Goal: Task Accomplishment & Management: Use online tool/utility

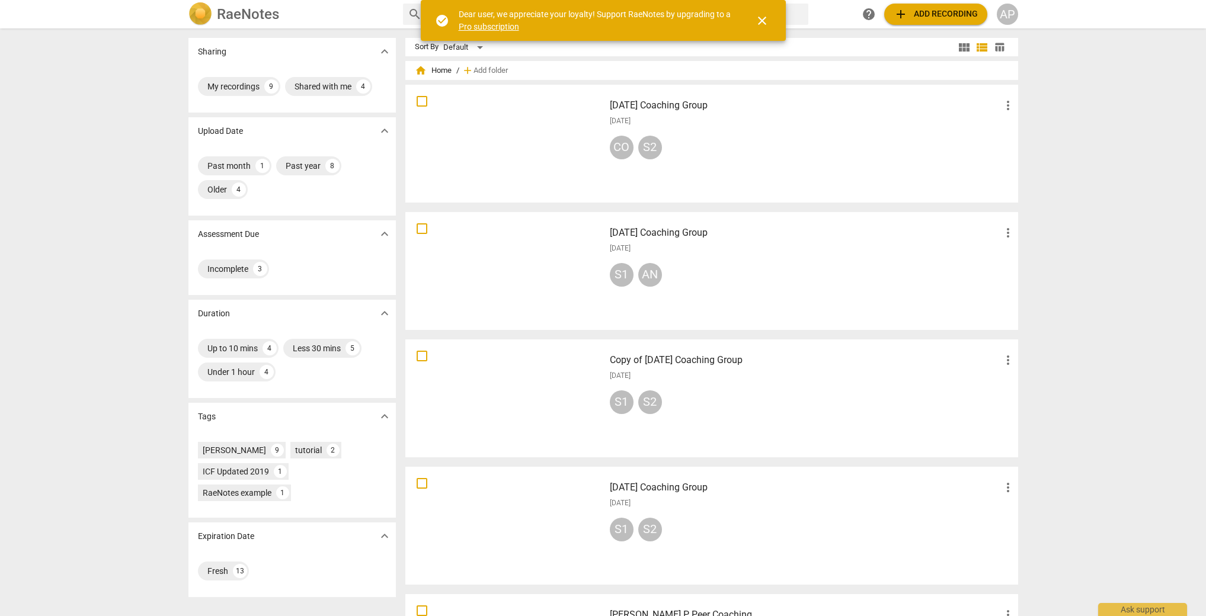
click at [757, 21] on span "close" at bounding box center [762, 21] width 14 height 14
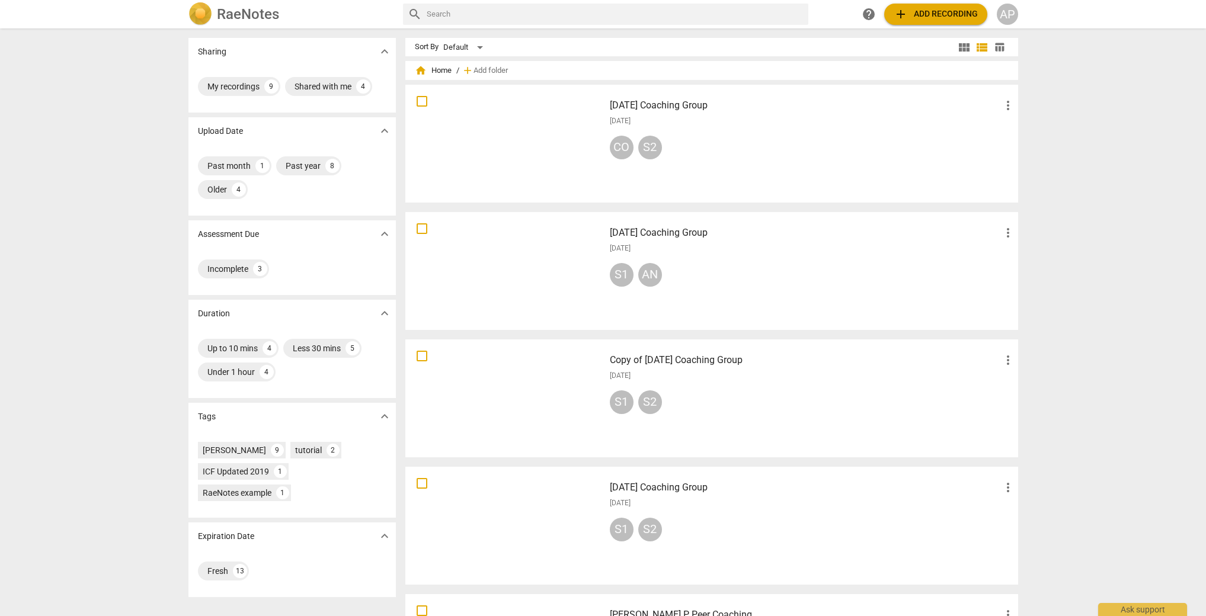
click at [952, 17] on span "add Add recording" at bounding box center [936, 14] width 84 height 14
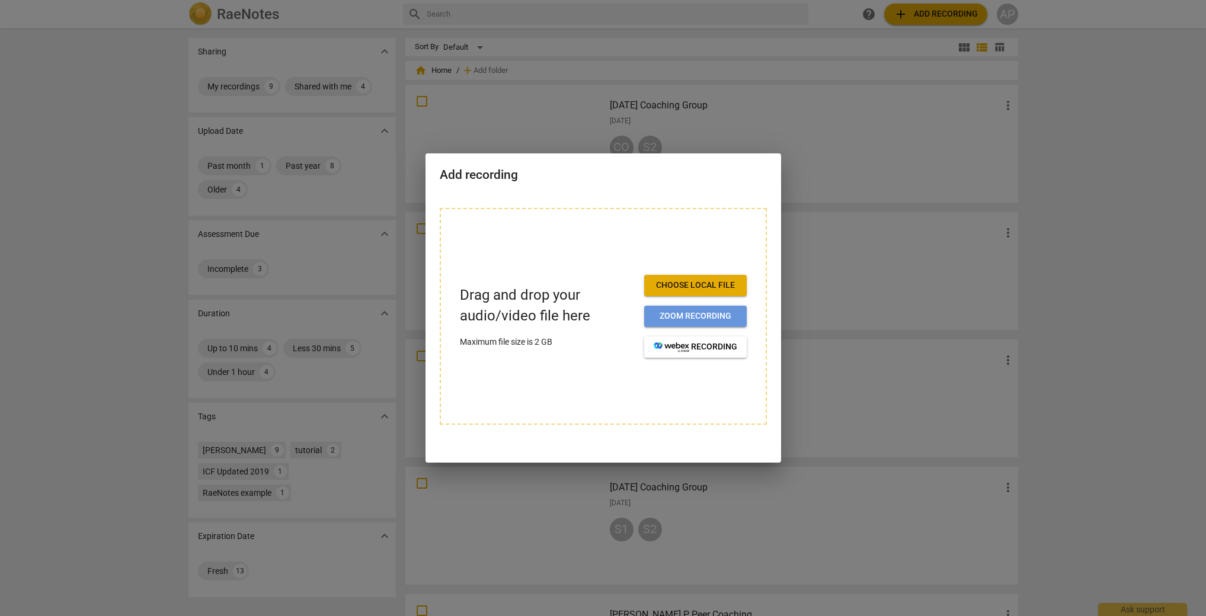
click at [698, 319] on span "Zoom recording" at bounding box center [696, 316] width 84 height 12
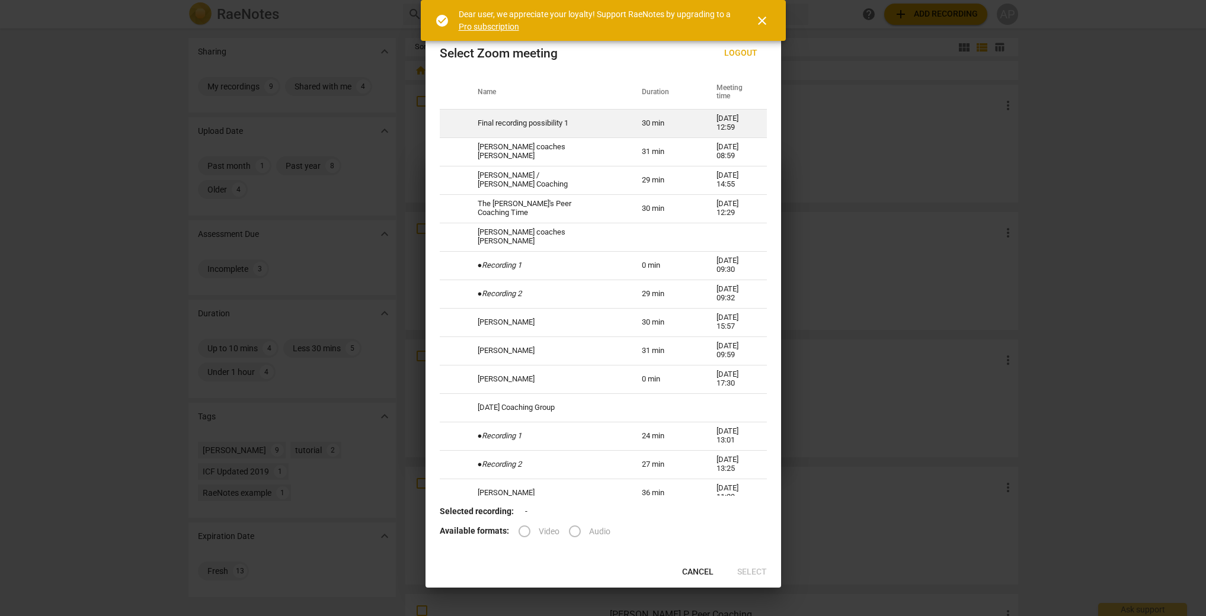
click at [593, 121] on td "Final recording possibility 1" at bounding box center [545, 123] width 165 height 28
radio input "true"
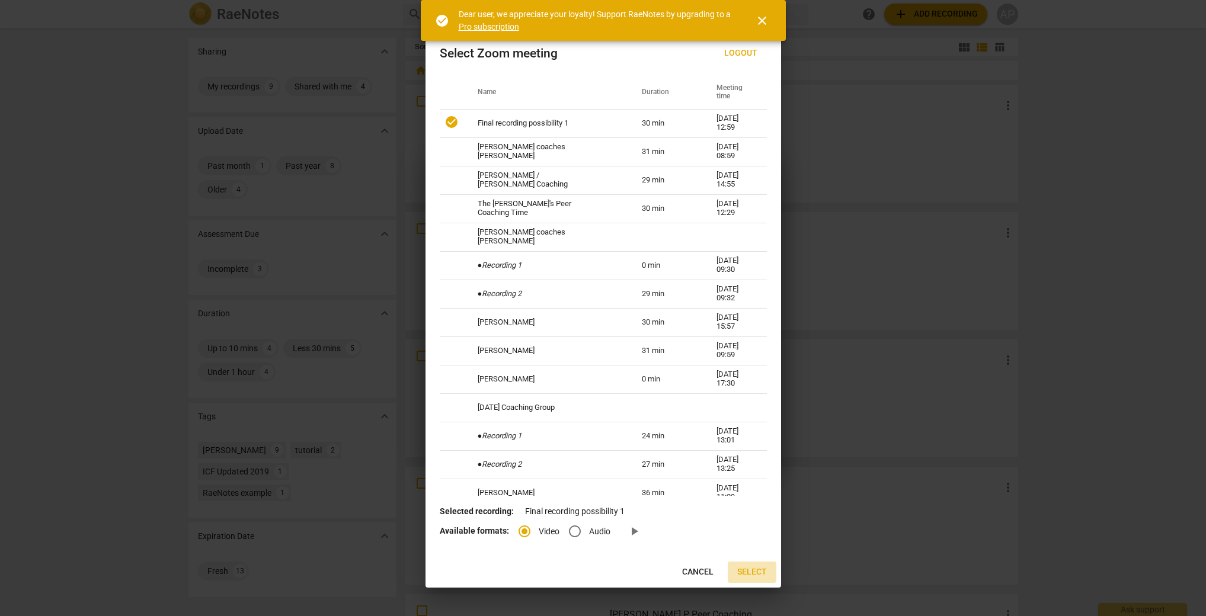
click at [750, 571] on span "Select" at bounding box center [752, 572] width 30 height 12
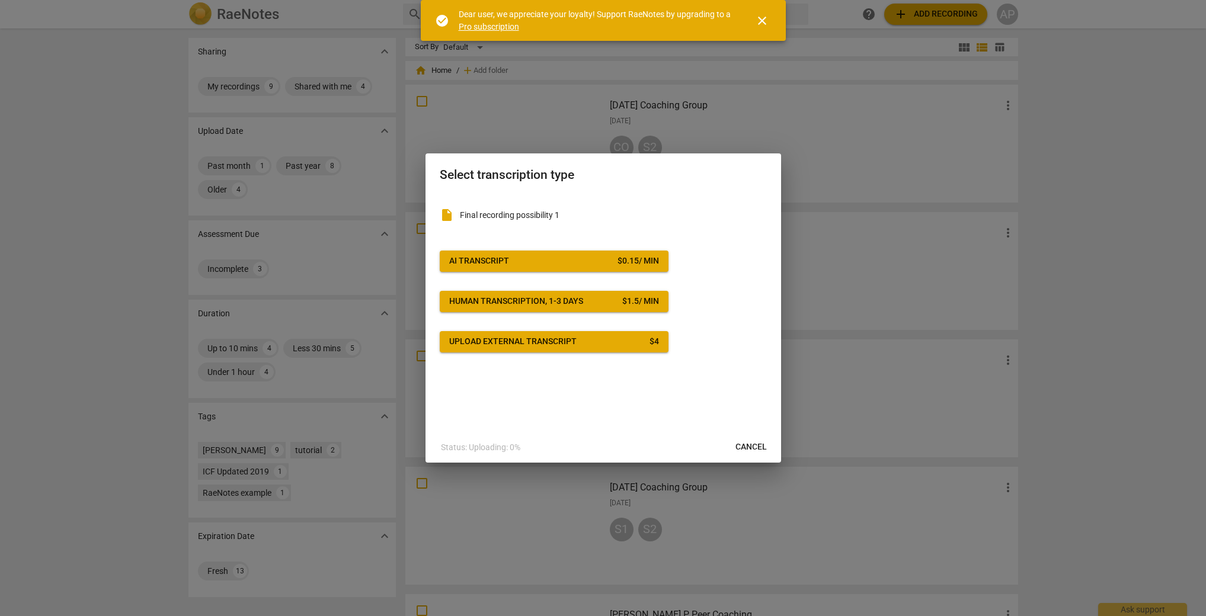
click at [510, 263] on span "AI Transcript $ 0.15 / min" at bounding box center [554, 261] width 210 height 12
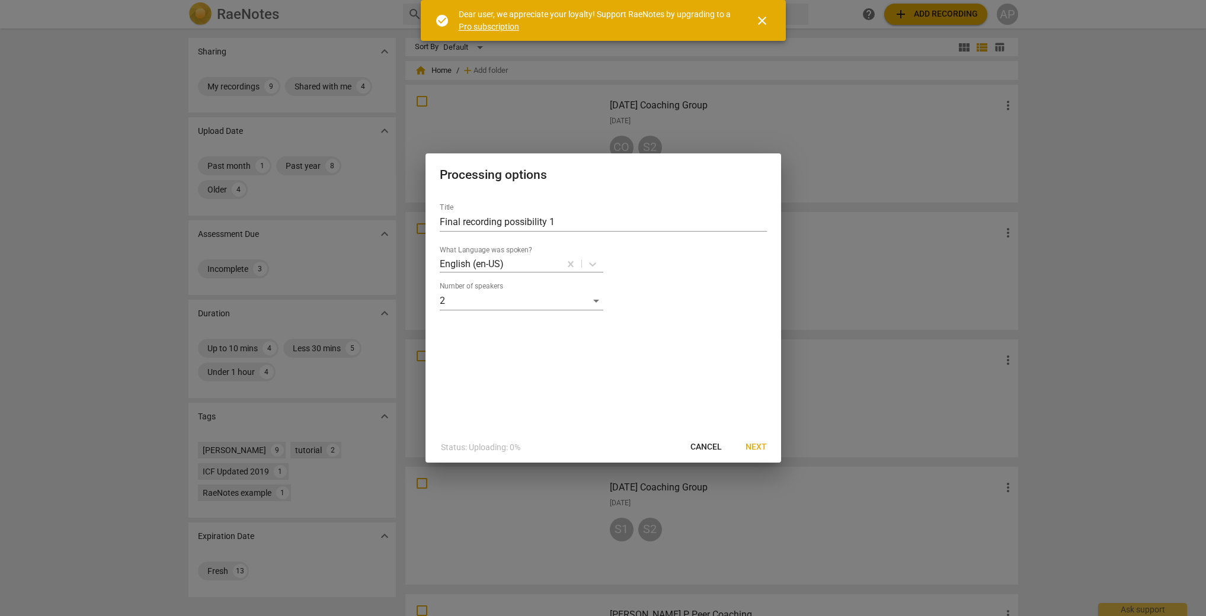
click at [759, 447] on span "Next" at bounding box center [755, 447] width 21 height 12
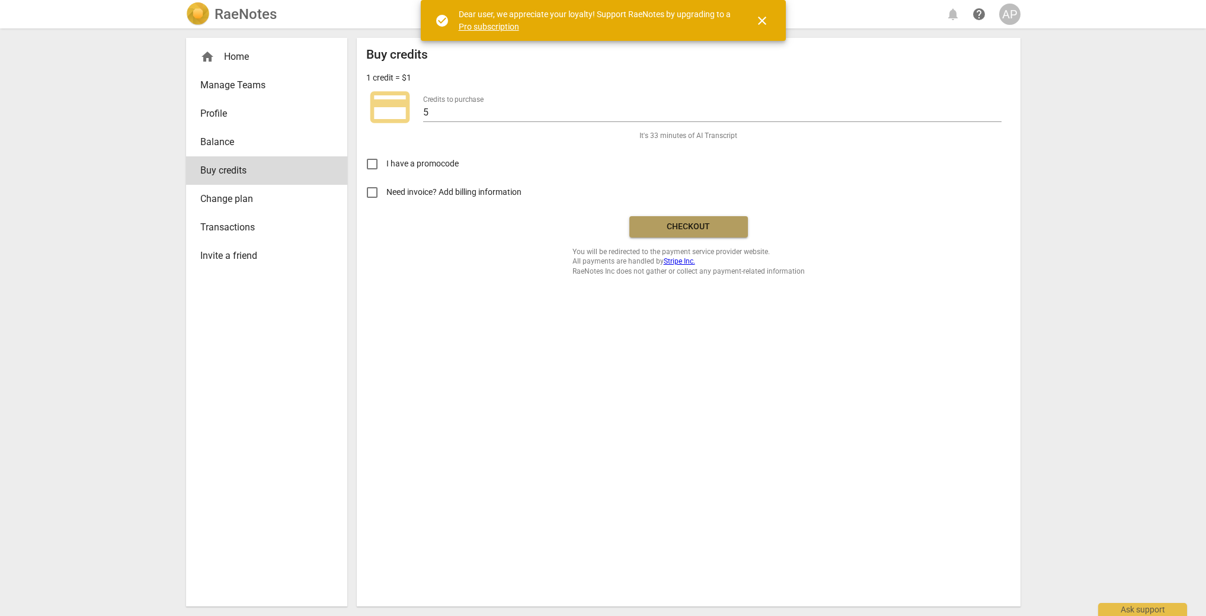
click at [690, 228] on span "Checkout" at bounding box center [689, 227] width 100 height 12
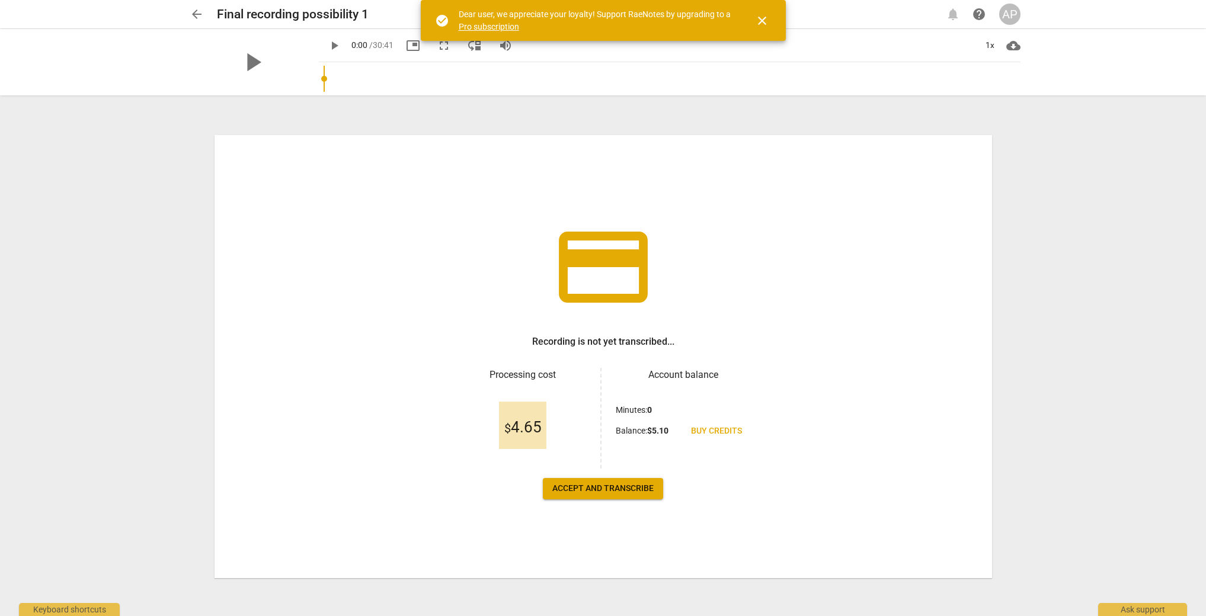
click at [601, 492] on span "Accept and transcribe" at bounding box center [602, 489] width 101 height 12
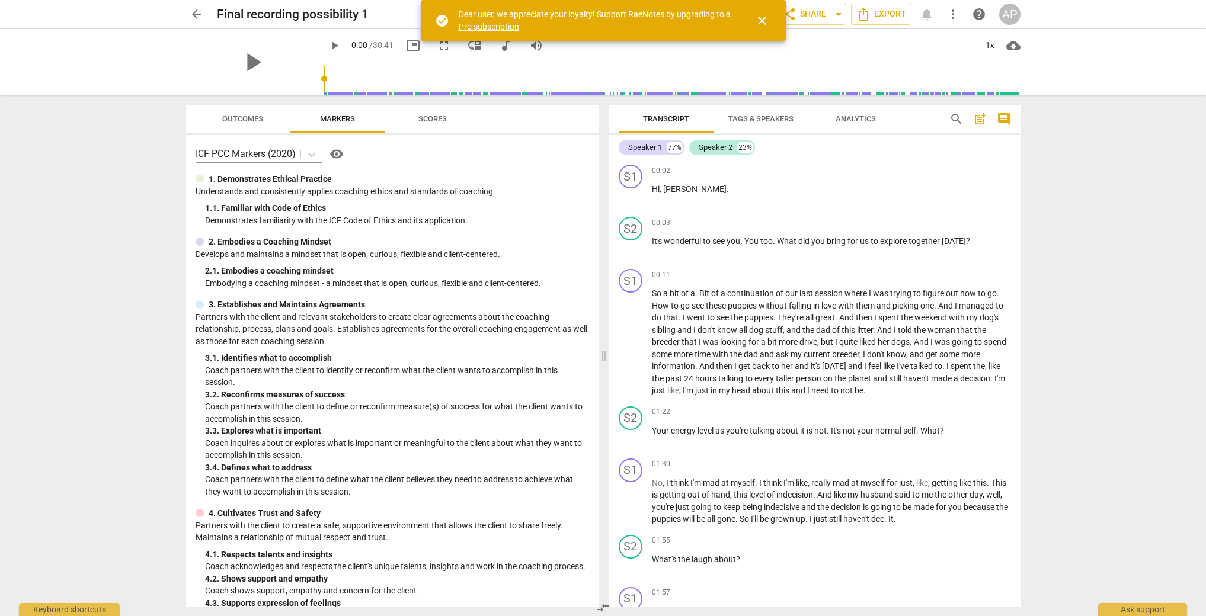
click at [763, 22] on span "close" at bounding box center [762, 21] width 14 height 14
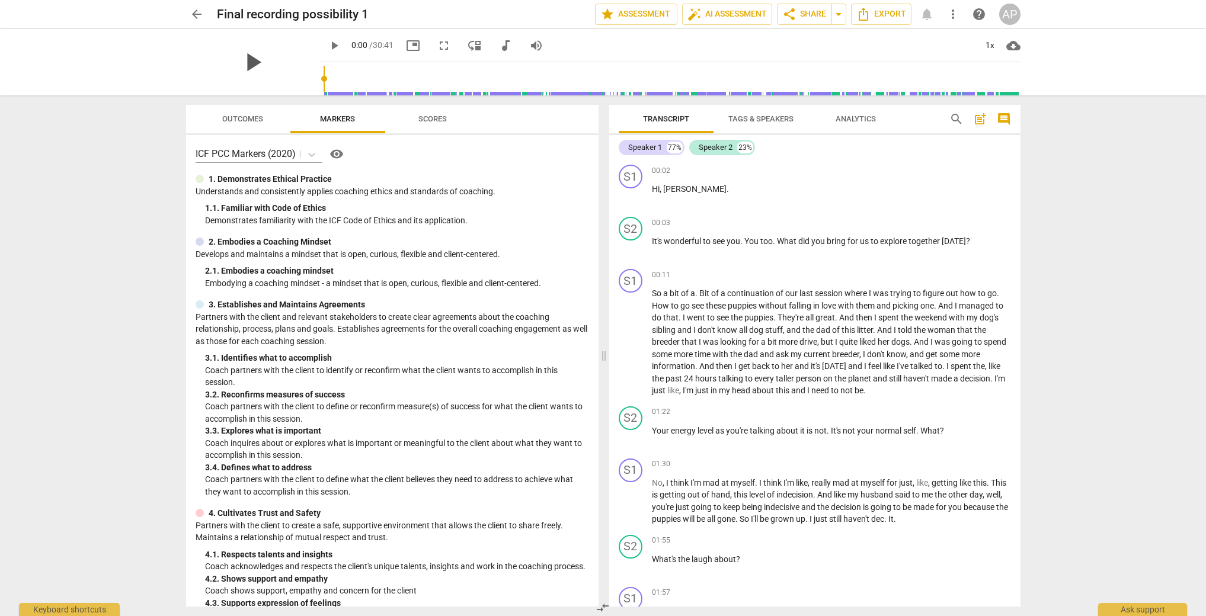
click at [242, 60] on span "play_arrow" at bounding box center [252, 62] width 31 height 31
click at [990, 43] on div "1x" at bounding box center [990, 45] width 23 height 19
click at [1004, 113] on li "1.5x" at bounding box center [999, 114] width 40 height 23
click at [834, 431] on span "It's" at bounding box center [837, 430] width 12 height 9
type input "25"
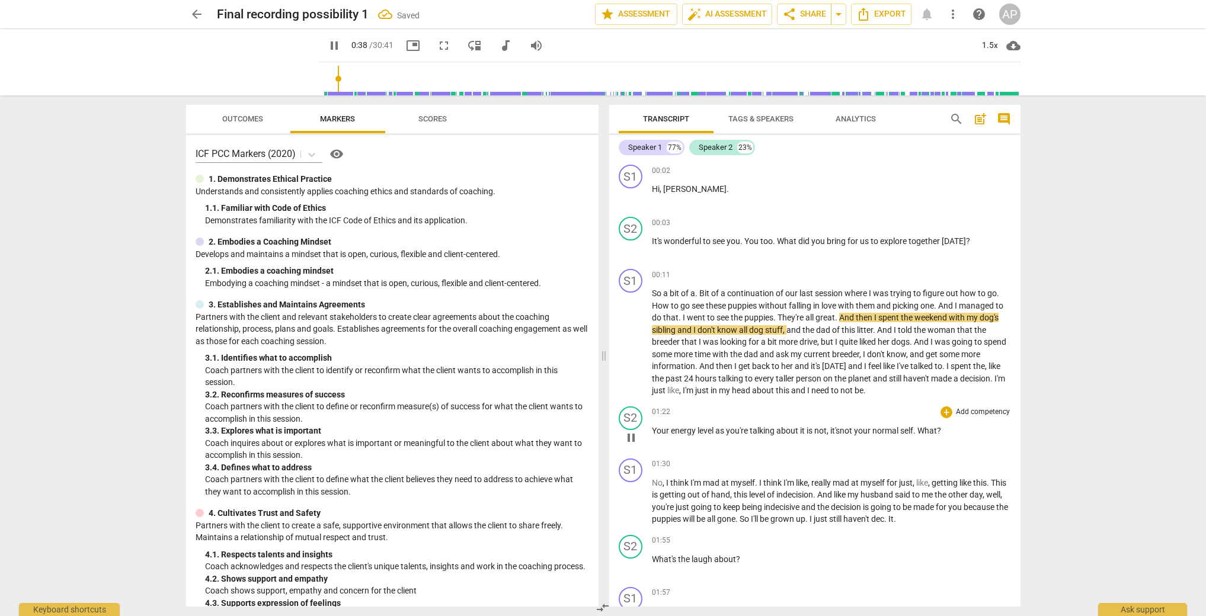
click at [872, 433] on span "your" at bounding box center [863, 430] width 18 height 9
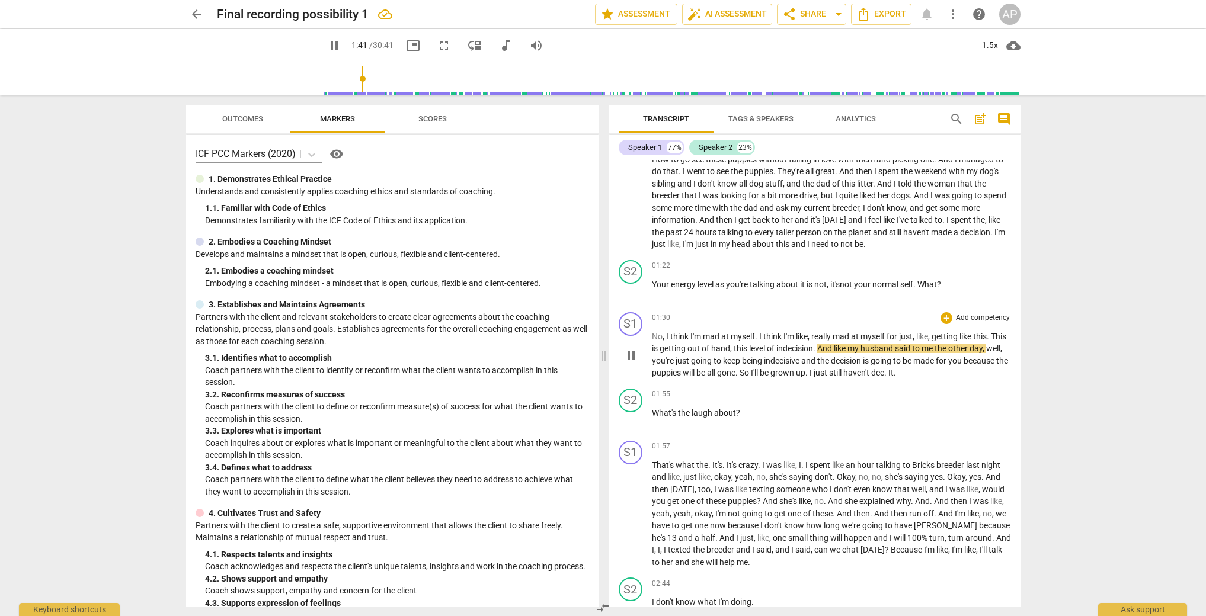
scroll to position [147, 0]
click at [888, 374] on span "." at bounding box center [886, 371] width 4 height 9
type input "117"
click at [843, 370] on span "still" at bounding box center [836, 371] width 14 height 9
click at [829, 375] on span "just" at bounding box center [821, 371] width 15 height 9
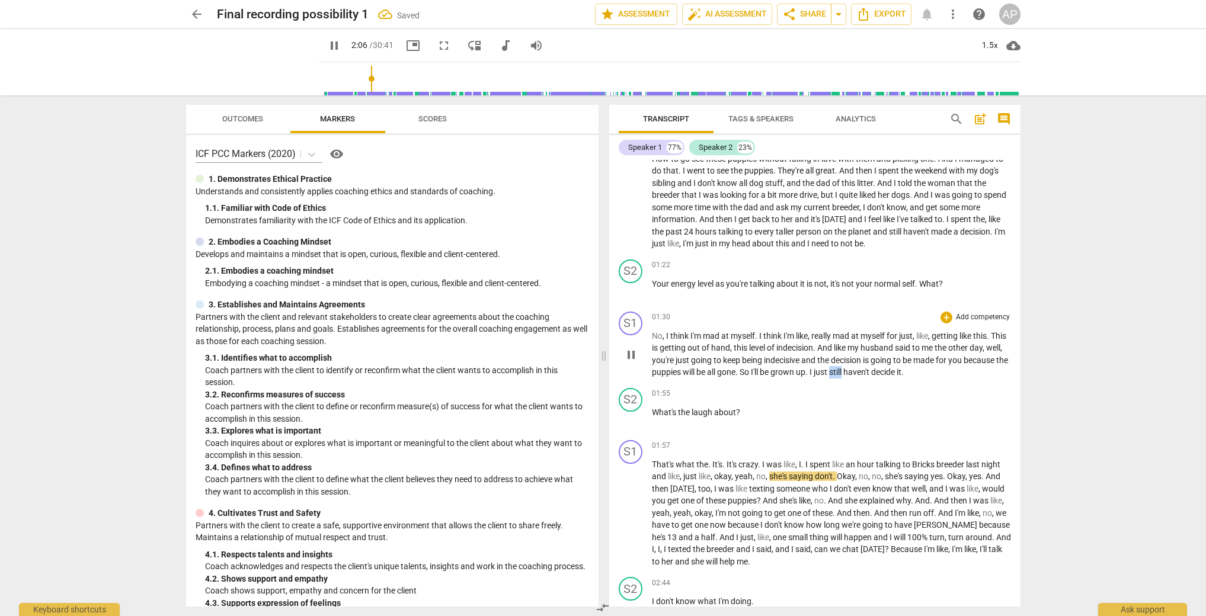
click at [829, 375] on span "just" at bounding box center [821, 371] width 15 height 9
click at [796, 372] on span "grown" at bounding box center [782, 371] width 25 height 9
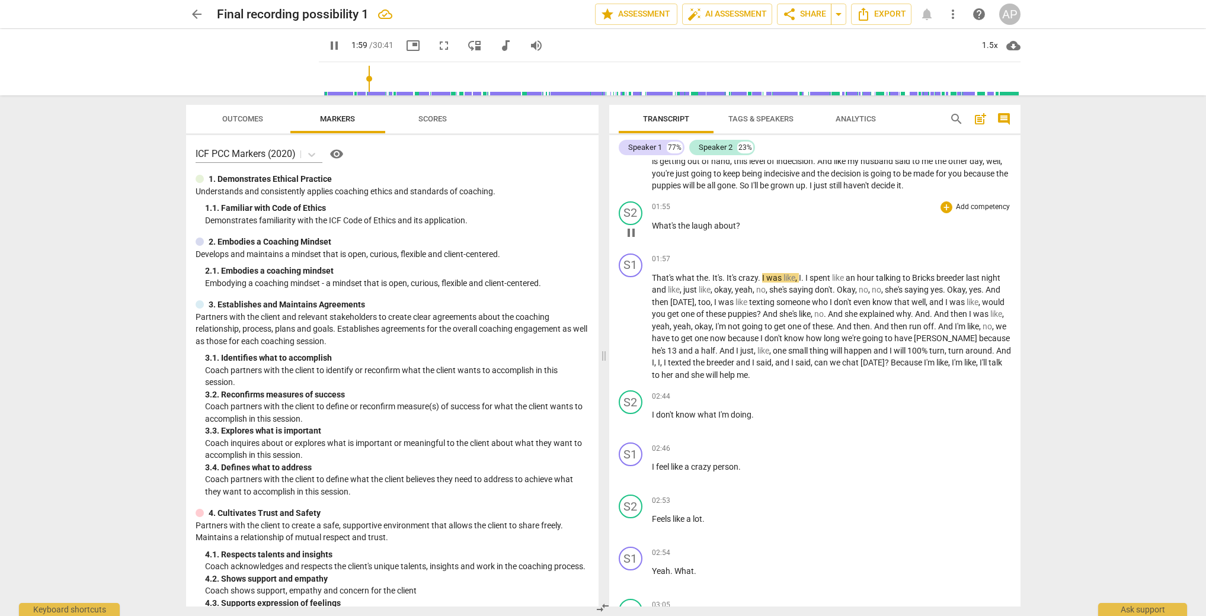
scroll to position [339, 0]
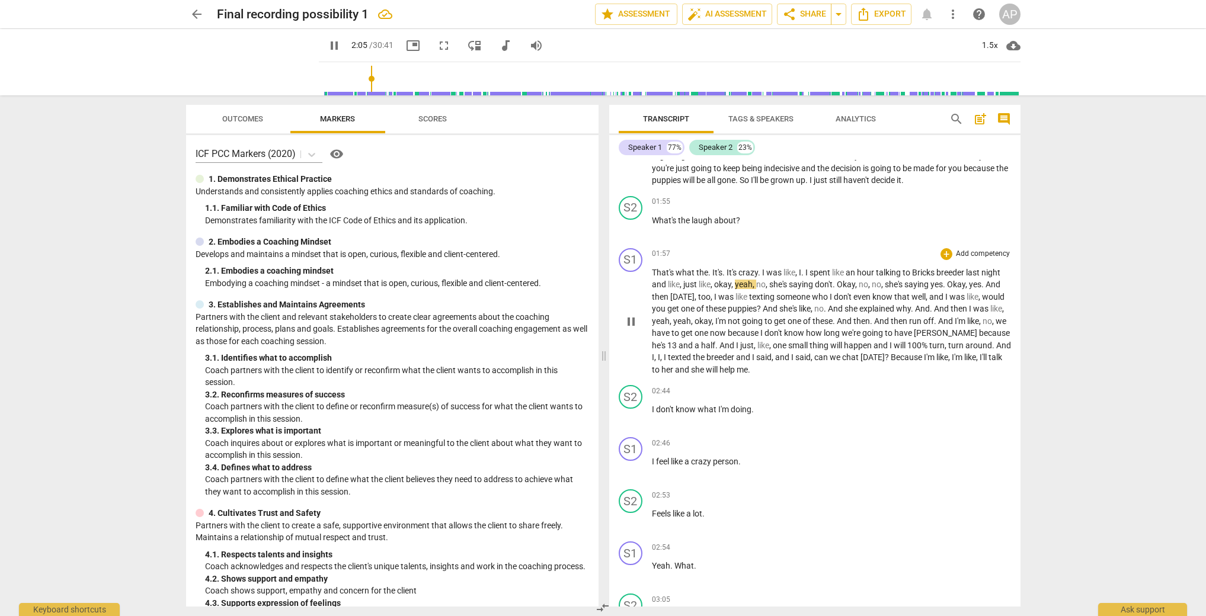
click at [988, 362] on span "talk" at bounding box center [995, 357] width 14 height 9
click at [238, 65] on span "pause" at bounding box center [252, 62] width 31 height 31
click at [627, 401] on div "S2" at bounding box center [631, 397] width 24 height 24
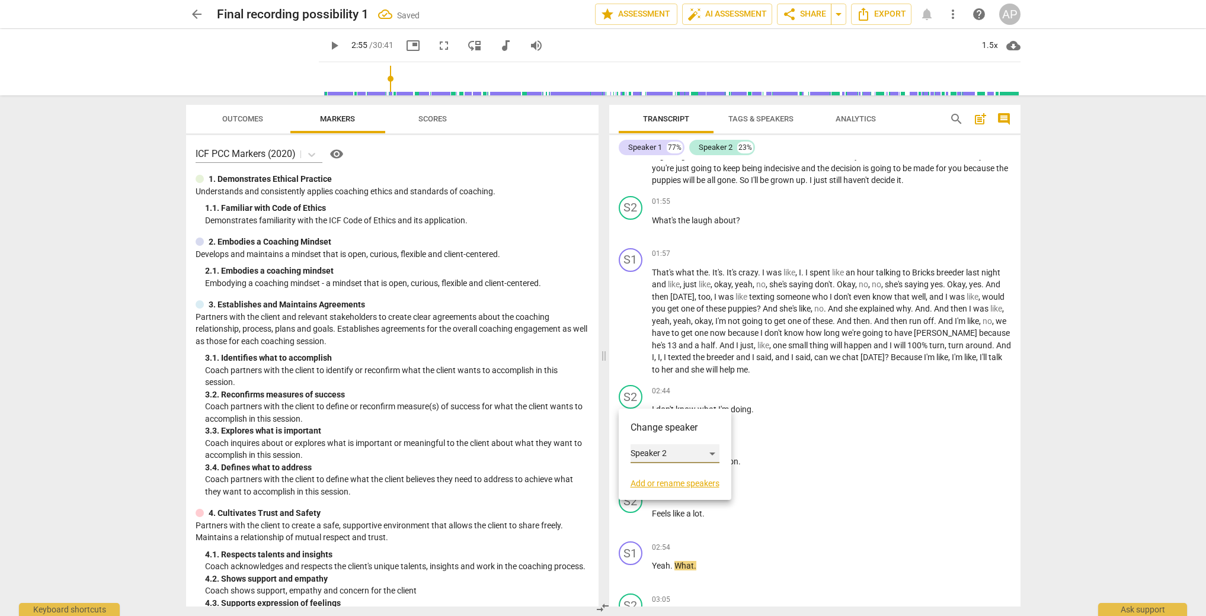
click at [677, 453] on div "Speaker 2" at bounding box center [674, 453] width 89 height 19
click at [678, 434] on li "Speaker 1" at bounding box center [675, 431] width 90 height 23
click at [754, 444] on div "02:46 + Add competency keyboard_arrow_right" at bounding box center [831, 443] width 359 height 12
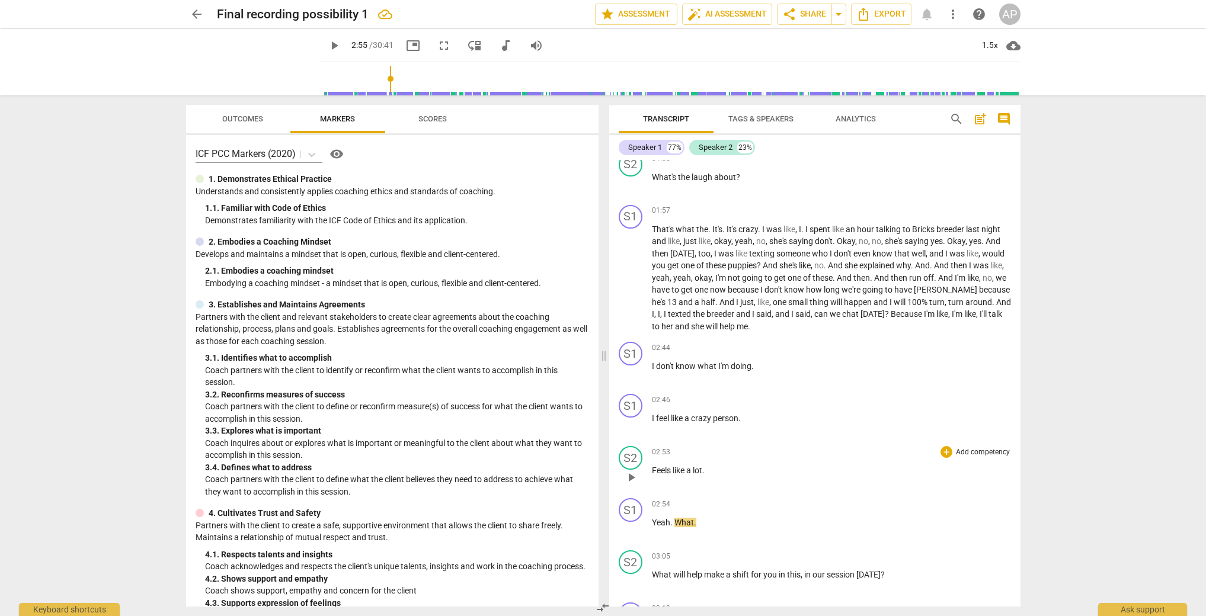
scroll to position [472, 0]
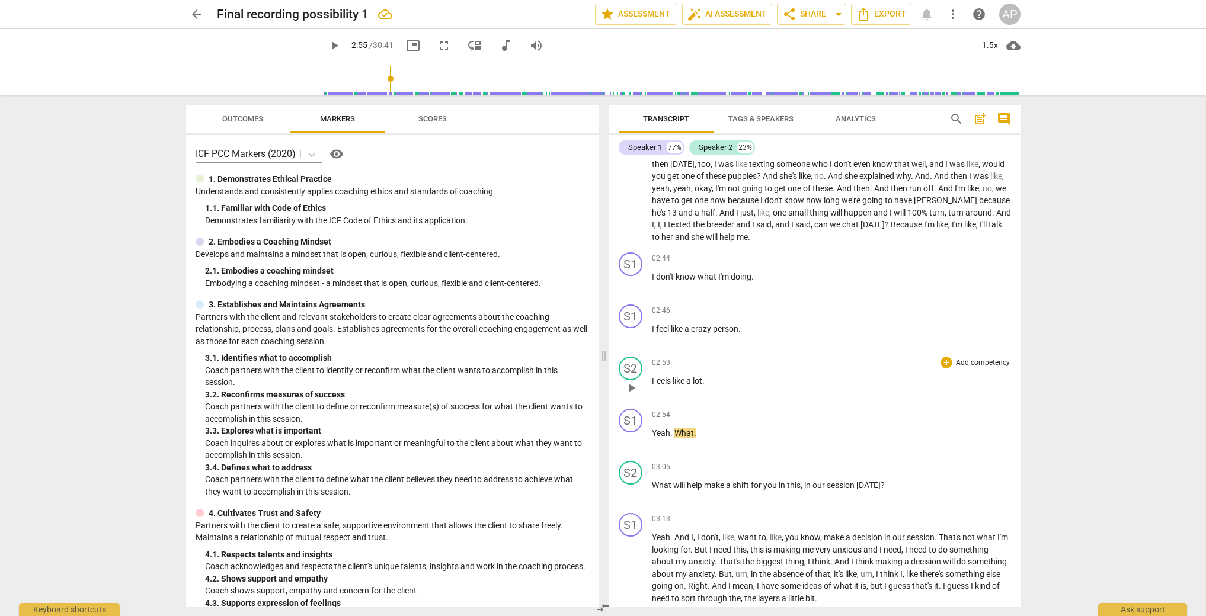
click at [684, 380] on span "like" at bounding box center [680, 380] width 14 height 9
click at [662, 383] on span "Feels" at bounding box center [662, 380] width 21 height 9
click at [675, 432] on span "What" at bounding box center [684, 432] width 20 height 9
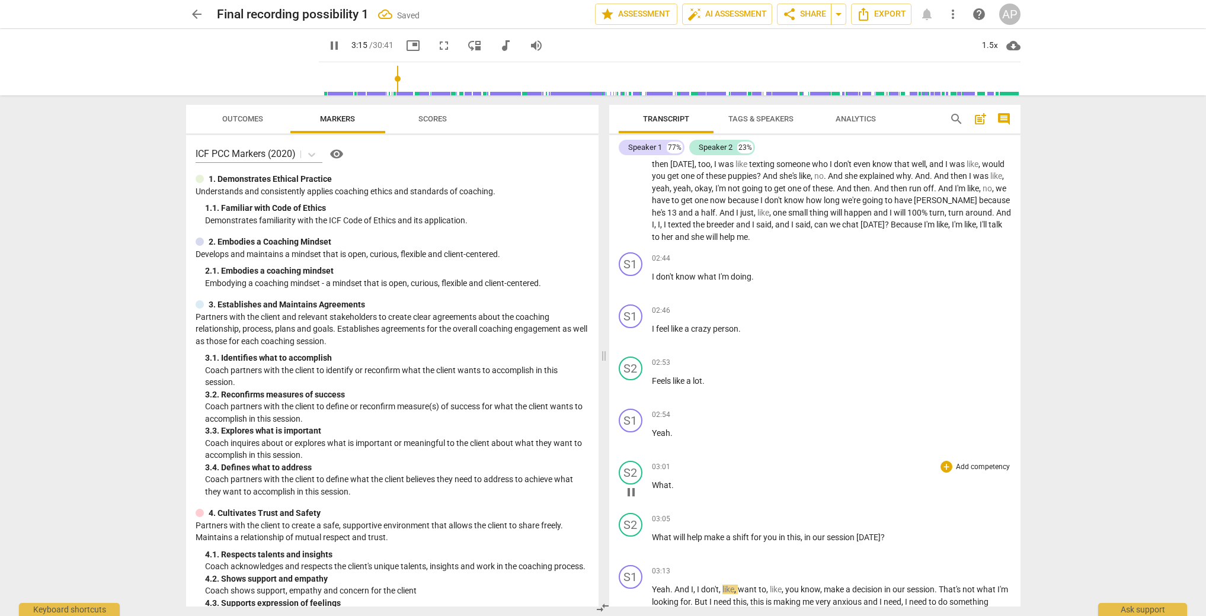
click at [671, 483] on span "." at bounding box center [672, 485] width 2 height 9
type input "201"
click at [659, 539] on span "What" at bounding box center [662, 537] width 21 height 9
type input "209"
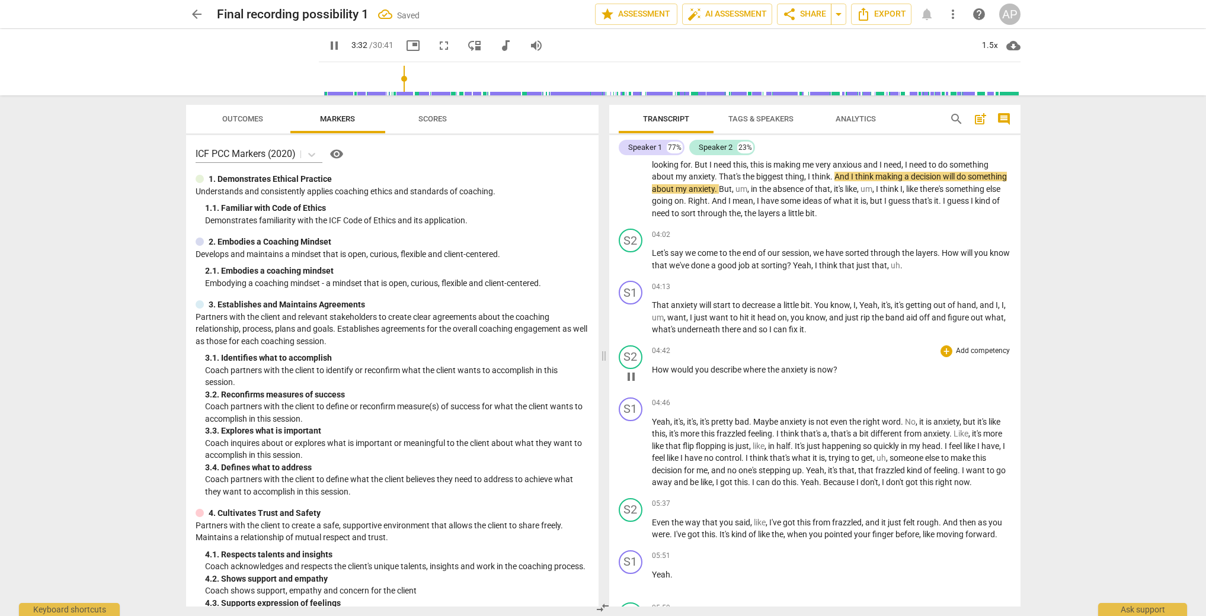
scroll to position [902, 0]
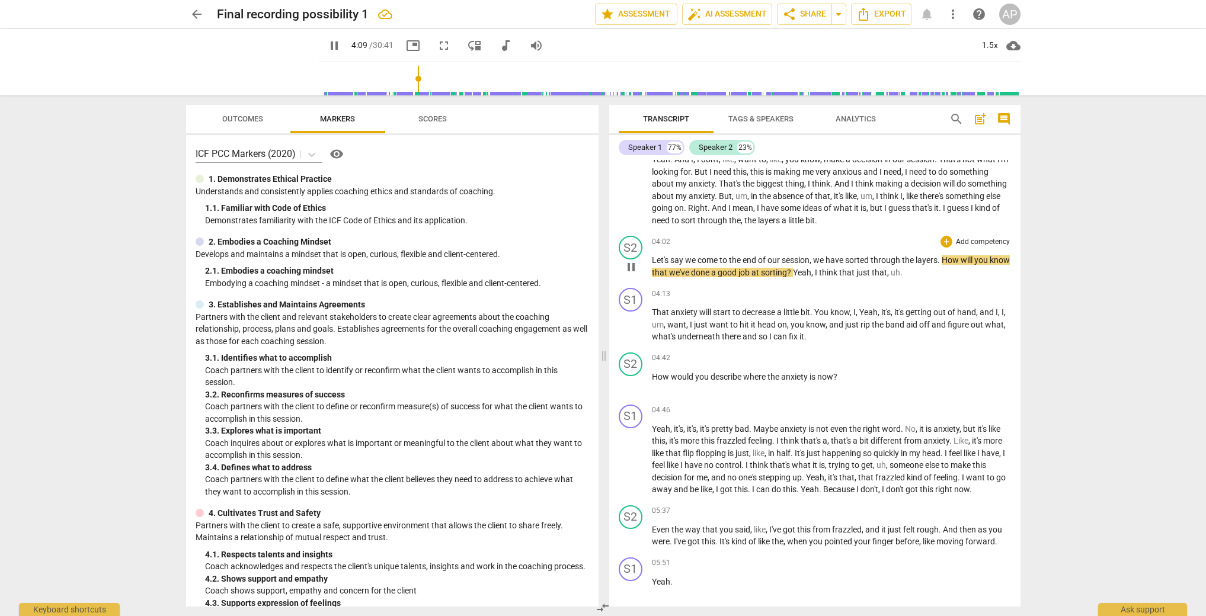
drag, startPoint x: 818, startPoint y: 274, endPoint x: 835, endPoint y: 276, distance: 17.3
click at [811, 274] on span "Yeah" at bounding box center [802, 272] width 18 height 9
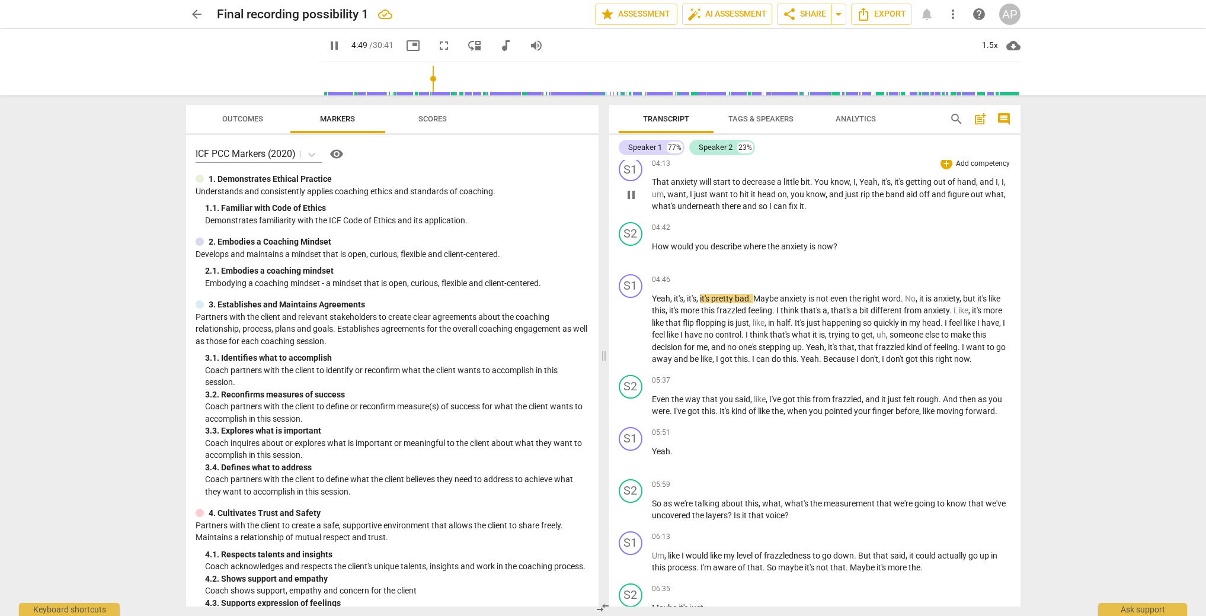
scroll to position [1166, 0]
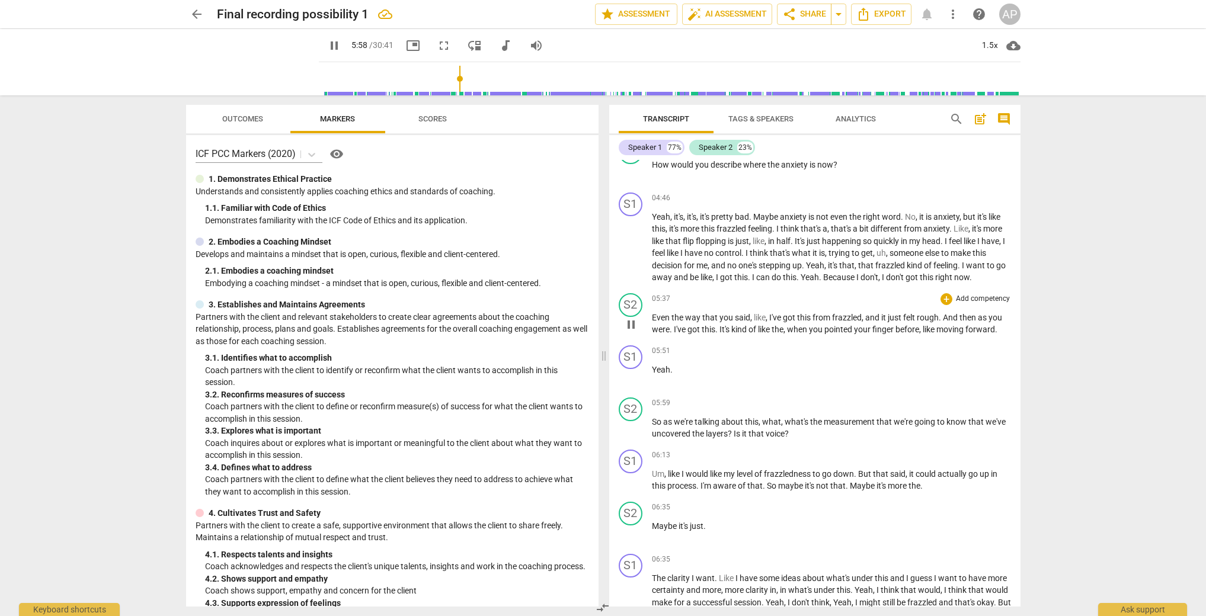
click at [657, 317] on span "Even" at bounding box center [662, 317] width 20 height 9
click at [770, 318] on span "I've" at bounding box center [776, 317] width 14 height 9
type input "347"
click at [796, 317] on span "this" at bounding box center [791, 317] width 15 height 9
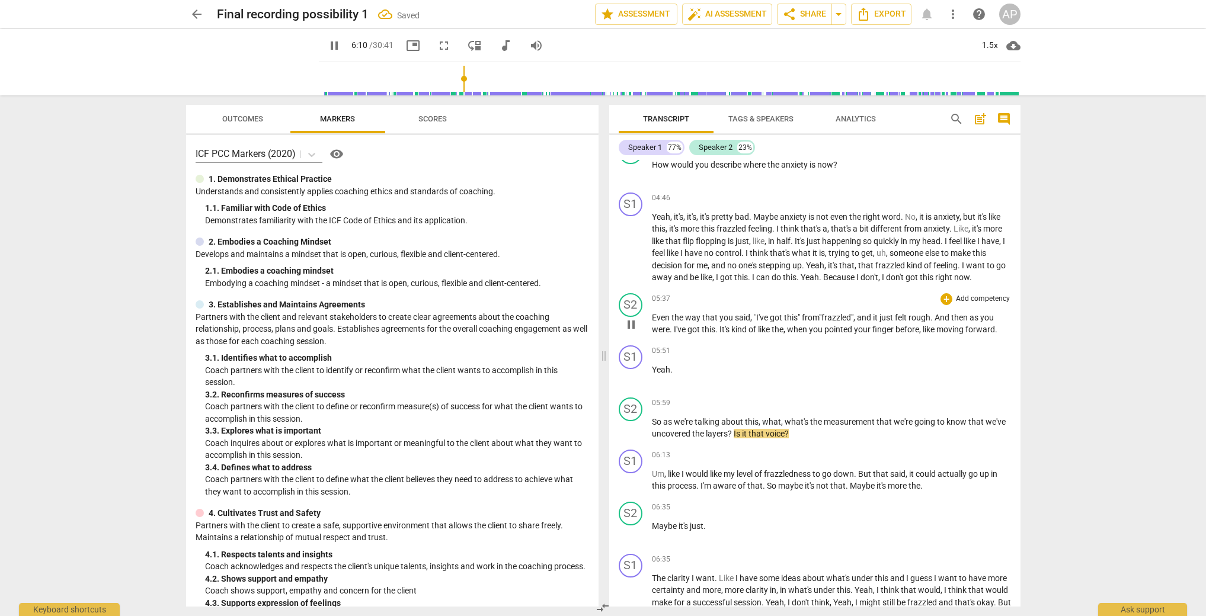
click at [805, 321] on span "from "" at bounding box center [812, 317] width 20 height 9
click at [784, 434] on span "voice" at bounding box center [775, 433] width 19 height 9
type input "375"
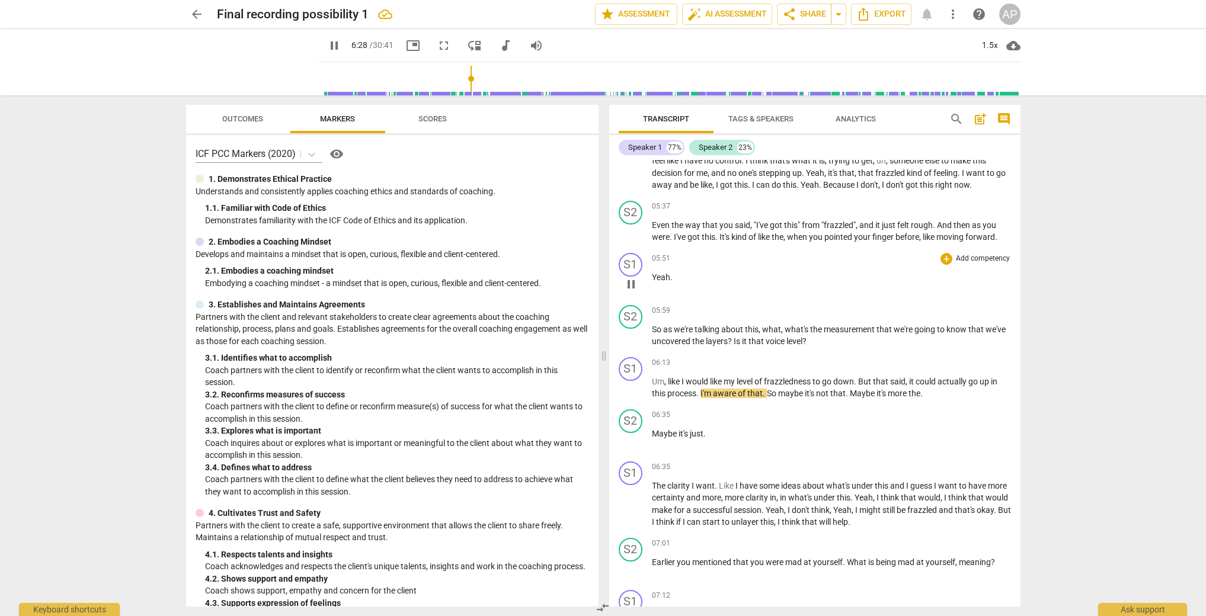
scroll to position [1273, 0]
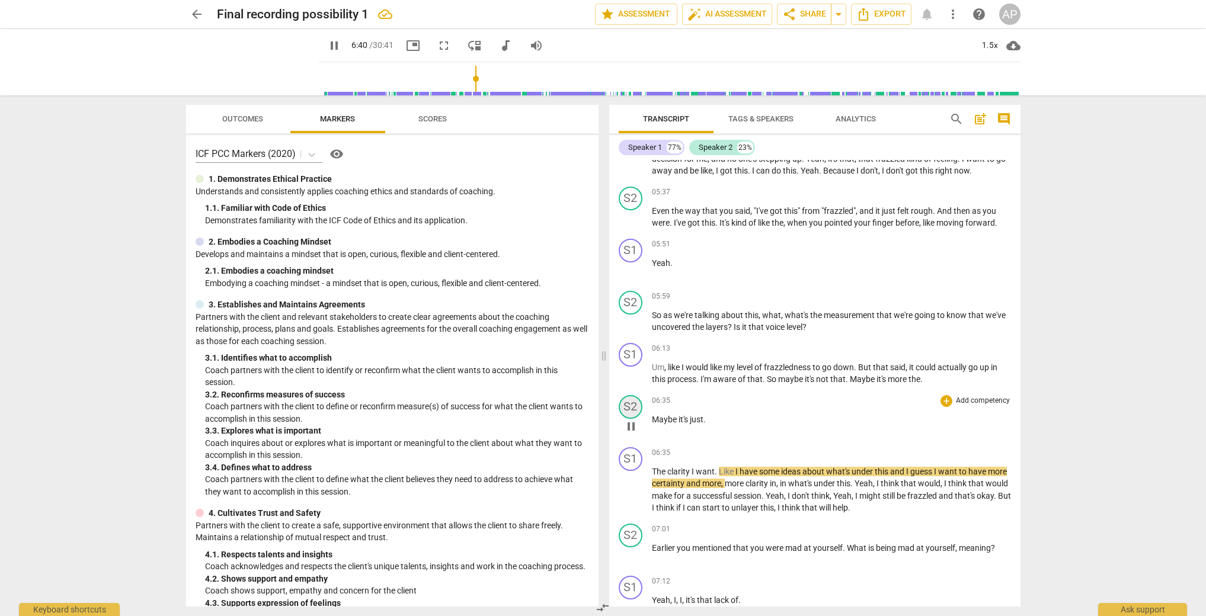
click at [629, 406] on div "S2" at bounding box center [631, 407] width 24 height 24
click at [668, 467] on div "Speaker 2" at bounding box center [674, 463] width 89 height 19
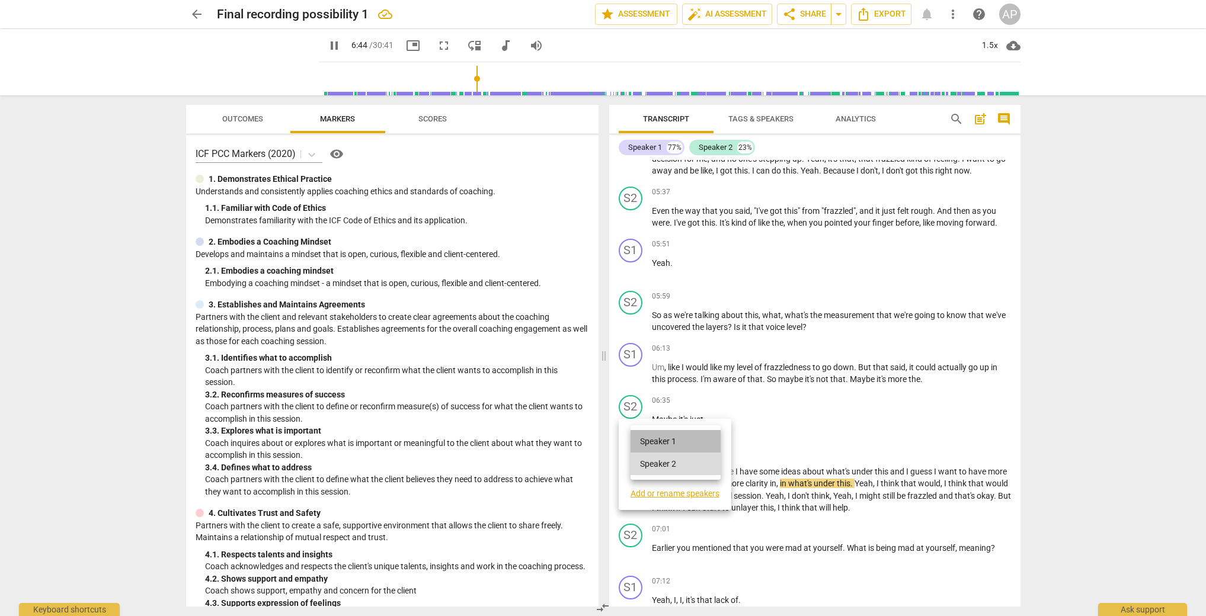
click at [671, 434] on li "Speaker 1" at bounding box center [675, 441] width 90 height 23
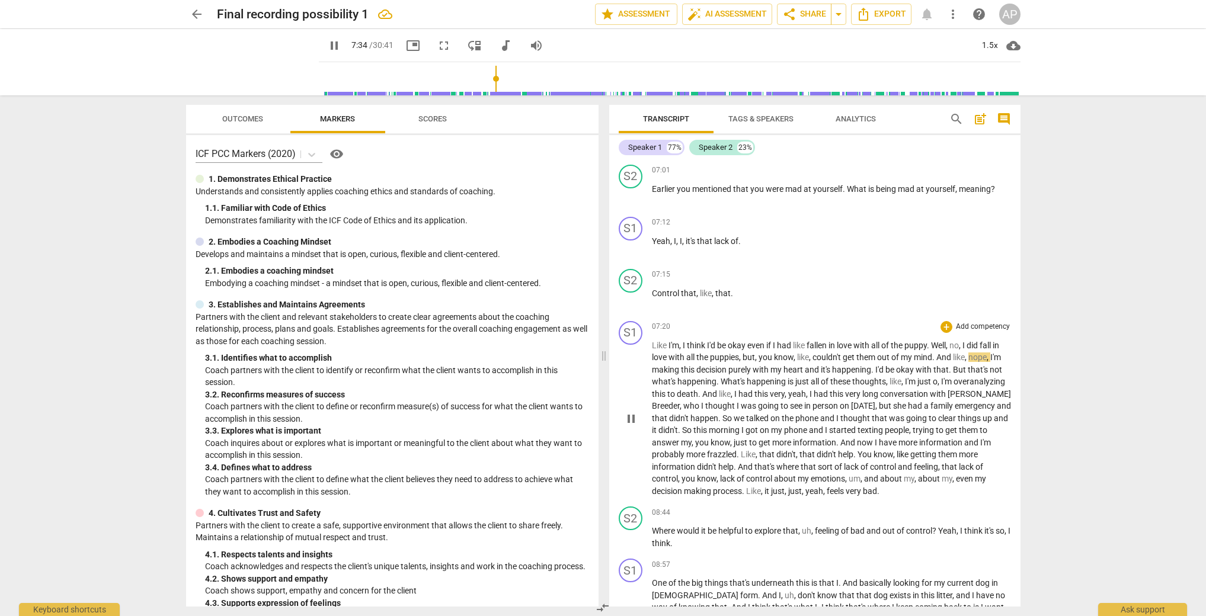
scroll to position [1545, 0]
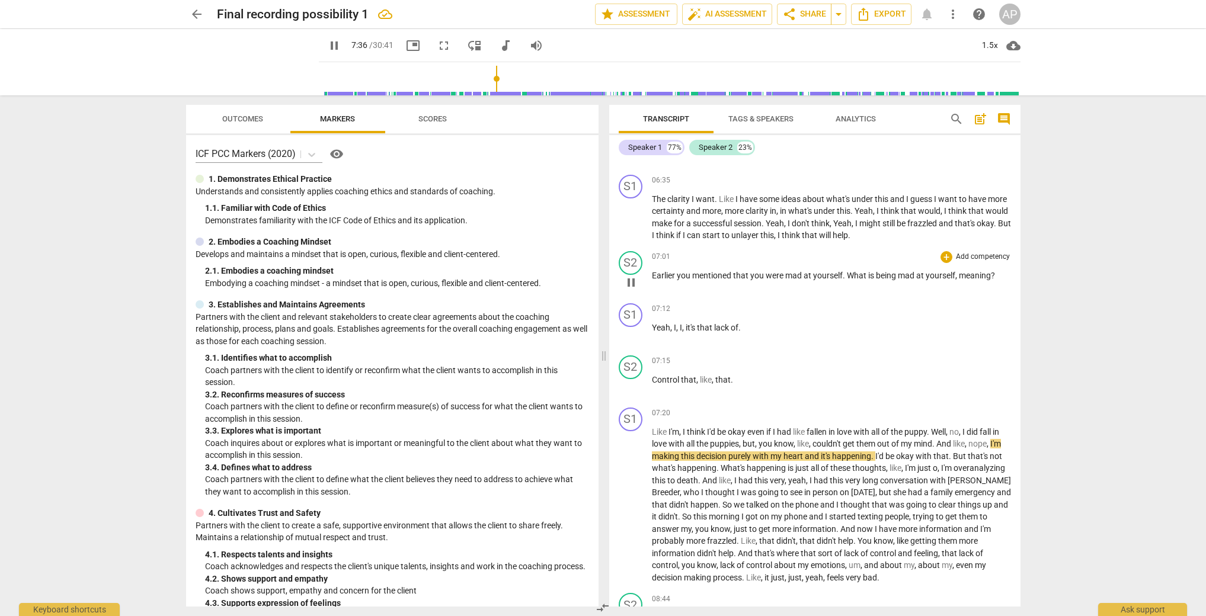
click at [667, 276] on span "Earlier" at bounding box center [664, 275] width 25 height 9
click at [974, 278] on span "meaning" at bounding box center [975, 275] width 32 height 9
click at [991, 274] on span "?" at bounding box center [993, 275] width 4 height 9
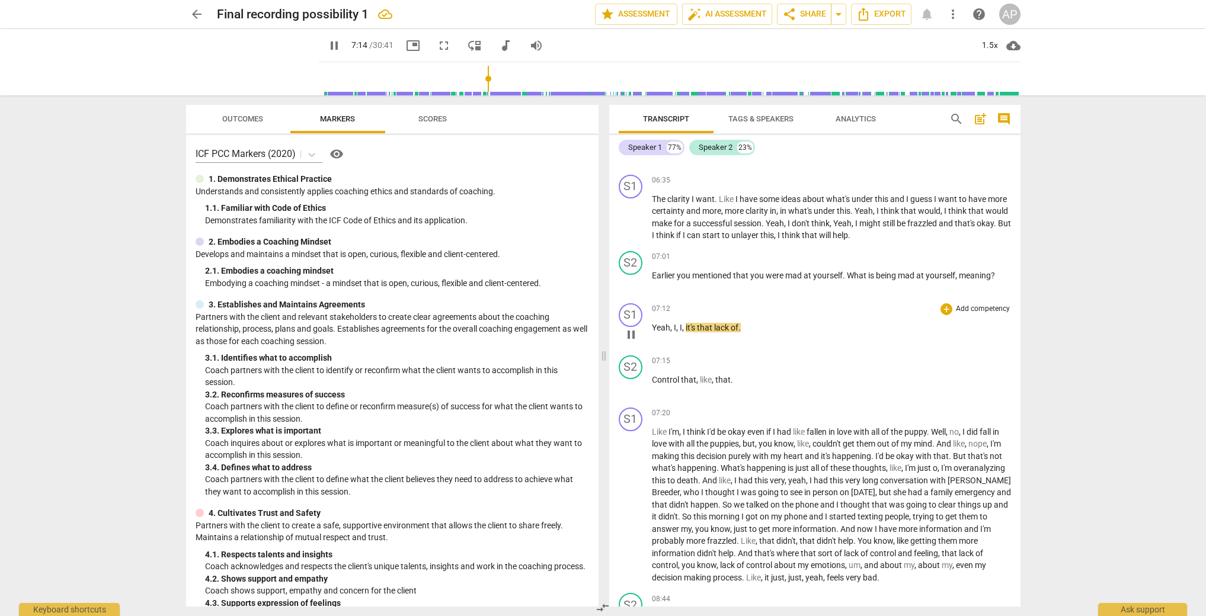
type input "435"
click at [661, 329] on span "Yeah" at bounding box center [661, 327] width 18 height 9
click at [631, 364] on div "S2" at bounding box center [631, 368] width 24 height 24
click at [657, 425] on div "Speaker 2" at bounding box center [674, 423] width 89 height 19
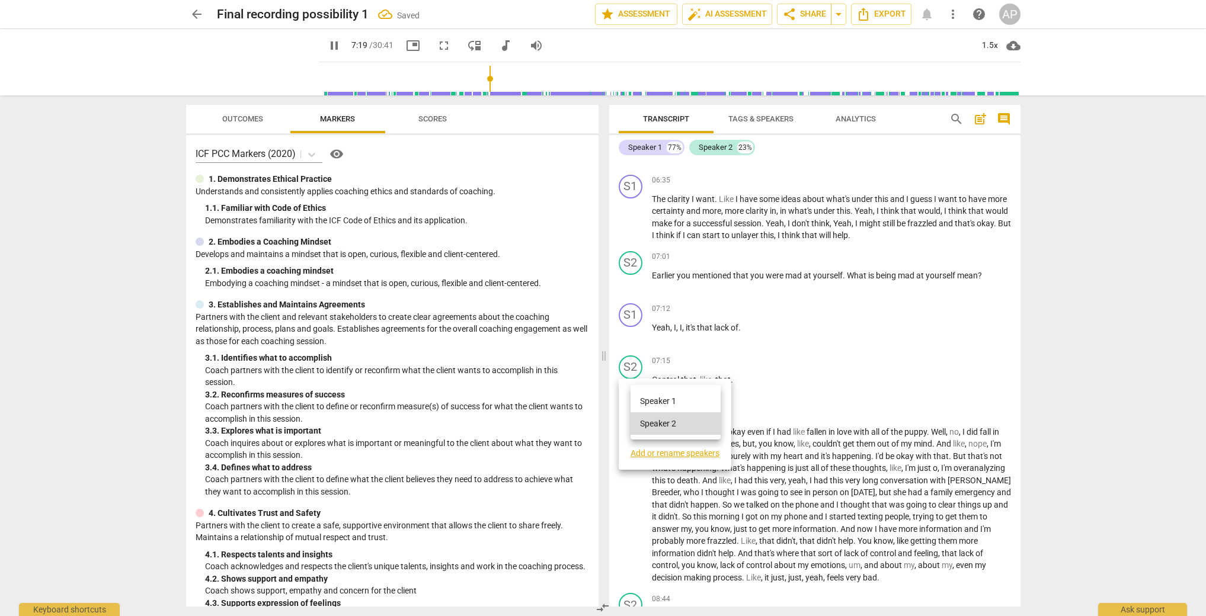
click at [661, 395] on li "Speaker 1" at bounding box center [675, 401] width 90 height 23
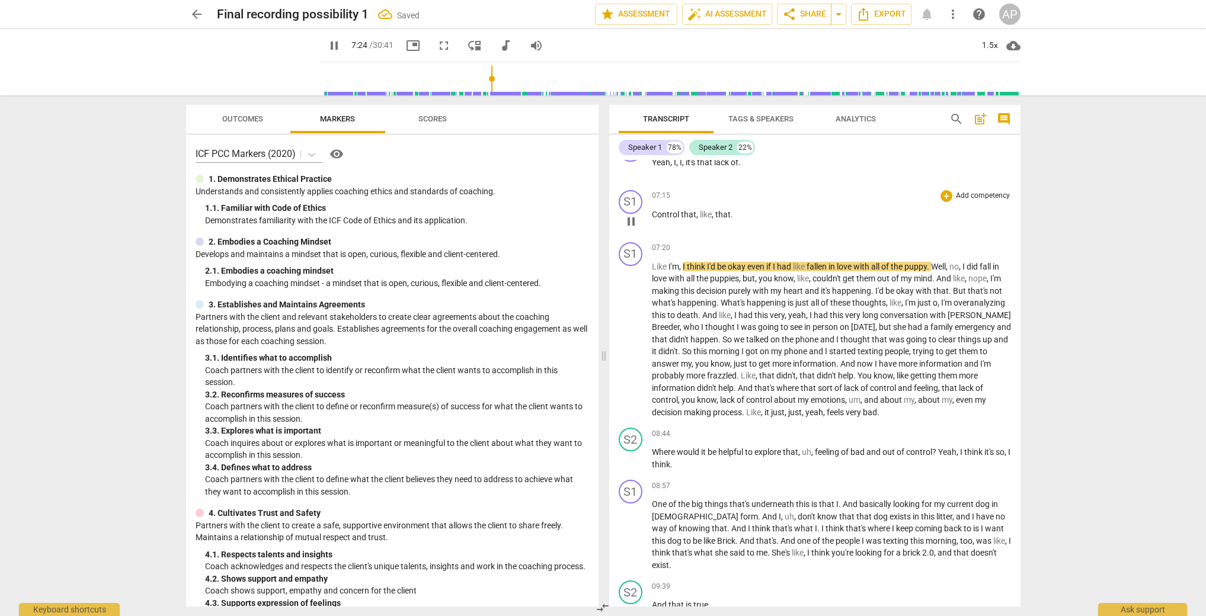
scroll to position [1712, 0]
click at [918, 404] on span "about" at bounding box center [930, 398] width 24 height 9
click at [941, 451] on span "Yeah" at bounding box center [947, 450] width 18 height 9
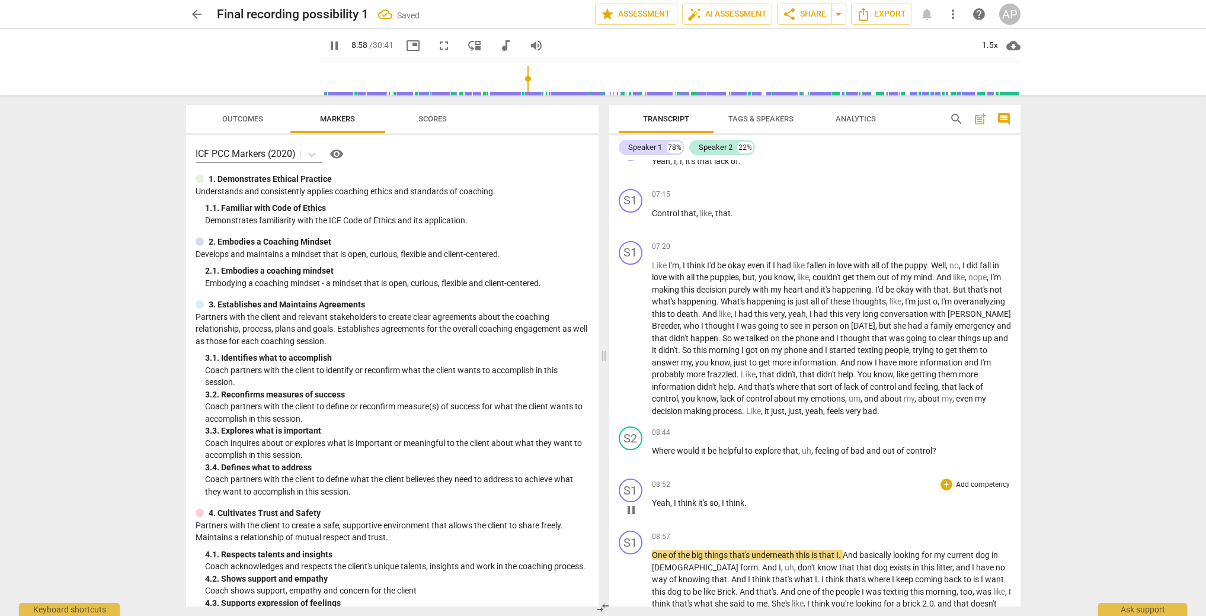
click at [708, 503] on span "it's" at bounding box center [703, 502] width 11 height 9
type input "542"
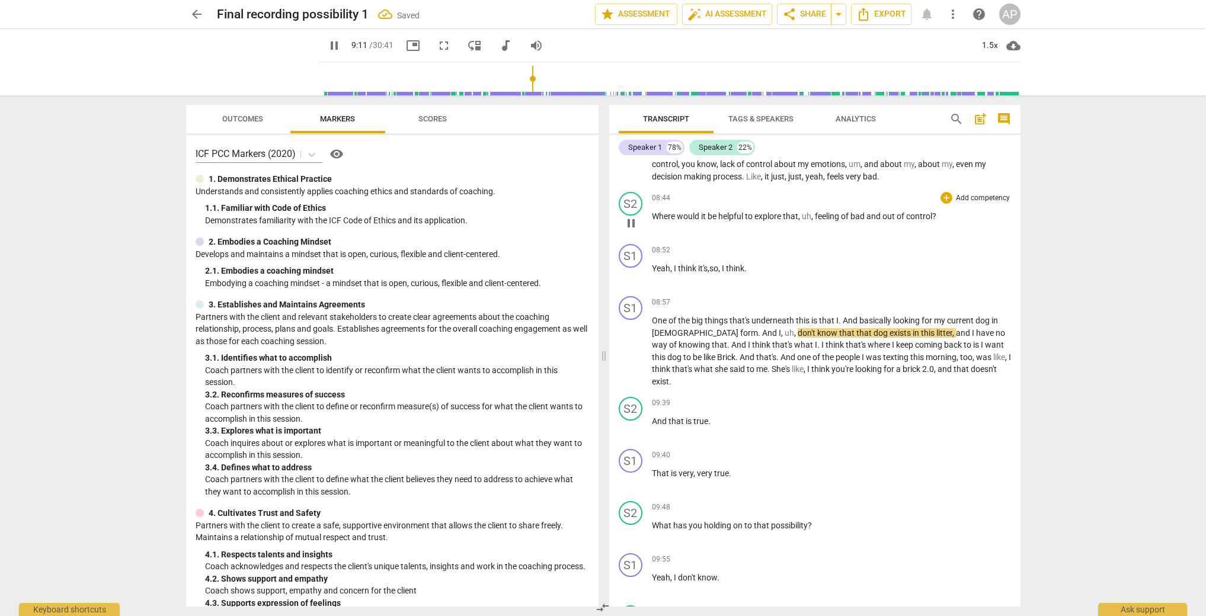
scroll to position [1946, 0]
click at [628, 398] on div "S2" at bounding box center [631, 409] width 24 height 24
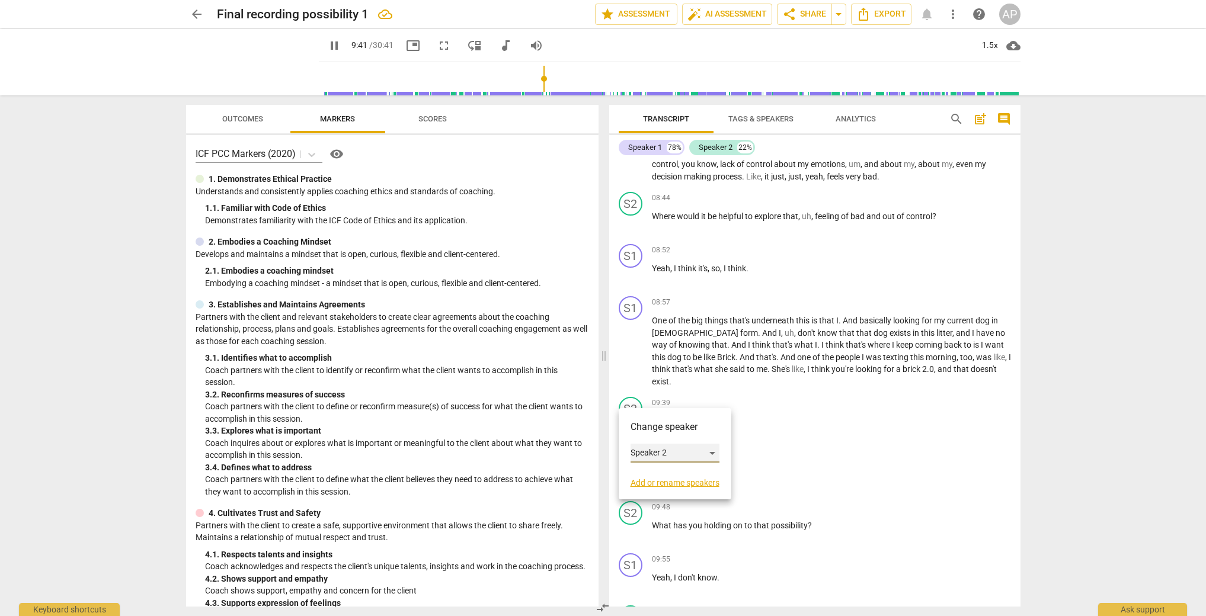
click at [649, 456] on div "Speaker 2" at bounding box center [674, 453] width 89 height 19
click at [649, 436] on li "Speaker 1" at bounding box center [675, 431] width 90 height 23
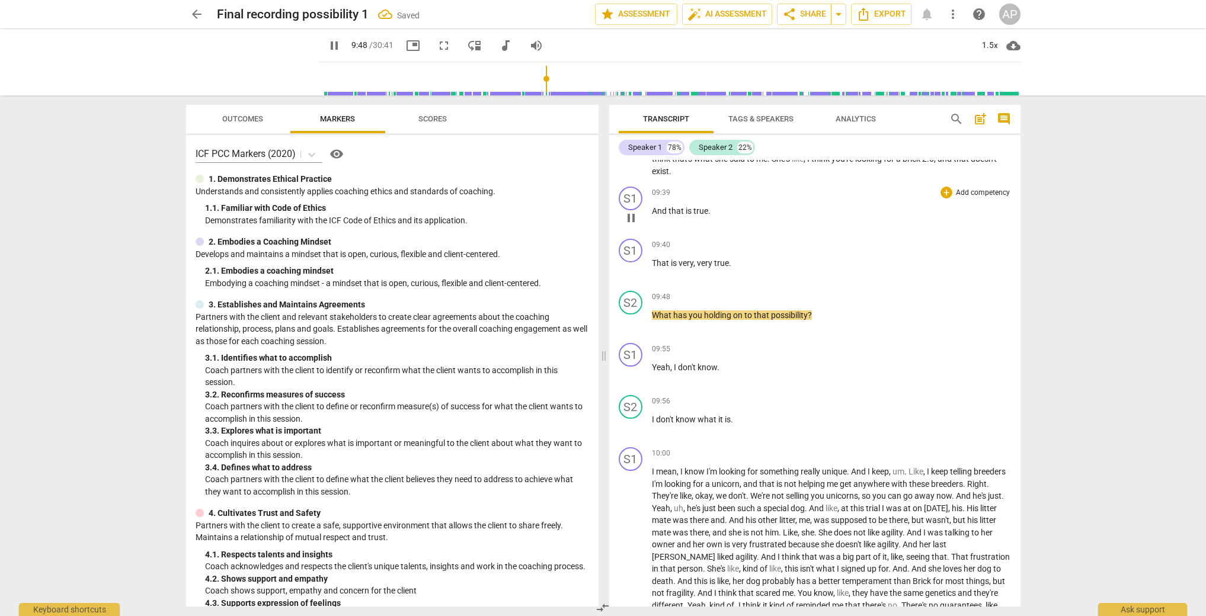
scroll to position [2158, 0]
click at [635, 394] on div "S2" at bounding box center [631, 406] width 24 height 24
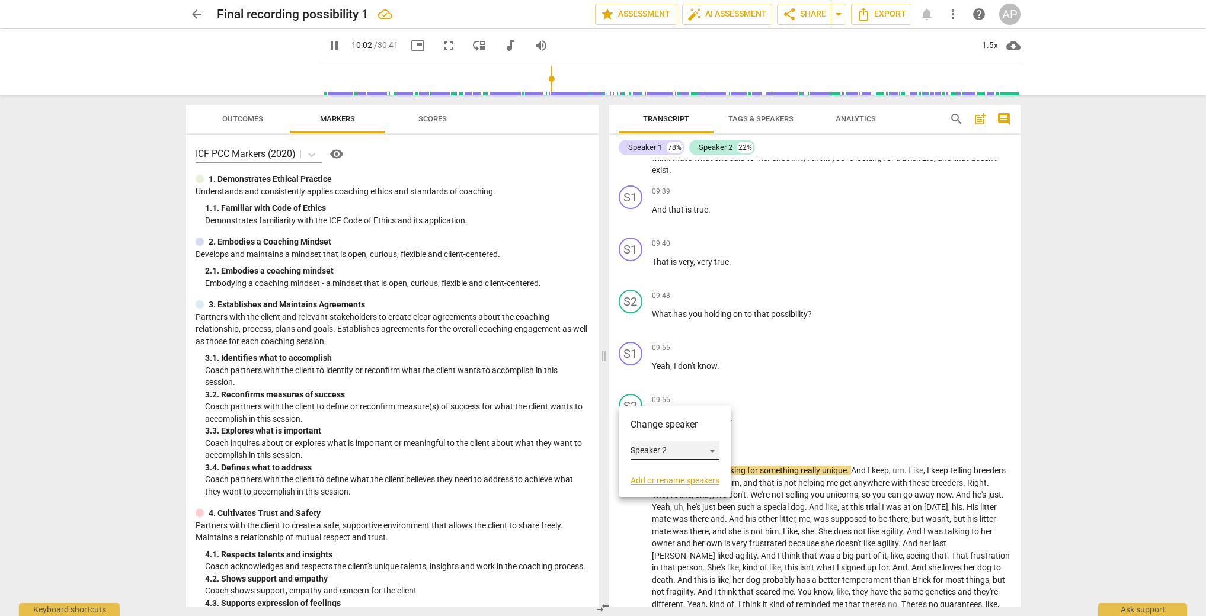
click at [639, 441] on div "Speaker 2" at bounding box center [674, 450] width 89 height 19
click at [641, 424] on li "Speaker 1" at bounding box center [675, 428] width 90 height 23
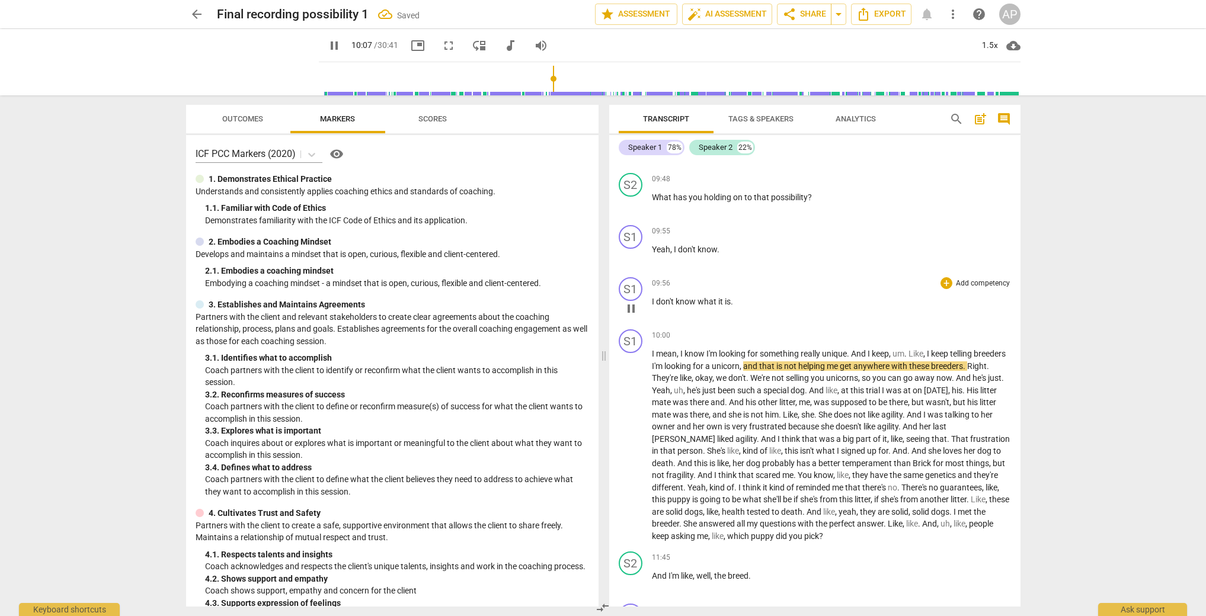
scroll to position [2416, 0]
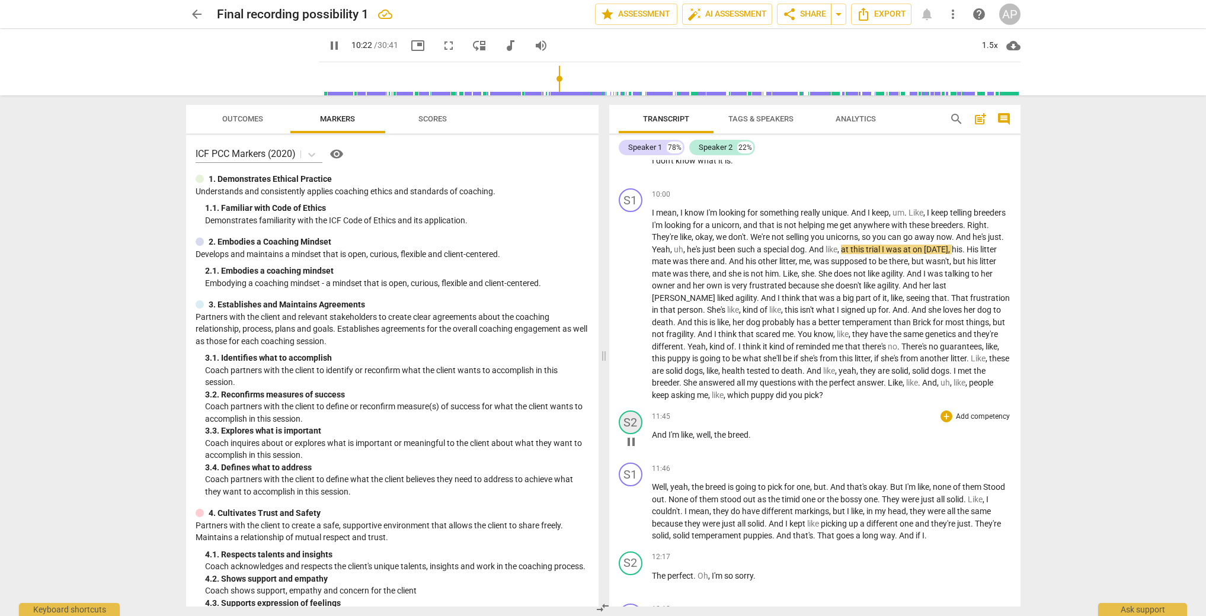
click at [633, 417] on div "S2" at bounding box center [631, 423] width 24 height 24
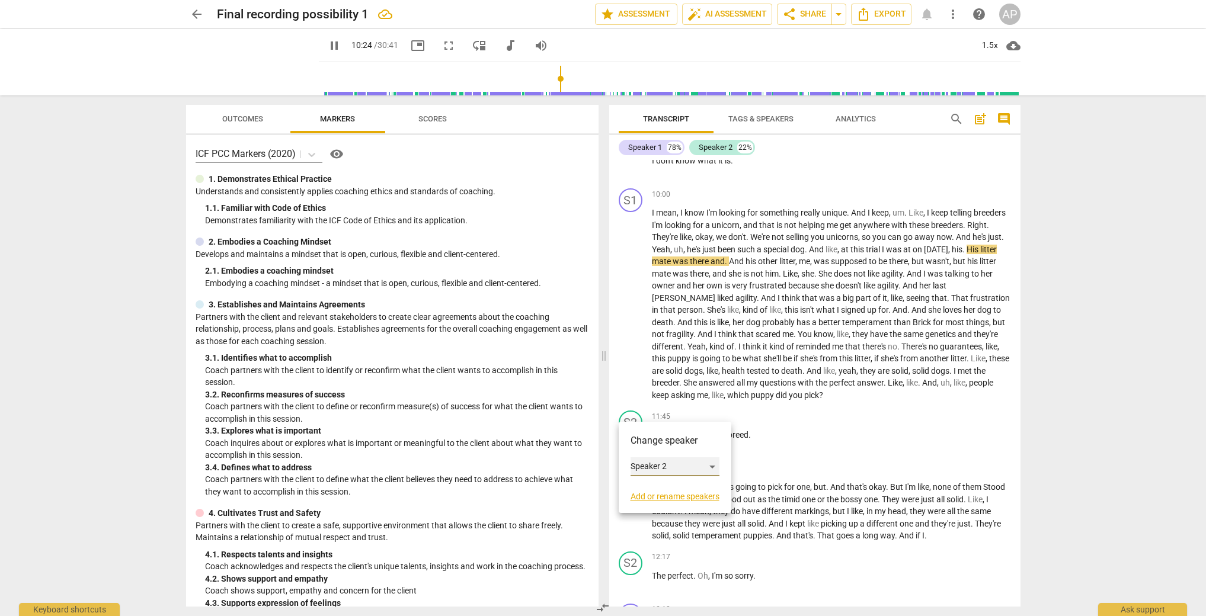
click at [646, 466] on div "Speaker 2" at bounding box center [674, 466] width 89 height 19
click at [651, 444] on li "Speaker 1" at bounding box center [675, 444] width 90 height 23
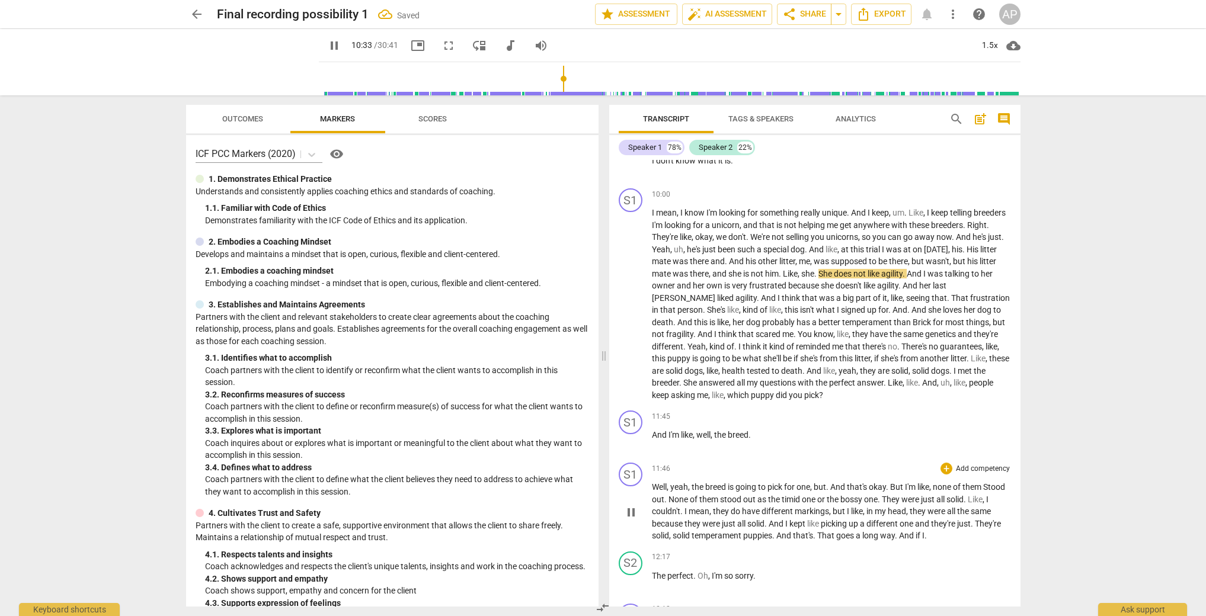
click at [658, 482] on span "Well" at bounding box center [659, 486] width 15 height 9
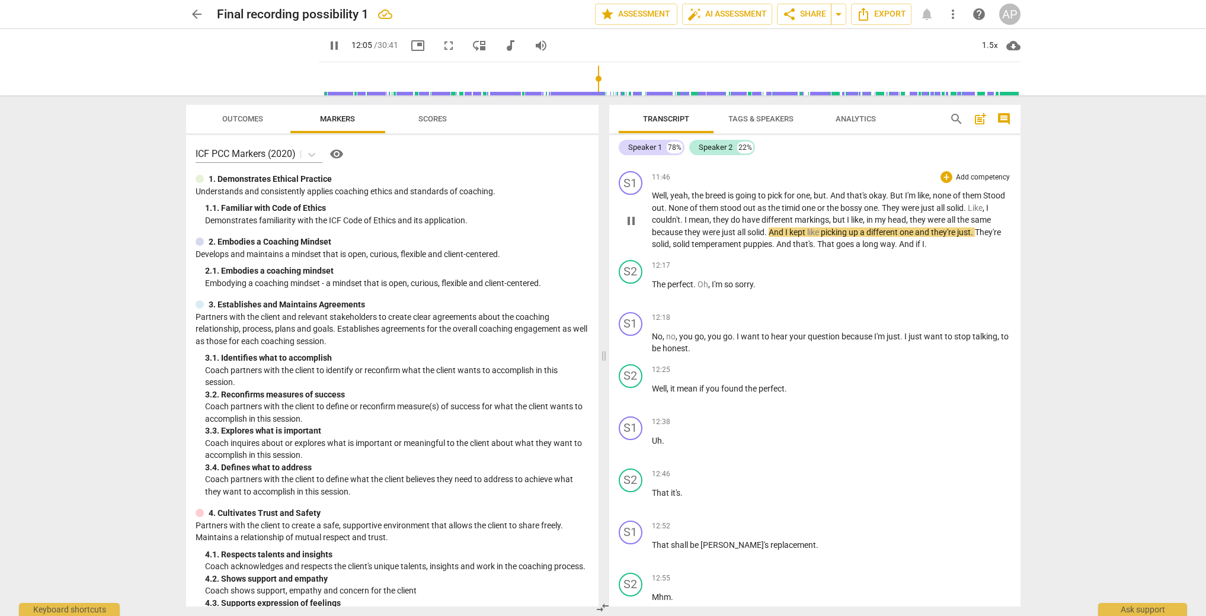
scroll to position [2699, 0]
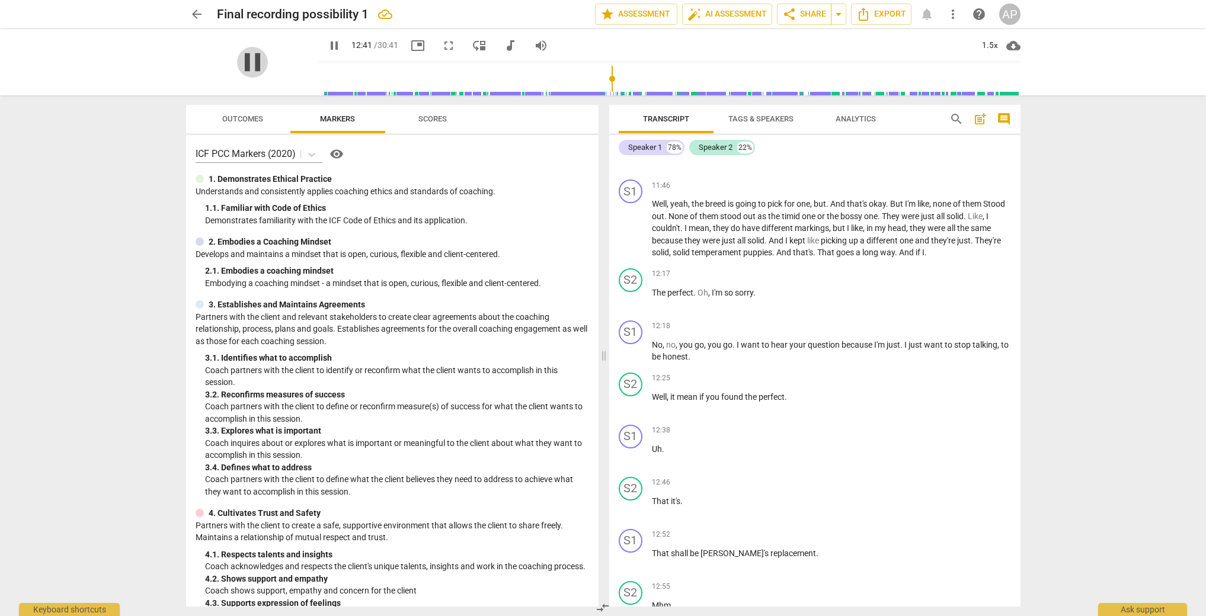
click at [241, 72] on span "pause" at bounding box center [252, 62] width 31 height 31
click at [836, 248] on span "That" at bounding box center [826, 252] width 19 height 9
click at [691, 248] on span "solid" at bounding box center [682, 252] width 19 height 9
click at [899, 248] on span "." at bounding box center [897, 252] width 4 height 9
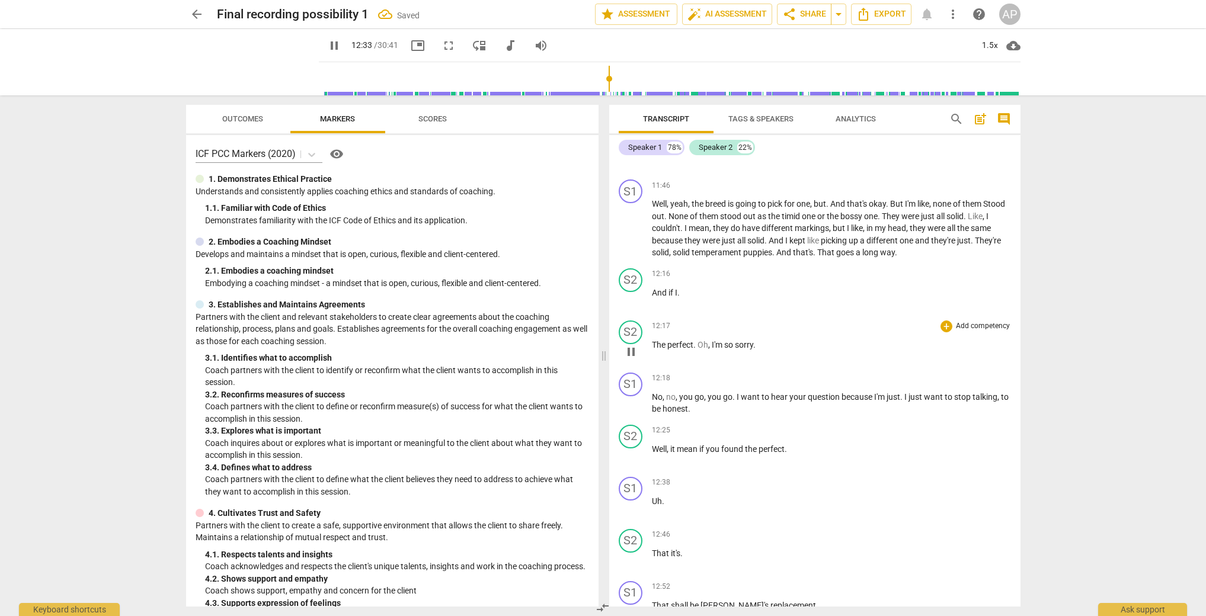
click at [632, 345] on span "pause" at bounding box center [631, 352] width 14 height 14
click at [670, 288] on span "if" at bounding box center [671, 292] width 7 height 9
click at [664, 288] on span "And" at bounding box center [660, 292] width 17 height 9
click at [628, 270] on div "S2" at bounding box center [631, 280] width 24 height 24
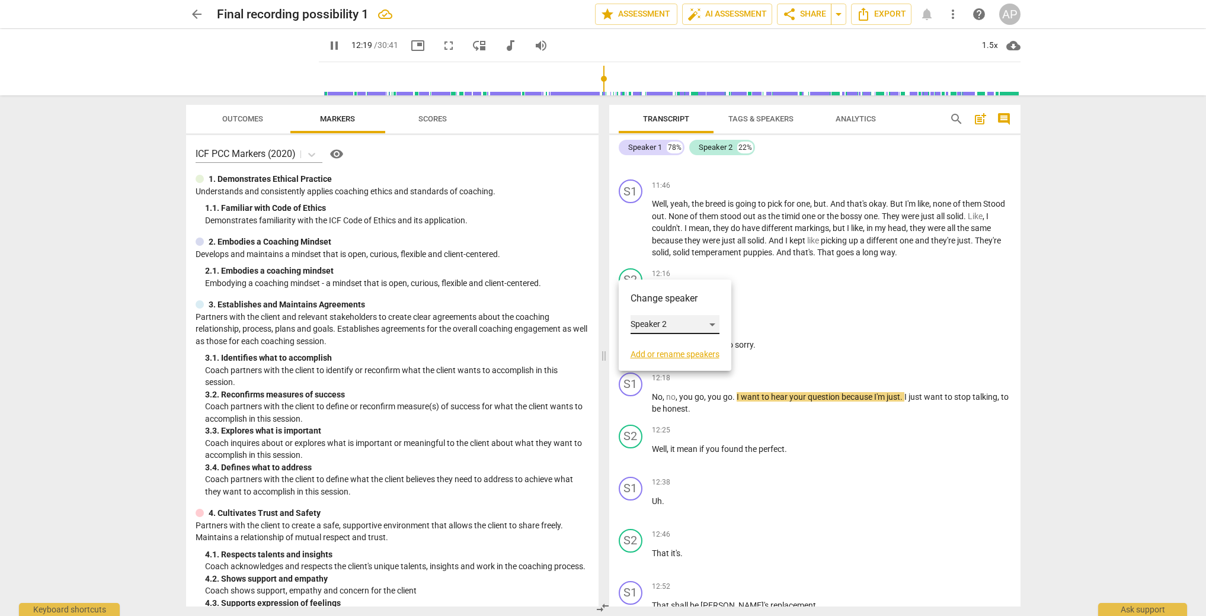
click at [672, 322] on div "Speaker 2" at bounding box center [674, 324] width 89 height 19
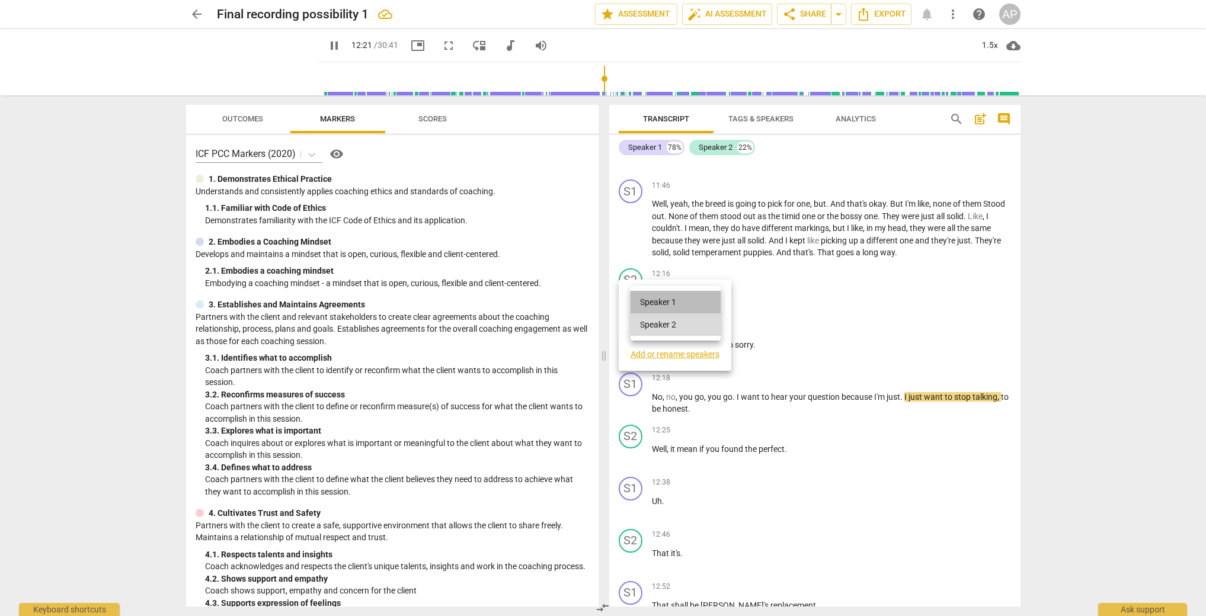
click at [672, 299] on li "Speaker 1" at bounding box center [675, 302] width 90 height 23
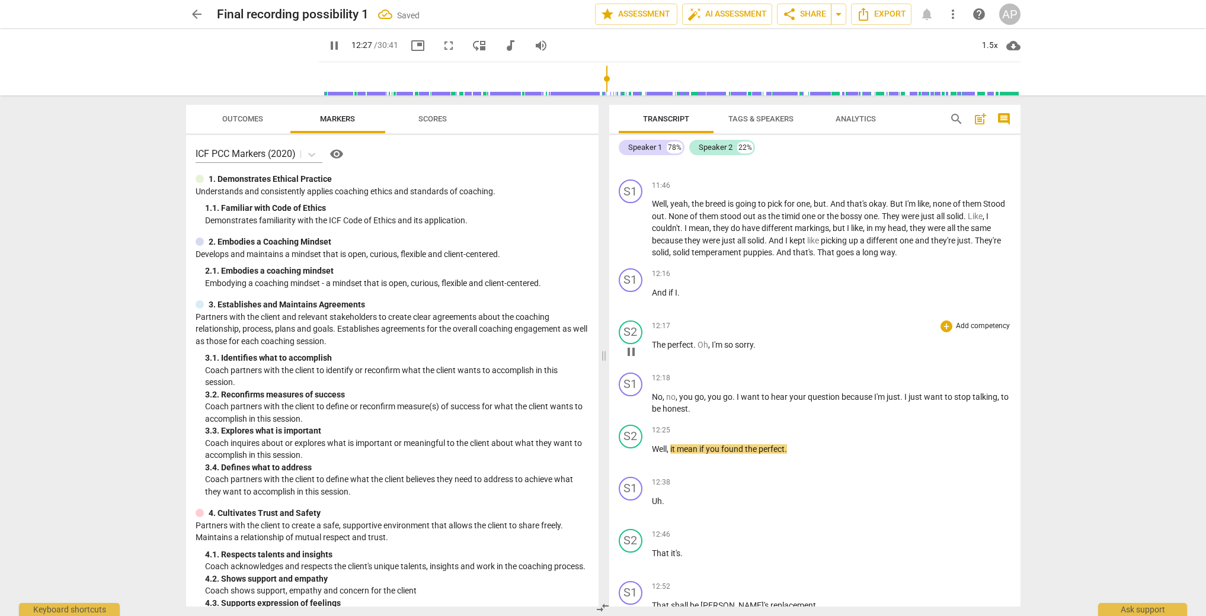
click at [659, 340] on span "The" at bounding box center [659, 344] width 15 height 9
click at [632, 329] on div "S2" at bounding box center [631, 333] width 24 height 24
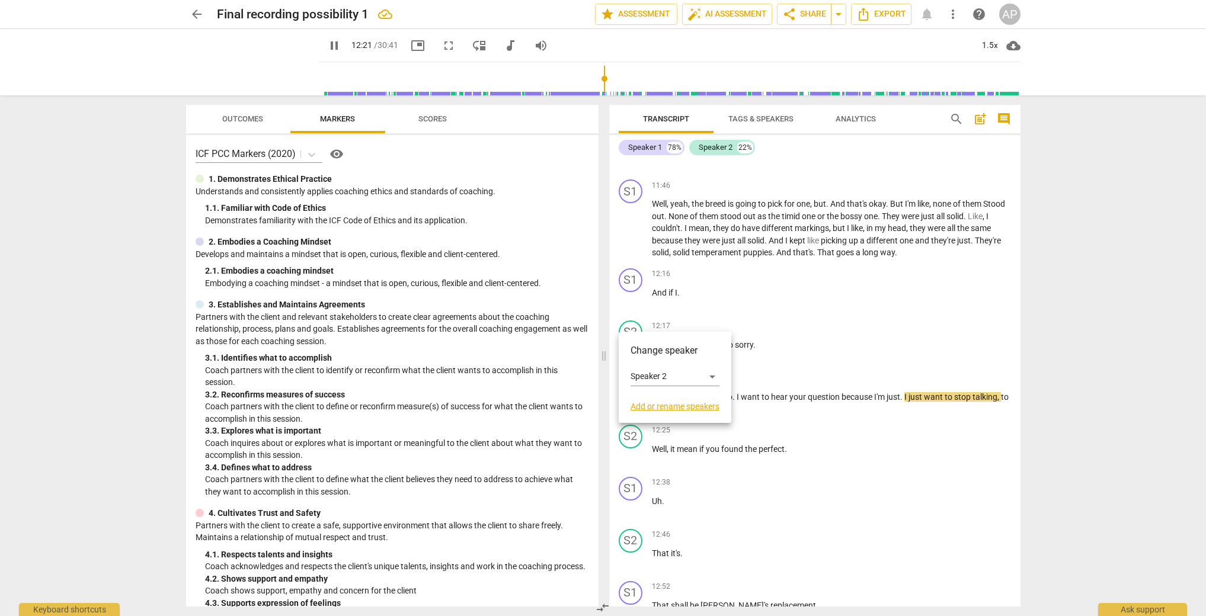
click at [705, 296] on div at bounding box center [603, 308] width 1206 height 616
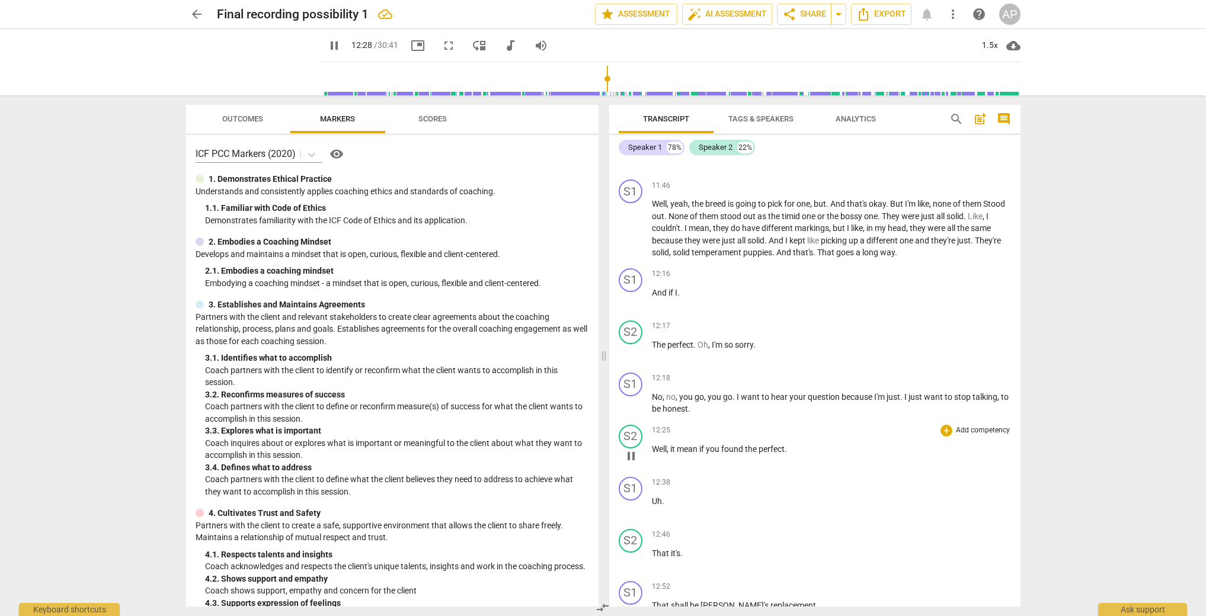
click at [634, 449] on span "pause" at bounding box center [631, 456] width 14 height 14
type input "750"
click at [668, 444] on span "," at bounding box center [669, 448] width 4 height 9
drag, startPoint x: 670, startPoint y: 436, endPoint x: 659, endPoint y: 436, distance: 10.7
click at [659, 443] on p "Well , it mean if you found the perfect ." at bounding box center [831, 449] width 359 height 12
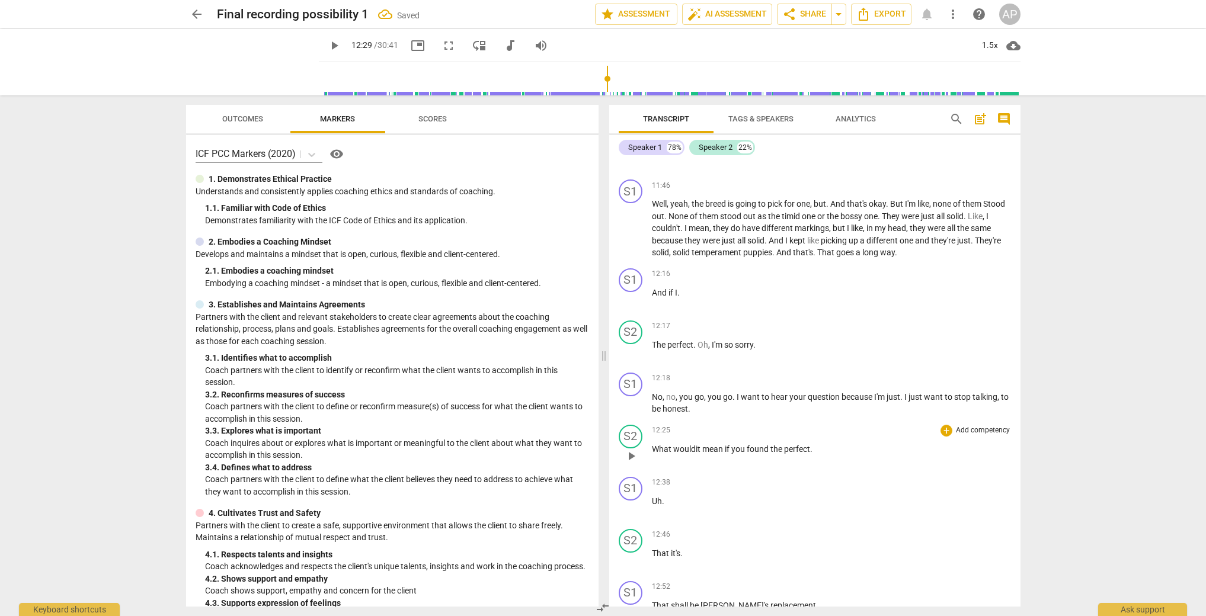
click at [812, 444] on span "." at bounding box center [811, 448] width 2 height 9
click at [632, 449] on span "play_arrow" at bounding box center [631, 456] width 14 height 14
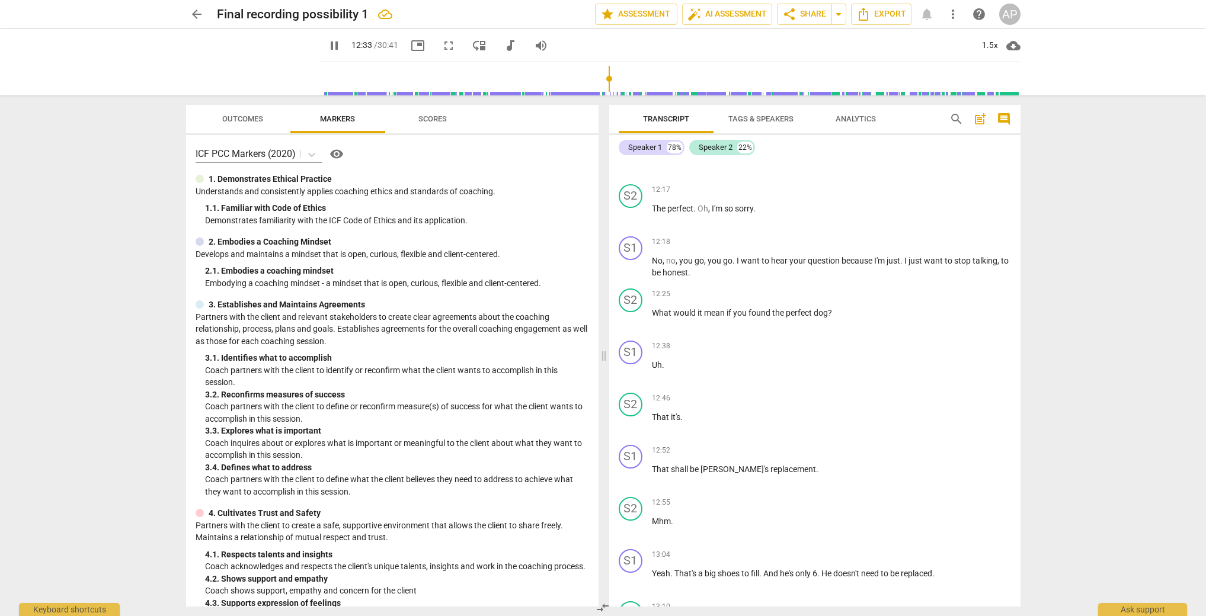
scroll to position [2848, 0]
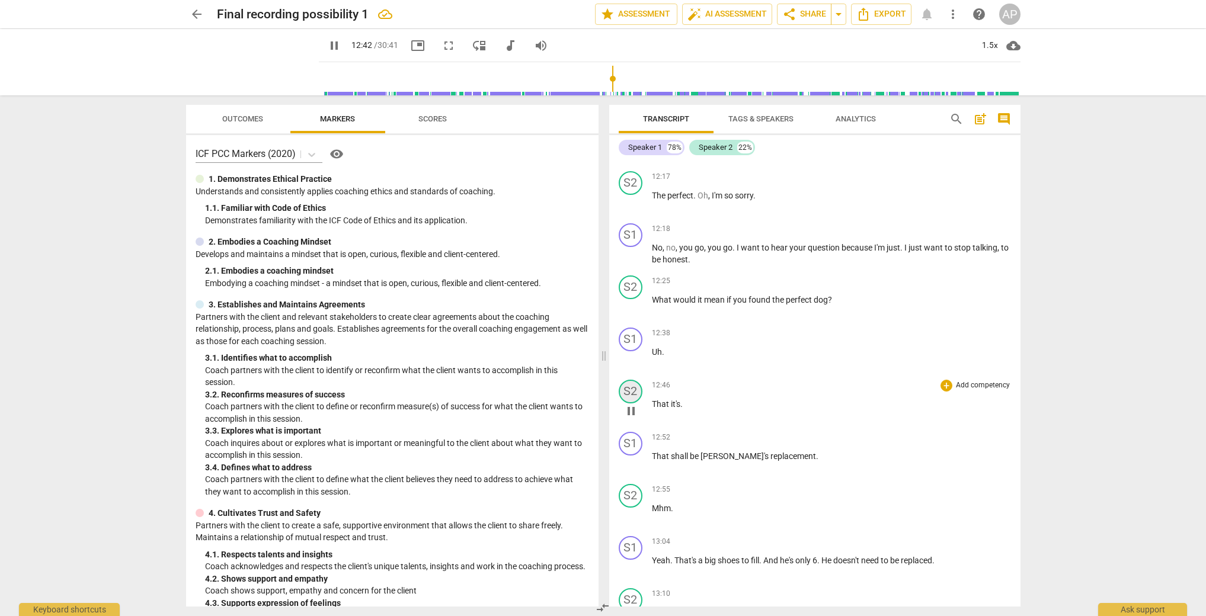
click at [632, 380] on div "S2" at bounding box center [631, 392] width 24 height 24
click at [642, 437] on div "Speaker 2" at bounding box center [674, 436] width 89 height 19
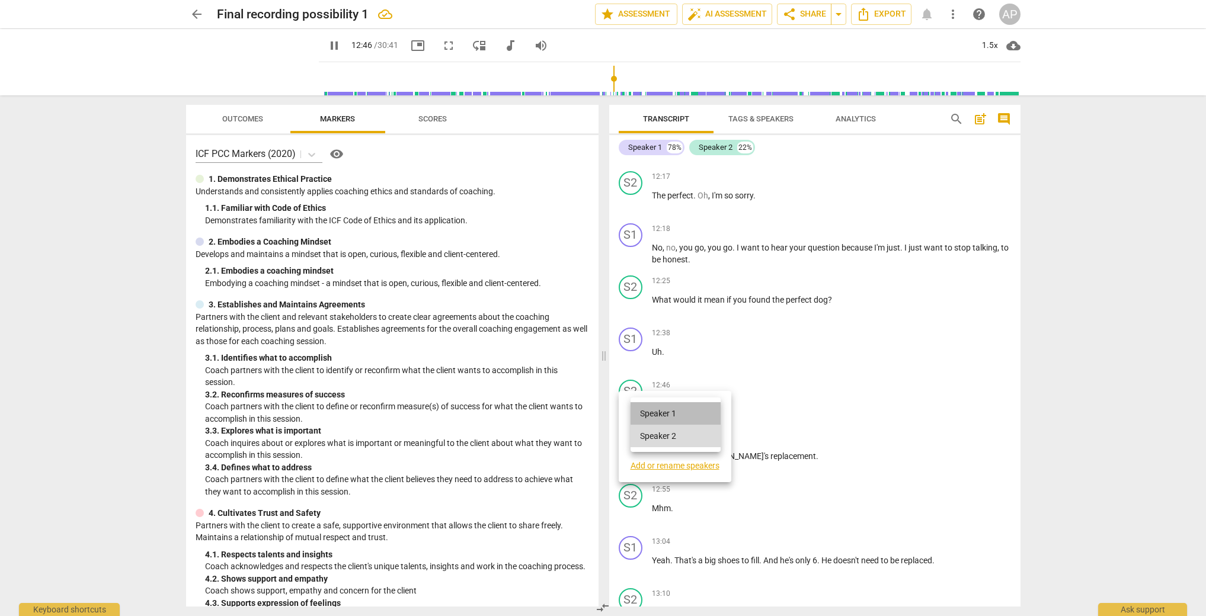
click at [651, 414] on li "Speaker 1" at bounding box center [675, 413] width 90 height 23
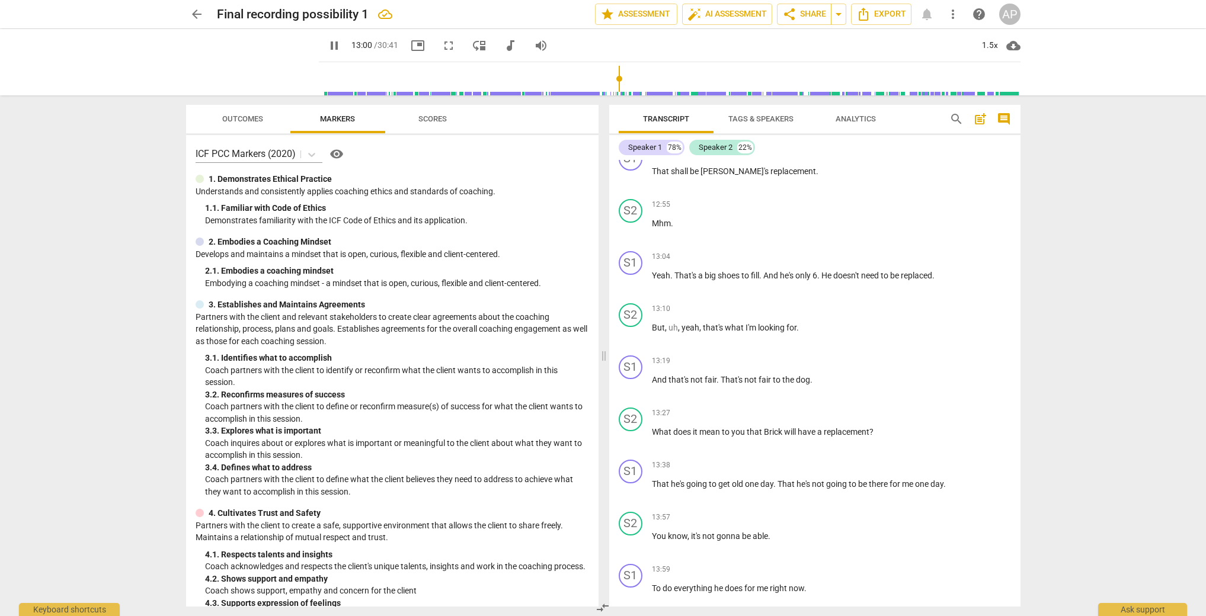
scroll to position [3136, 0]
click at [629, 301] on div "S2" at bounding box center [631, 313] width 24 height 24
click at [649, 356] on div "Speaker 2" at bounding box center [674, 357] width 89 height 19
click at [654, 331] on li "Speaker 1" at bounding box center [675, 335] width 90 height 23
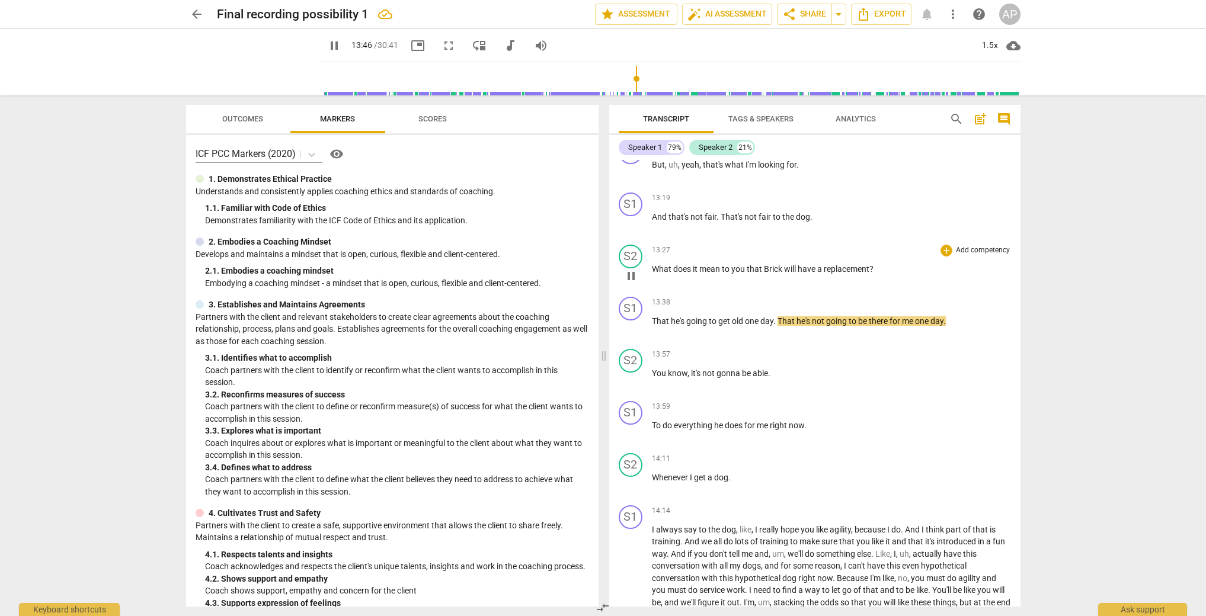
scroll to position [3354, 0]
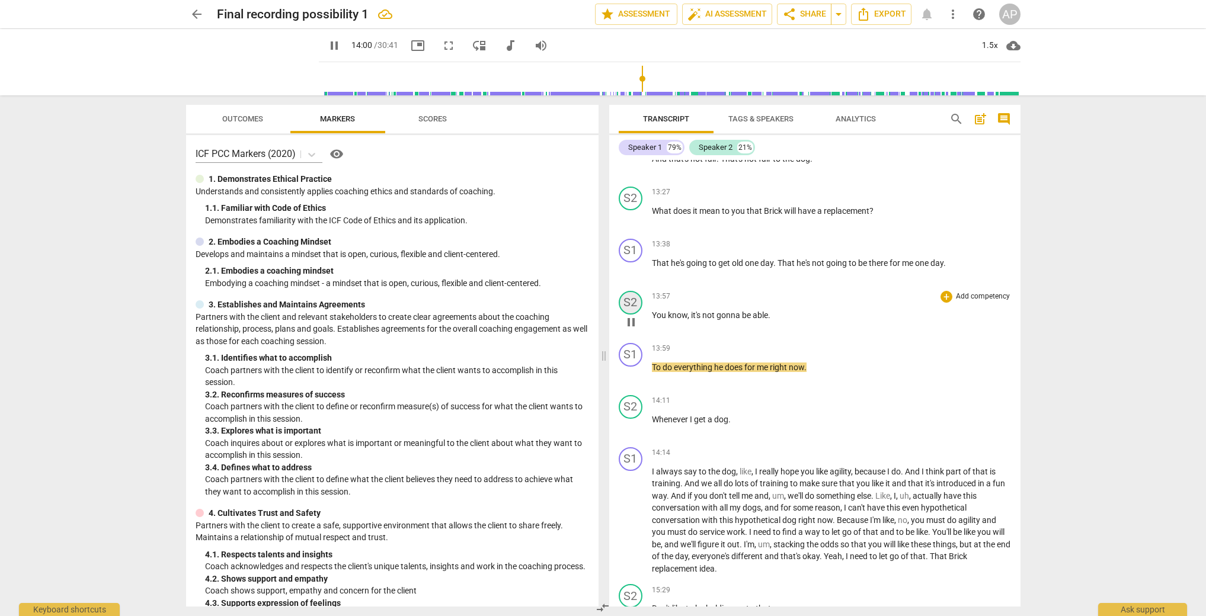
click at [627, 292] on div "S2" at bounding box center [631, 303] width 24 height 24
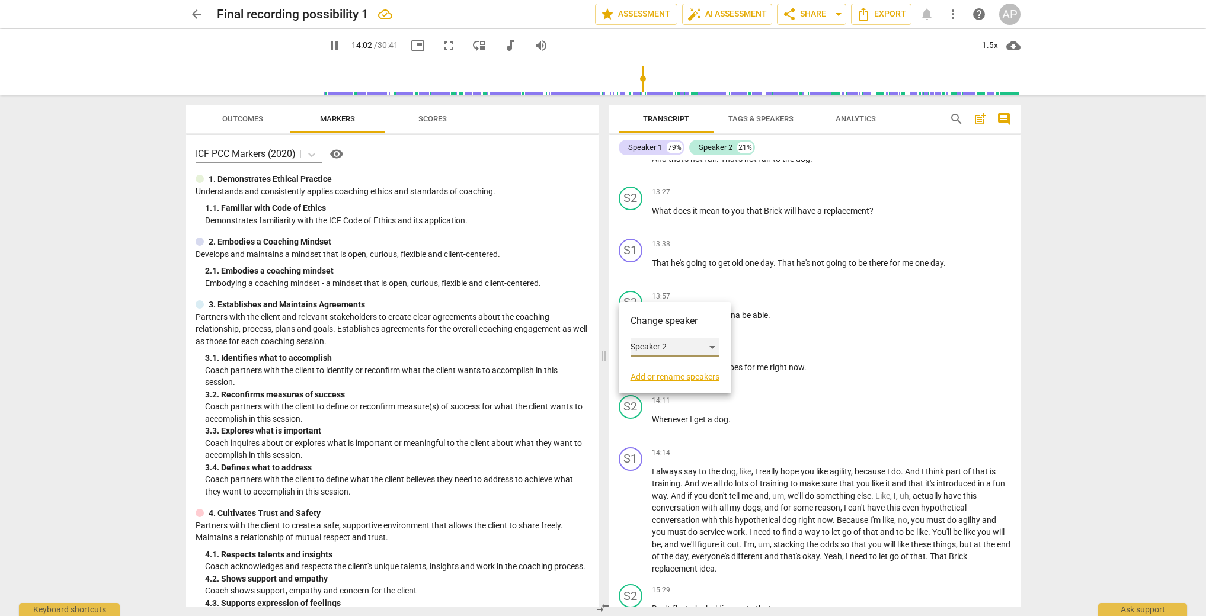
click at [639, 349] on div "Speaker 2" at bounding box center [674, 347] width 89 height 19
click at [646, 330] on li "Speaker 1" at bounding box center [675, 324] width 90 height 23
click at [626, 395] on div "S2" at bounding box center [631, 407] width 24 height 24
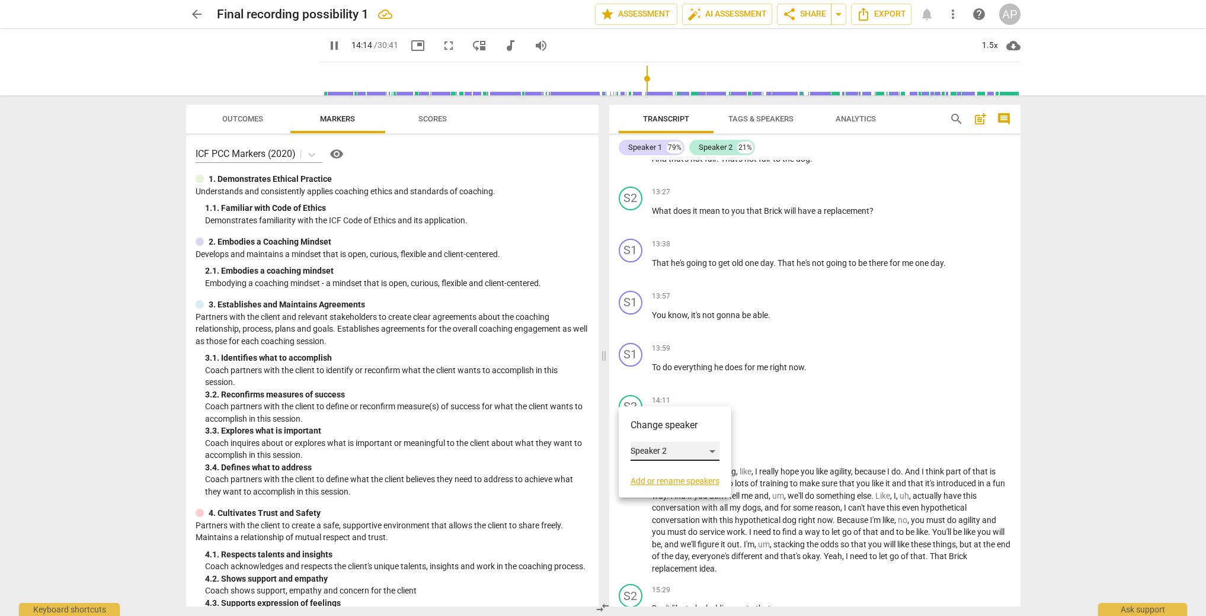
click at [656, 450] on div "Speaker 2" at bounding box center [674, 451] width 89 height 19
click at [664, 428] on li "Speaker 1" at bounding box center [675, 429] width 90 height 23
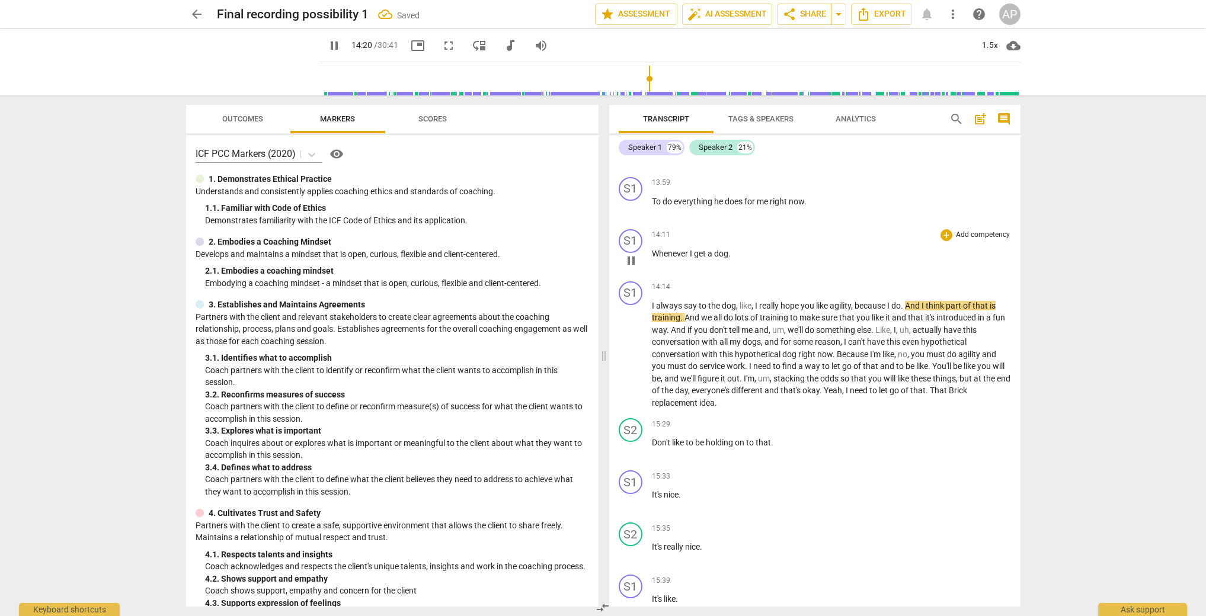
scroll to position [3530, 0]
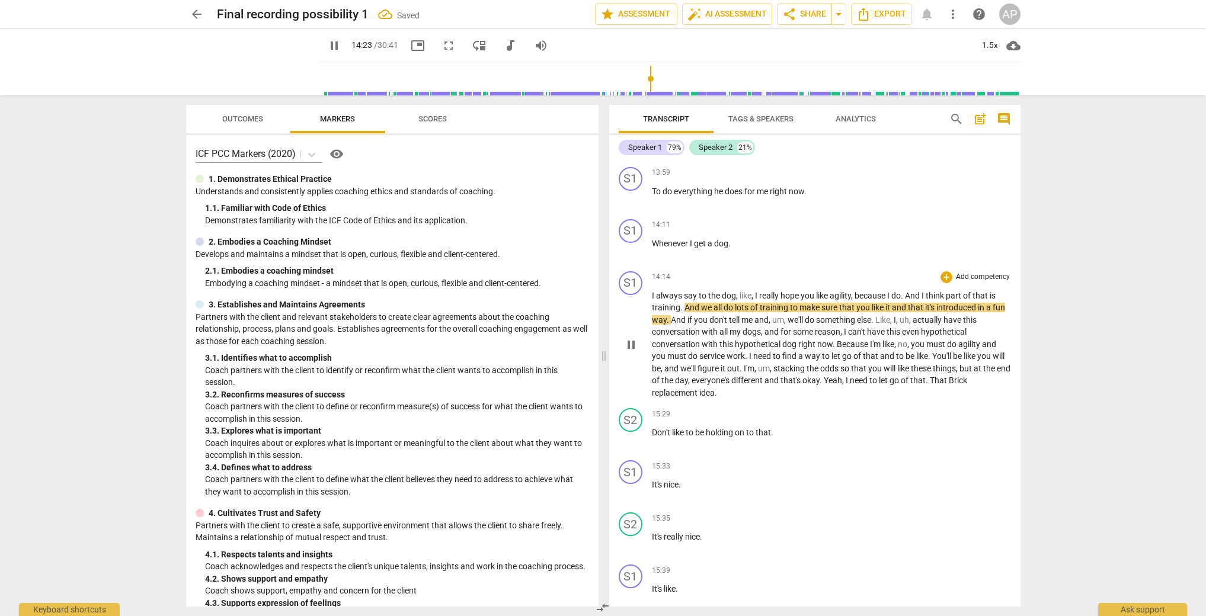
click at [731, 376] on span "everyone's" at bounding box center [711, 380] width 40 height 9
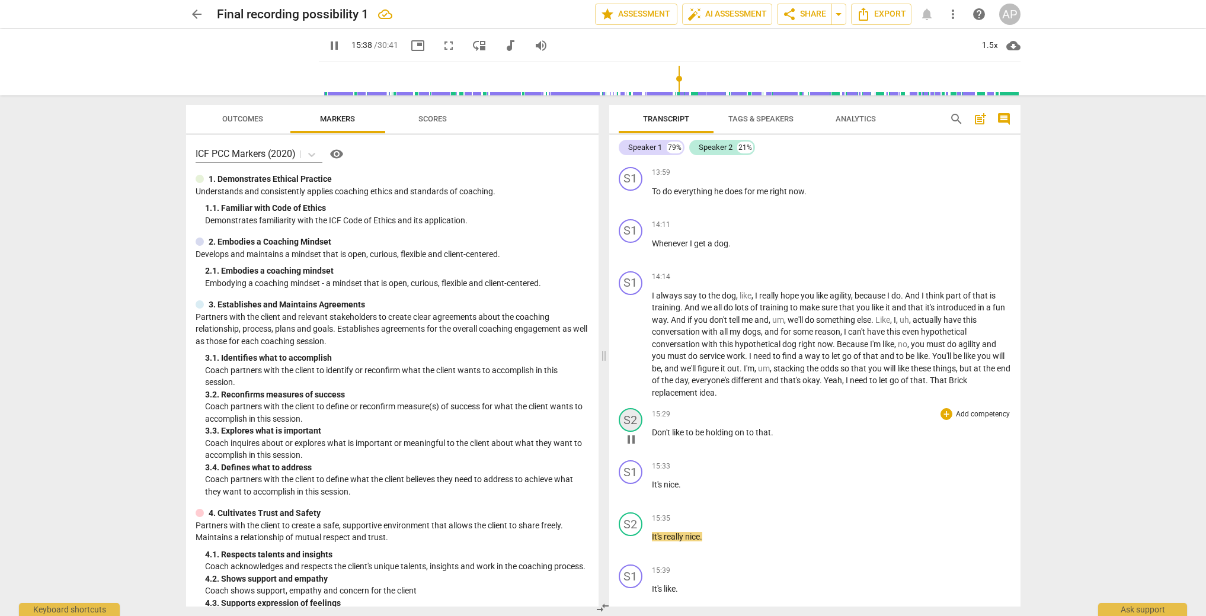
click at [633, 410] on div "S2" at bounding box center [631, 420] width 24 height 24
click at [633, 410] on div at bounding box center [603, 308] width 1206 height 616
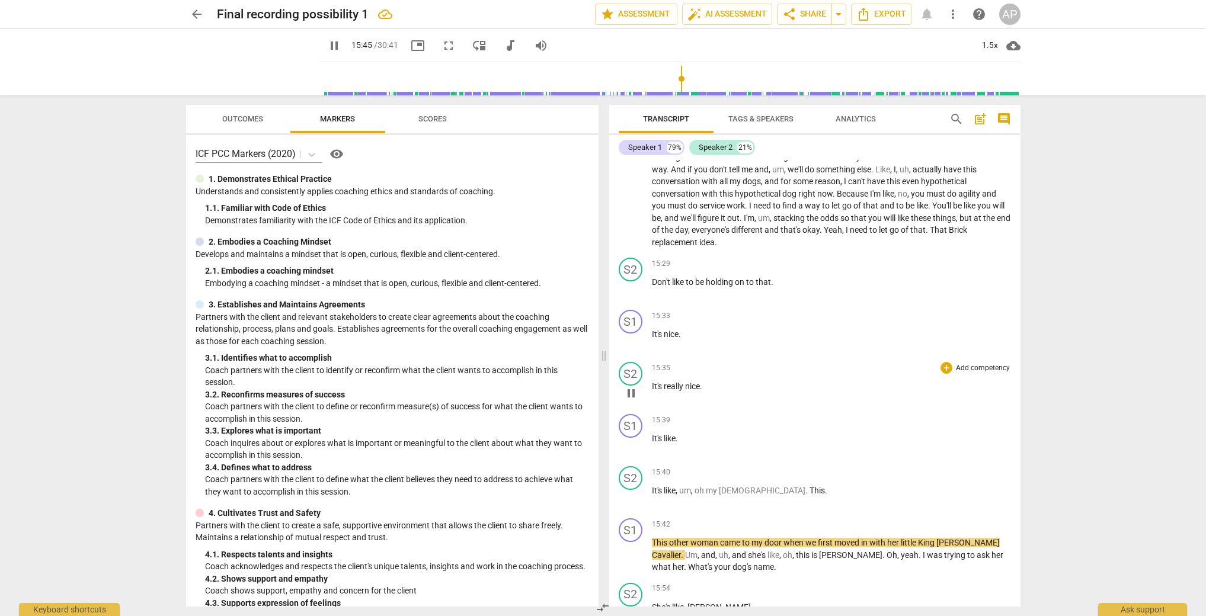
scroll to position [3642, 0]
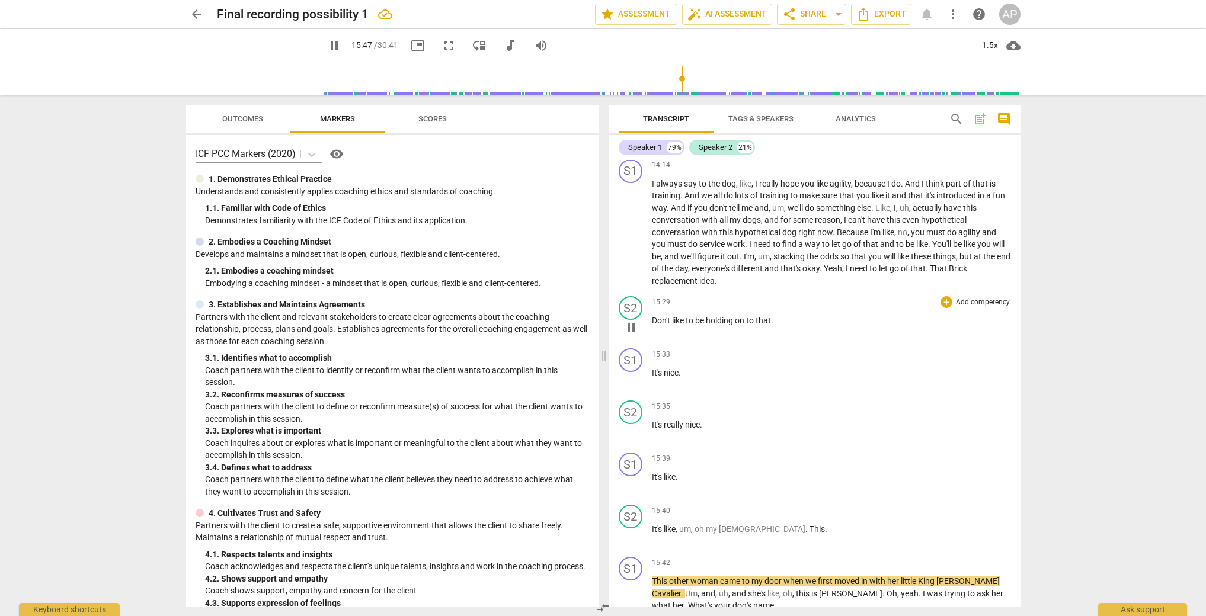
click at [661, 316] on span "Don't" at bounding box center [662, 320] width 20 height 9
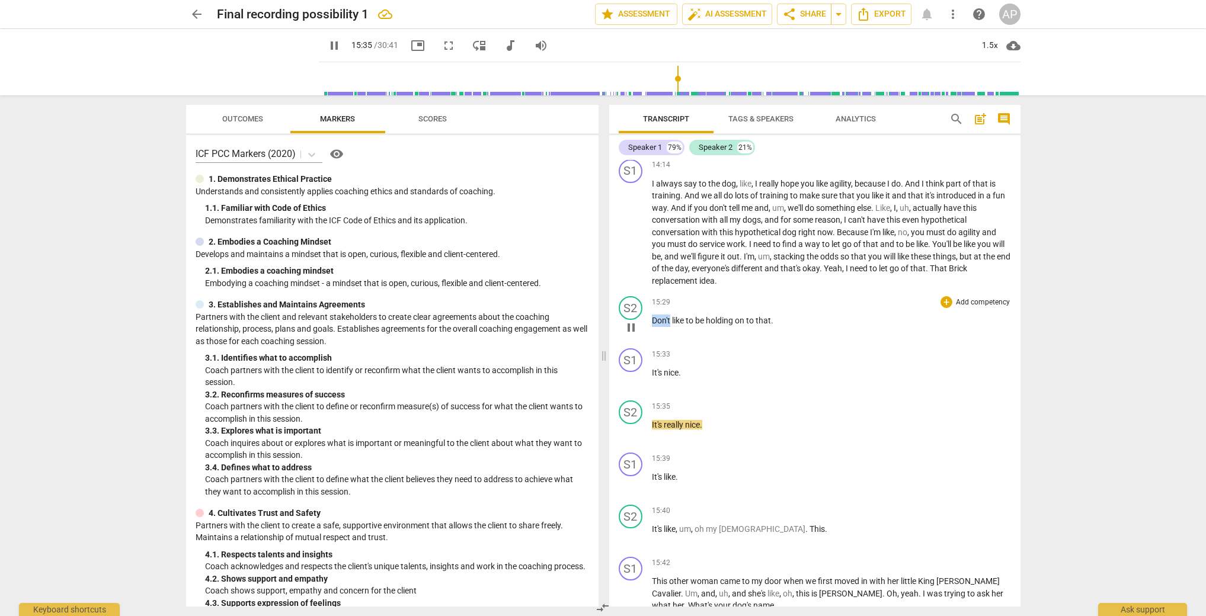
drag, startPoint x: 671, startPoint y: 309, endPoint x: 650, endPoint y: 308, distance: 20.8
click at [650, 308] on div "S2 play_arrow pause 15:29 + Add competency keyboard_arrow_right Don't like to b…" at bounding box center [814, 318] width 411 height 52
type input "937"
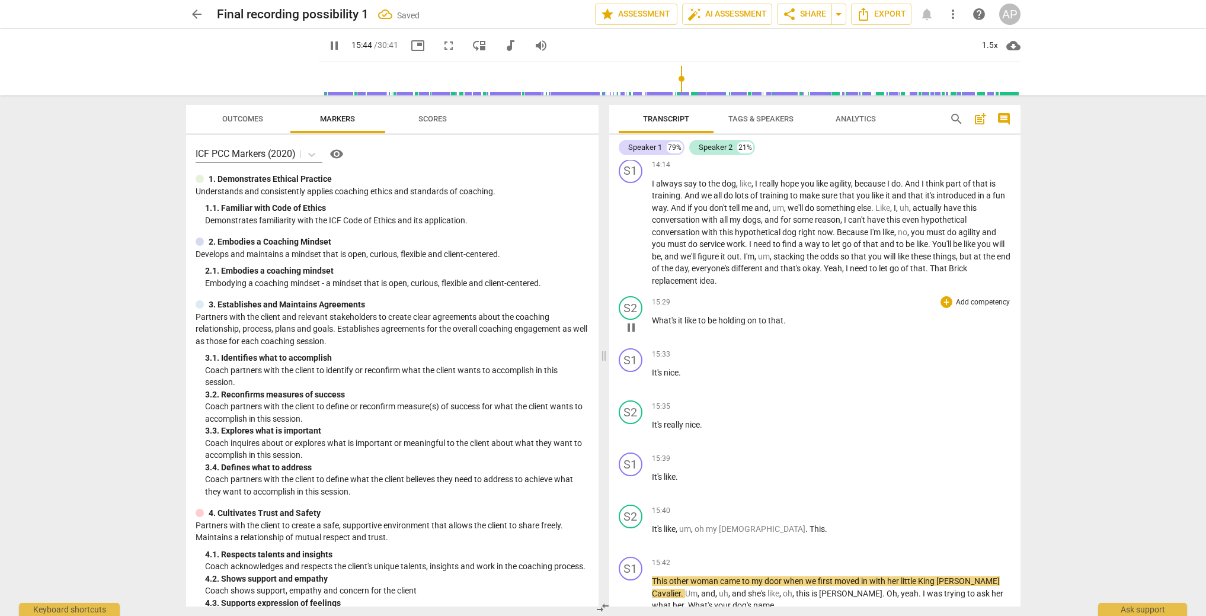
click at [709, 316] on span "be" at bounding box center [712, 320] width 11 height 9
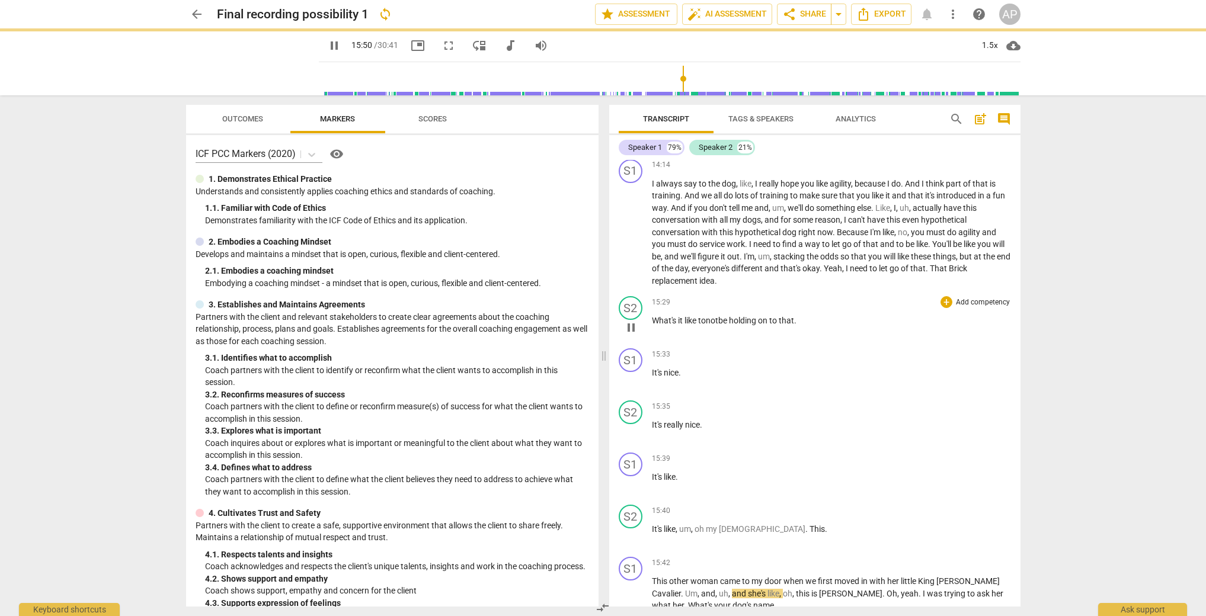
click at [805, 315] on p "What's it like to not be holding on to that ." at bounding box center [831, 321] width 359 height 12
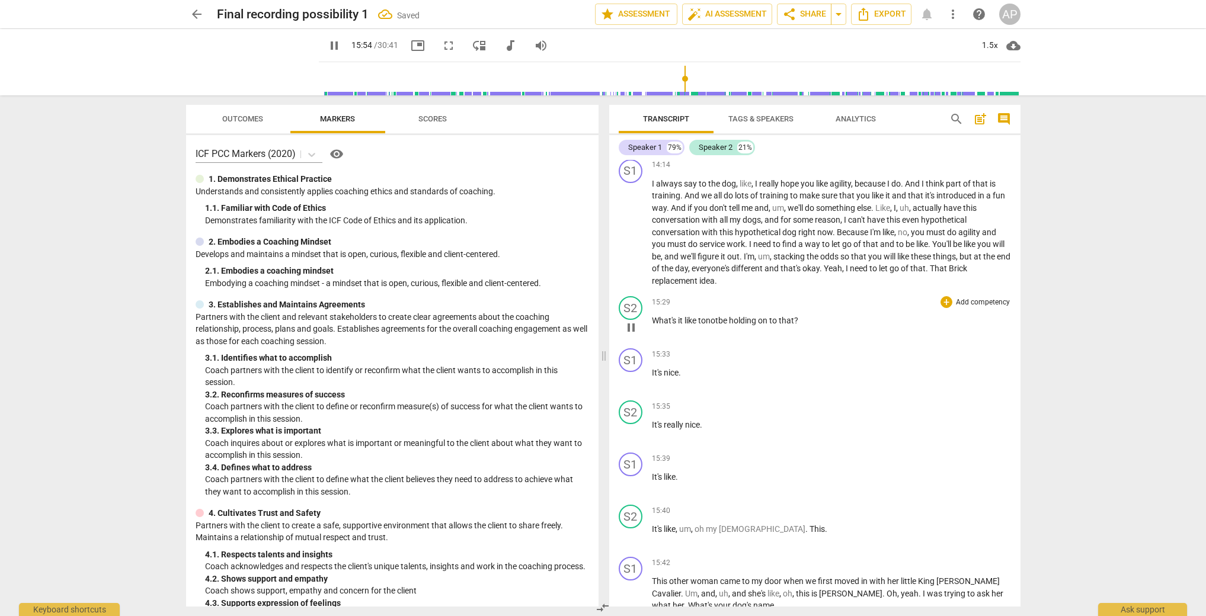
scroll to position [4111, 0]
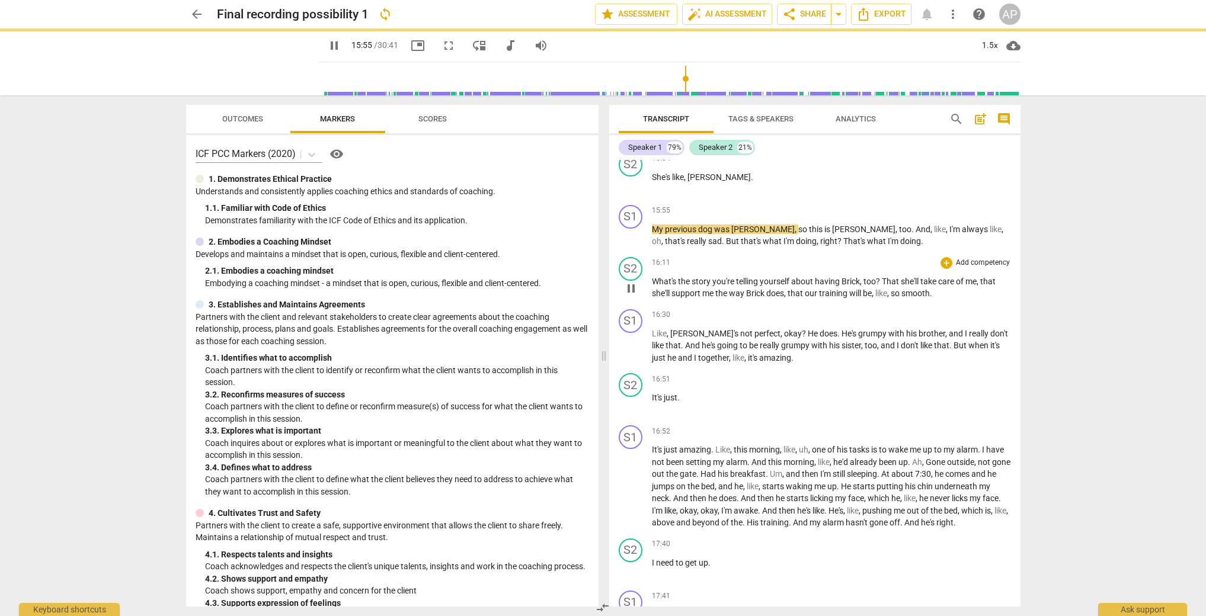
click at [735, 277] on span "you're" at bounding box center [724, 281] width 24 height 9
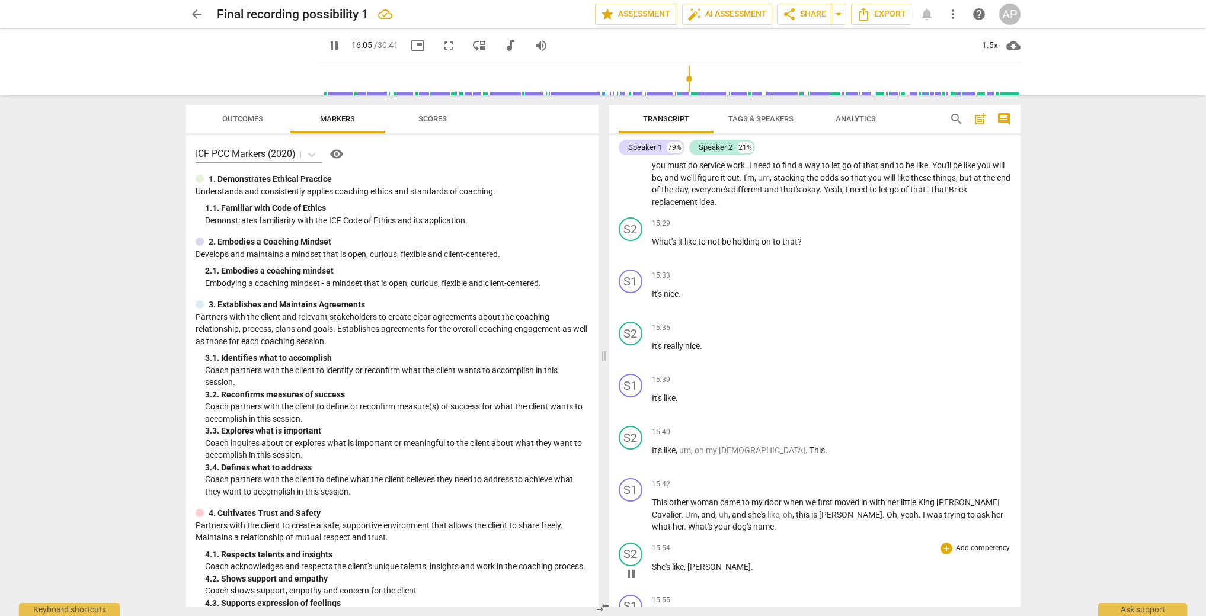
scroll to position [3678, 0]
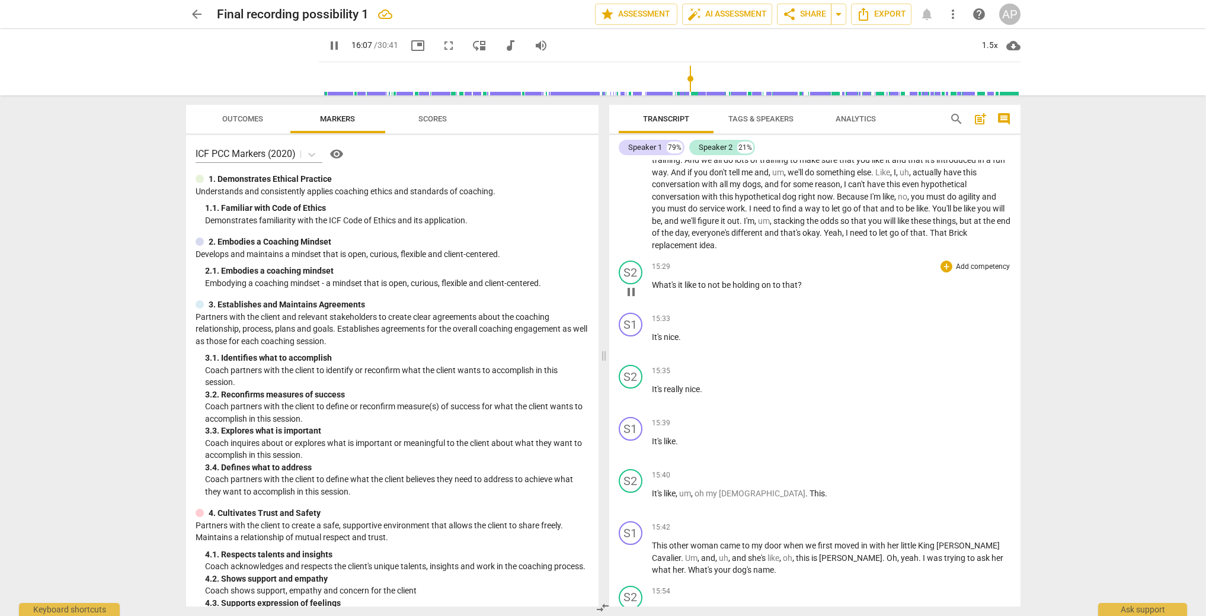
click at [630, 285] on span "pause" at bounding box center [631, 292] width 14 height 14
click at [631, 285] on span "play_arrow" at bounding box center [631, 292] width 14 height 14
click at [632, 370] on div "S2" at bounding box center [631, 377] width 24 height 24
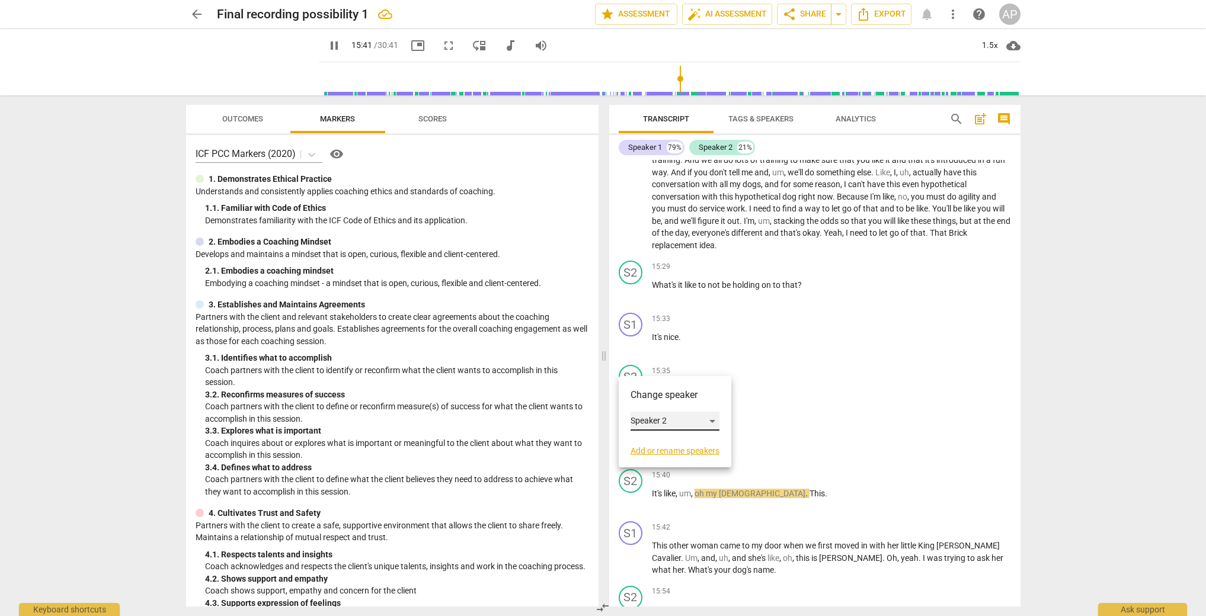
click at [644, 414] on div "Speaker 2" at bounding box center [674, 421] width 89 height 19
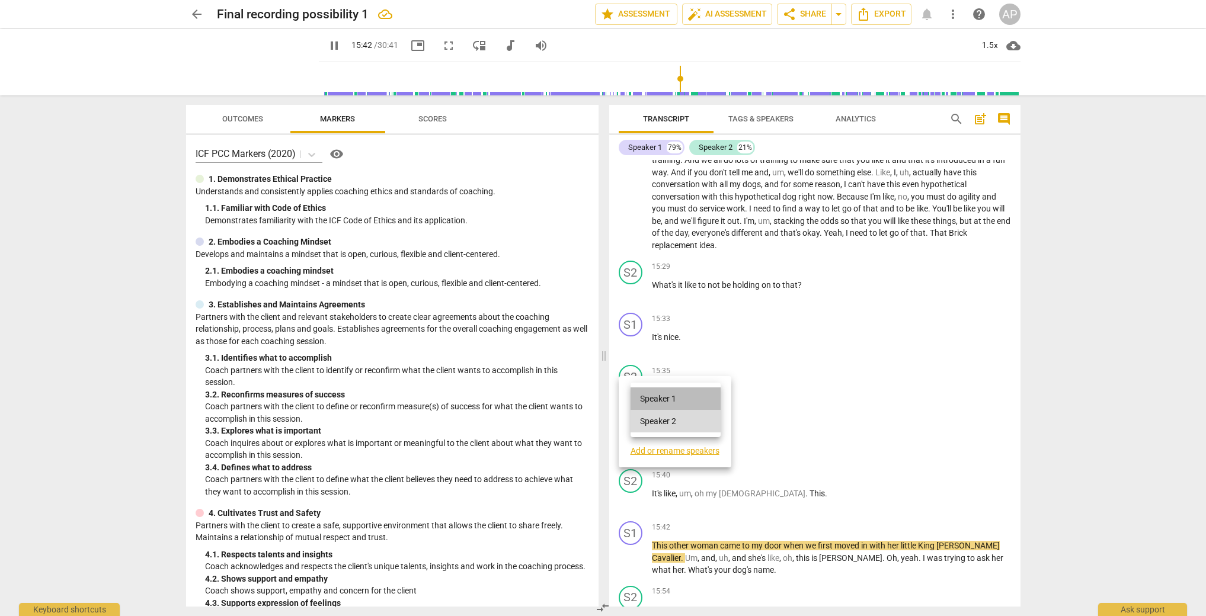
click at [646, 401] on li "Speaker 1" at bounding box center [675, 399] width 90 height 23
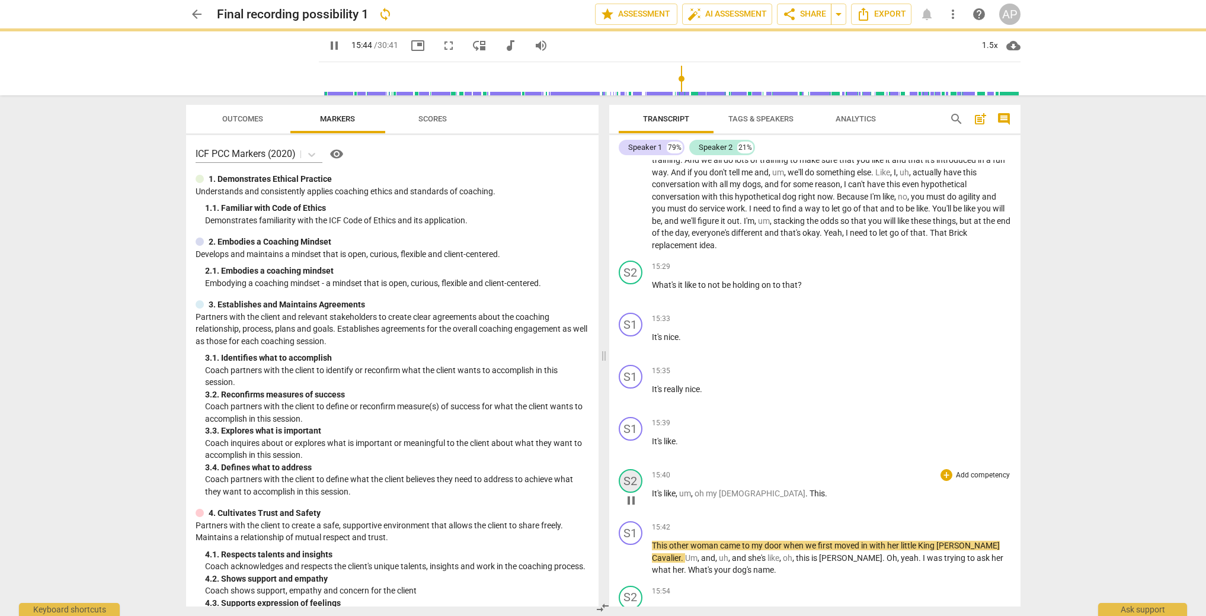
click at [635, 469] on div "S2" at bounding box center [631, 481] width 24 height 24
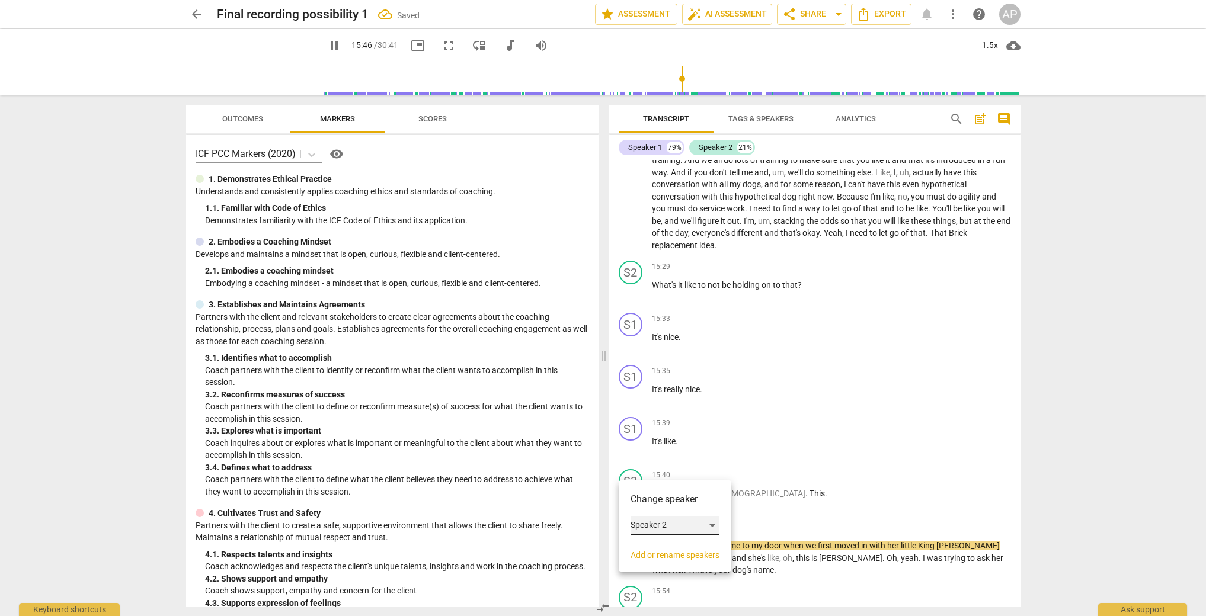
click at [651, 522] on div "Speaker 2" at bounding box center [674, 525] width 89 height 19
click at [652, 506] on li "Speaker 1" at bounding box center [675, 503] width 90 height 23
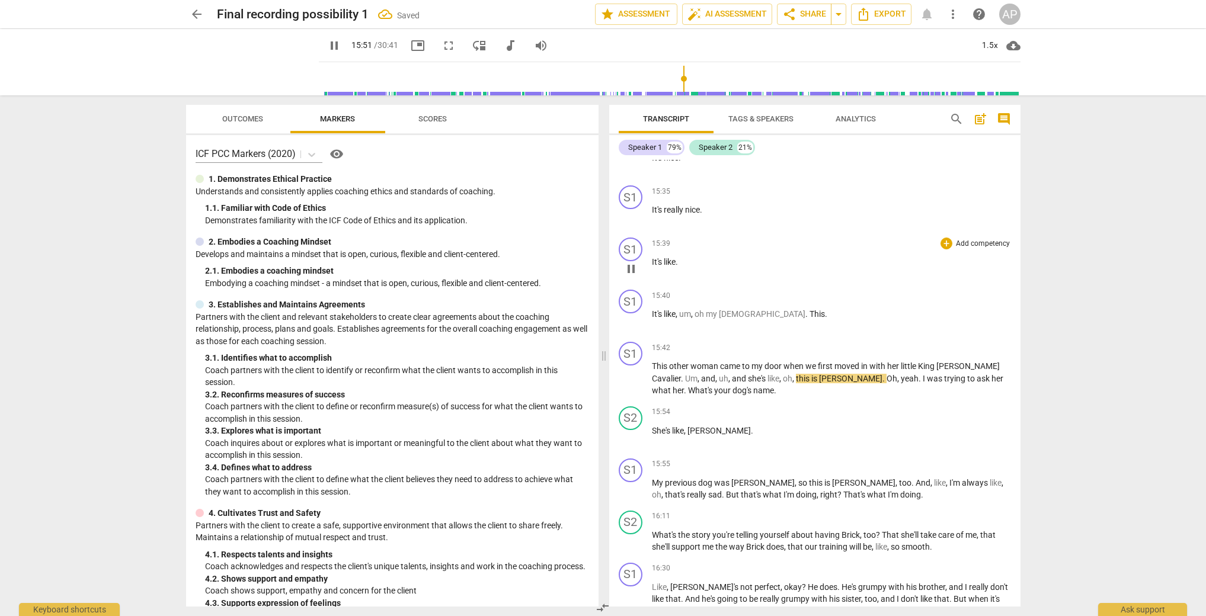
scroll to position [3884, 0]
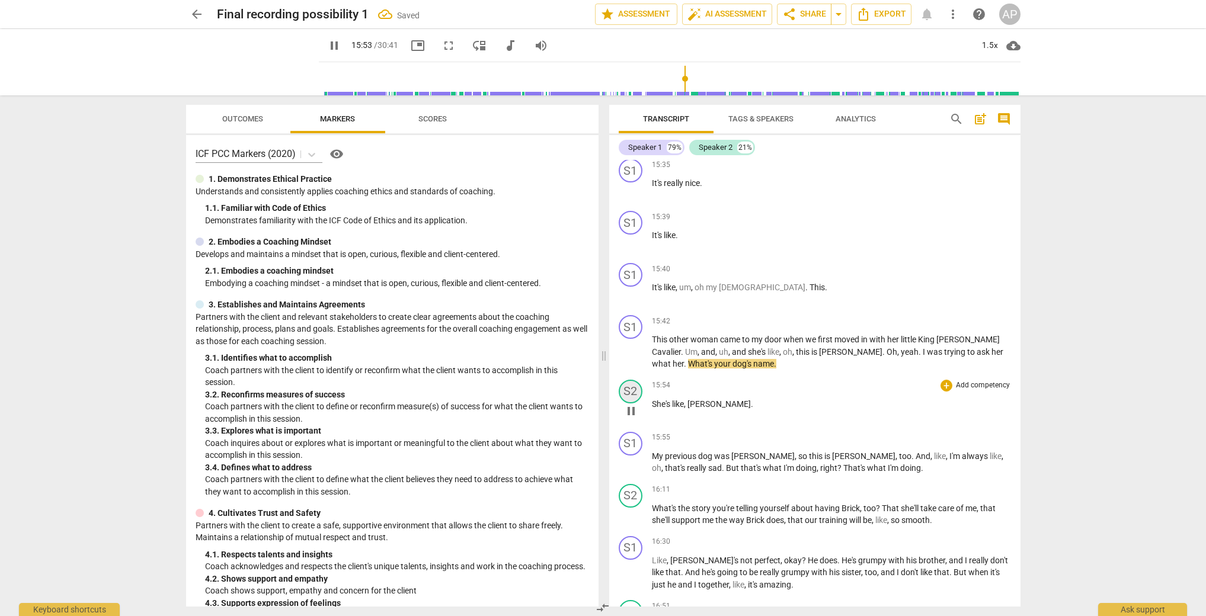
click at [633, 380] on div "S2" at bounding box center [631, 392] width 24 height 24
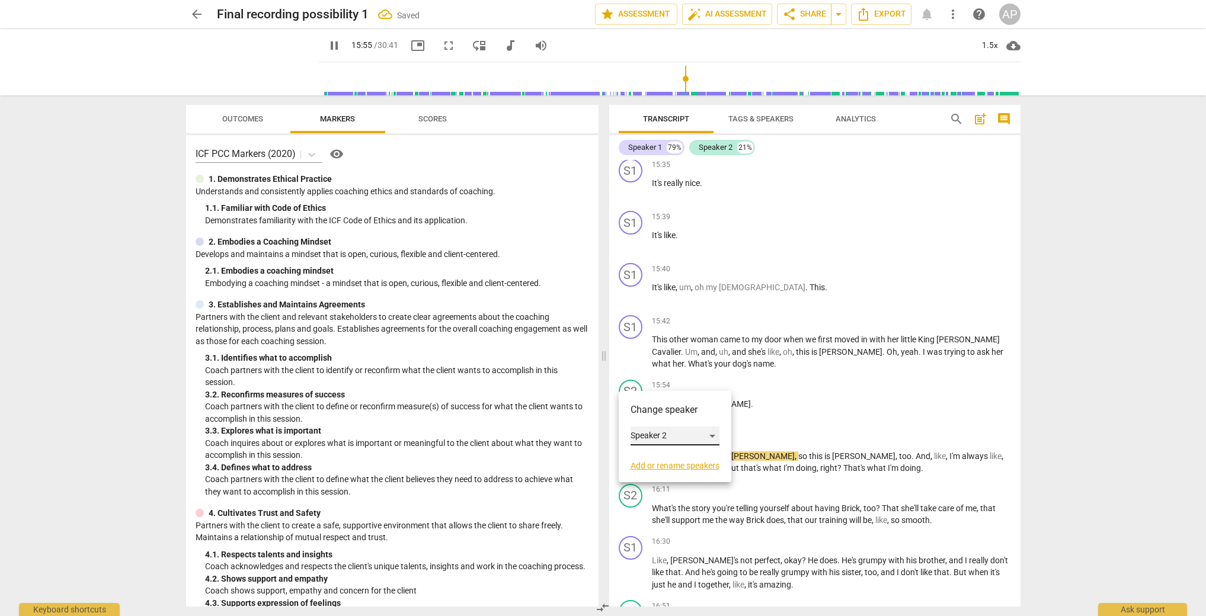
click at [641, 436] on div "Speaker 2" at bounding box center [674, 436] width 89 height 19
click at [642, 417] on li "Speaker 1" at bounding box center [675, 413] width 90 height 23
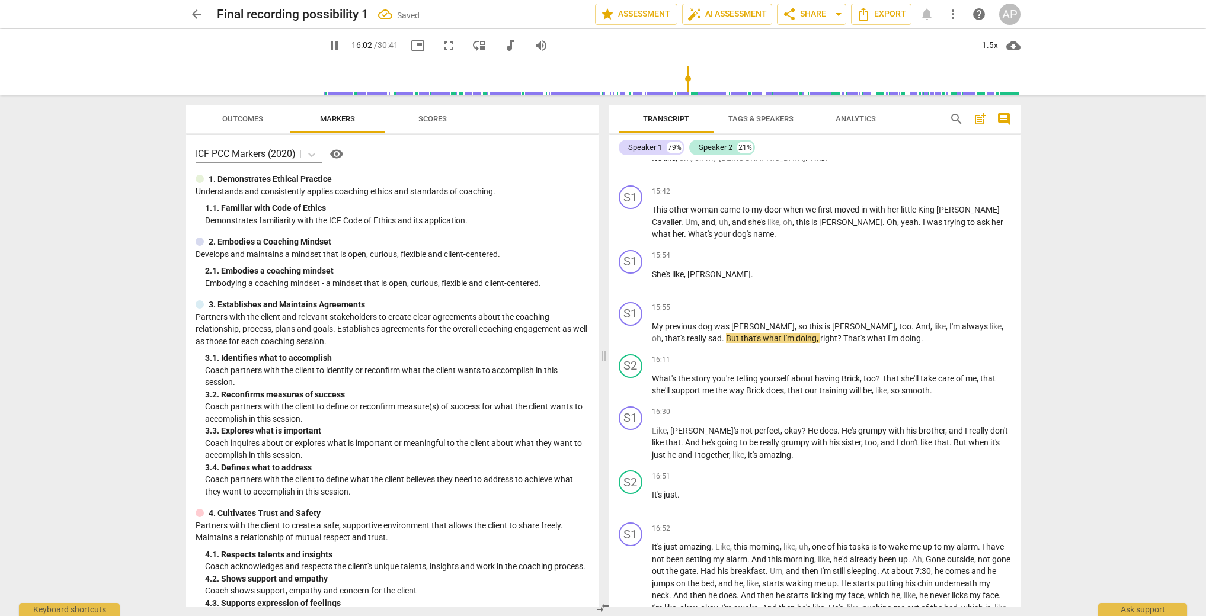
scroll to position [4043, 0]
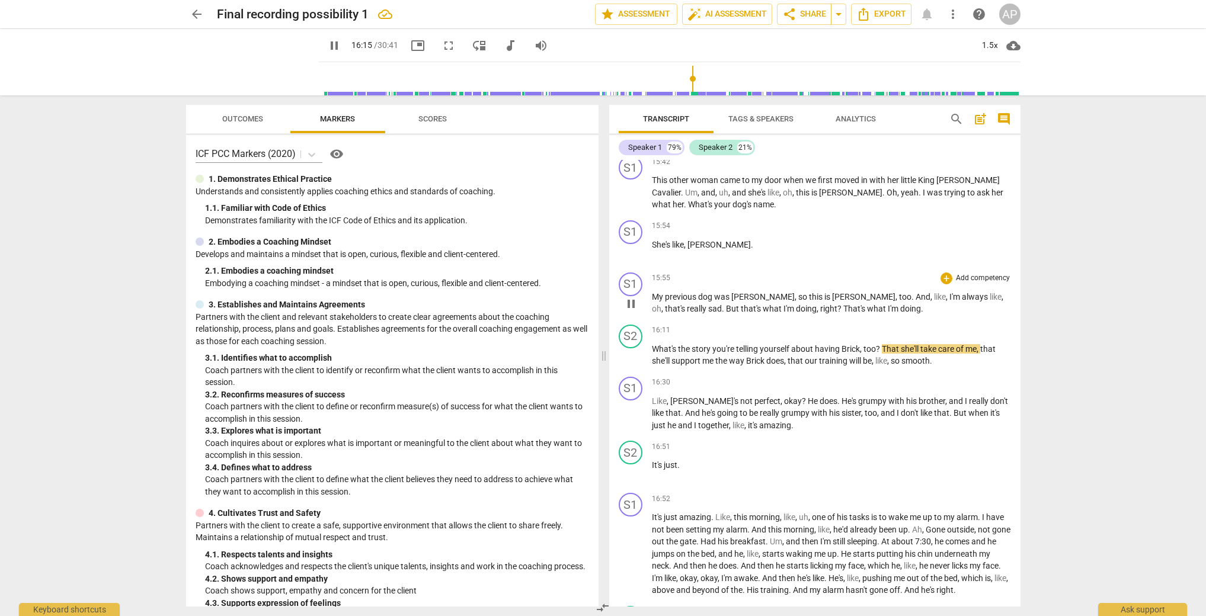
click at [899, 292] on span "too" at bounding box center [905, 296] width 12 height 9
drag, startPoint x: 836, startPoint y: 285, endPoint x: 821, endPoint y: 284, distance: 15.4
click at [821, 291] on p "My previous dog was [PERSON_NAME] , so this is [PERSON_NAME] , too . And , like…" at bounding box center [831, 303] width 359 height 24
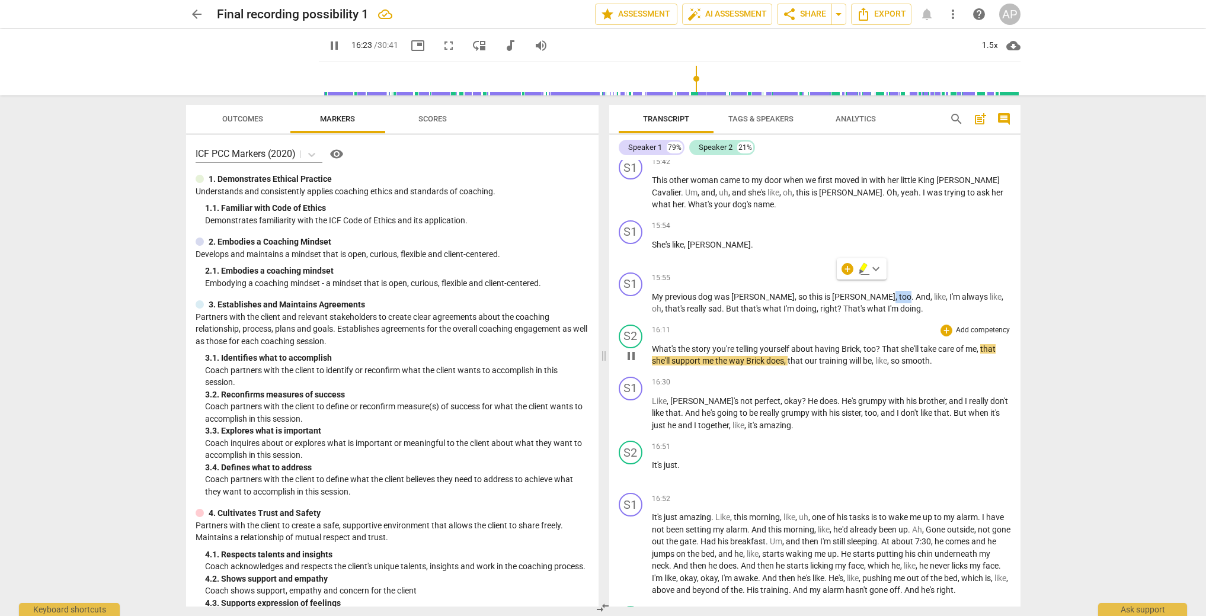
type input "984"
click at [876, 344] on span "?" at bounding box center [879, 348] width 6 height 9
type input "992"
click at [875, 344] on span "That" at bounding box center [881, 348] width 19 height 9
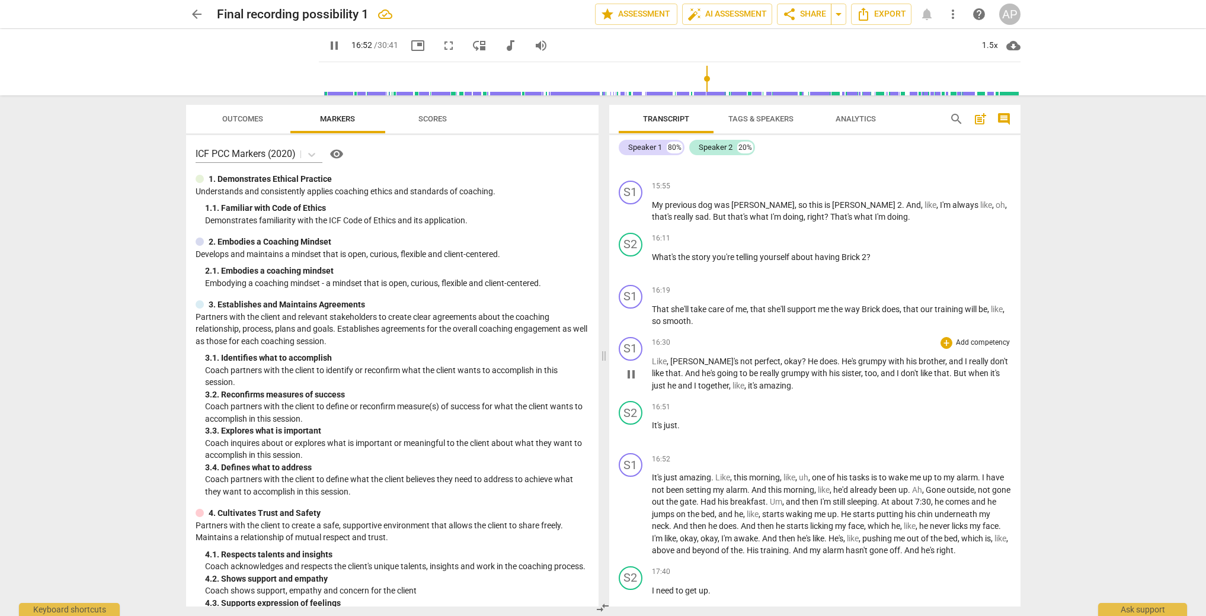
scroll to position [4150, 0]
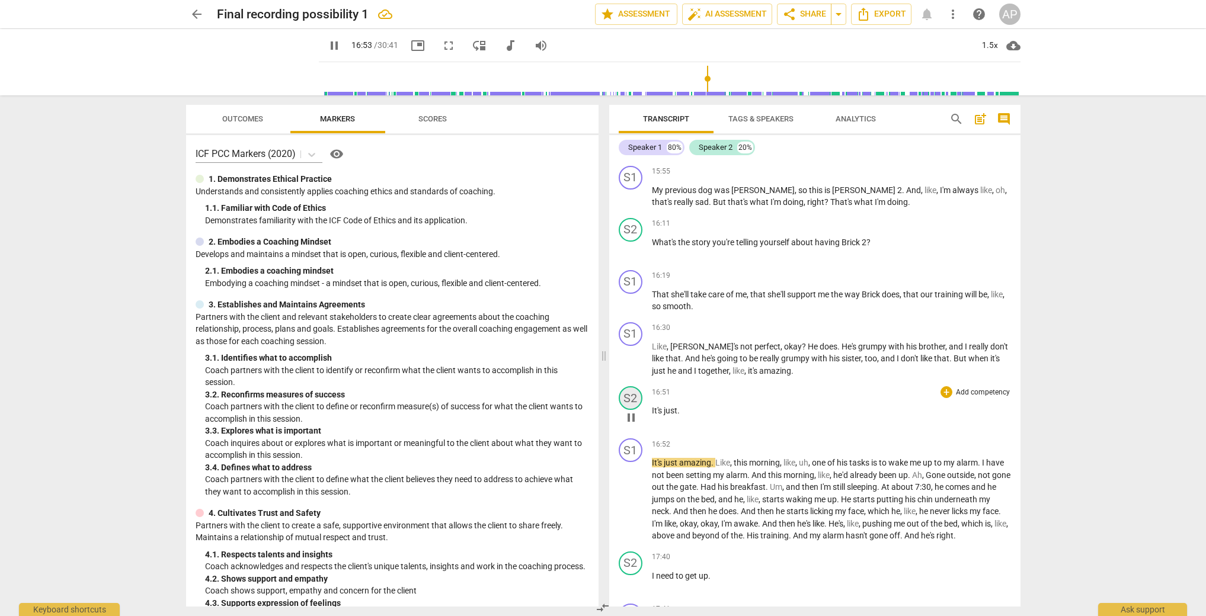
click at [630, 386] on div "S2" at bounding box center [631, 398] width 24 height 24
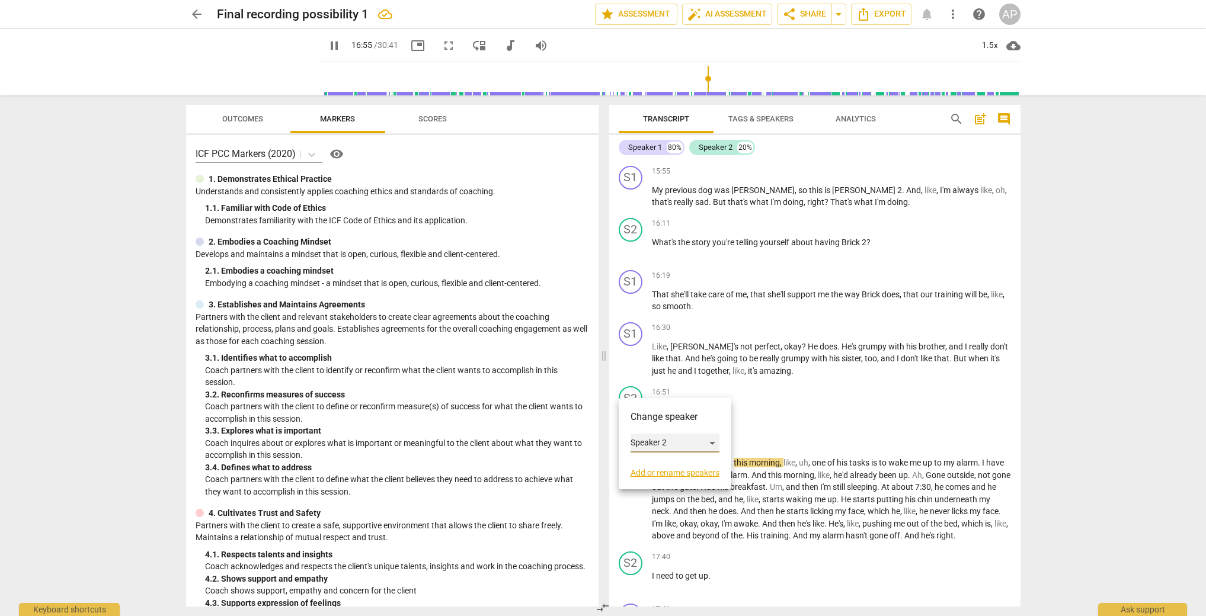
click at [643, 440] on div "Speaker 2" at bounding box center [674, 443] width 89 height 19
click at [650, 424] on li "Speaker 1" at bounding box center [675, 420] width 90 height 23
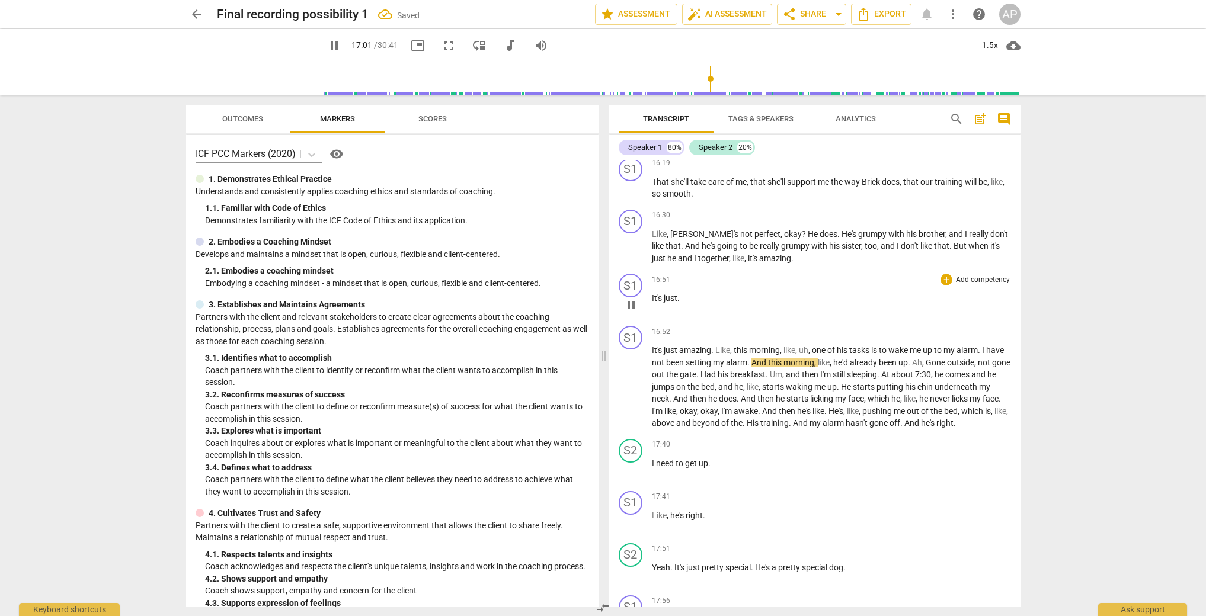
scroll to position [4263, 0]
click at [921, 419] on span "he's" at bounding box center [928, 422] width 15 height 9
click at [904, 421] on span "And" at bounding box center [912, 422] width 17 height 9
click at [630, 444] on div "S2" at bounding box center [631, 450] width 24 height 24
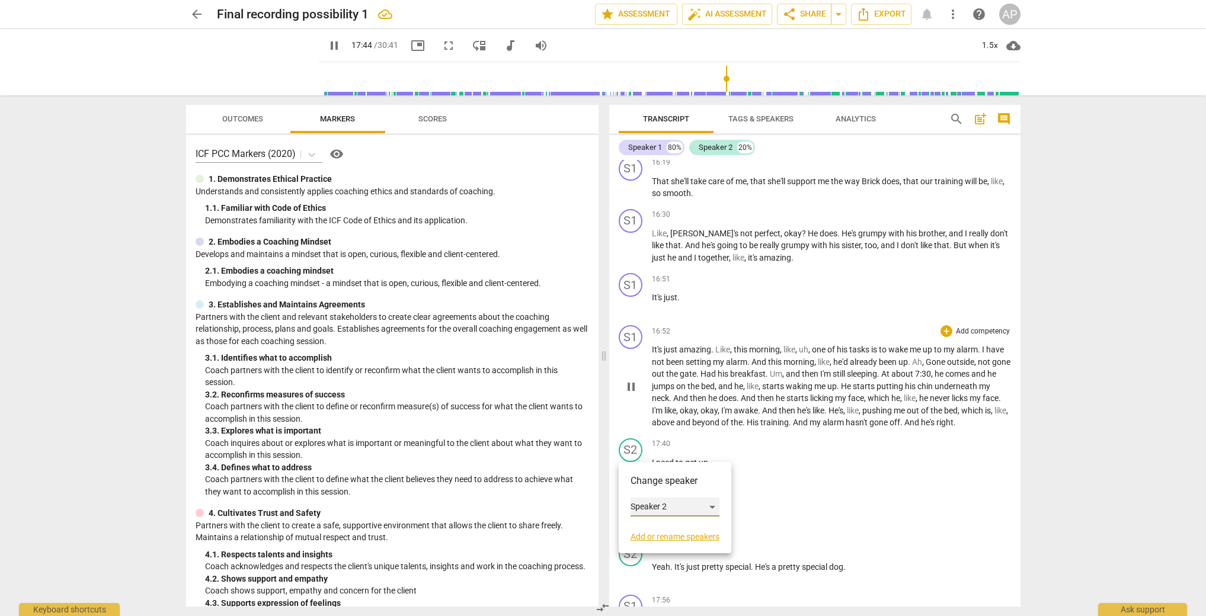
click at [651, 509] on div "Speaker 2" at bounding box center [674, 507] width 89 height 19
click at [652, 480] on li "Speaker 1" at bounding box center [675, 484] width 90 height 23
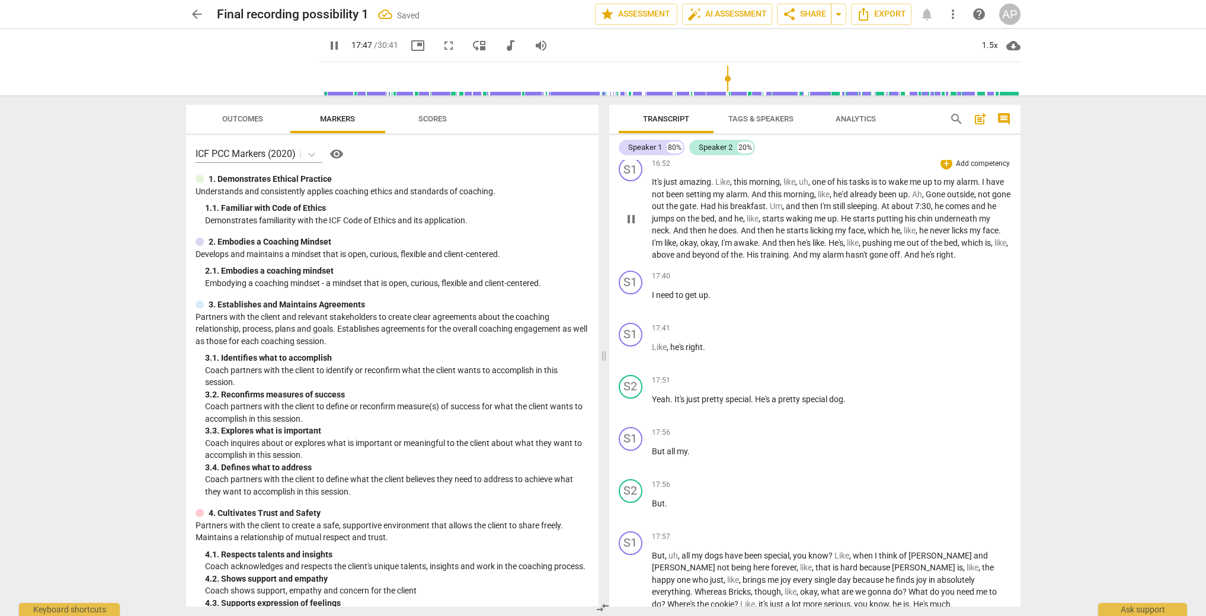
scroll to position [4512, 0]
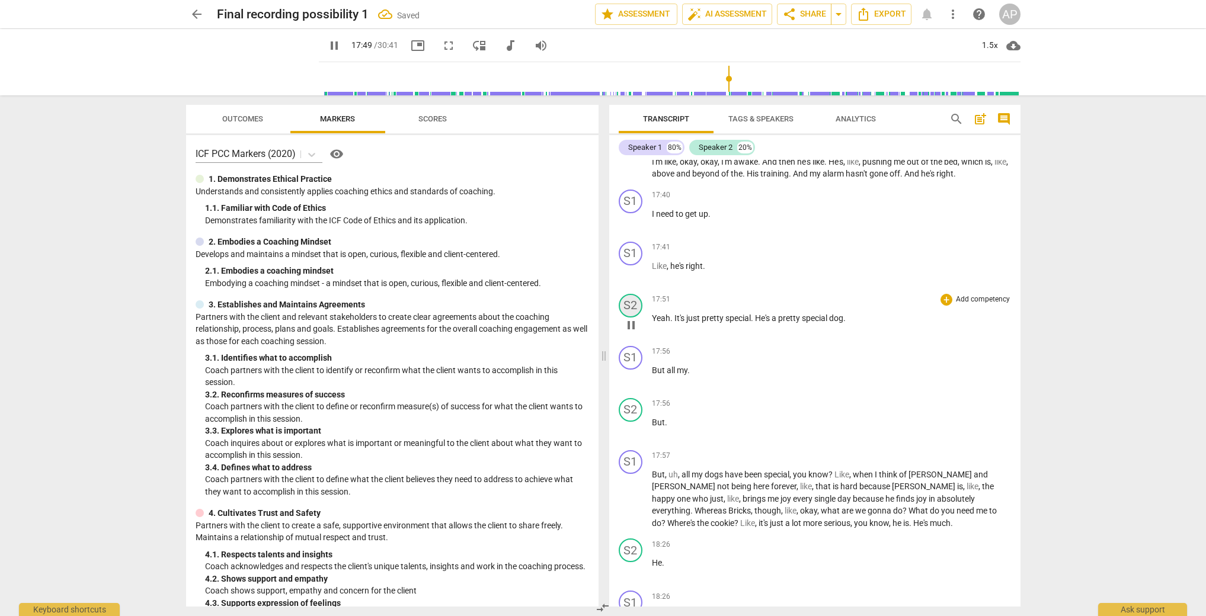
click at [632, 315] on div "S2" at bounding box center [631, 306] width 24 height 24
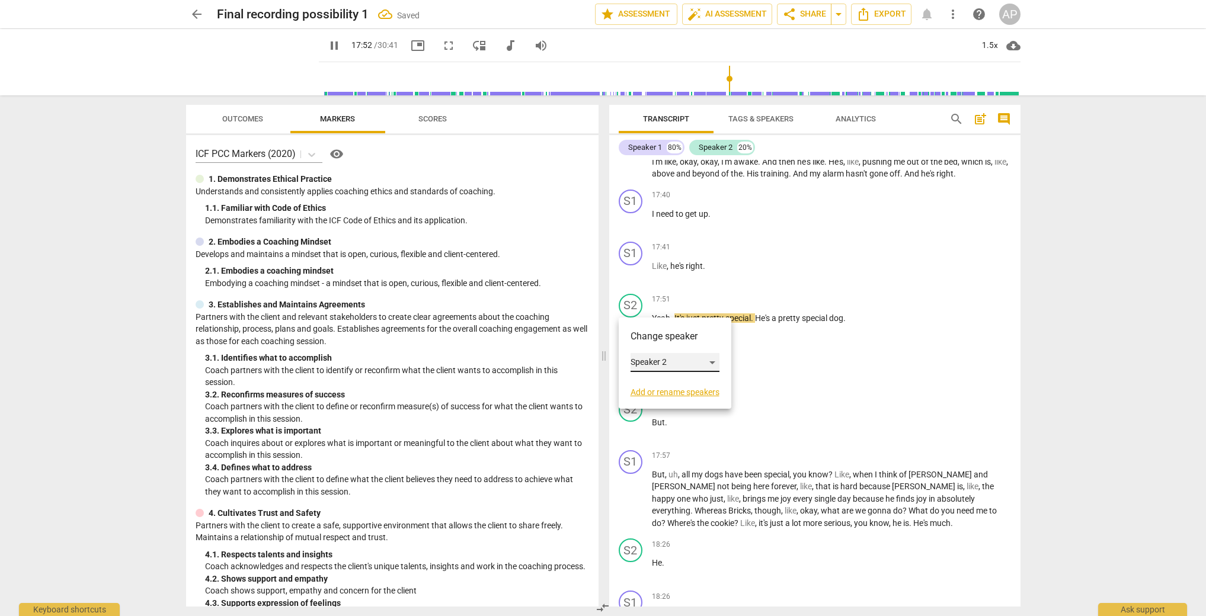
click at [645, 363] on div "Speaker 2" at bounding box center [674, 362] width 89 height 19
click at [651, 342] on li "Speaker 1" at bounding box center [675, 340] width 90 height 23
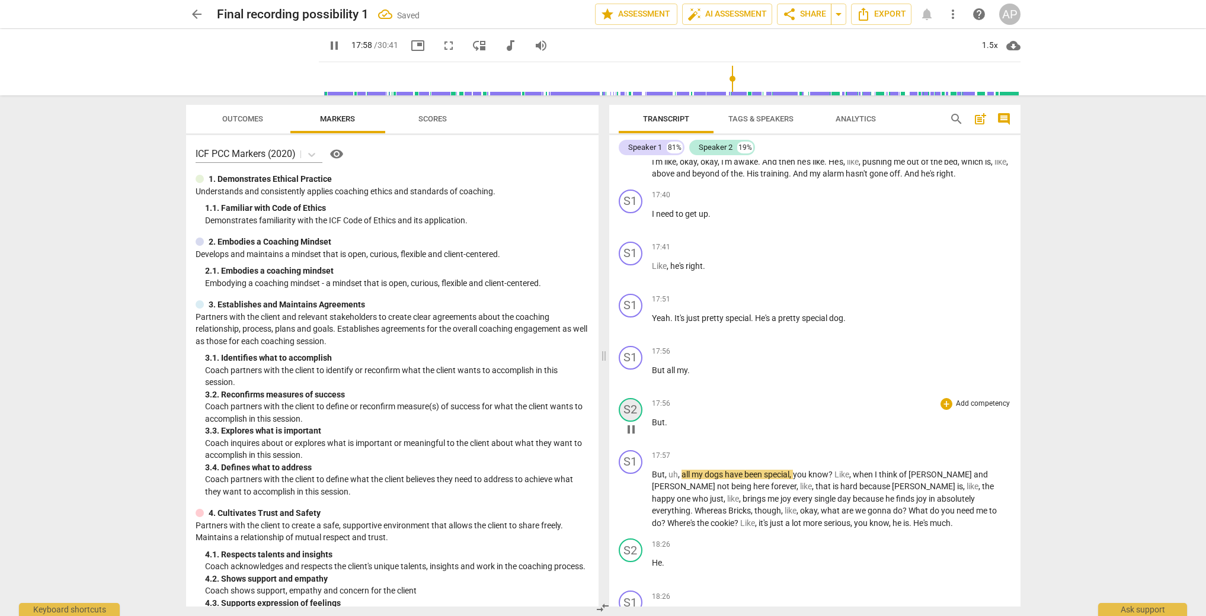
click at [636, 408] on div "S2" at bounding box center [631, 410] width 24 height 24
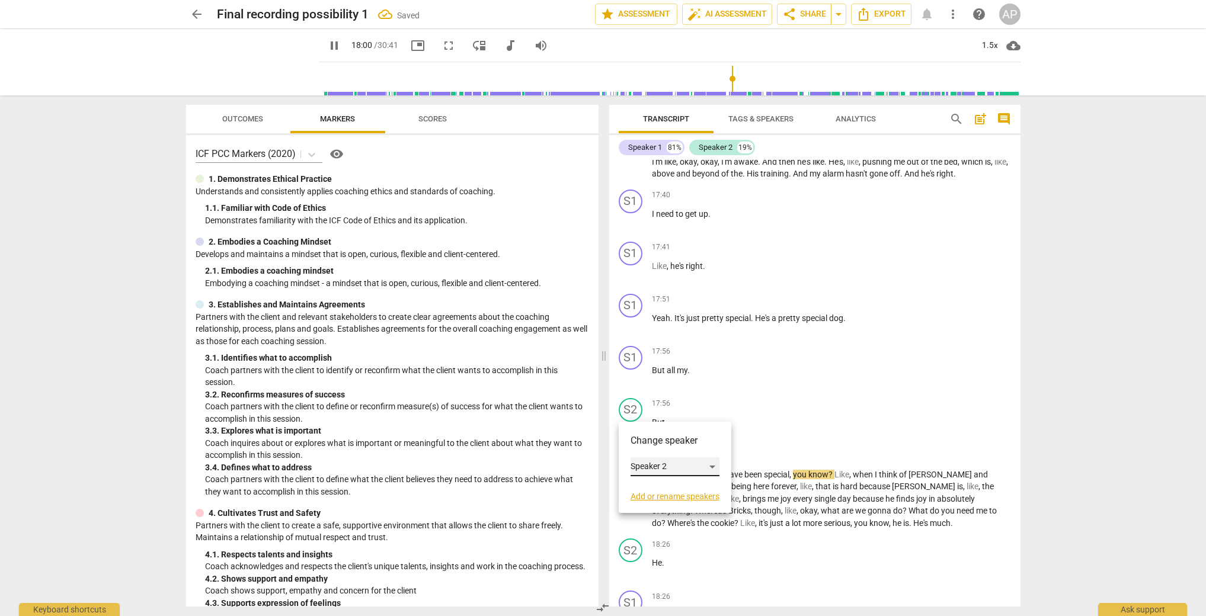
click at [642, 464] on div "Speaker 2" at bounding box center [674, 466] width 89 height 19
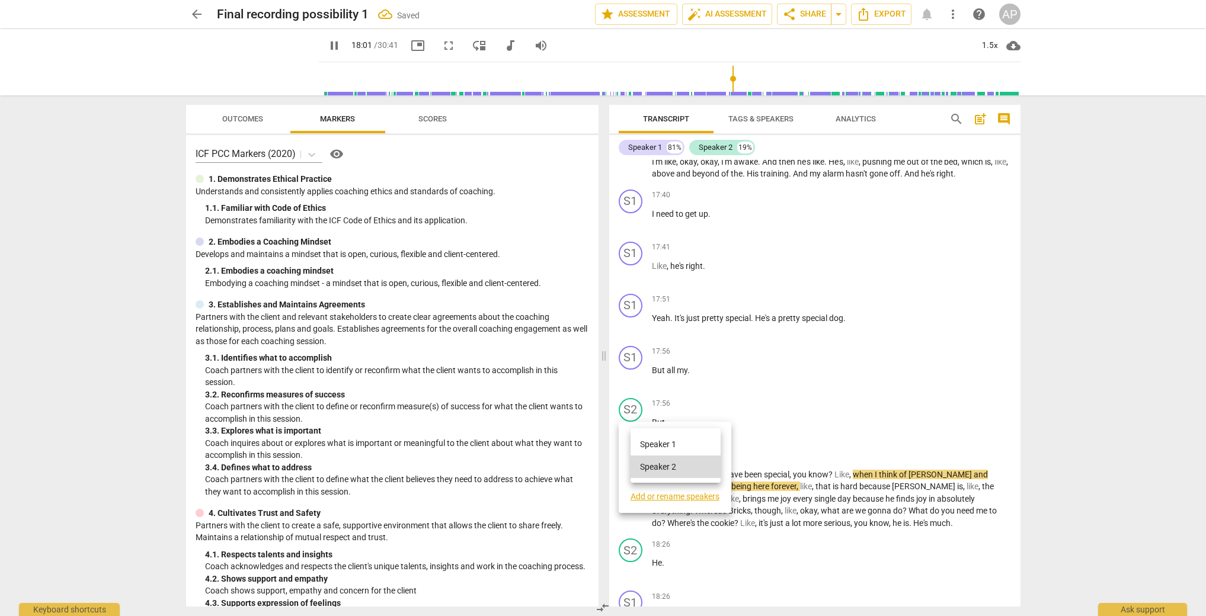
click at [648, 445] on li "Speaker 1" at bounding box center [675, 444] width 90 height 23
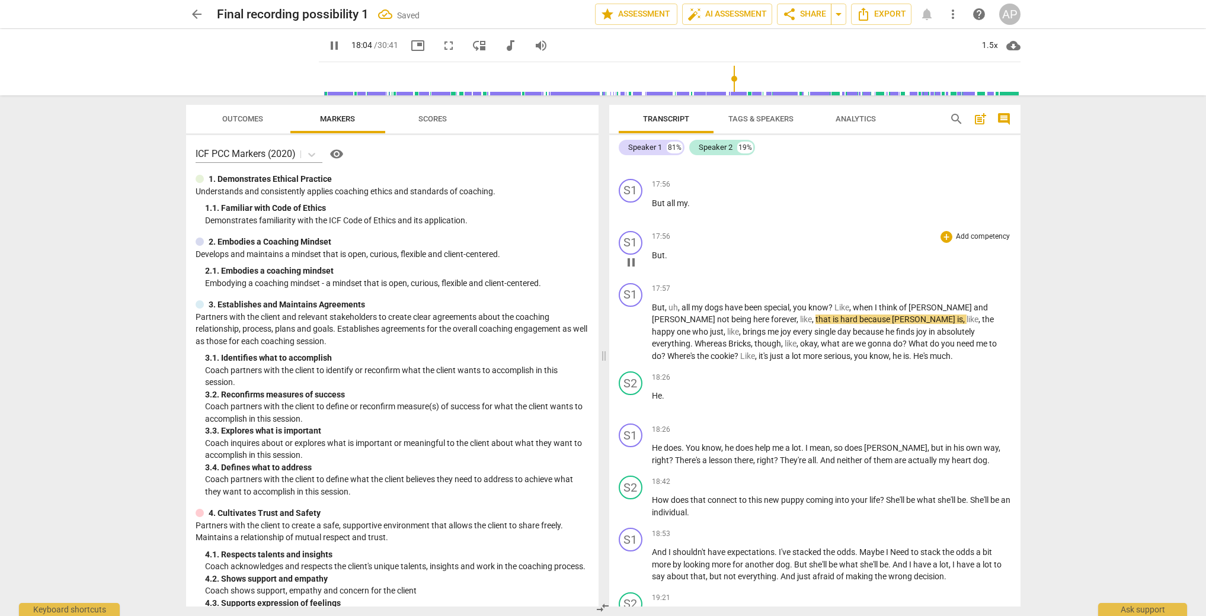
scroll to position [4719, 0]
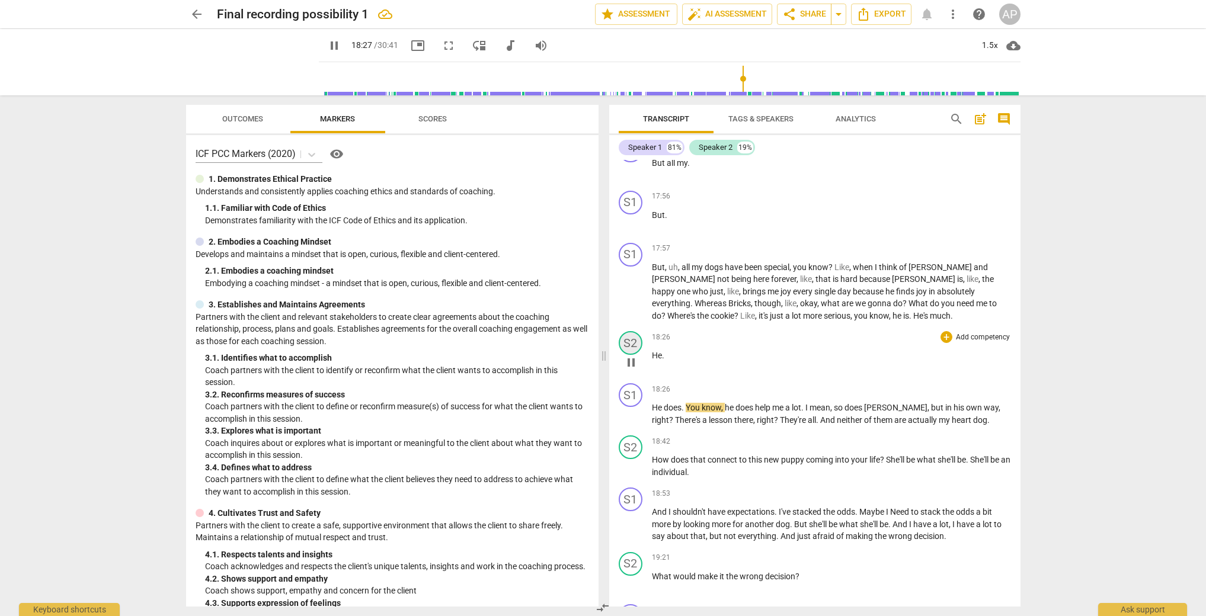
click at [633, 345] on div "S2" at bounding box center [631, 343] width 24 height 24
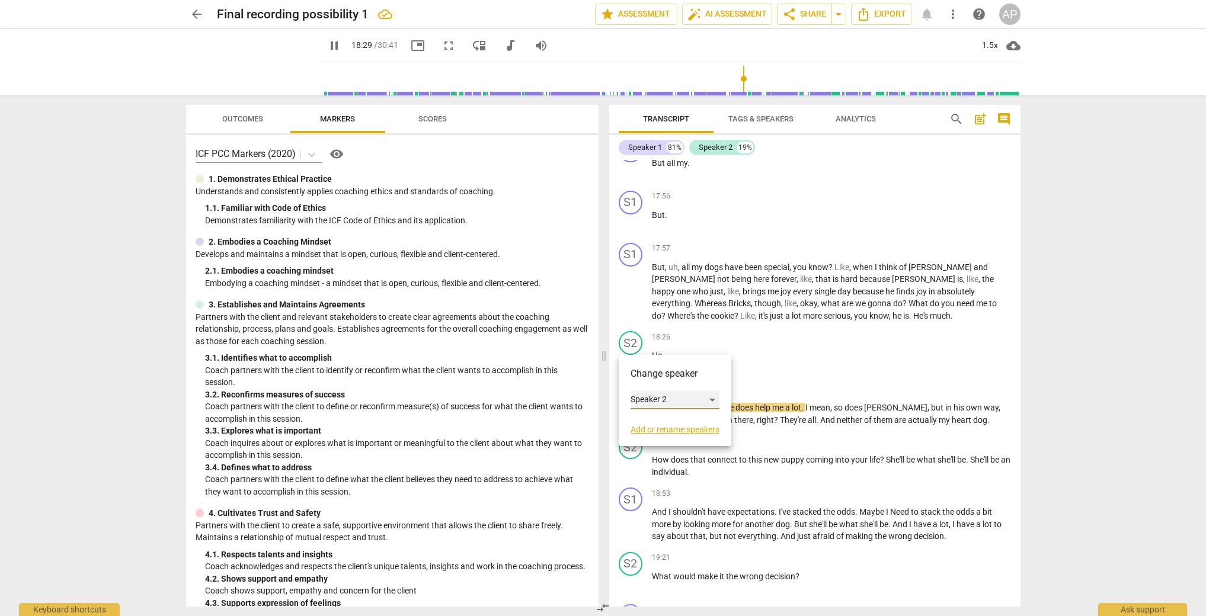
click at [641, 400] on div "Speaker 2" at bounding box center [674, 399] width 89 height 19
click at [646, 380] on li "Speaker 1" at bounding box center [675, 377] width 90 height 23
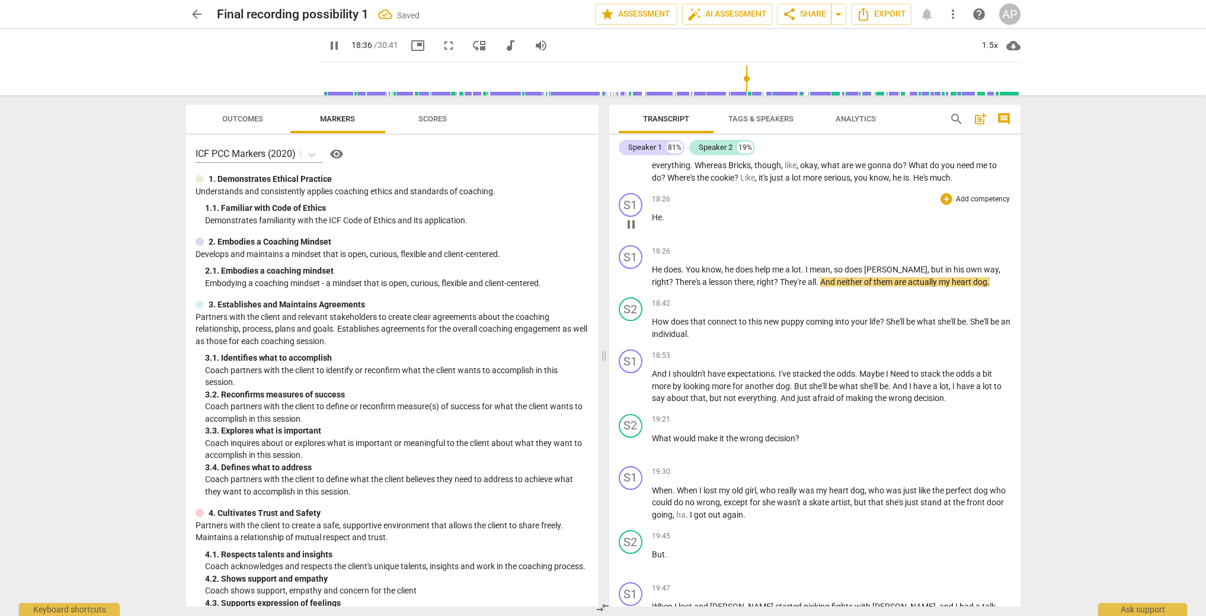
scroll to position [4864, 0]
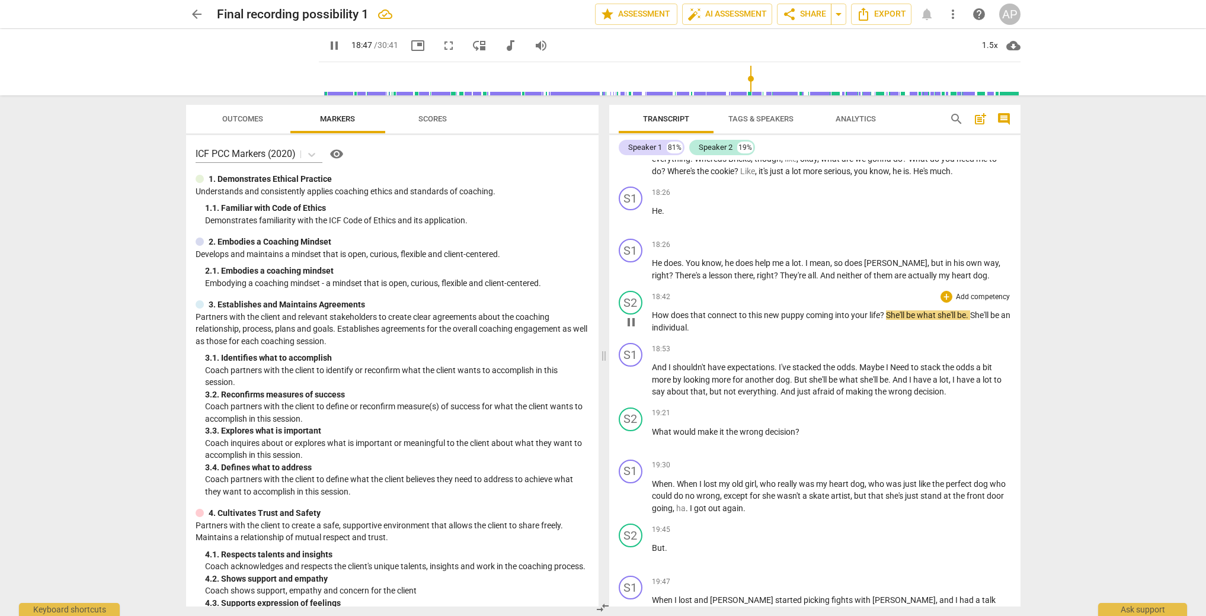
click at [886, 314] on span "She'll" at bounding box center [896, 314] width 20 height 9
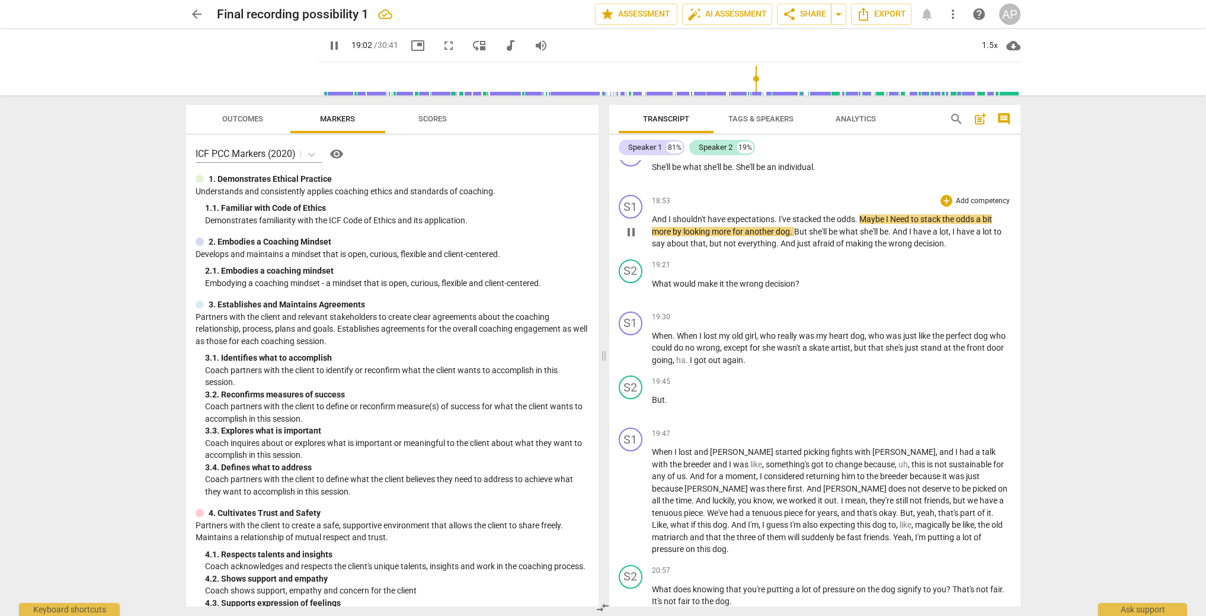
scroll to position [5065, 0]
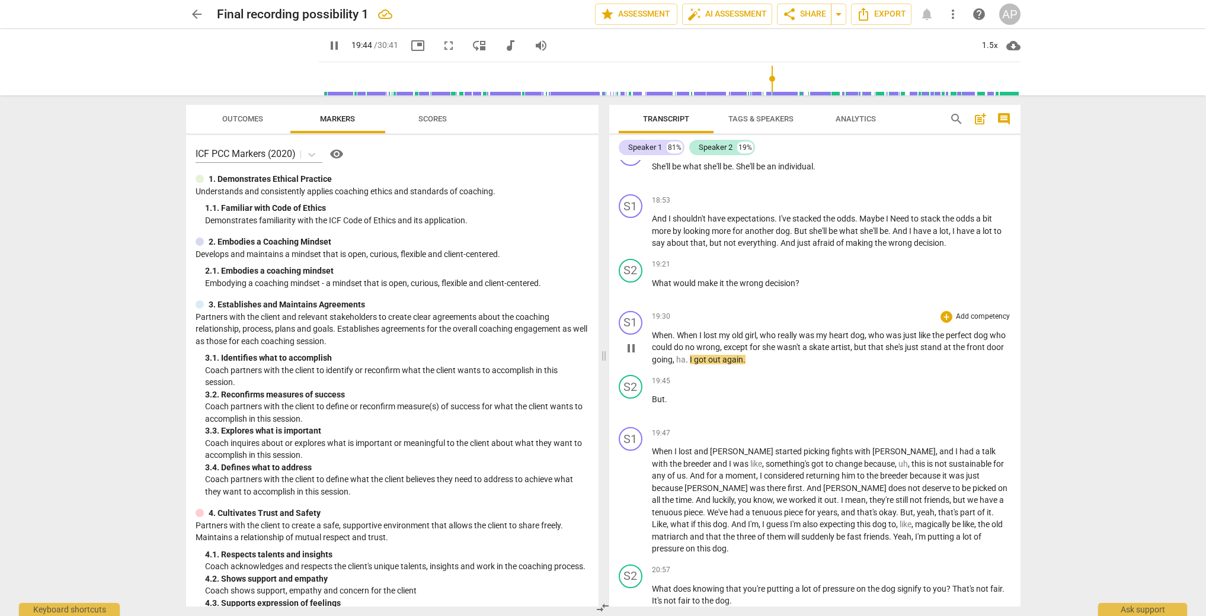
click at [828, 344] on span "skate" at bounding box center [820, 346] width 22 height 9
type input "1188"
click at [632, 389] on div "S2" at bounding box center [631, 387] width 24 height 24
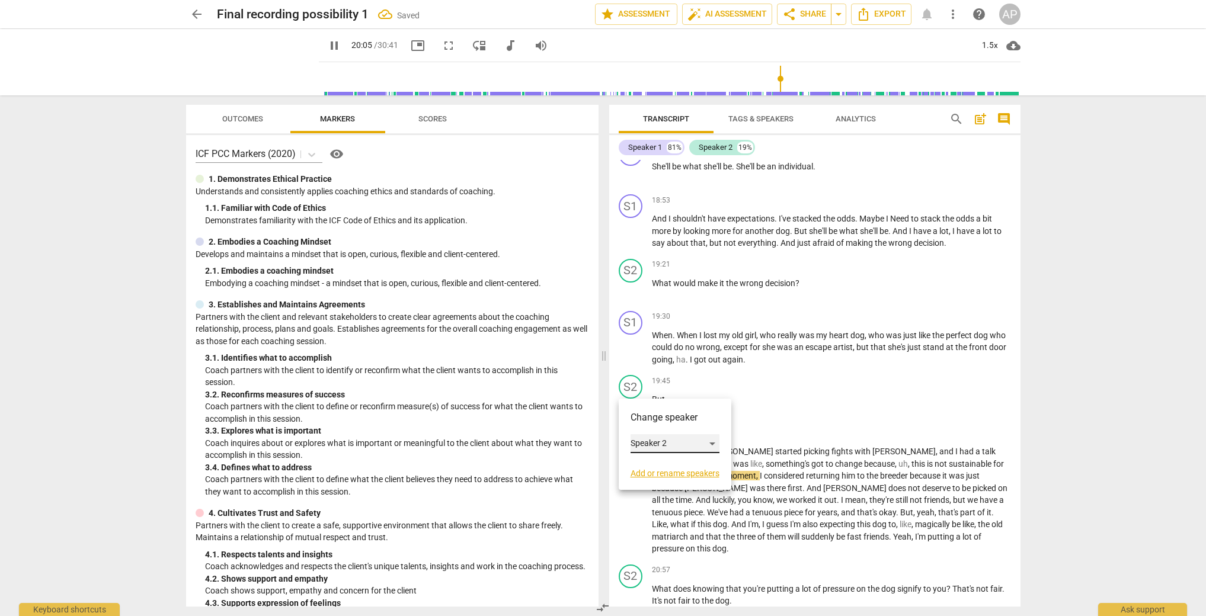
click at [652, 436] on div "Speaker 2" at bounding box center [674, 443] width 89 height 19
click at [661, 415] on li "Speaker 1" at bounding box center [675, 421] width 90 height 23
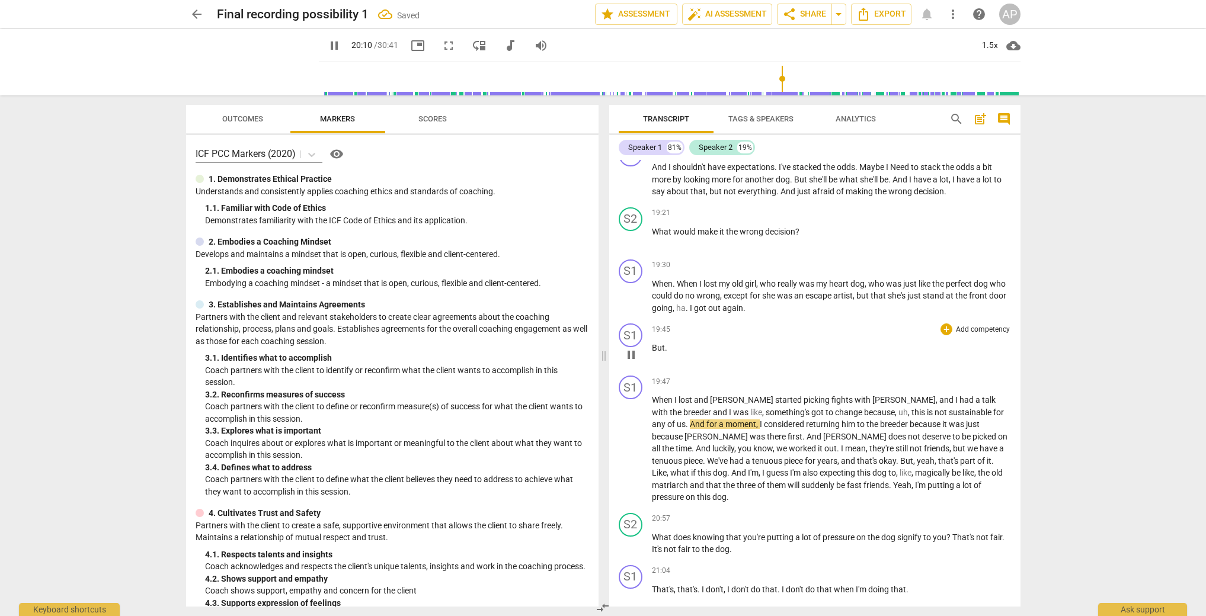
scroll to position [5124, 0]
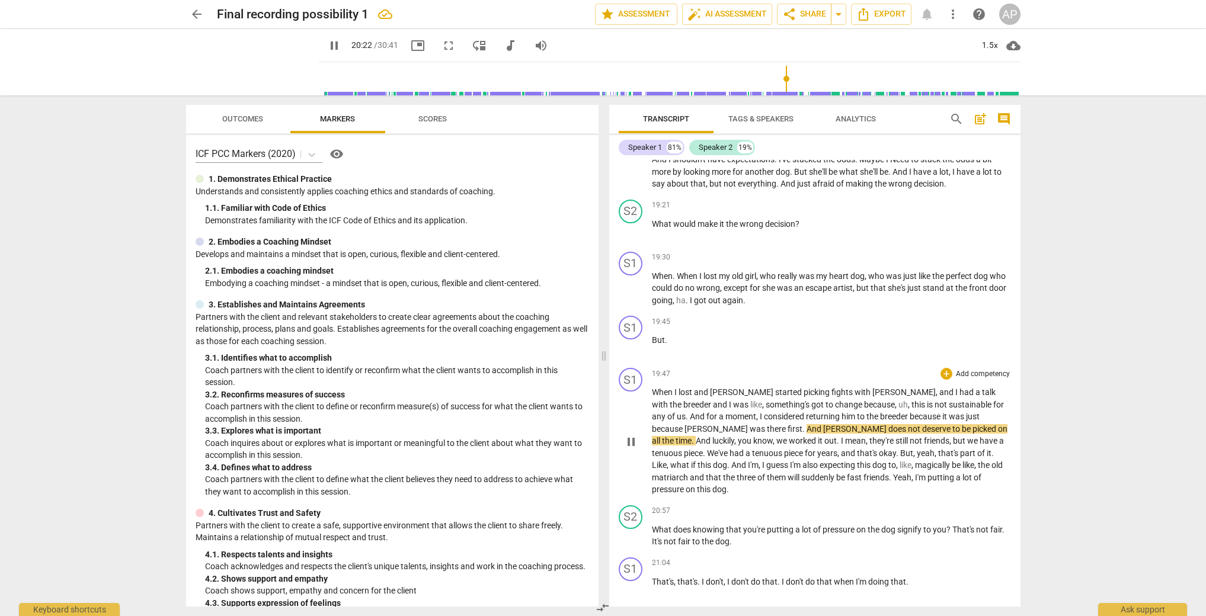
click at [893, 475] on span "Yeah" at bounding box center [902, 477] width 18 height 9
click at [952, 525] on span "That's" at bounding box center [964, 529] width 24 height 9
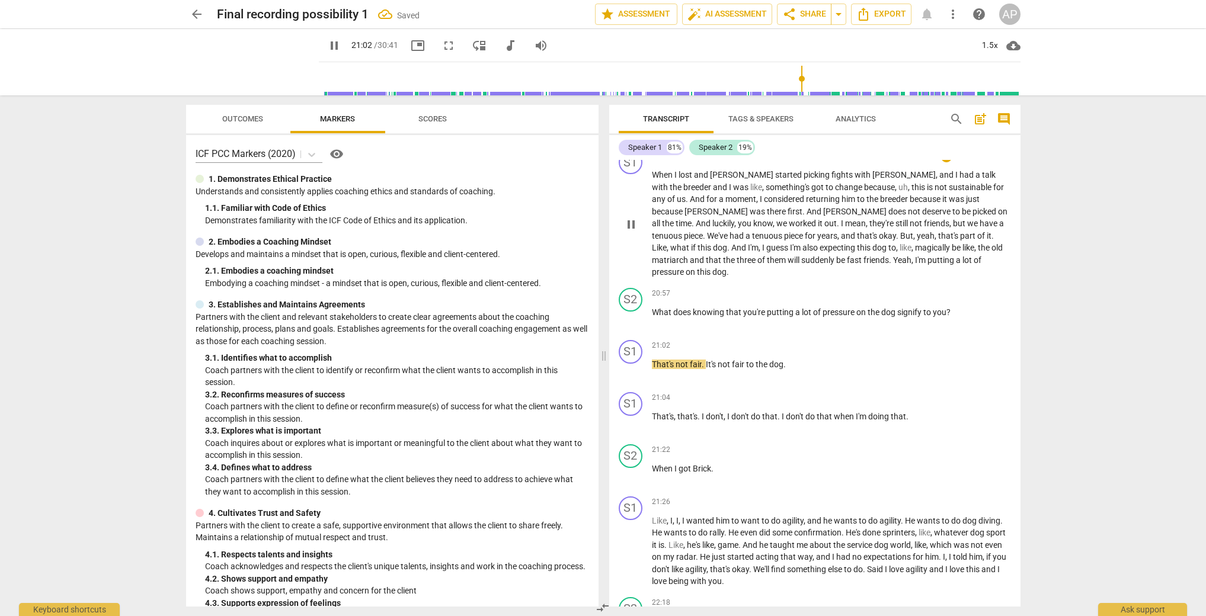
scroll to position [5400, 0]
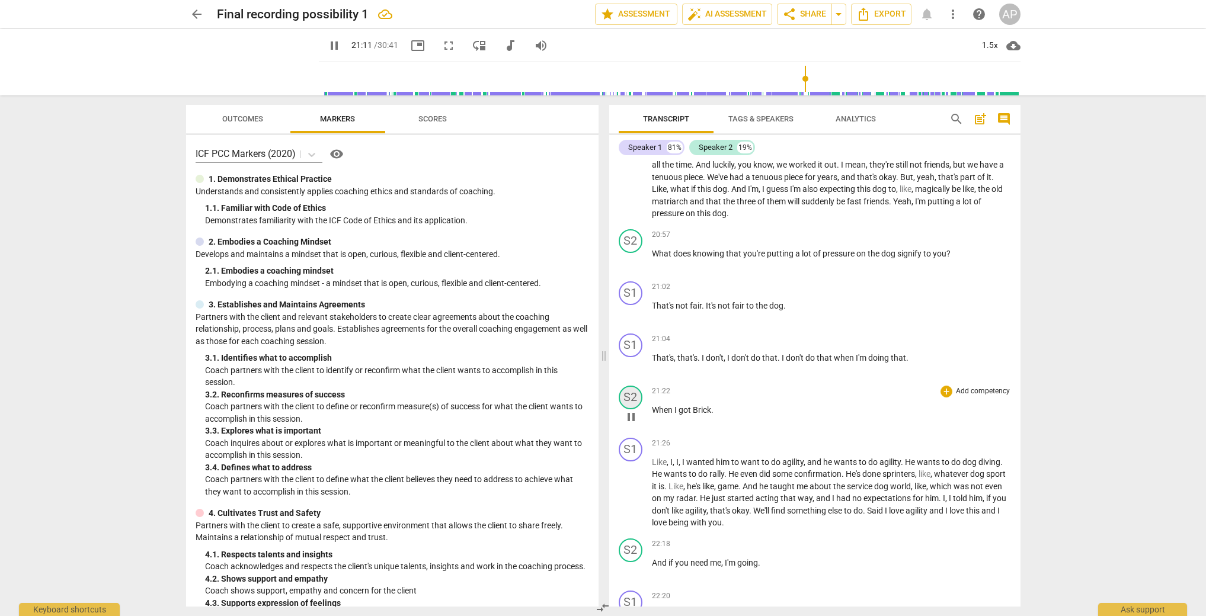
click at [632, 386] on div "S2" at bounding box center [631, 398] width 24 height 24
click at [653, 441] on div "Speaker 2" at bounding box center [674, 442] width 89 height 19
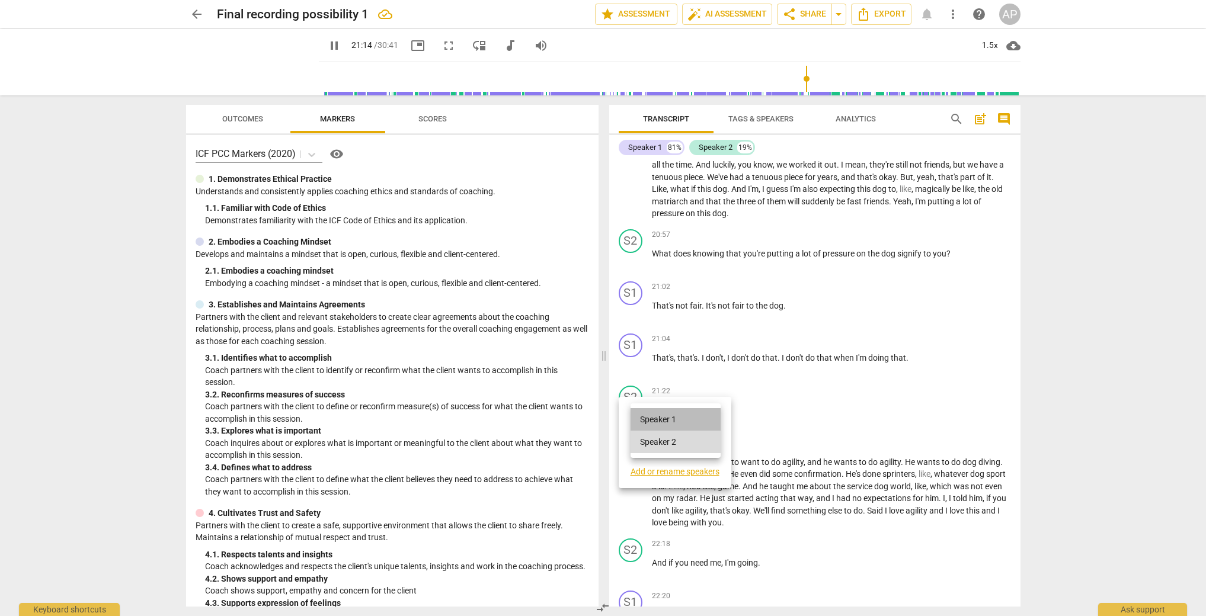
click at [656, 424] on li "Speaker 1" at bounding box center [675, 419] width 90 height 23
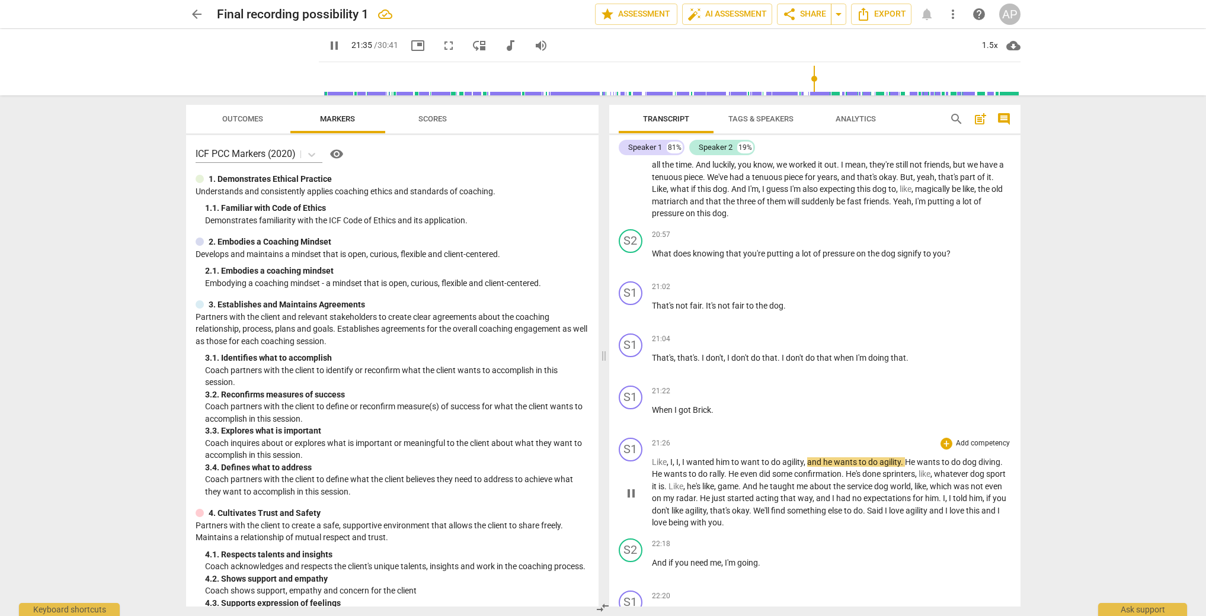
click at [885, 506] on span "Said" at bounding box center [876, 510] width 18 height 9
click at [630, 539] on div "S2" at bounding box center [631, 551] width 24 height 24
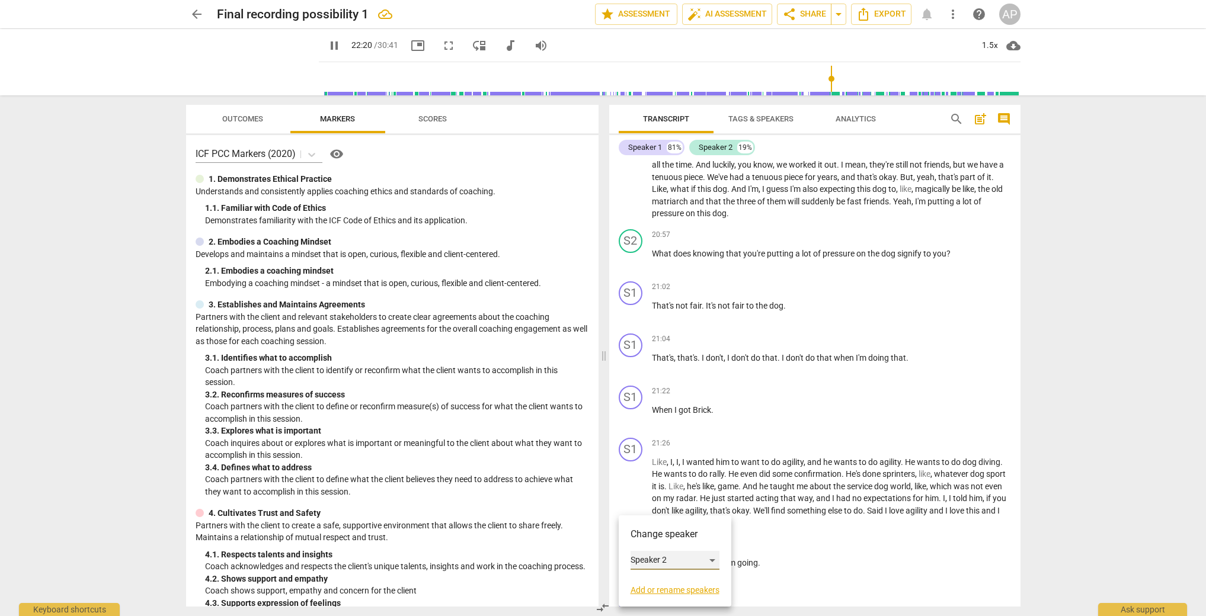
click at [643, 559] on div "Speaker 2" at bounding box center [674, 560] width 89 height 19
click at [646, 543] on li "Speaker 1" at bounding box center [675, 538] width 90 height 23
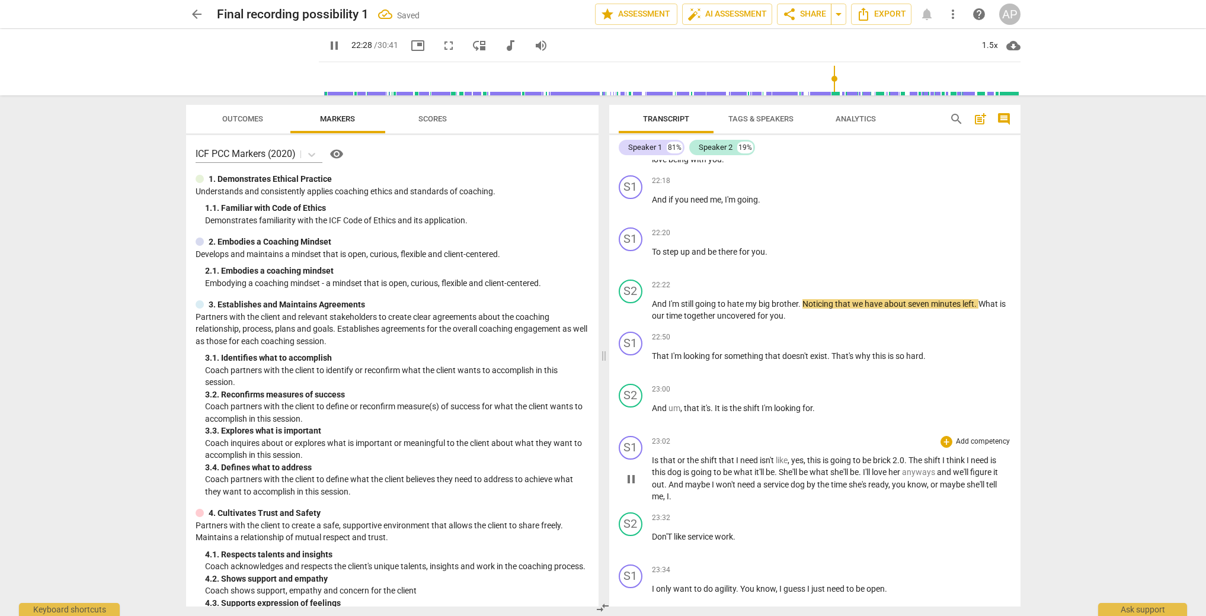
scroll to position [5730, 0]
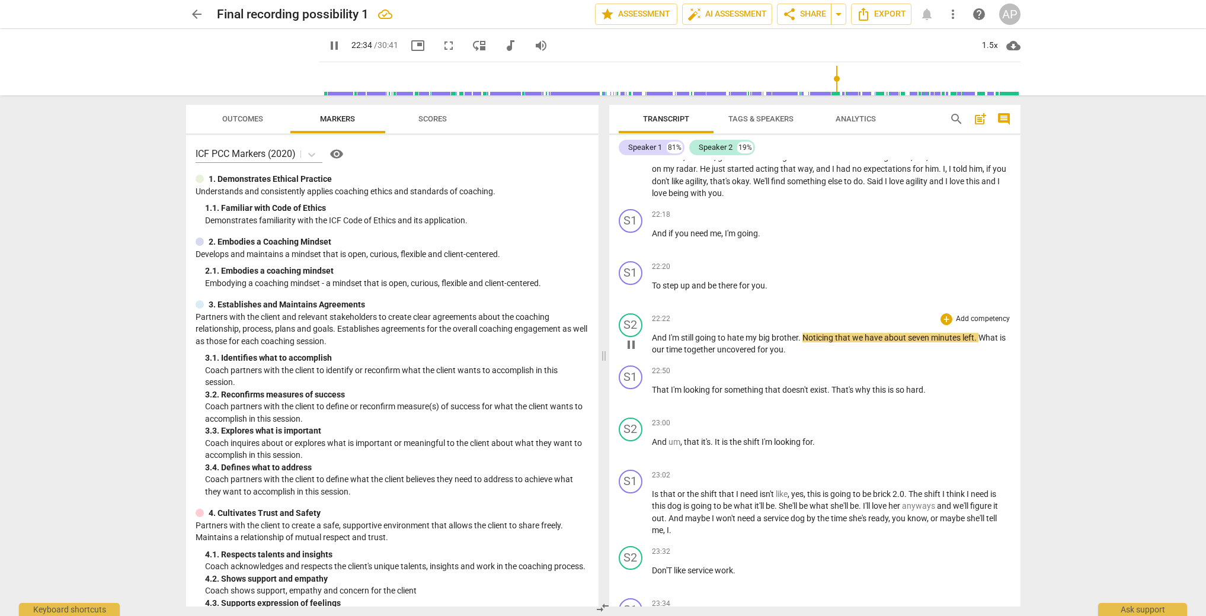
click at [799, 332] on p "And I'm still going to hate my big brother . Noticing that we have about seven …" at bounding box center [831, 344] width 359 height 24
click at [802, 333] on span "." at bounding box center [800, 337] width 4 height 9
click at [803, 333] on span "Noticing" at bounding box center [818, 337] width 33 height 9
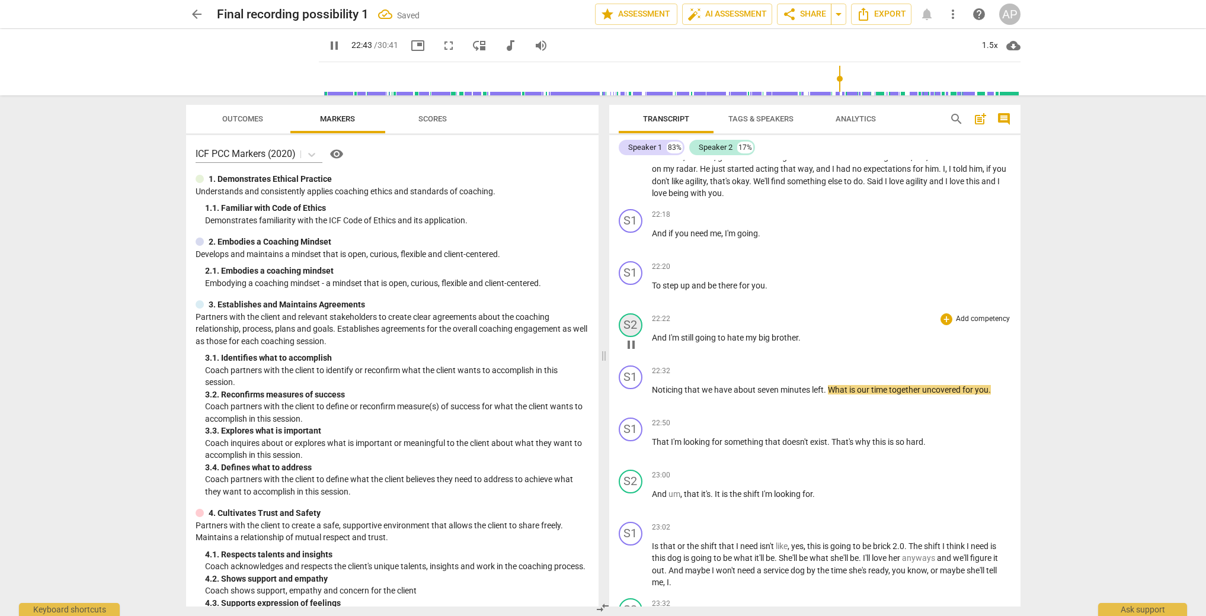
click at [634, 313] on div "S2" at bounding box center [631, 325] width 24 height 24
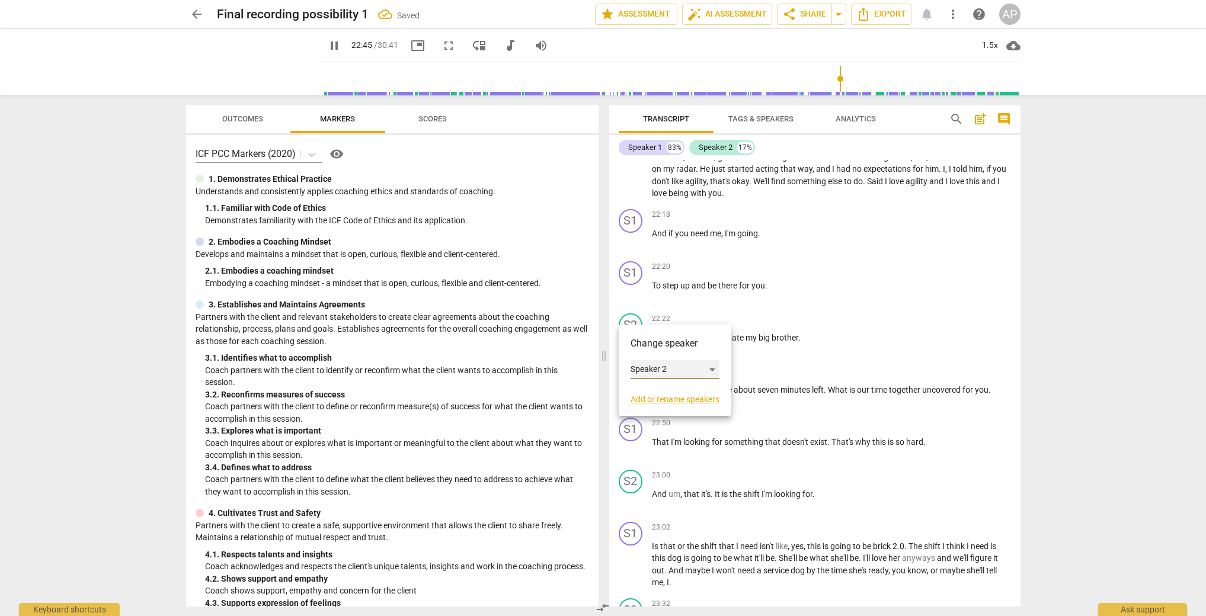
click at [652, 362] on div "Speaker 2" at bounding box center [674, 369] width 89 height 19
click at [661, 347] on li "Speaker 1" at bounding box center [675, 347] width 90 height 23
click at [632, 369] on div "S1" at bounding box center [631, 378] width 24 height 24
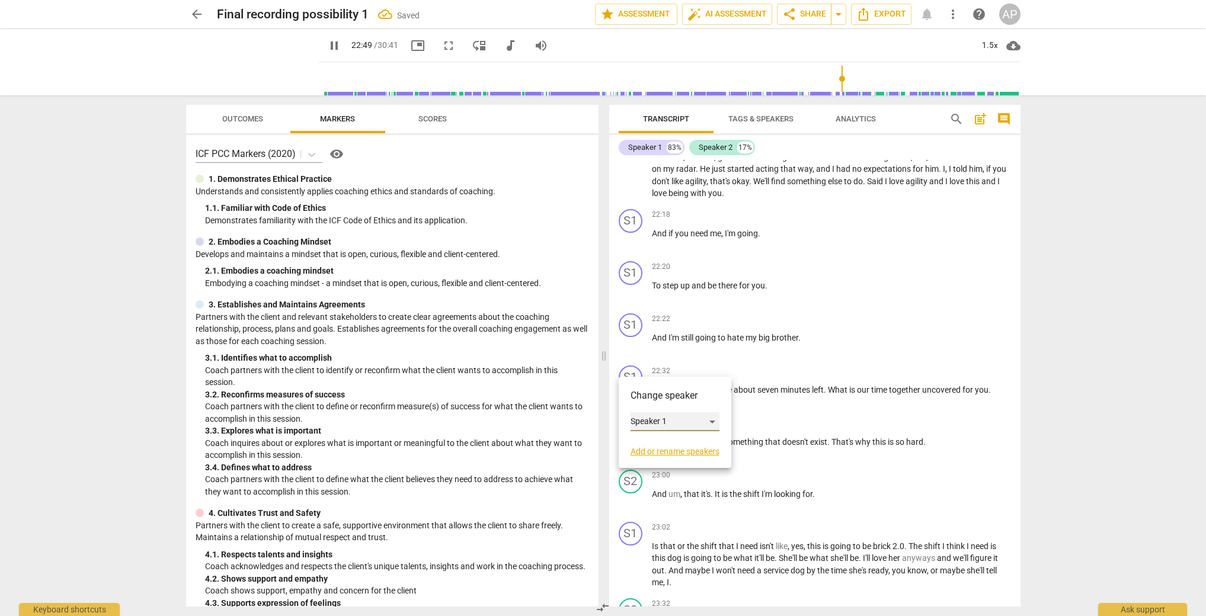
click at [637, 421] on div "Speaker 1" at bounding box center [674, 421] width 89 height 19
click at [647, 443] on li "Speaker 2" at bounding box center [675, 444] width 90 height 23
click at [632, 470] on div "S2" at bounding box center [631, 482] width 24 height 24
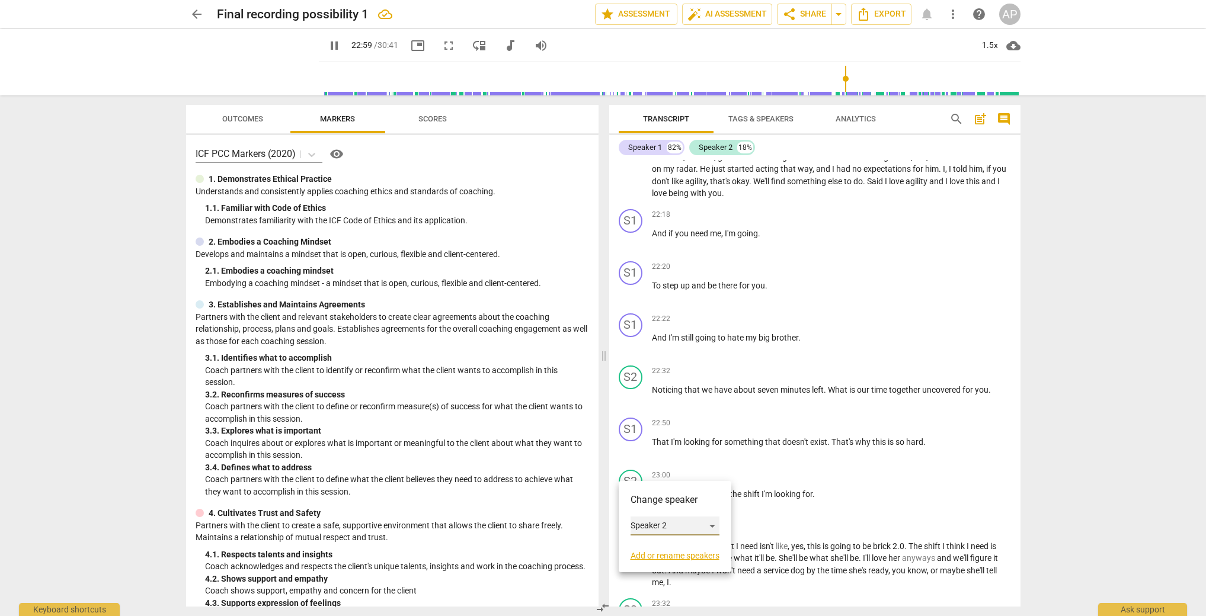
click at [640, 522] on div "Speaker 2" at bounding box center [674, 526] width 89 height 19
click at [645, 504] on li "Speaker 1" at bounding box center [675, 503] width 90 height 23
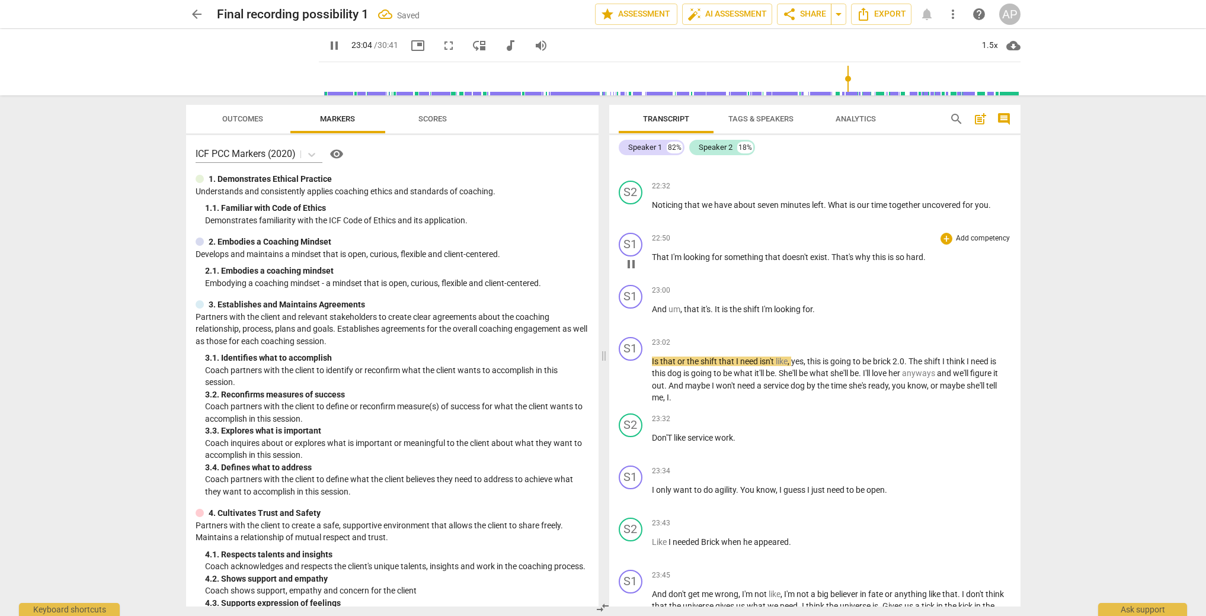
scroll to position [5915, 0]
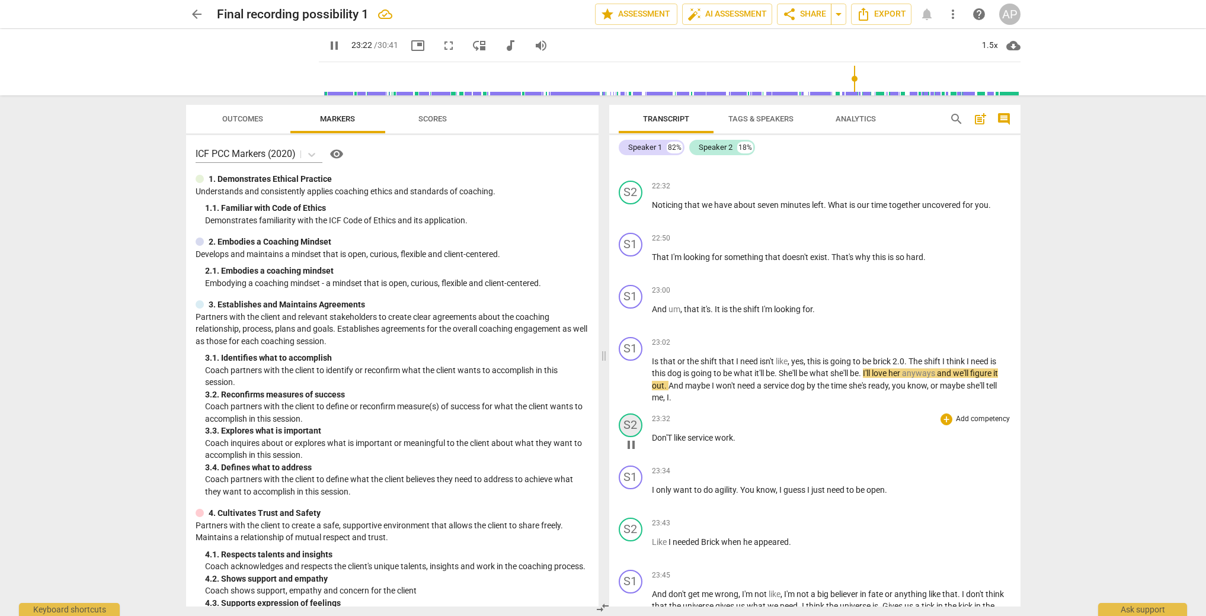
click at [635, 415] on div "S2" at bounding box center [631, 426] width 24 height 24
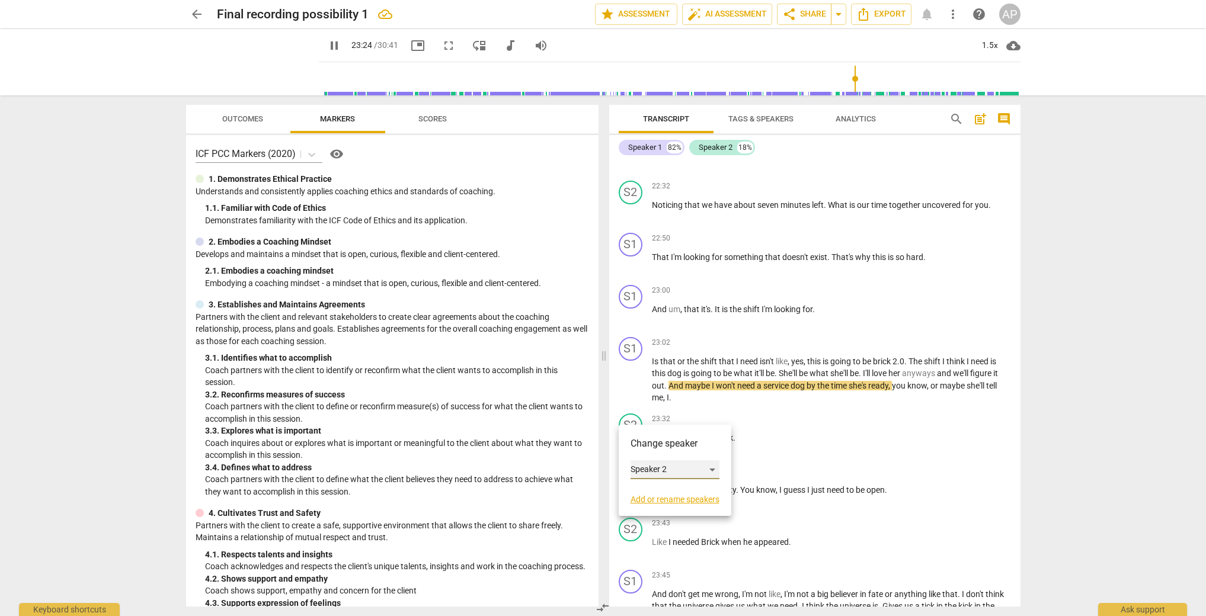
click at [648, 467] on div "Speaker 2" at bounding box center [674, 469] width 89 height 19
click at [655, 446] on li "Speaker 1" at bounding box center [675, 447] width 90 height 23
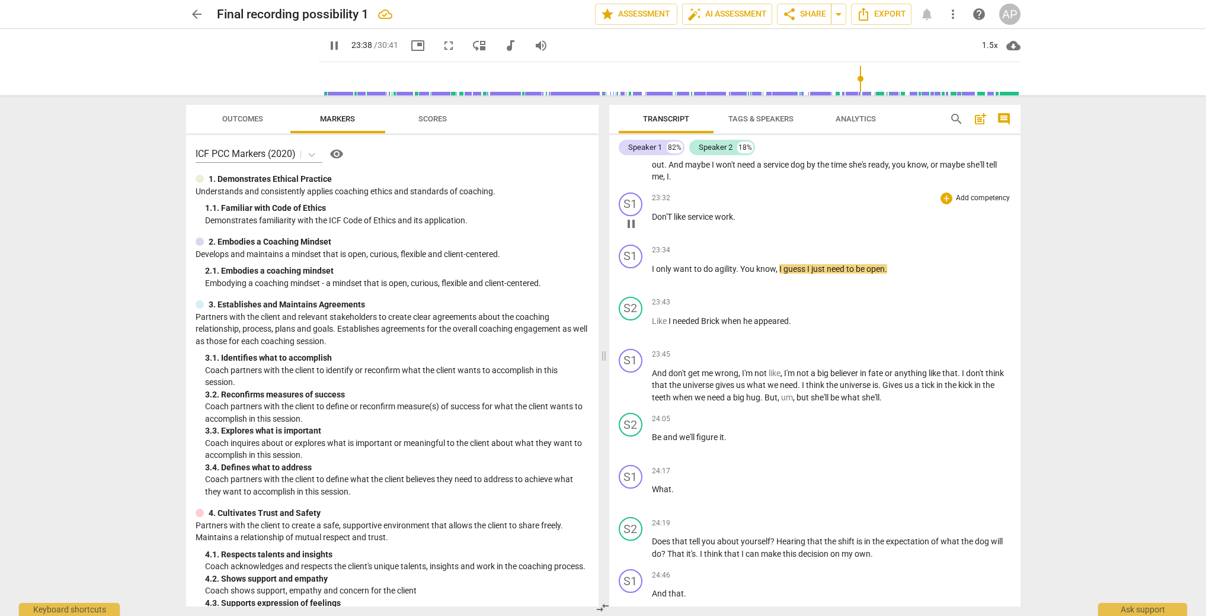
scroll to position [6188, 0]
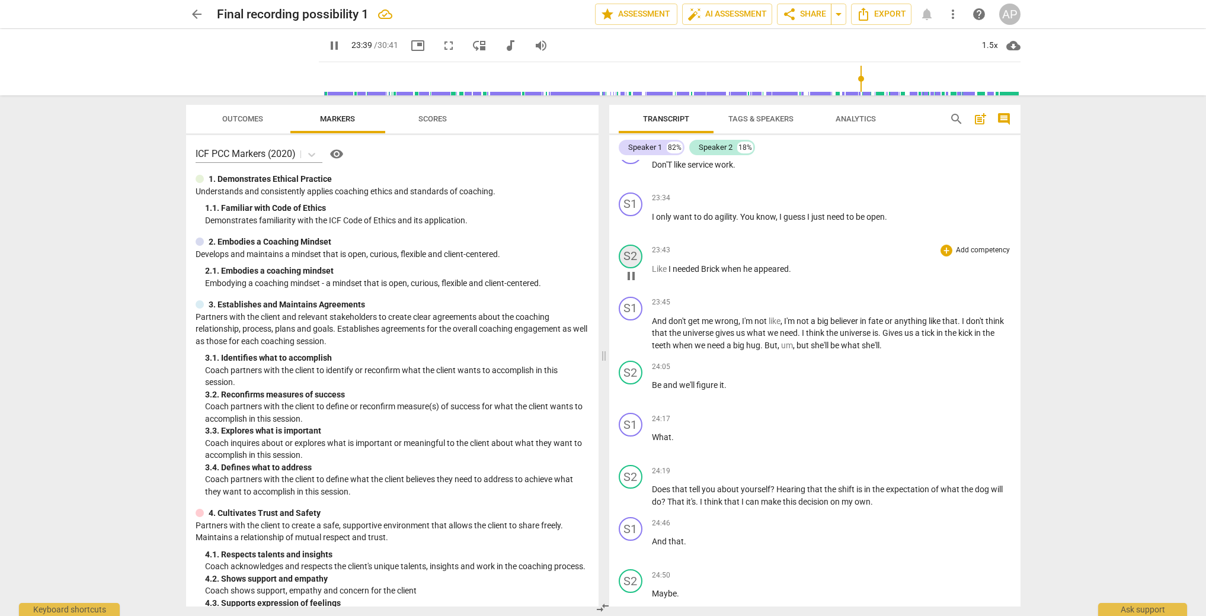
click at [631, 251] on div "S2" at bounding box center [631, 257] width 24 height 24
click at [644, 304] on div "Speaker 2" at bounding box center [674, 301] width 89 height 19
click at [662, 275] on li "Speaker 1" at bounding box center [675, 278] width 90 height 23
click at [630, 364] on div "S2" at bounding box center [631, 373] width 24 height 24
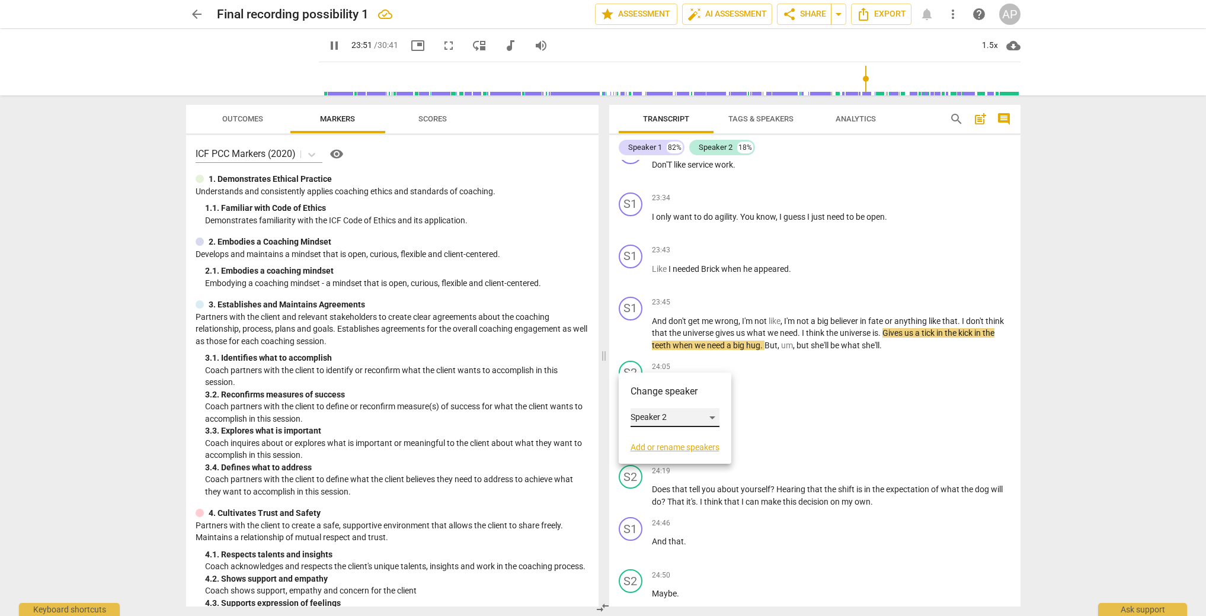
click at [632, 411] on div "Speaker 2" at bounding box center [674, 417] width 89 height 19
click at [643, 394] on li "Speaker 1" at bounding box center [675, 395] width 90 height 23
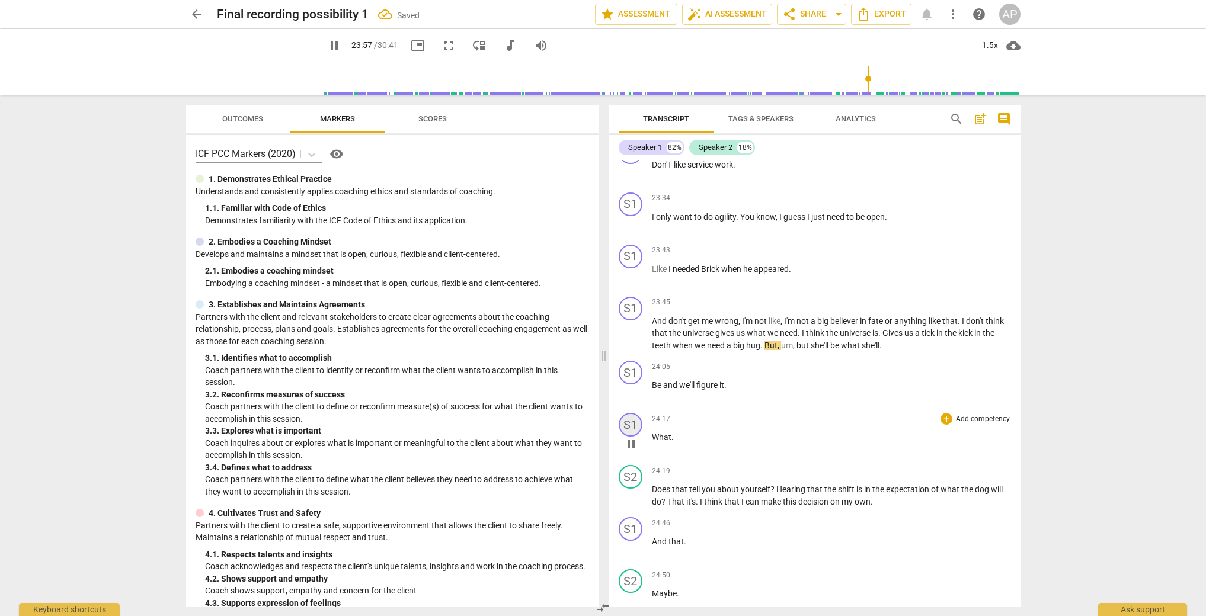
click at [631, 414] on div "S1" at bounding box center [631, 425] width 24 height 24
click at [647, 472] on div "Speaker 1" at bounding box center [674, 469] width 89 height 19
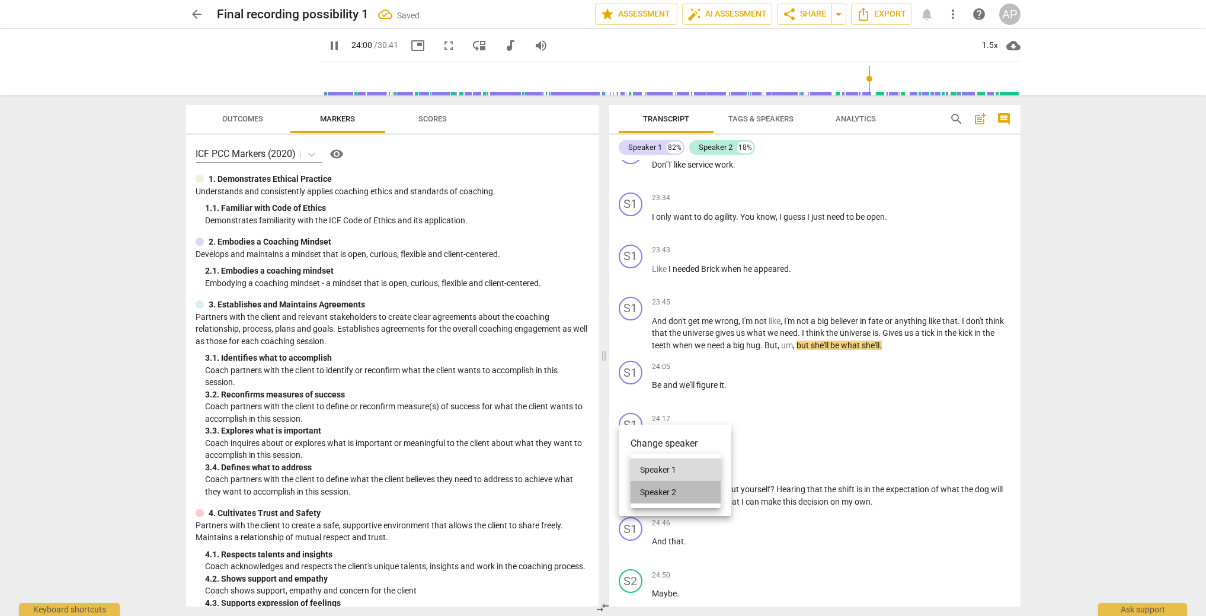
click at [652, 493] on li "Speaker 2" at bounding box center [675, 492] width 90 height 23
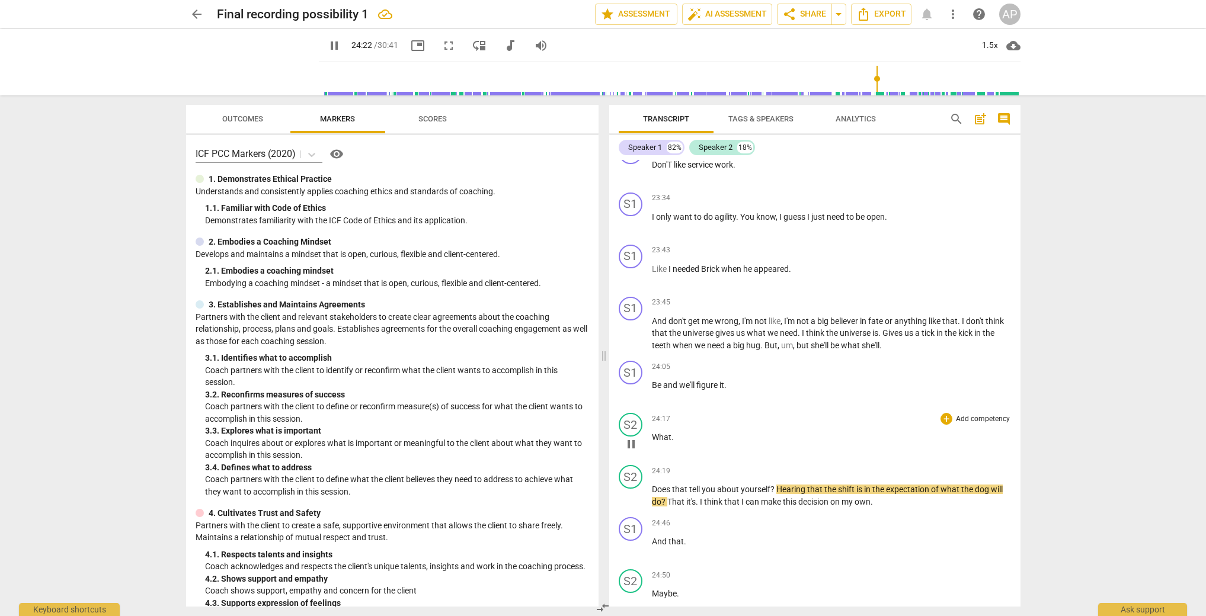
click at [676, 431] on p "What ." at bounding box center [831, 437] width 359 height 12
type input "1465"
click at [658, 485] on span "Does" at bounding box center [662, 489] width 20 height 9
type input "1470"
click at [667, 497] on span "That" at bounding box center [676, 501] width 19 height 9
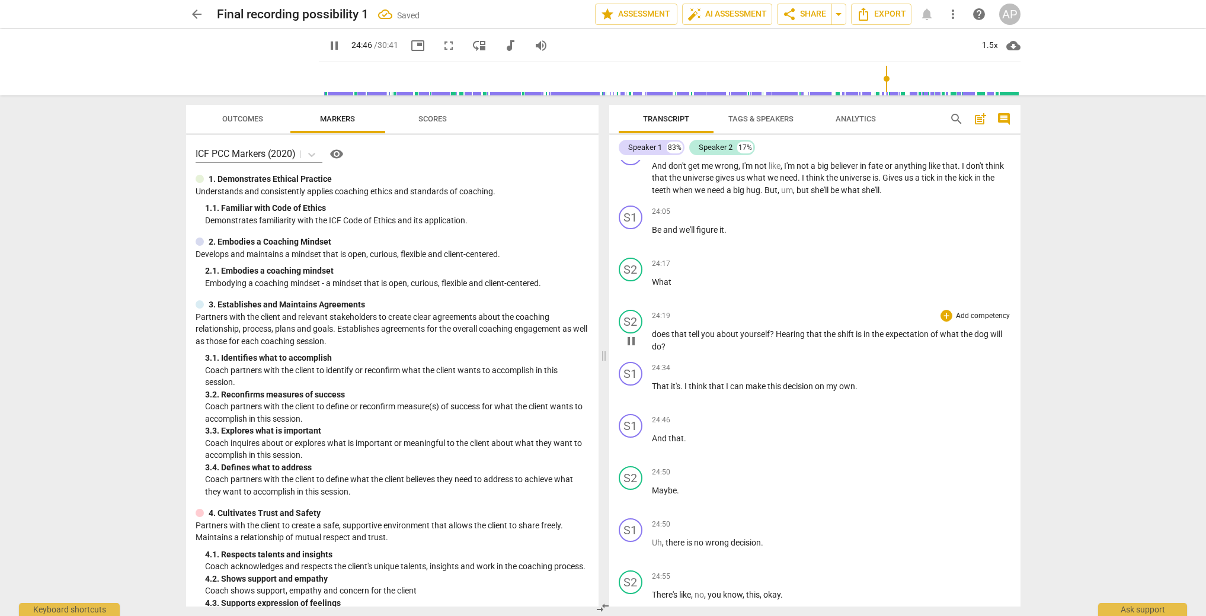
scroll to position [6348, 0]
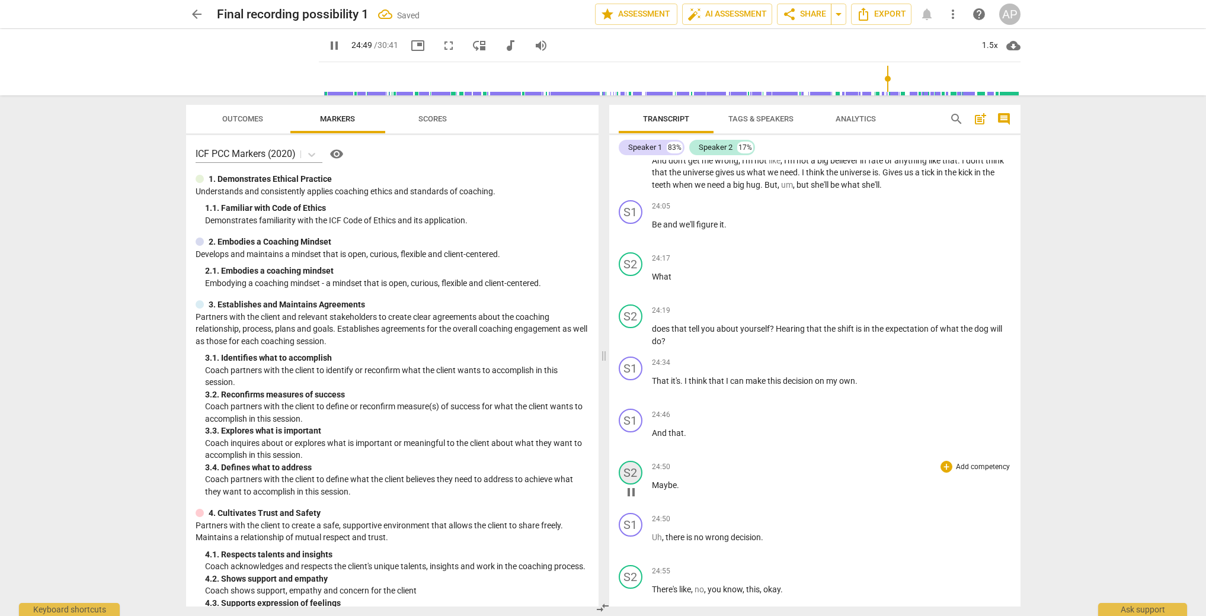
click at [632, 461] on div "S2" at bounding box center [631, 473] width 24 height 24
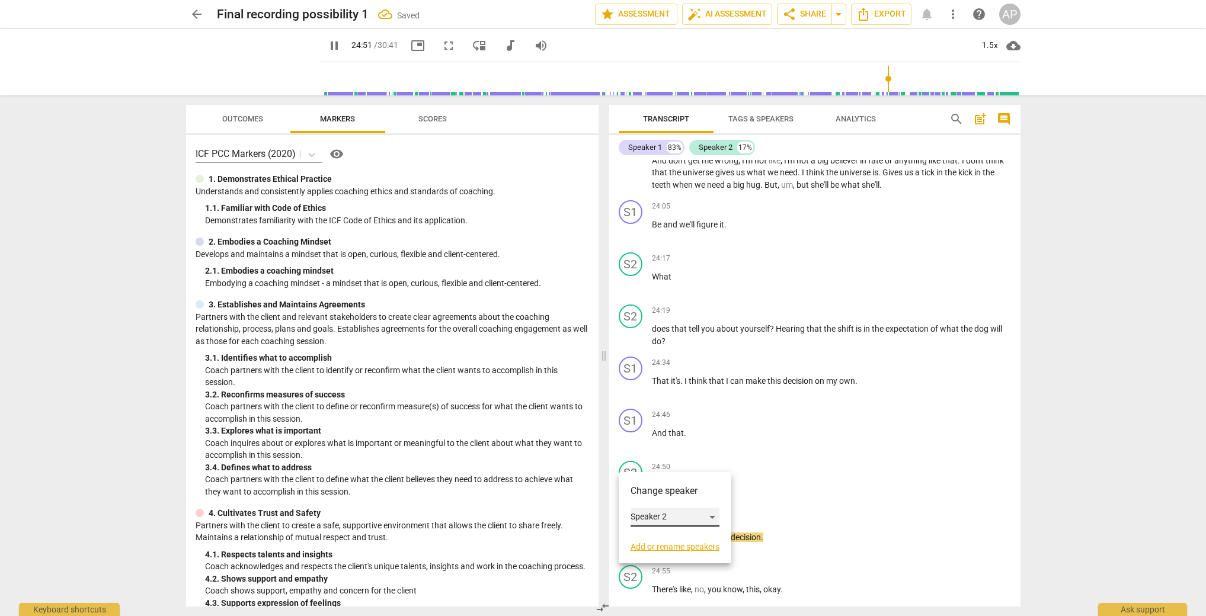
click at [642, 523] on div "Speaker 2" at bounding box center [674, 517] width 89 height 19
click at [654, 494] on li "Speaker 1" at bounding box center [675, 494] width 90 height 23
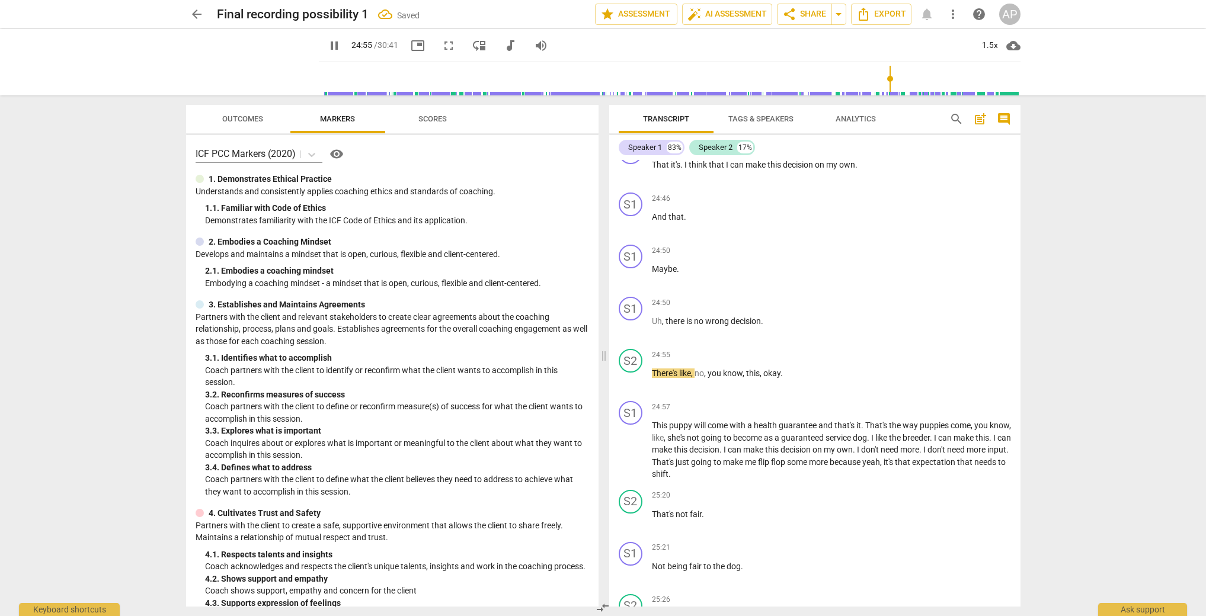
scroll to position [6640, 0]
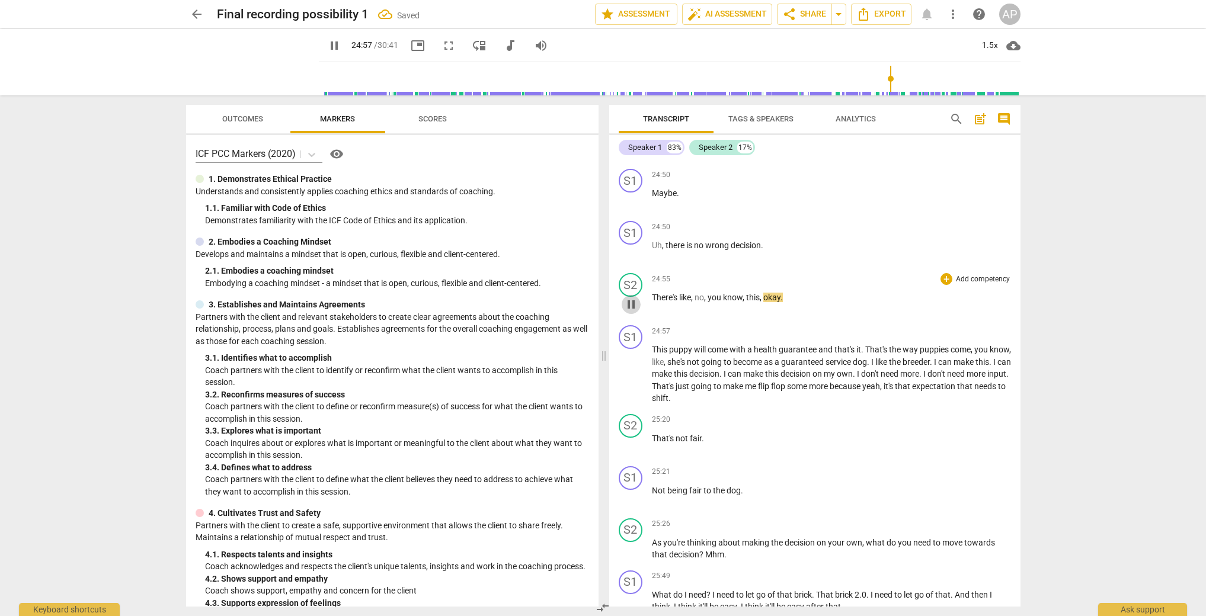
click at [627, 295] on button "pause" at bounding box center [631, 304] width 19 height 19
click at [631, 273] on div "S2" at bounding box center [631, 285] width 24 height 24
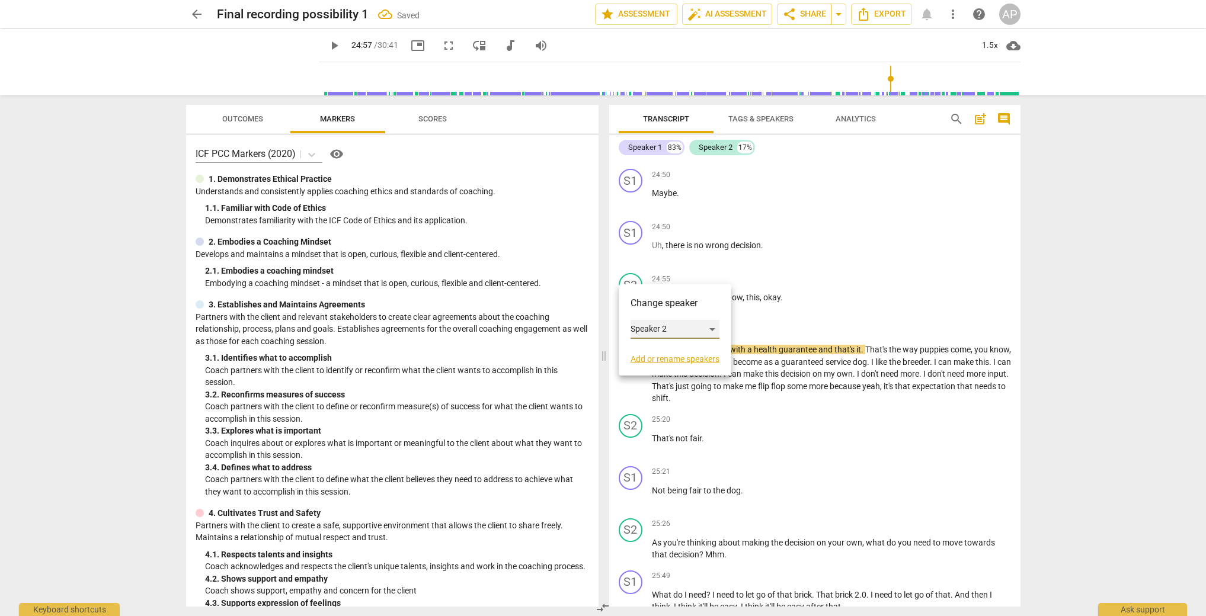
click at [648, 330] on div "Speaker 2" at bounding box center [674, 329] width 89 height 19
click at [655, 310] on li "Speaker 1" at bounding box center [675, 307] width 90 height 23
click at [630, 368] on span "play_arrow" at bounding box center [631, 375] width 14 height 14
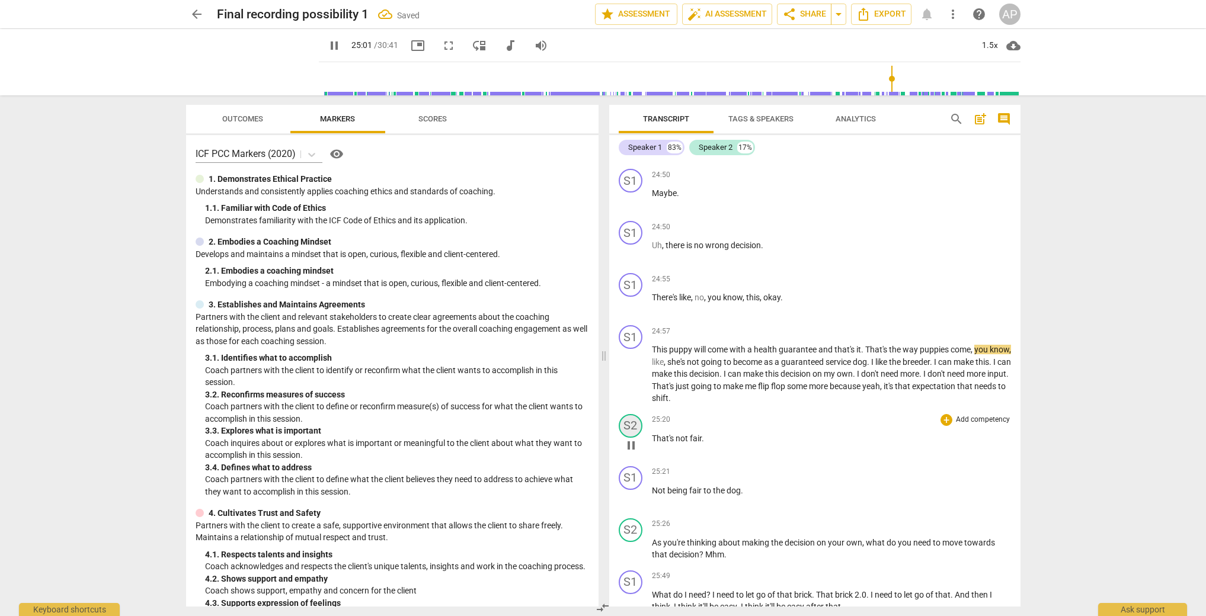
click at [632, 414] on div "S2" at bounding box center [631, 426] width 24 height 24
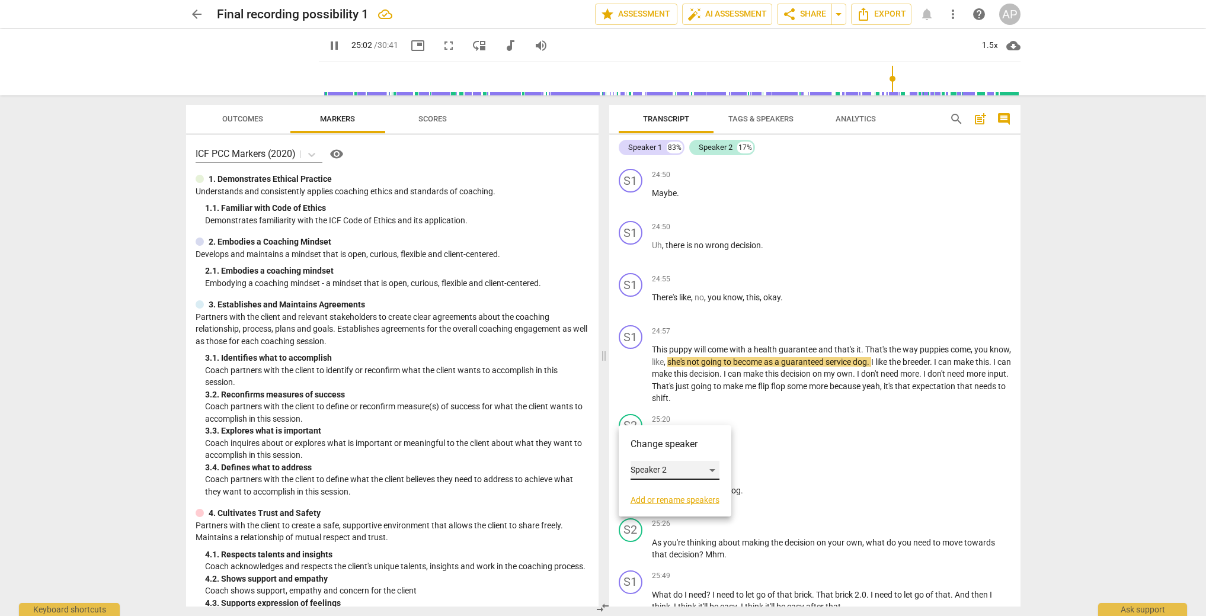
click at [635, 471] on div "Speaker 2" at bounding box center [674, 470] width 89 height 19
click at [642, 448] on li "Speaker 1" at bounding box center [675, 448] width 90 height 23
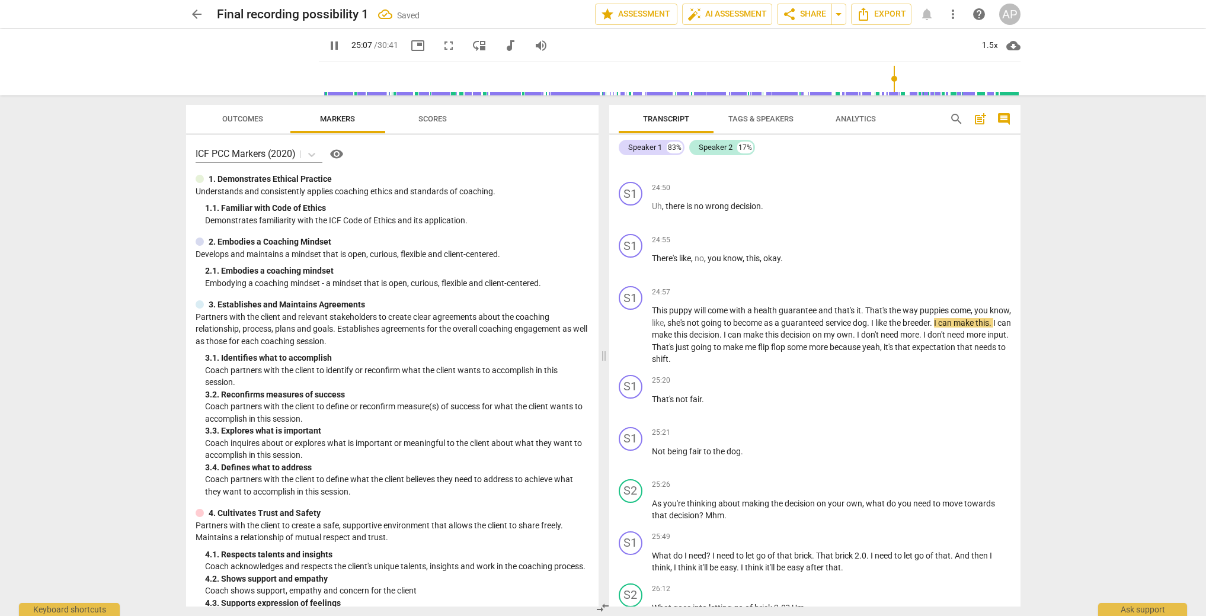
scroll to position [6680, 0]
click at [912, 347] on span "expectation" at bounding box center [934, 346] width 45 height 9
click at [706, 510] on span "Mhm" at bounding box center [714, 514] width 19 height 9
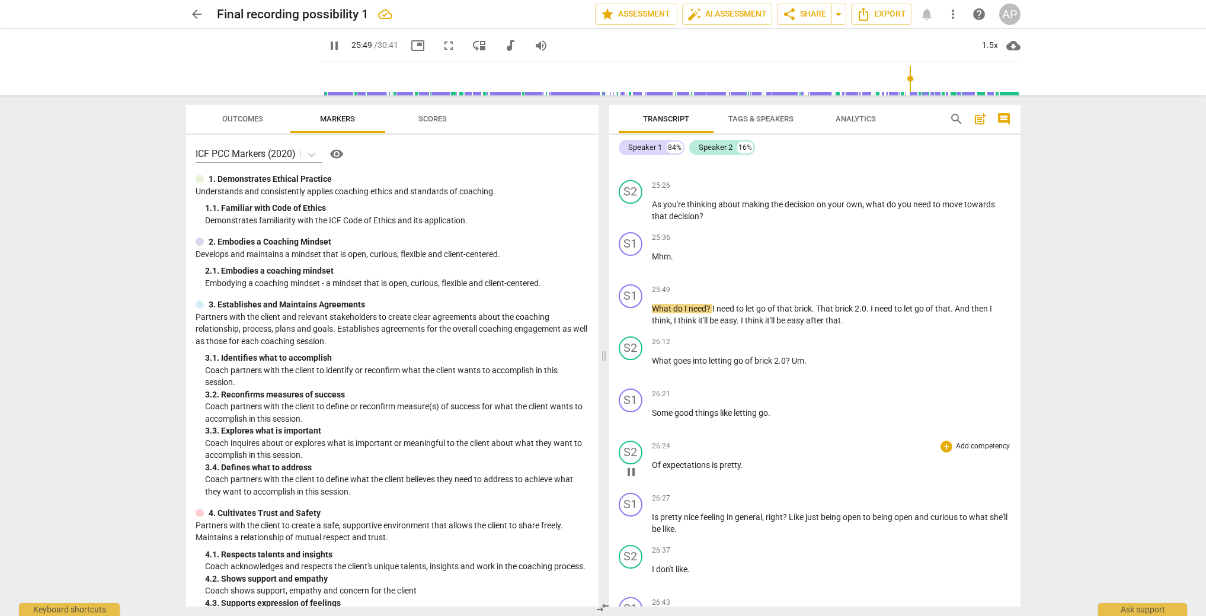
scroll to position [6946, 0]
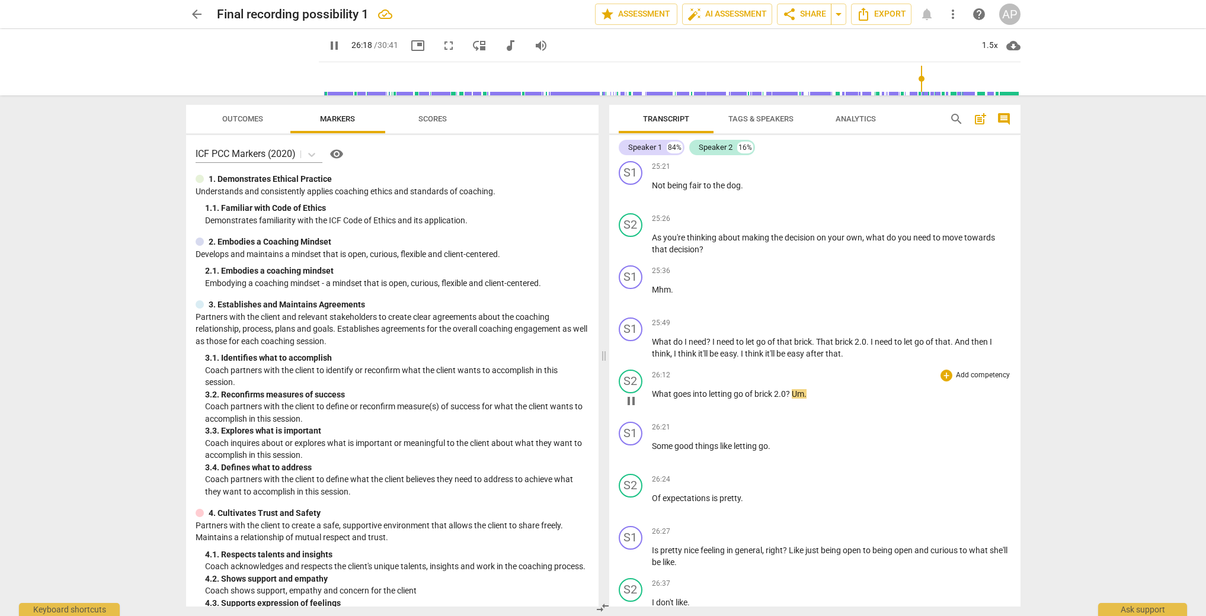
click at [794, 389] on span "Um" at bounding box center [798, 393] width 12 height 9
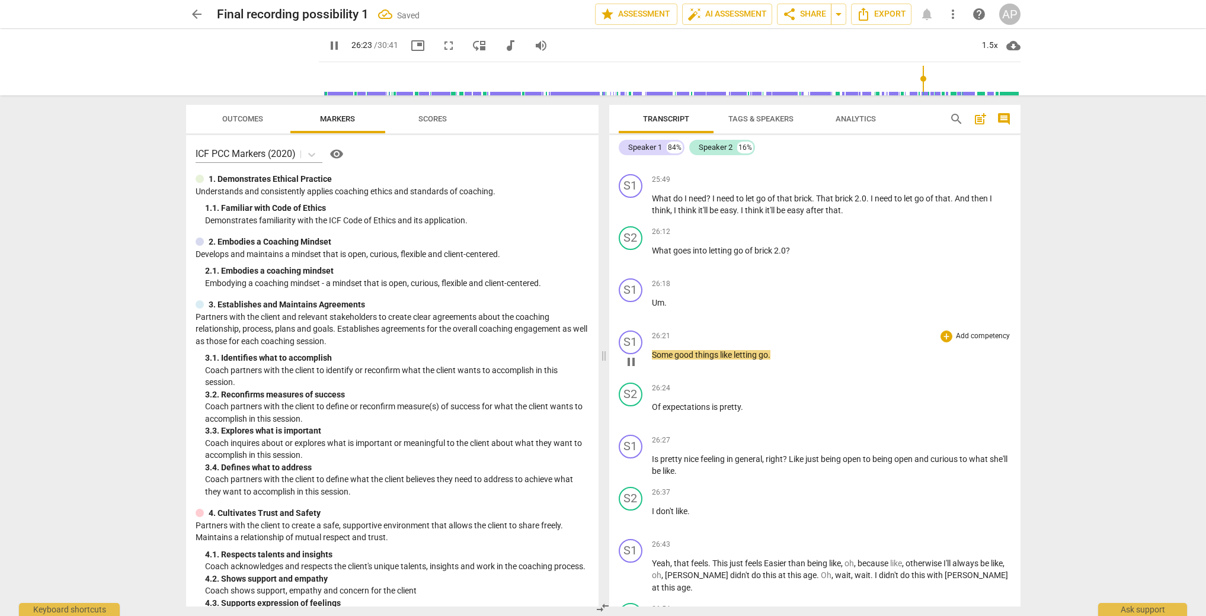
scroll to position [7092, 0]
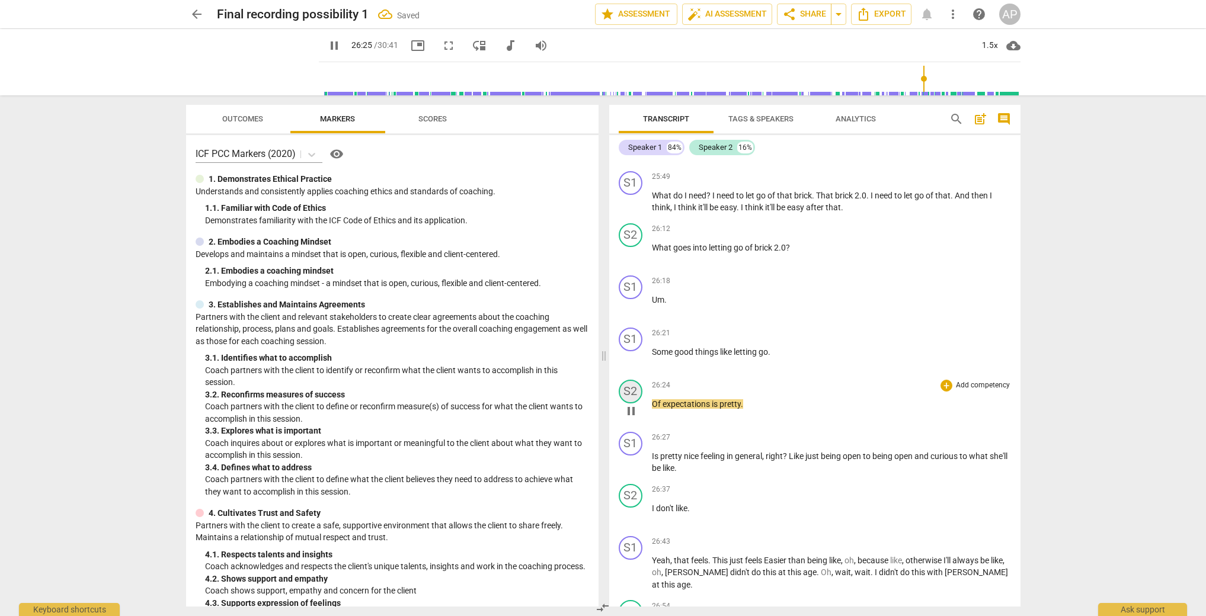
click at [627, 380] on div "S2" at bounding box center [631, 392] width 24 height 24
click at [647, 425] on div "Change speaker Speaker 2 Add or rename speakers" at bounding box center [674, 437] width 89 height 68
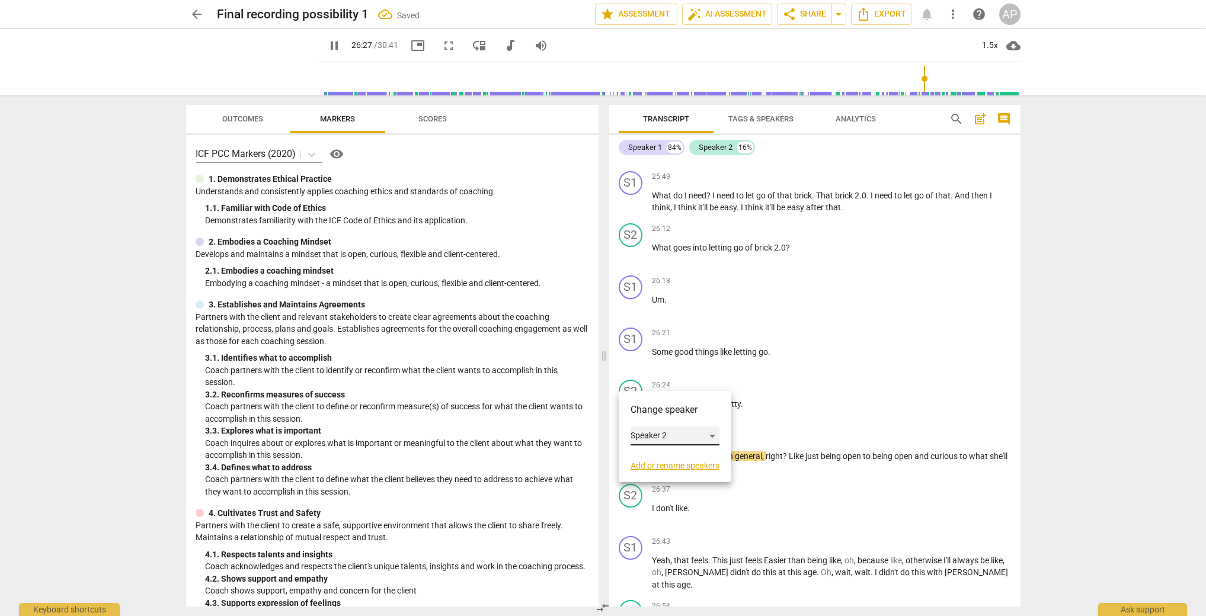
click at [649, 433] on div "Speaker 2" at bounding box center [674, 436] width 89 height 19
click at [651, 418] on li "Speaker 1" at bounding box center [675, 413] width 90 height 23
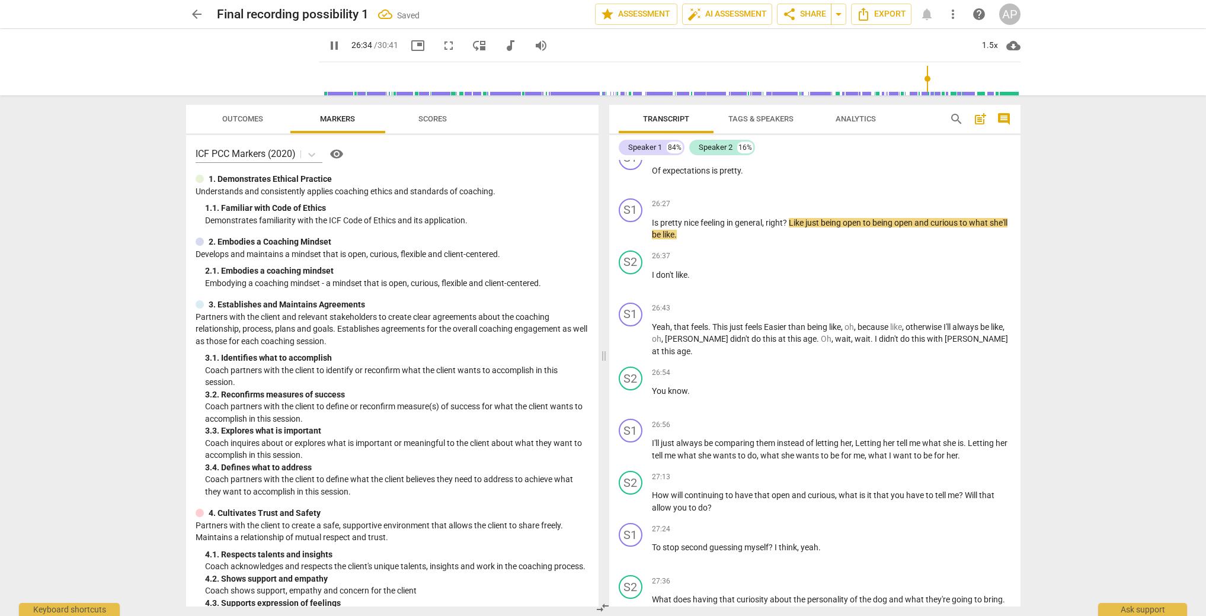
scroll to position [7276, 0]
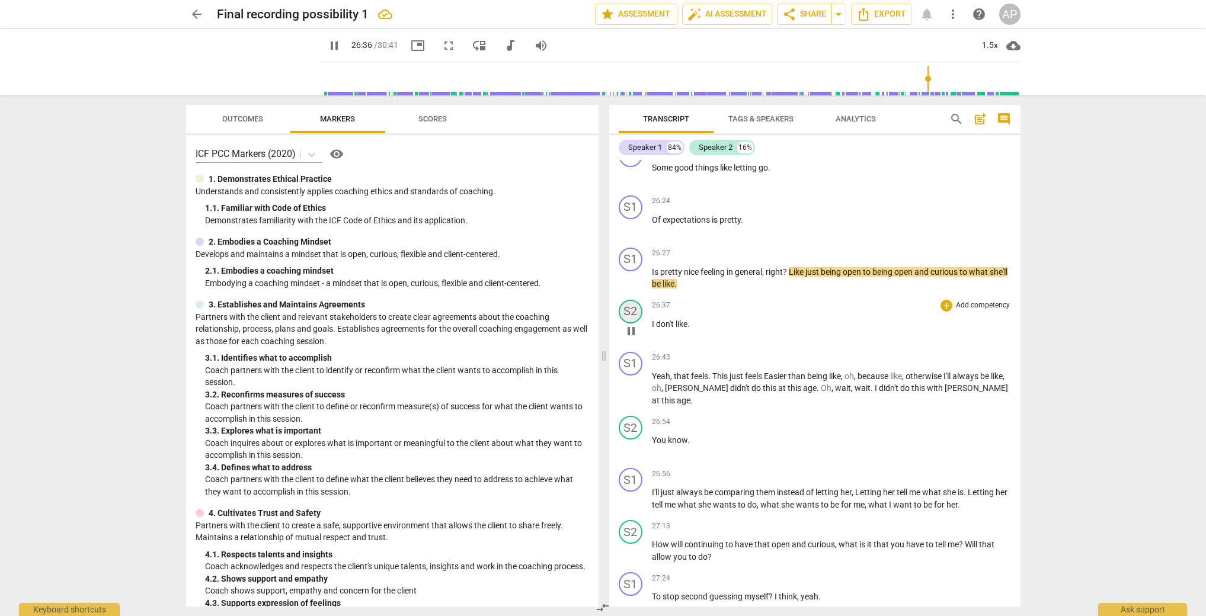
click at [632, 300] on div "S2" at bounding box center [631, 312] width 24 height 24
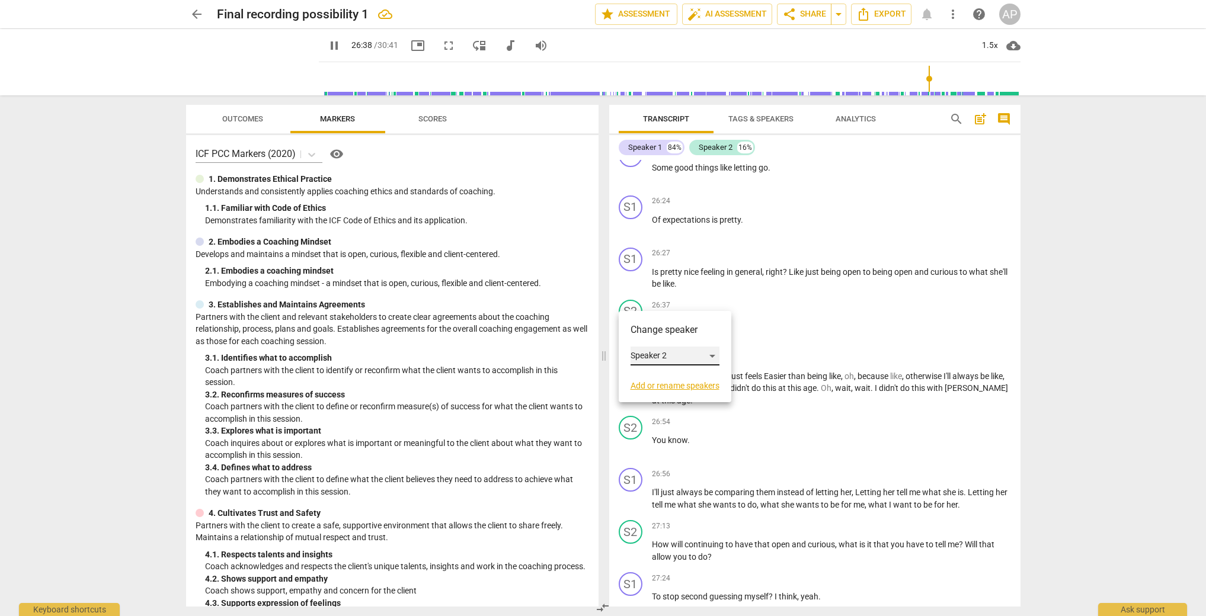
click at [642, 354] on div "Speaker 2" at bounding box center [674, 356] width 89 height 19
click at [651, 326] on li "Speaker 1" at bounding box center [675, 333] width 90 height 23
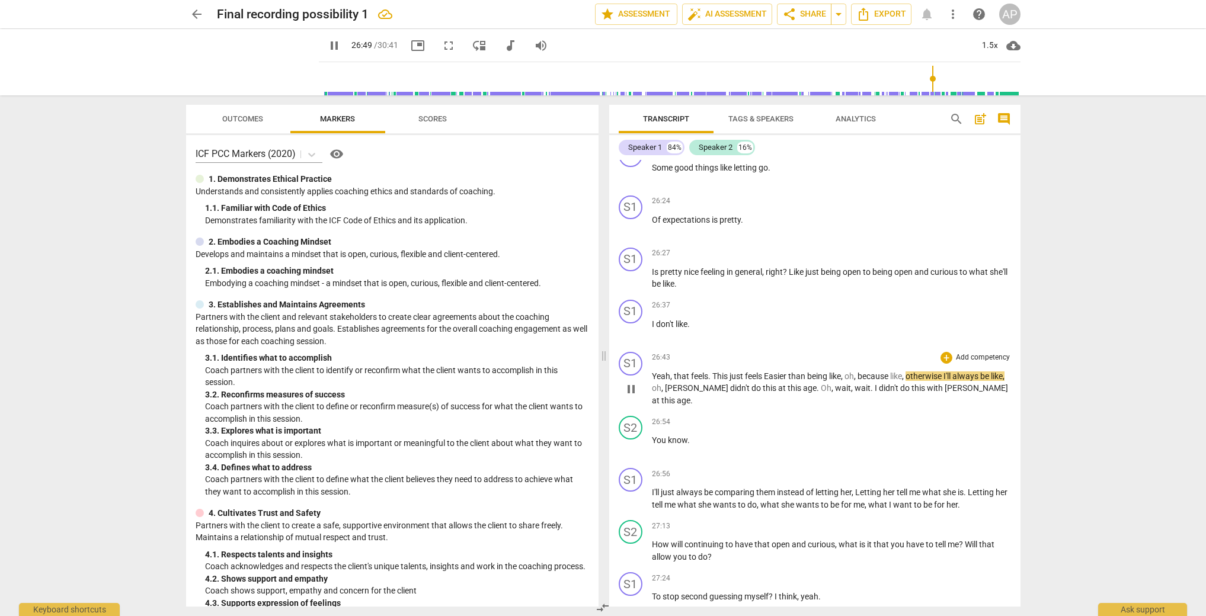
click at [944, 383] on span "[PERSON_NAME]" at bounding box center [975, 387] width 63 height 9
click at [627, 440] on span "pause" at bounding box center [631, 447] width 14 height 14
type input "1615"
click at [699, 383] on span "[PERSON_NAME]" at bounding box center [697, 387] width 65 height 9
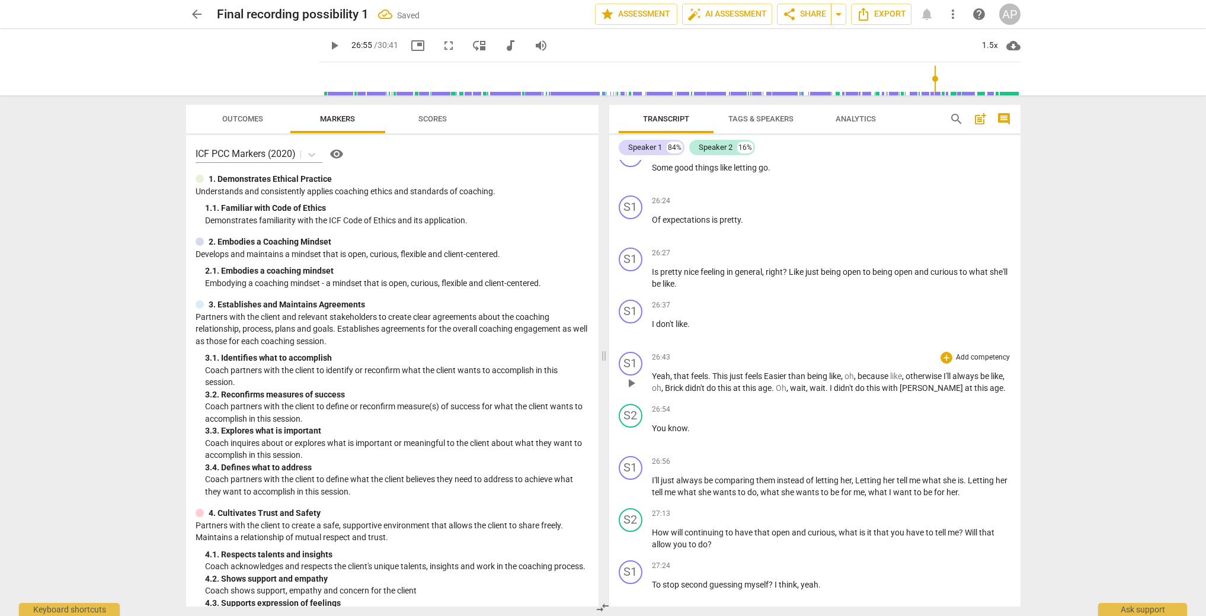
click at [942, 383] on span "[PERSON_NAME]" at bounding box center [931, 387] width 65 height 9
click at [635, 404] on div "S2" at bounding box center [631, 416] width 24 height 24
click at [671, 460] on div "Speaker 2" at bounding box center [674, 460] width 89 height 19
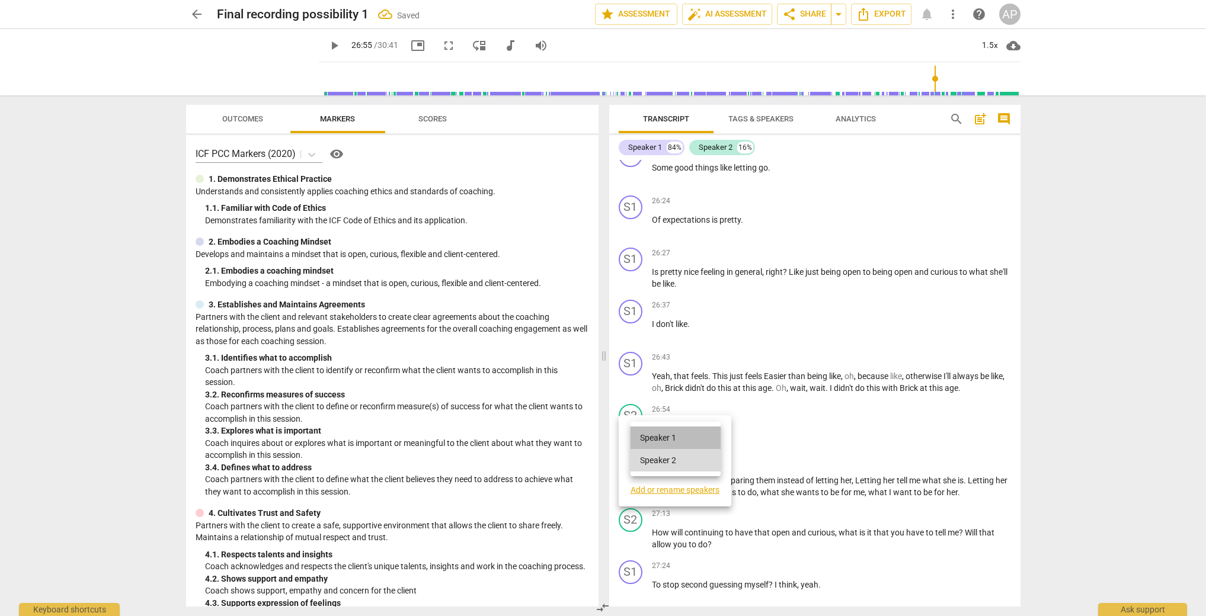
click at [676, 430] on li "Speaker 1" at bounding box center [675, 438] width 90 height 23
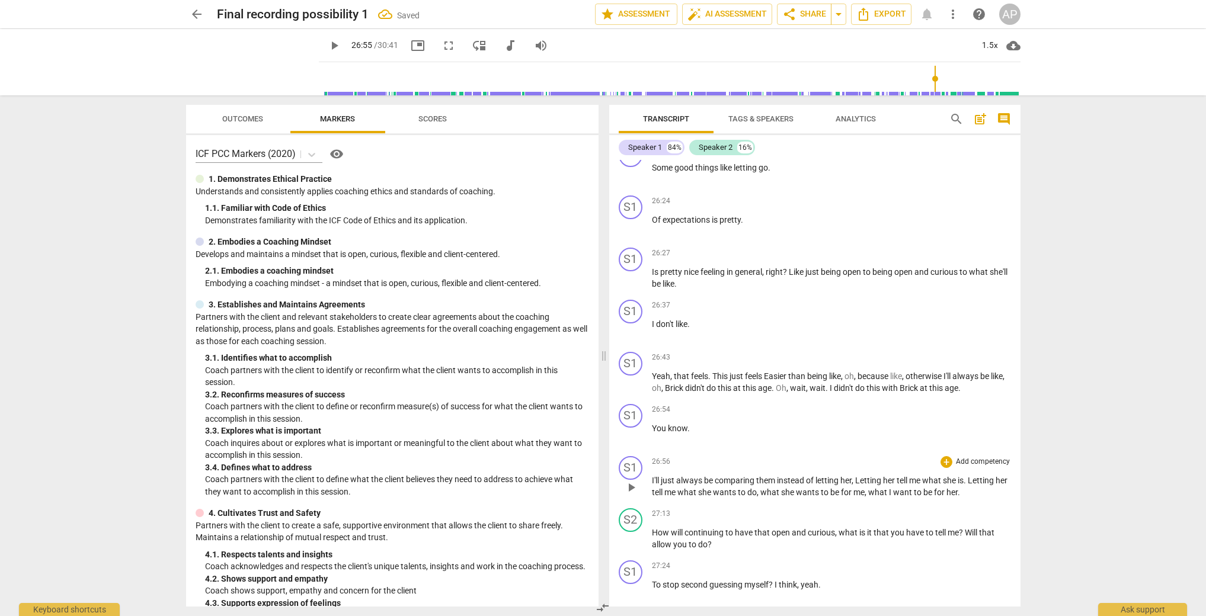
click at [634, 481] on span "play_arrow" at bounding box center [631, 488] width 14 height 14
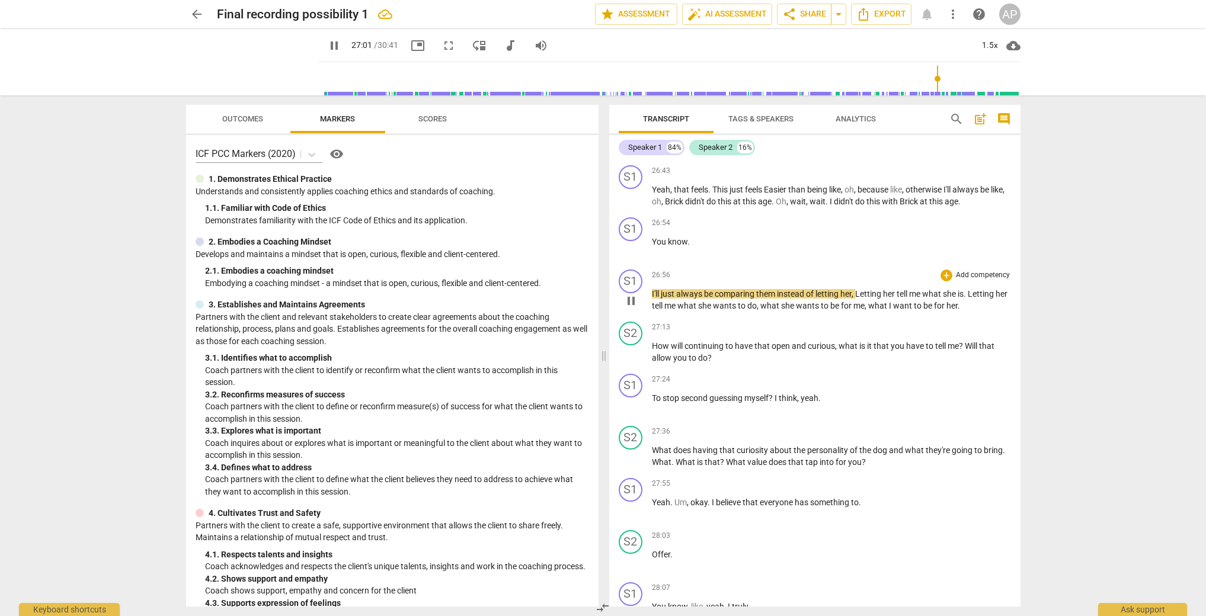
scroll to position [7460, 0]
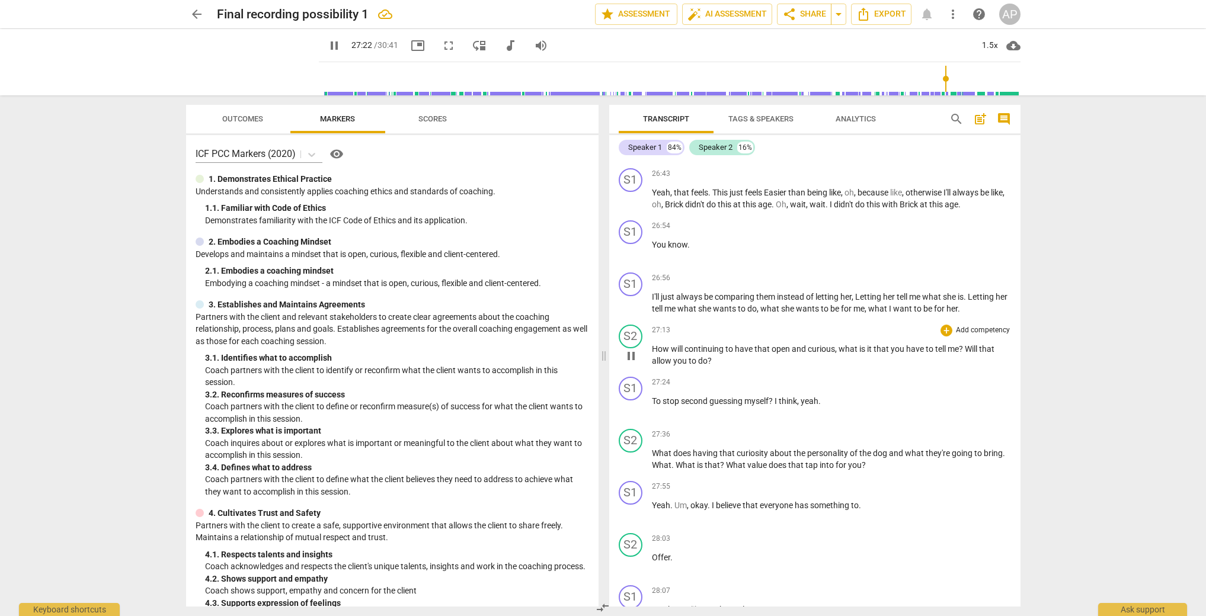
click at [838, 344] on span "what" at bounding box center [848, 348] width 21 height 9
type input "1645"
click at [967, 344] on span "?" at bounding box center [967, 348] width 6 height 9
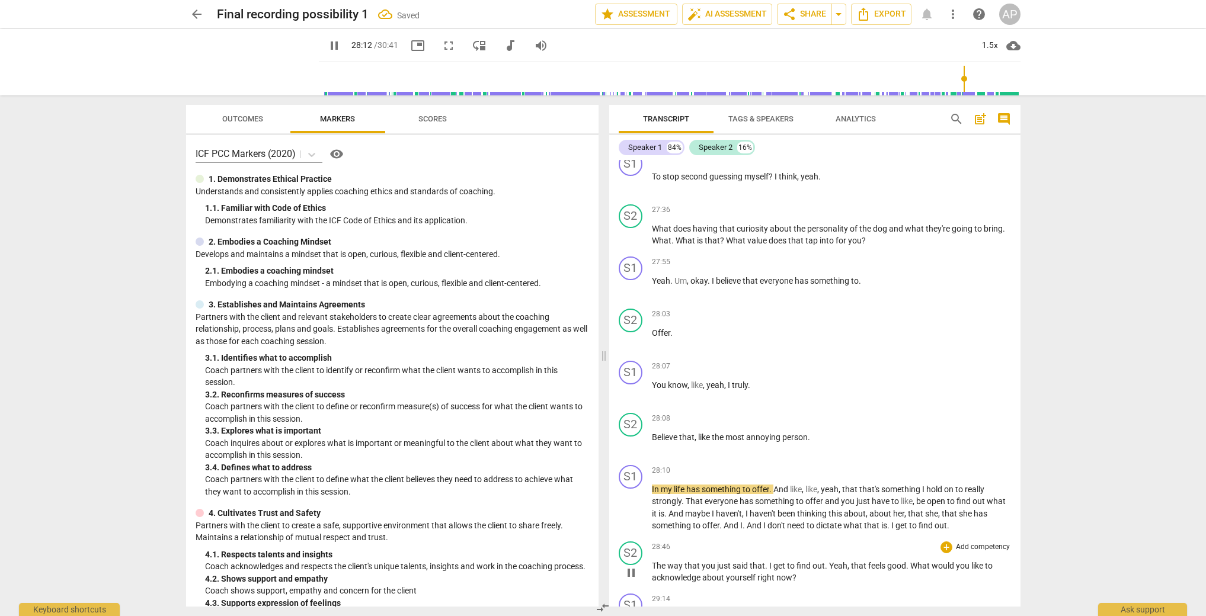
scroll to position [7677, 0]
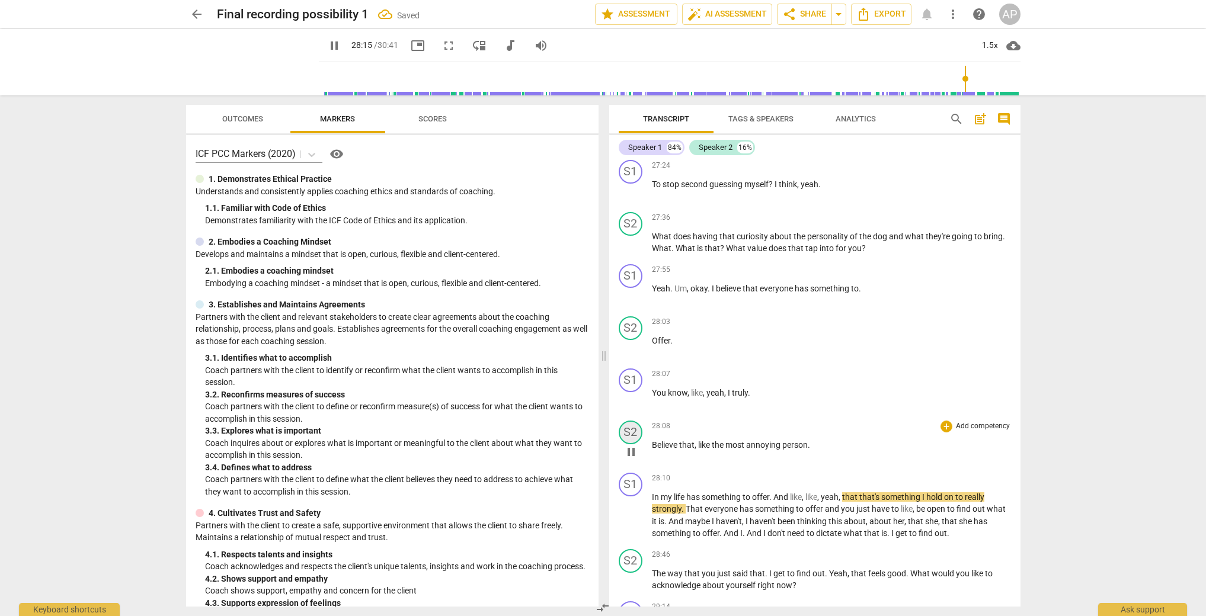
click at [631, 421] on div "S2" at bounding box center [631, 433] width 24 height 24
click at [648, 477] on div "Speaker 2" at bounding box center [674, 476] width 89 height 19
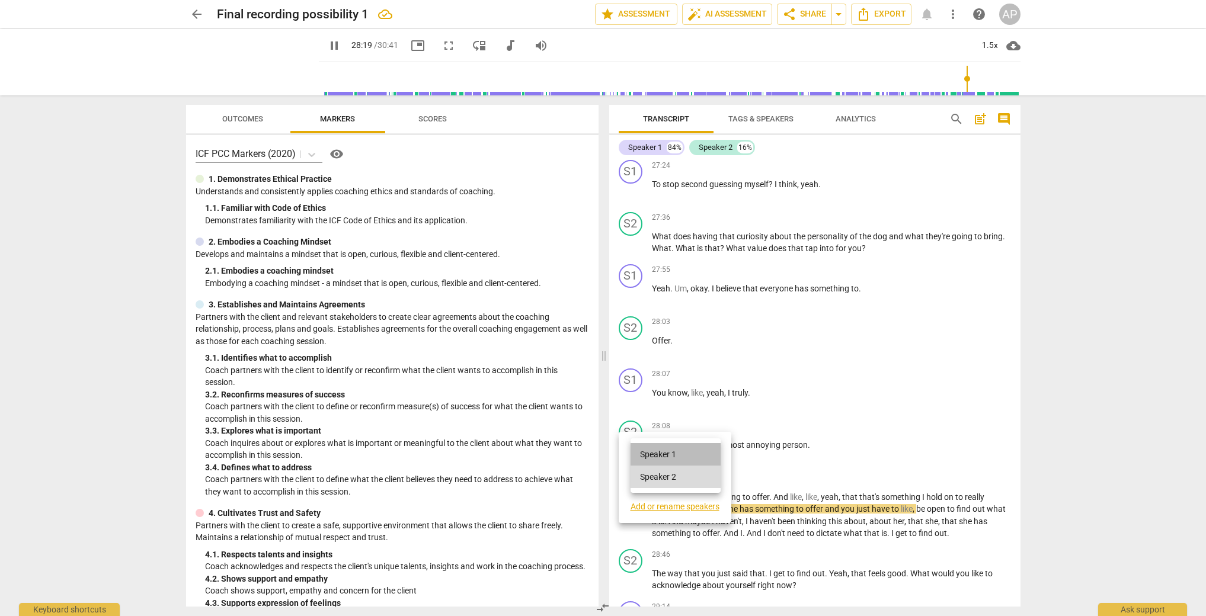
click at [652, 458] on li "Speaker 1" at bounding box center [675, 454] width 90 height 23
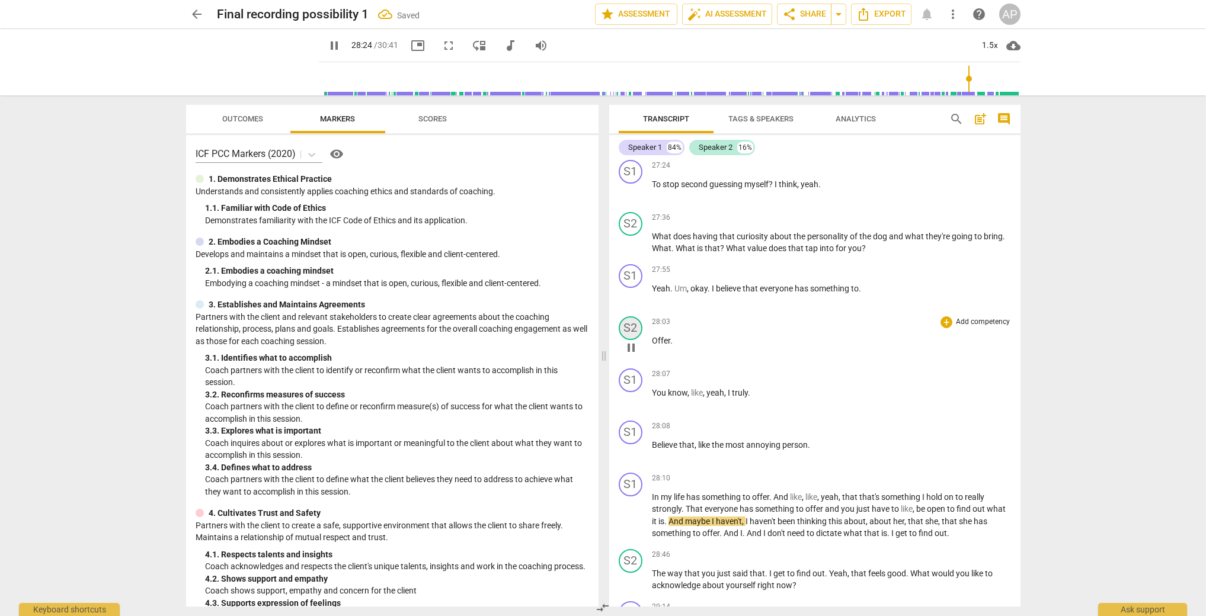
click at [634, 318] on div "S2" at bounding box center [631, 328] width 24 height 24
click at [637, 375] on div "Speaker 2" at bounding box center [674, 372] width 89 height 19
click at [643, 349] on li "Speaker 1" at bounding box center [675, 350] width 90 height 23
click at [830, 244] on span "into" at bounding box center [827, 248] width 16 height 9
click at [726, 244] on span "What" at bounding box center [736, 248] width 21 height 9
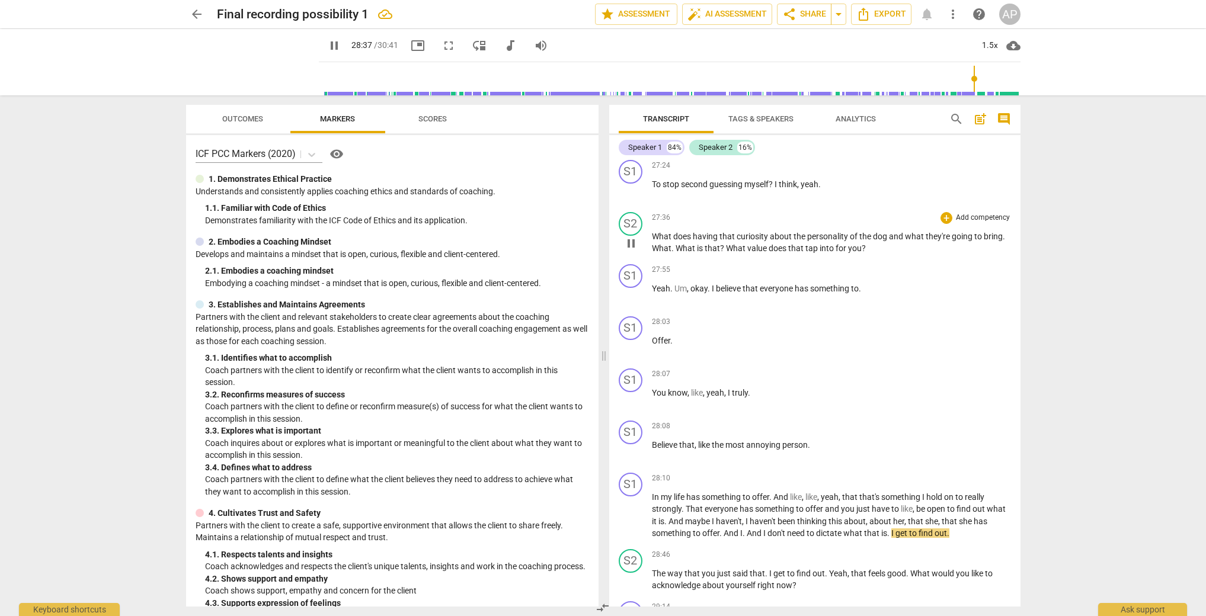
type input "1718"
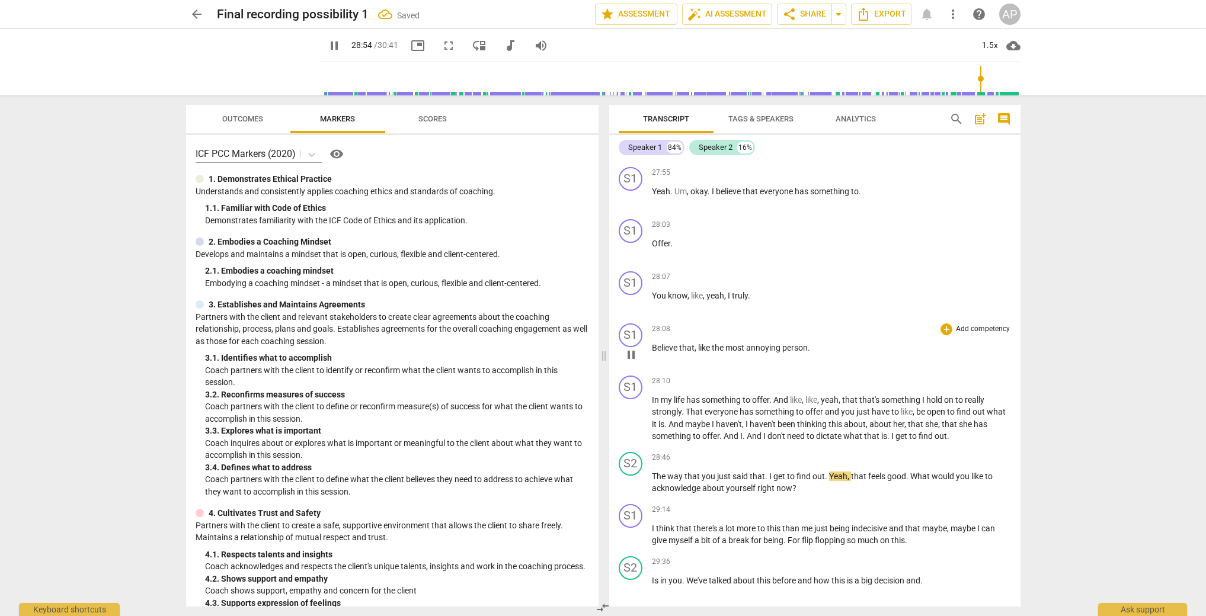
scroll to position [7776, 0]
click at [829, 469] on span "Yeah" at bounding box center [838, 473] width 18 height 9
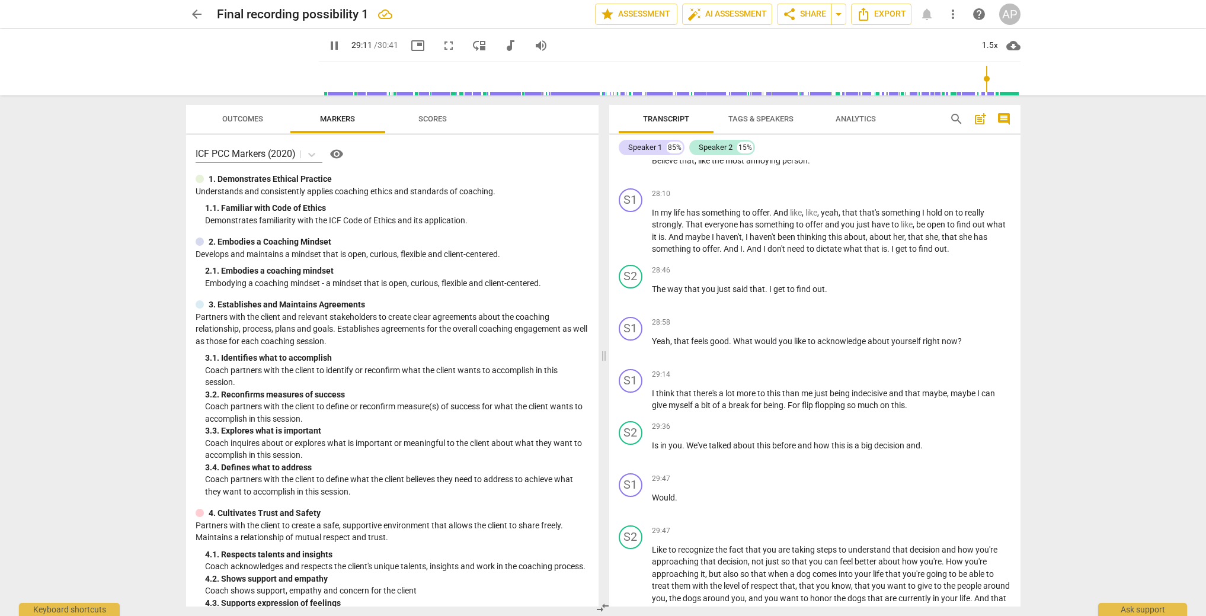
scroll to position [7963, 0]
click at [737, 334] on span "What" at bounding box center [743, 338] width 21 height 9
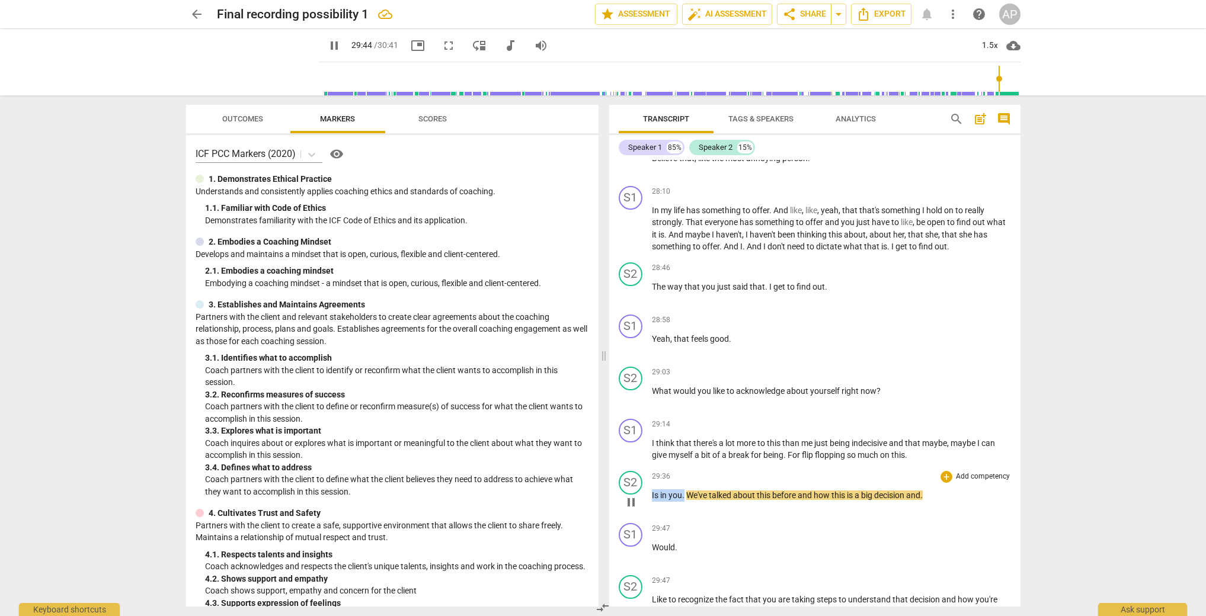
drag, startPoint x: 684, startPoint y: 483, endPoint x: 649, endPoint y: 483, distance: 35.0
click at [649, 483] on div "S2 play_arrow pause 29:36 + Add competency keyboard_arrow_right Is in you . We'…" at bounding box center [814, 492] width 411 height 52
type input "1785"
click at [659, 491] on span "[PERSON_NAME], w" at bounding box center [688, 495] width 73 height 9
click at [634, 495] on span "pause" at bounding box center [631, 502] width 14 height 14
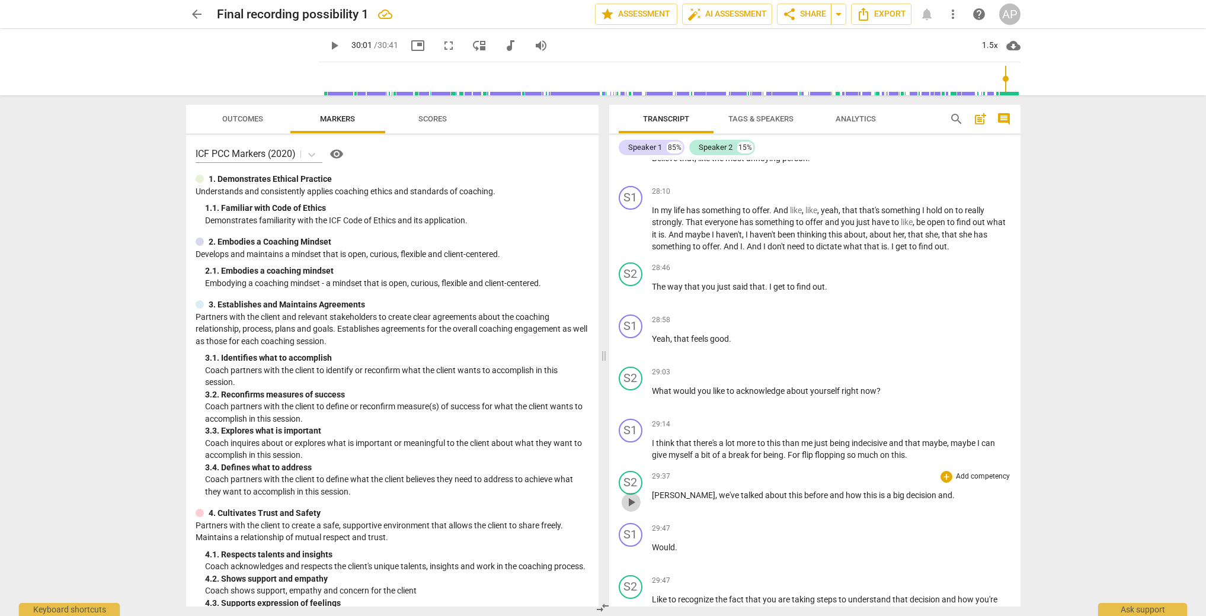
click at [634, 495] on span "play_arrow" at bounding box center [631, 502] width 14 height 14
click at [673, 450] on span "myself" at bounding box center [681, 454] width 26 height 9
click at [811, 450] on span "flip" at bounding box center [808, 454] width 13 height 9
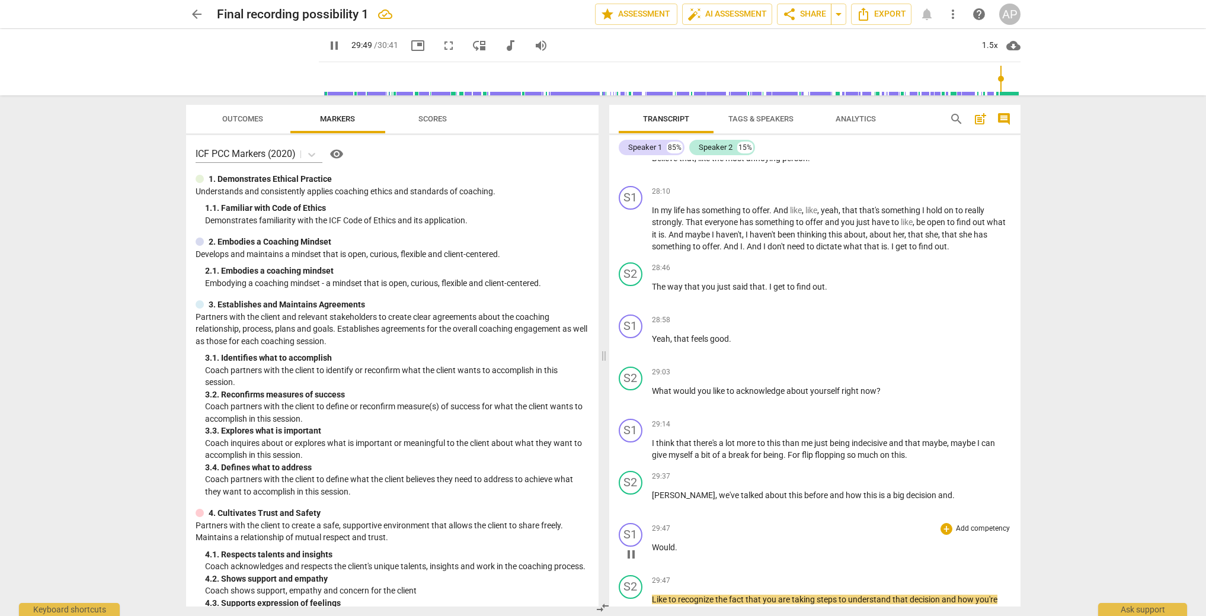
click at [633, 547] on span "pause" at bounding box center [631, 554] width 14 height 14
type input "1790"
click at [653, 543] on span "Would" at bounding box center [663, 547] width 23 height 9
click at [938, 491] on span "and" at bounding box center [945, 495] width 14 height 9
click at [650, 547] on div "play_arrow pause" at bounding box center [637, 554] width 30 height 15
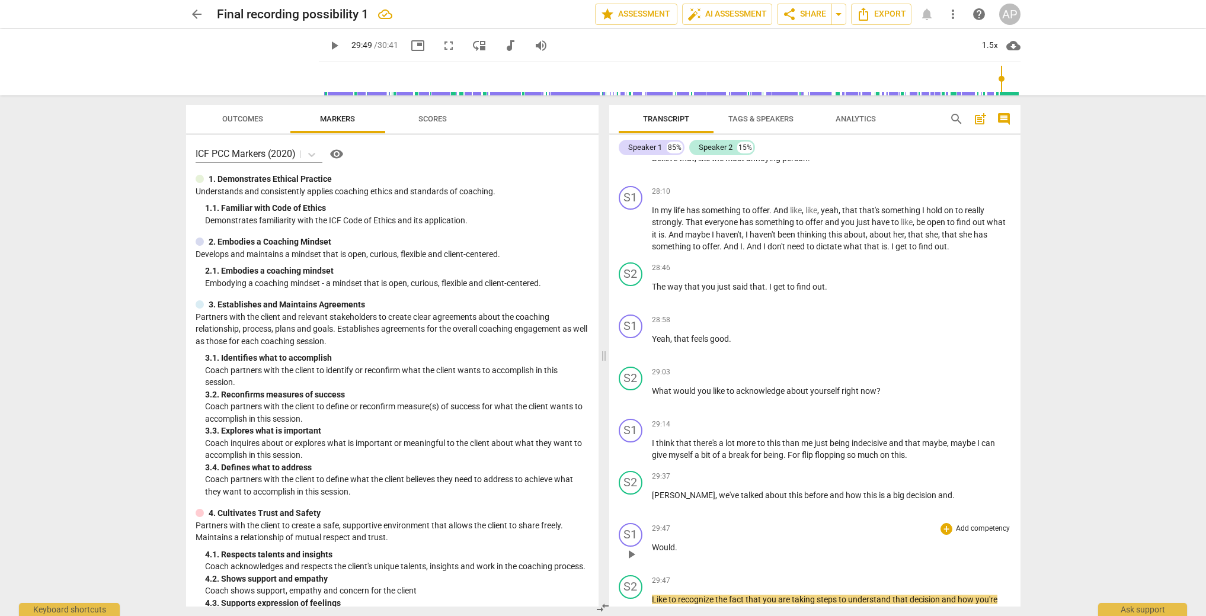
click at [654, 543] on span "Would" at bounding box center [663, 547] width 23 height 9
click at [682, 542] on p "I would ." at bounding box center [831, 548] width 359 height 12
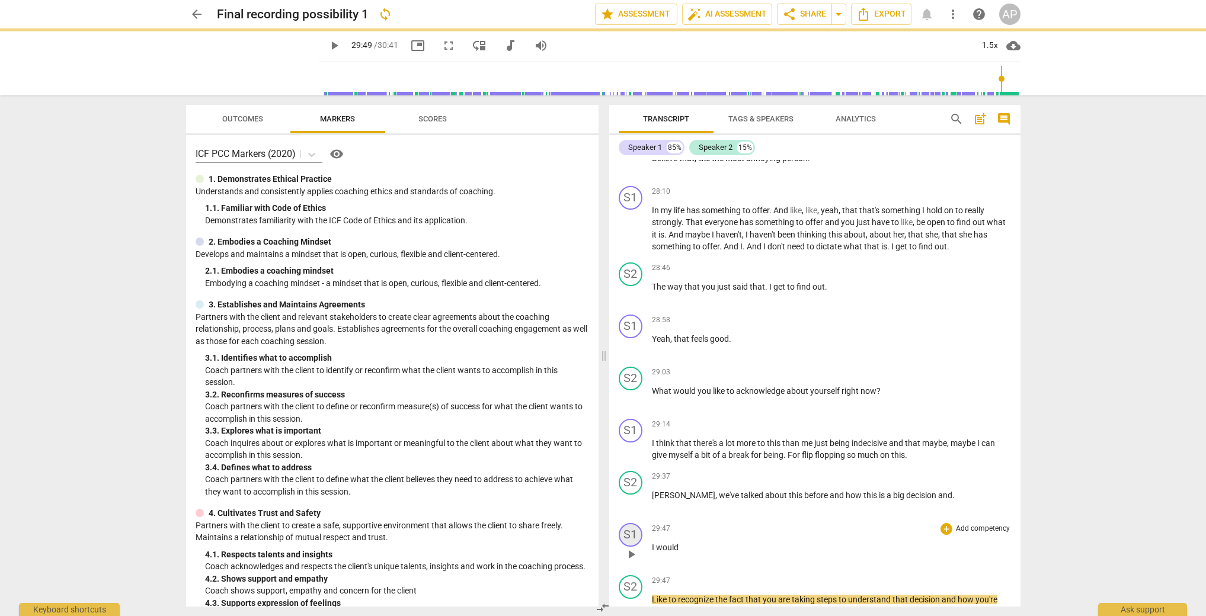
click at [633, 523] on div "S1" at bounding box center [631, 535] width 24 height 24
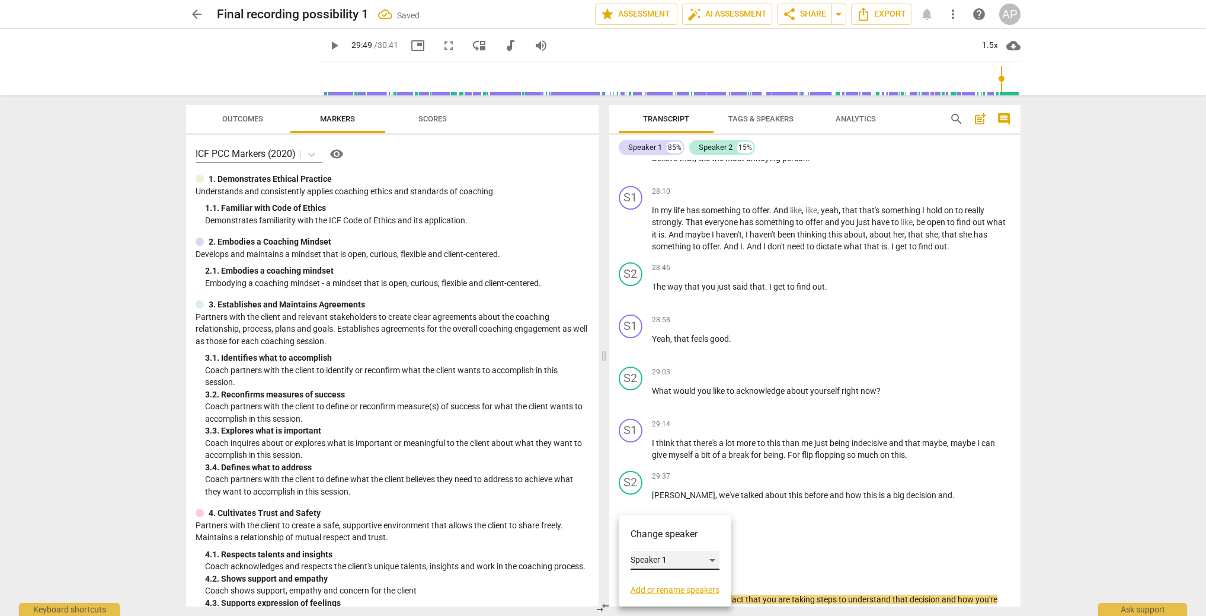
click at [647, 566] on div "Speaker 1" at bounding box center [674, 560] width 89 height 19
click at [653, 587] on li "Speaker 2" at bounding box center [675, 583] width 90 height 23
click at [656, 595] on span "Like" at bounding box center [660, 599] width 17 height 9
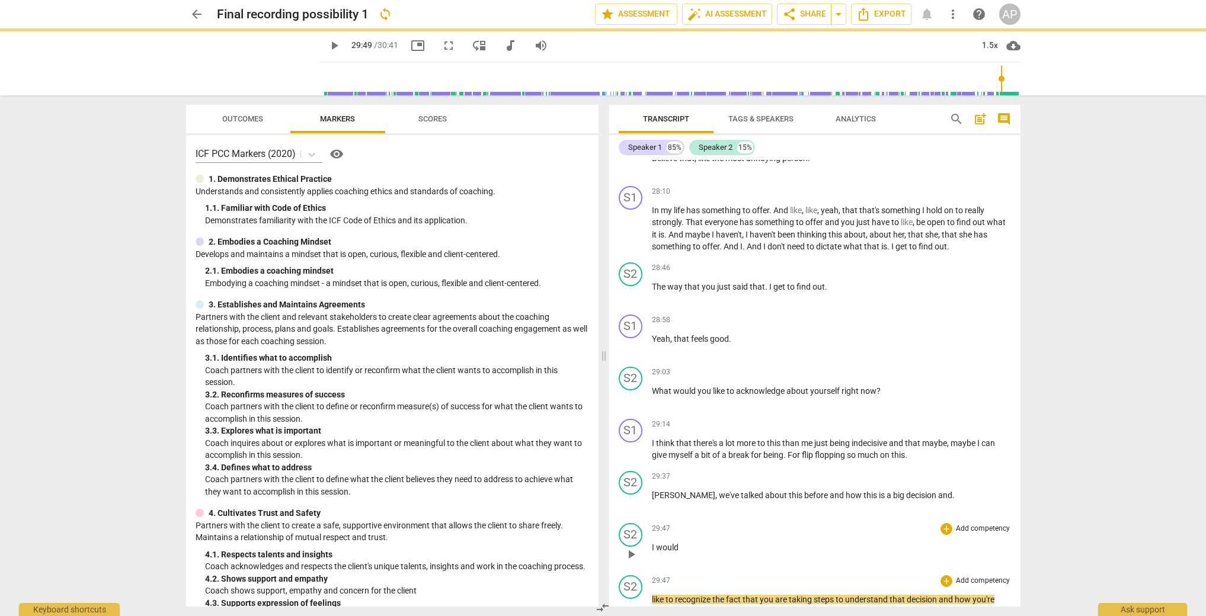
click at [790, 546] on div "29:47 + Add competency keyboard_arrow_right I would" at bounding box center [831, 544] width 359 height 43
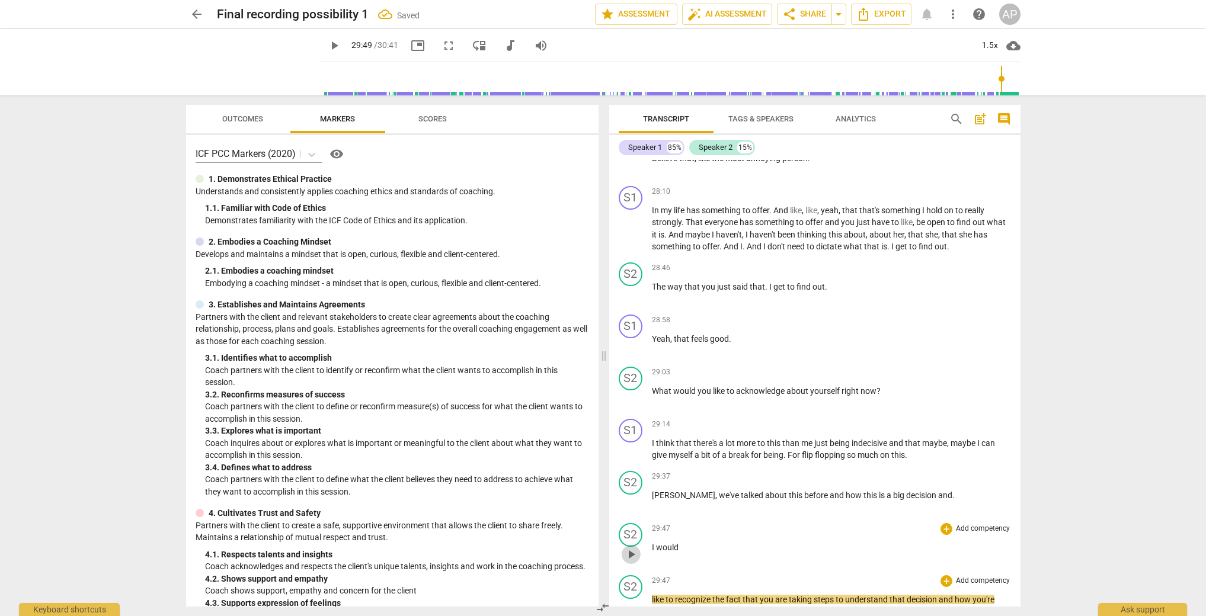
click at [626, 545] on button "play_arrow" at bounding box center [631, 554] width 19 height 19
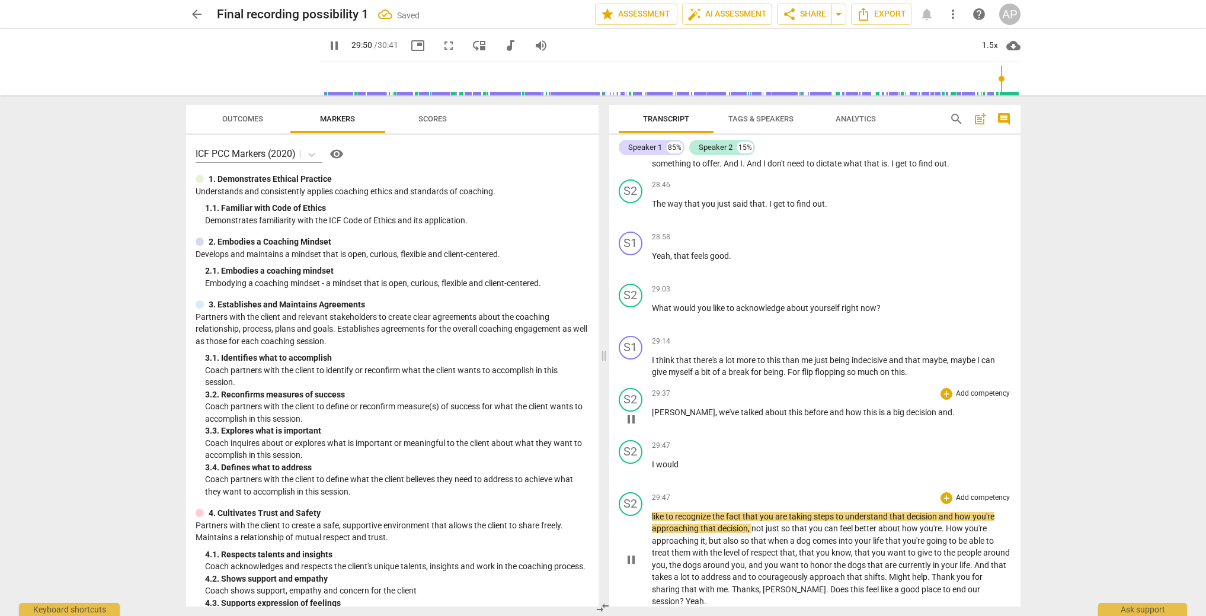
scroll to position [8084, 0]
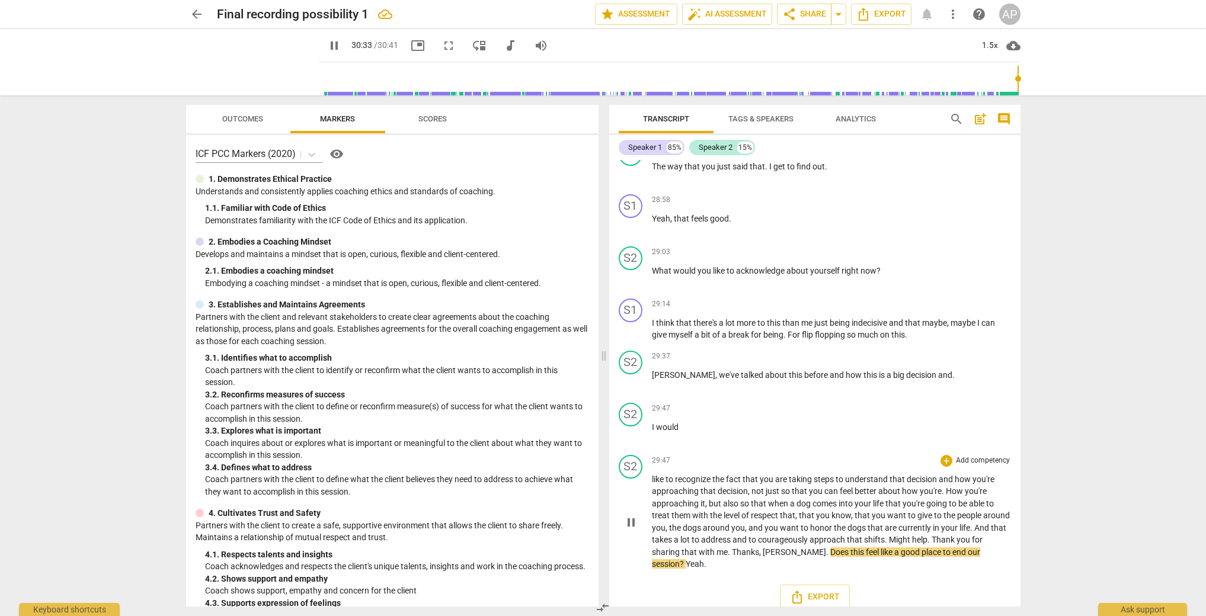
click at [732, 547] on span "." at bounding box center [730, 551] width 4 height 9
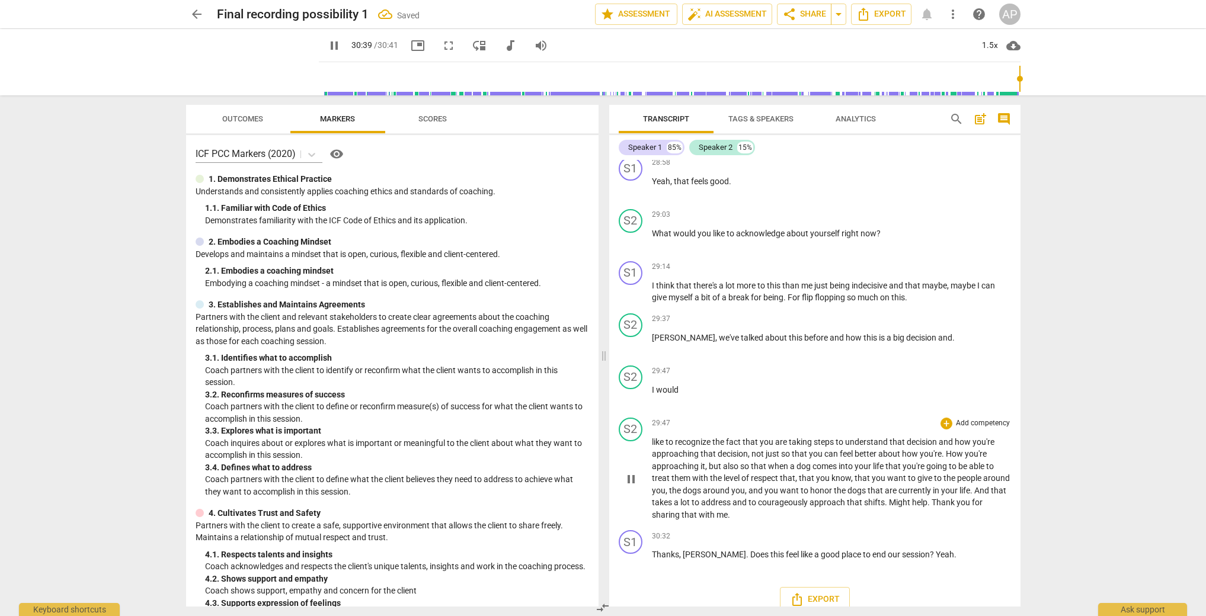
scroll to position [8123, 0]
click at [750, 547] on span "Does" at bounding box center [760, 551] width 20 height 9
type input "1841"
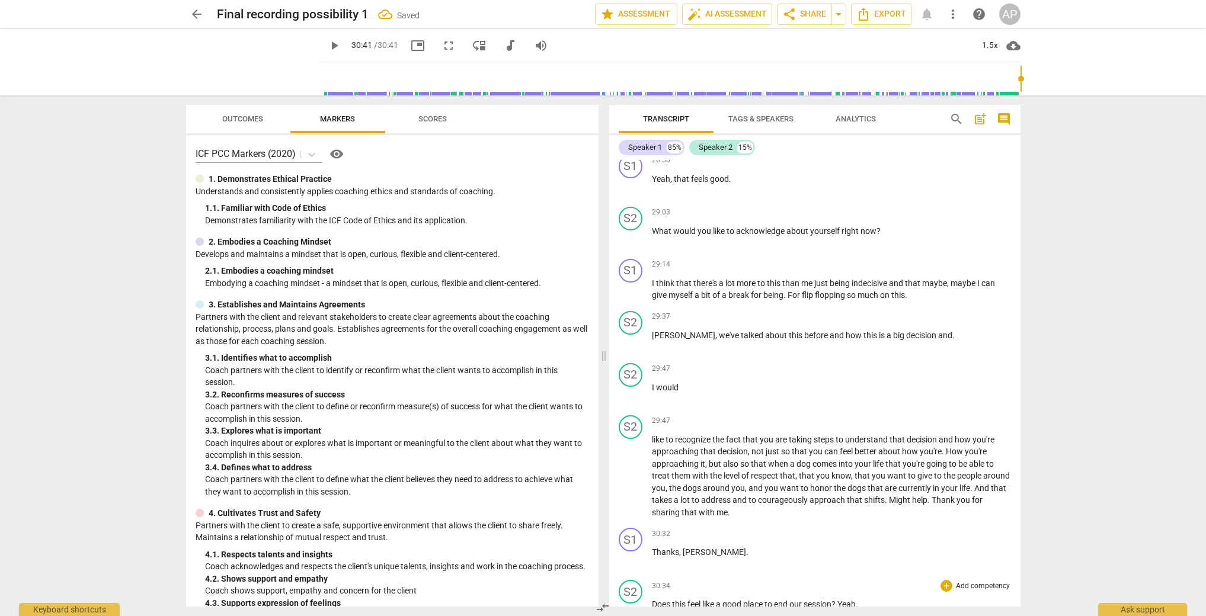
click at [843, 600] on span "Yeah" at bounding box center [846, 604] width 18 height 9
click at [796, 471] on span "," at bounding box center [797, 475] width 4 height 9
drag, startPoint x: 952, startPoint y: 439, endPoint x: 942, endPoint y: 440, distance: 9.6
click at [942, 440] on p "like to recognize the fact that you are taking steps to understand that decisio…" at bounding box center [831, 476] width 359 height 85
drag, startPoint x: 917, startPoint y: 491, endPoint x: 927, endPoint y: 490, distance: 10.1
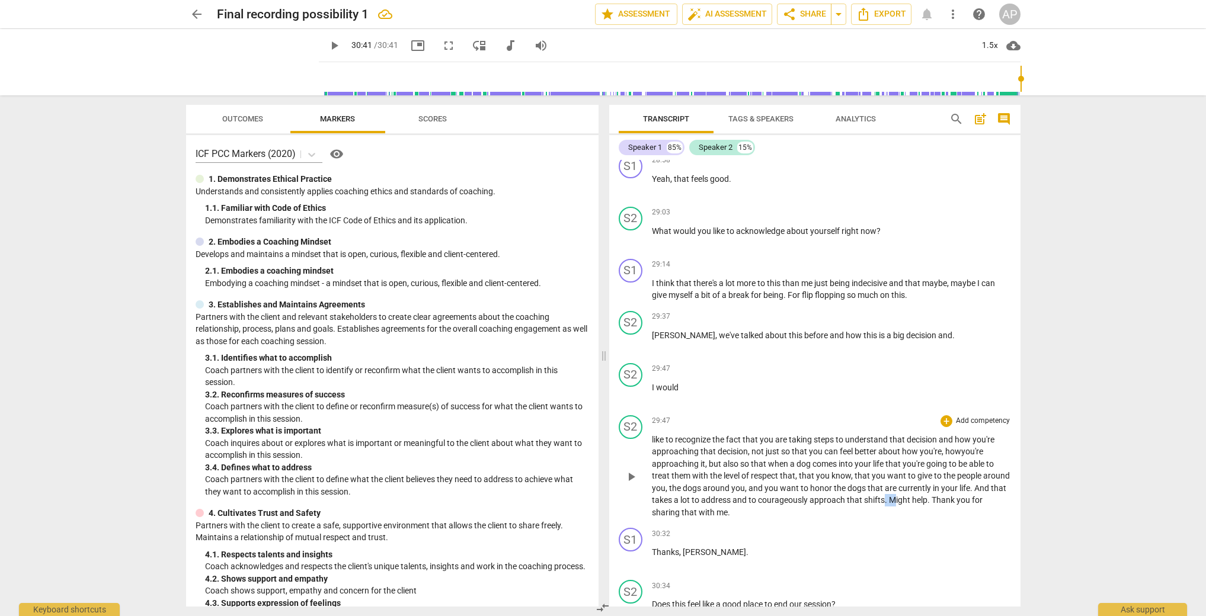
click at [927, 490] on p "like to recognize the fact that you are taking steps to understand that decisio…" at bounding box center [831, 476] width 359 height 85
click at [894, 495] on span "shifts m" at bounding box center [879, 499] width 30 height 9
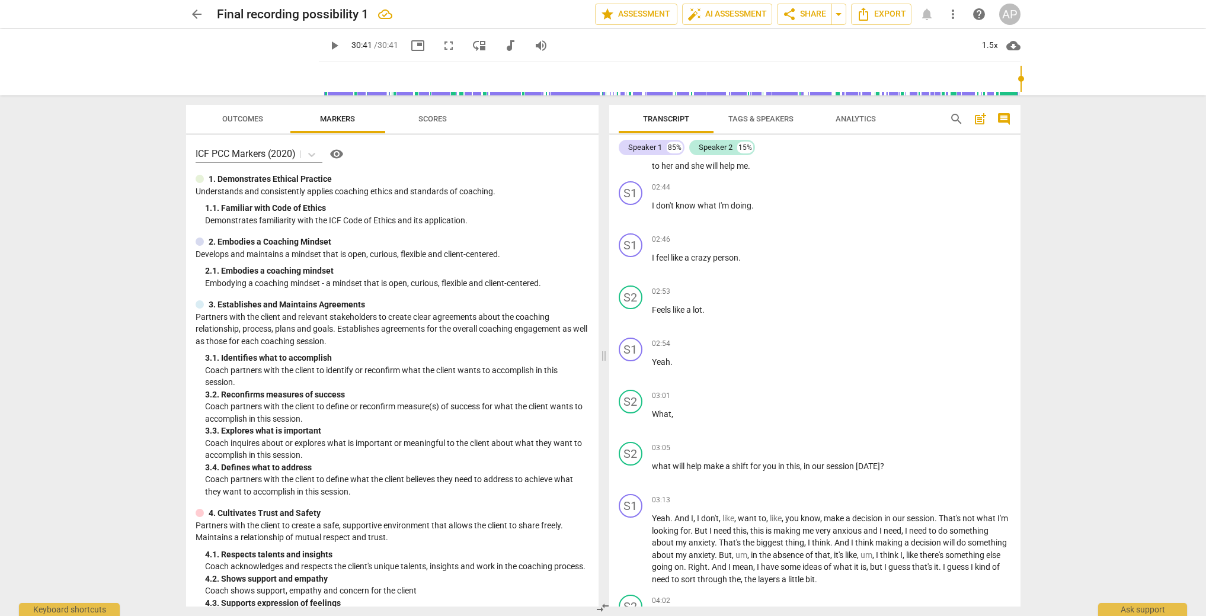
scroll to position [0, 0]
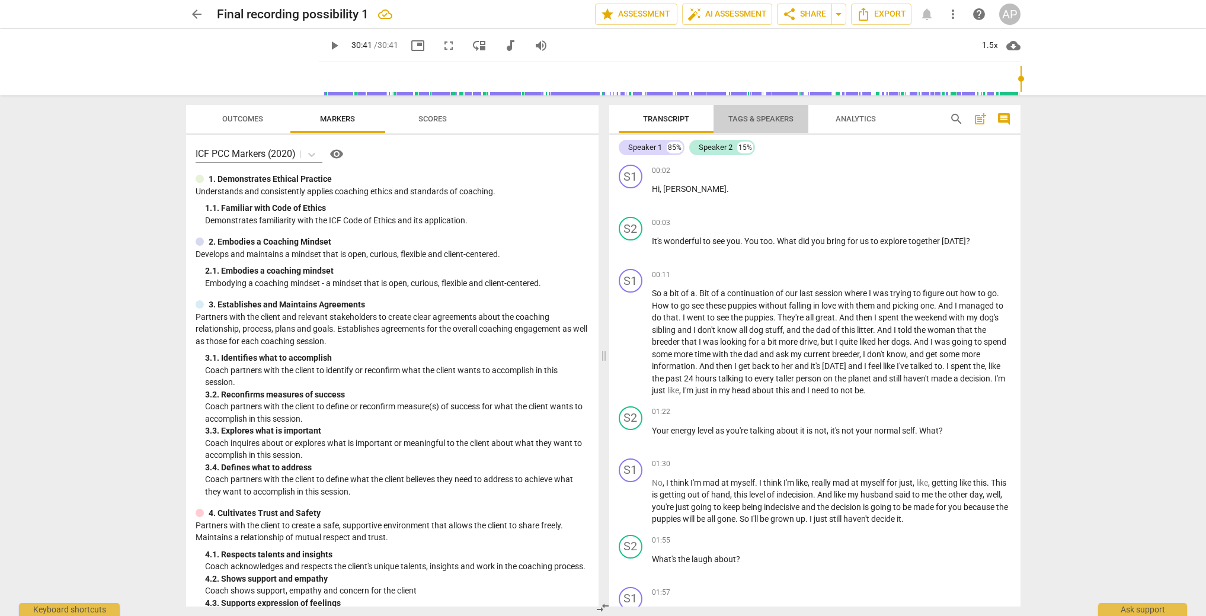
click at [772, 123] on span "Tags & Speakers" at bounding box center [760, 118] width 65 height 9
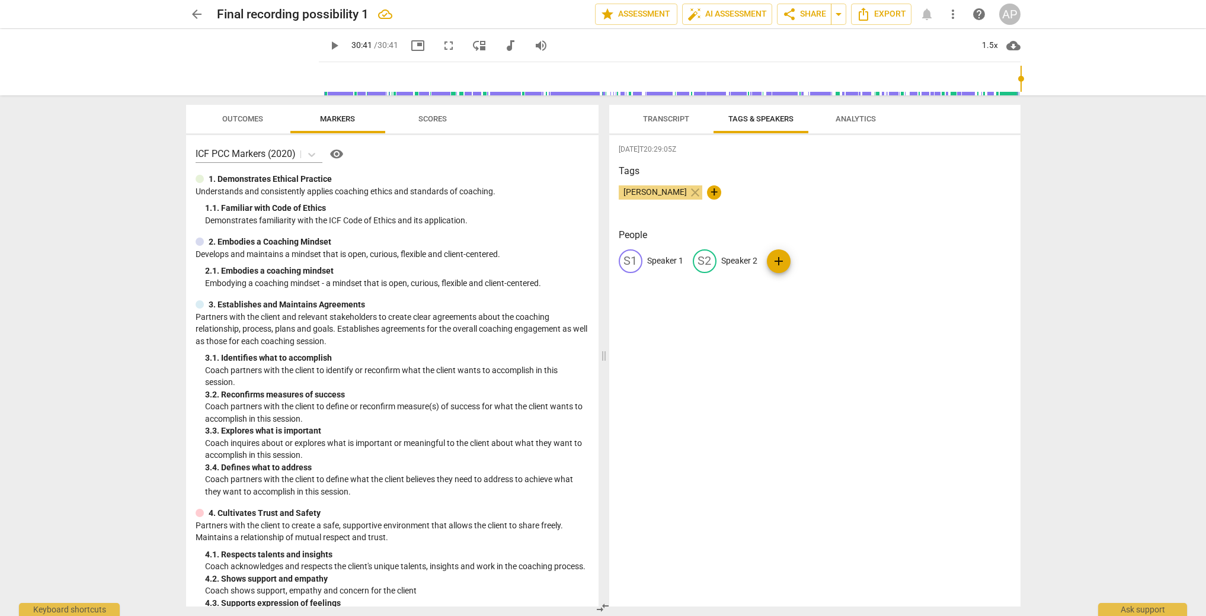
click at [866, 120] on span "Analytics" at bounding box center [855, 118] width 40 height 9
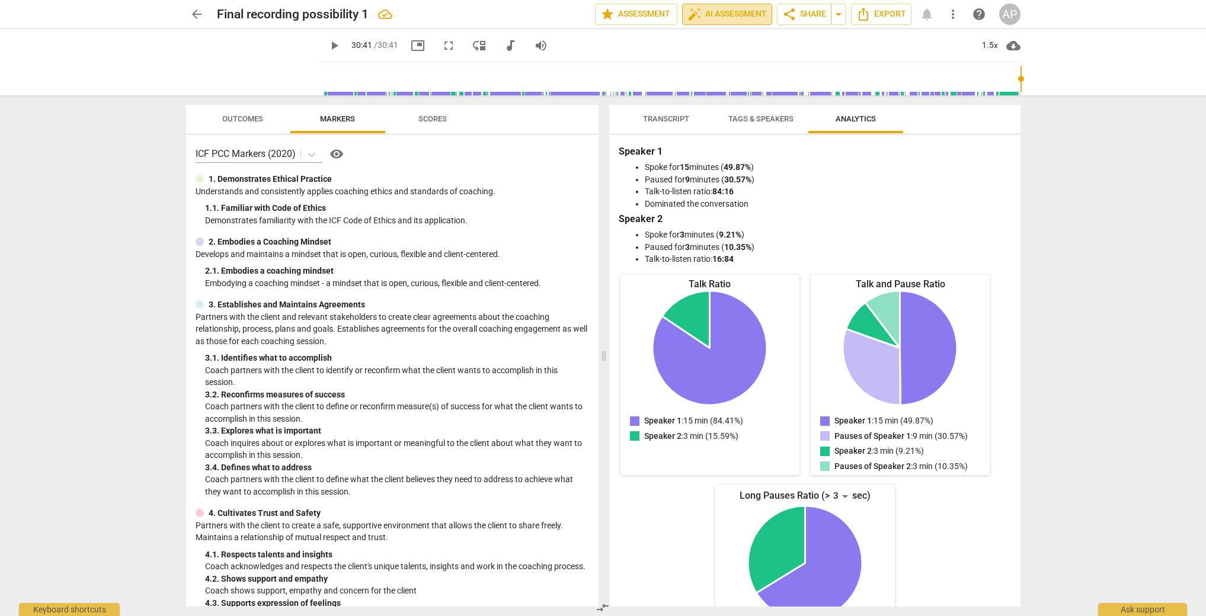
click at [719, 11] on span "auto_fix_high AI Assessment" at bounding box center [726, 14] width 79 height 14
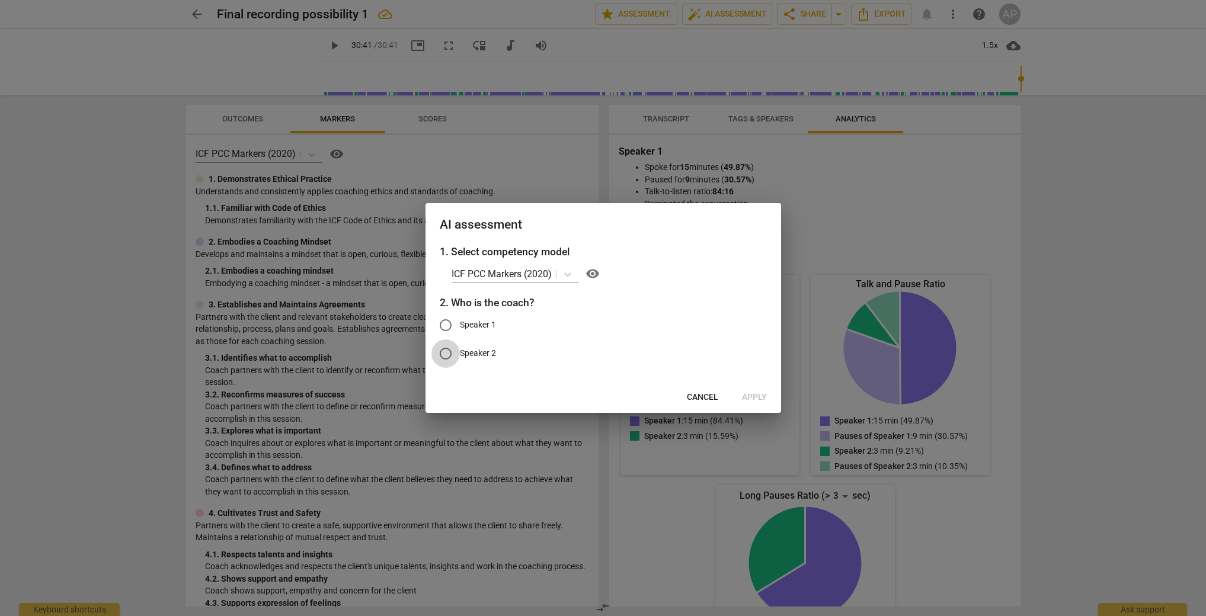
click at [445, 356] on input "Speaker 2" at bounding box center [445, 354] width 28 height 28
radio input "true"
drag, startPoint x: 662, startPoint y: 232, endPoint x: 672, endPoint y: 262, distance: 31.3
click at [672, 262] on div "AI assessment 1. Select competency model ICF PCC Markers (2020) visibility 2. W…" at bounding box center [603, 307] width 356 height 209
click at [754, 393] on span "Apply" at bounding box center [754, 398] width 25 height 12
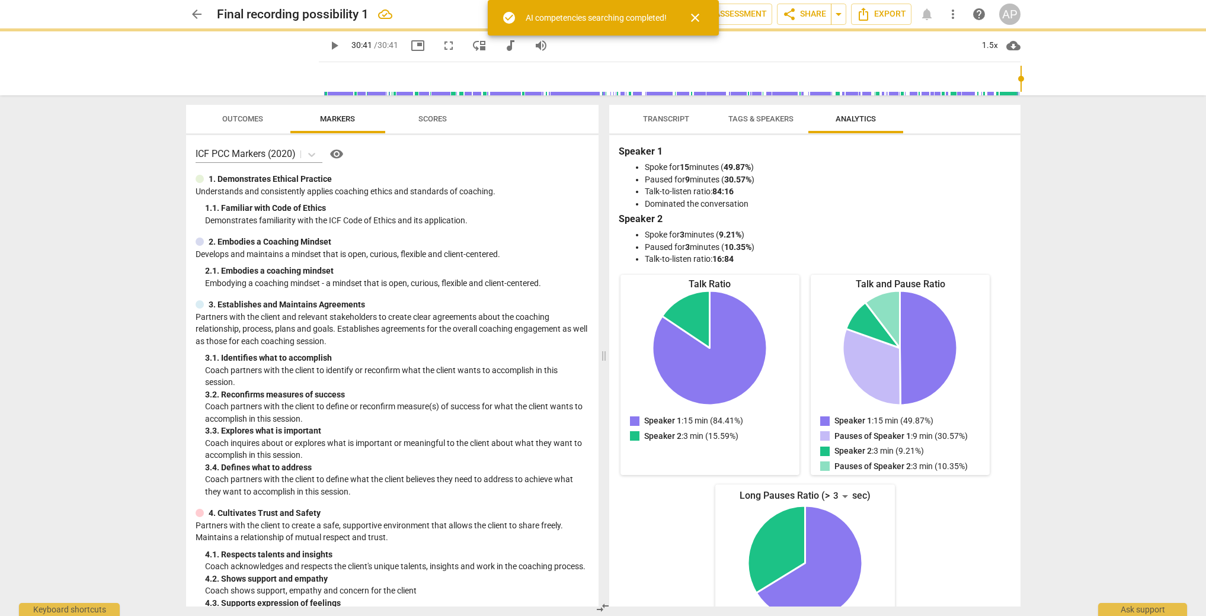
type input "1841"
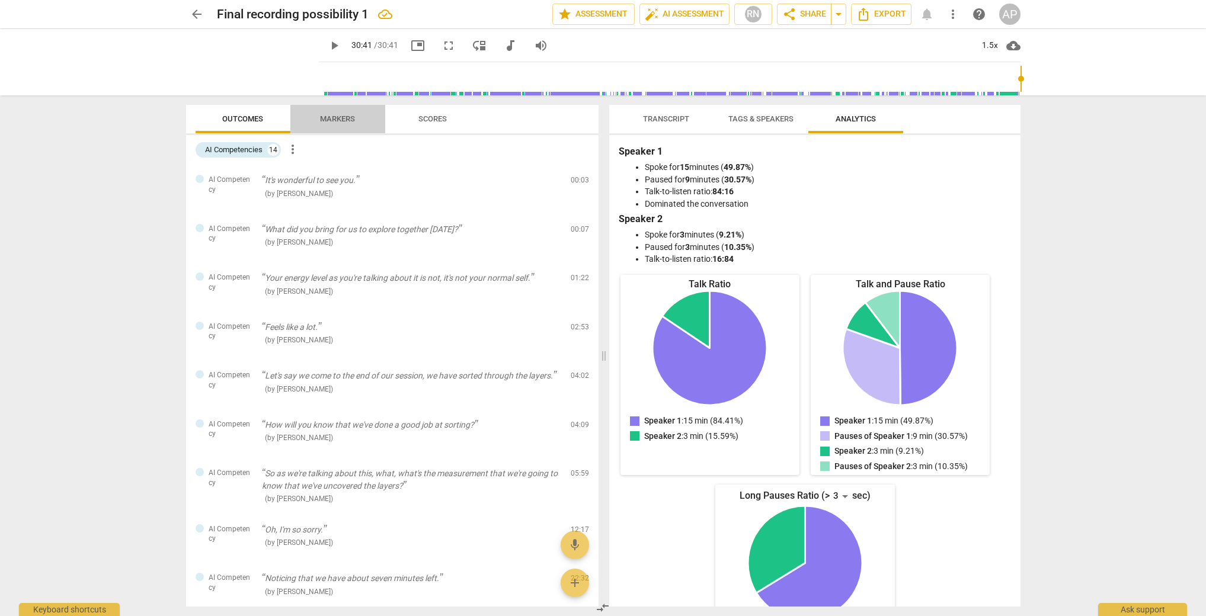
click at [325, 123] on span "Markers" at bounding box center [337, 119] width 63 height 16
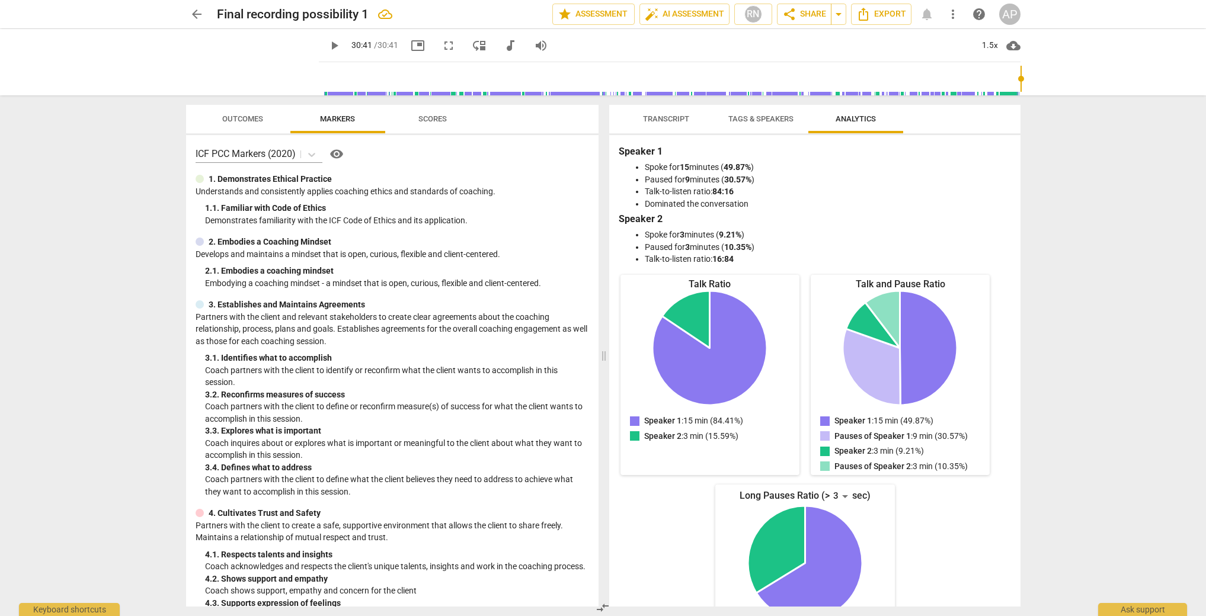
click at [430, 122] on span "Scores" at bounding box center [432, 118] width 28 height 9
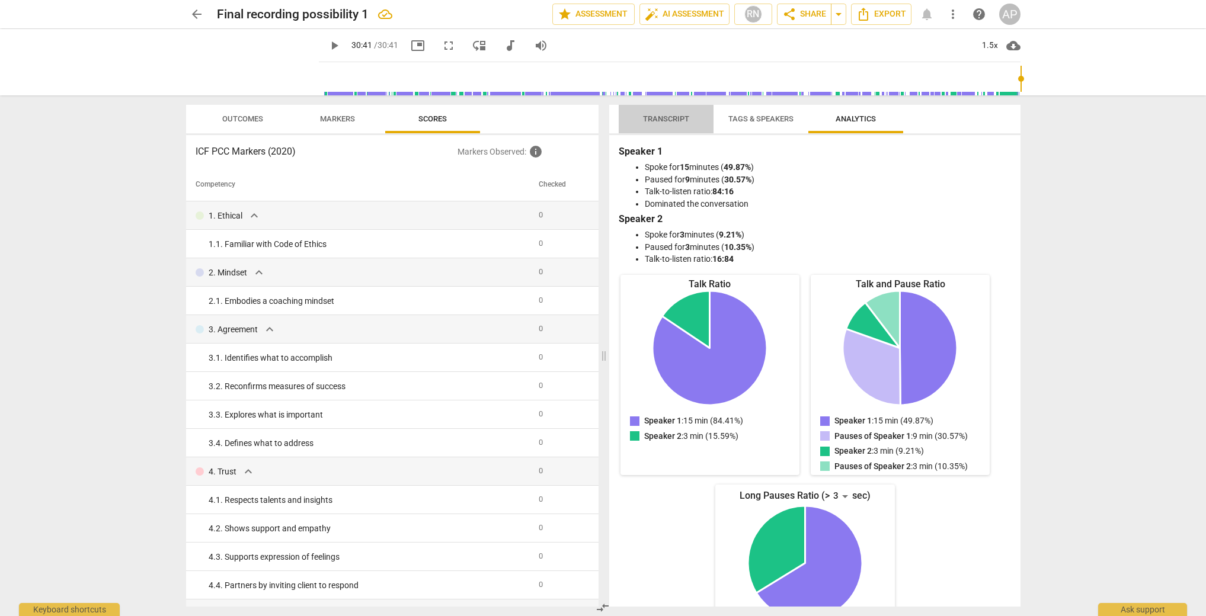
click at [664, 120] on span "Transcript" at bounding box center [666, 118] width 46 height 9
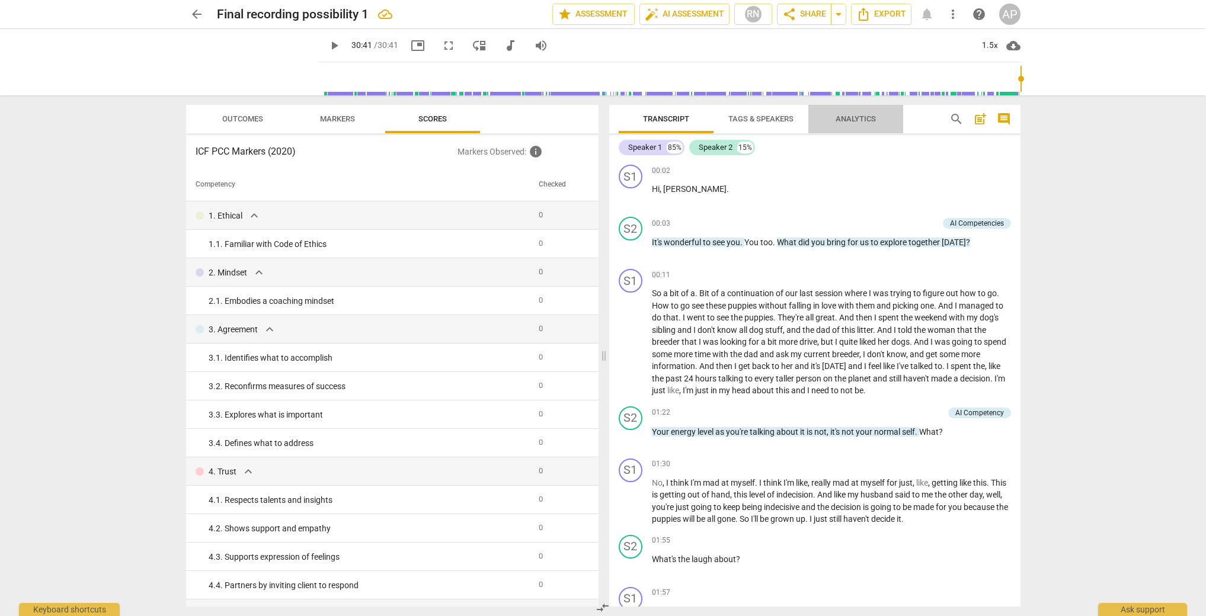
click at [859, 122] on span "Analytics" at bounding box center [855, 118] width 40 height 9
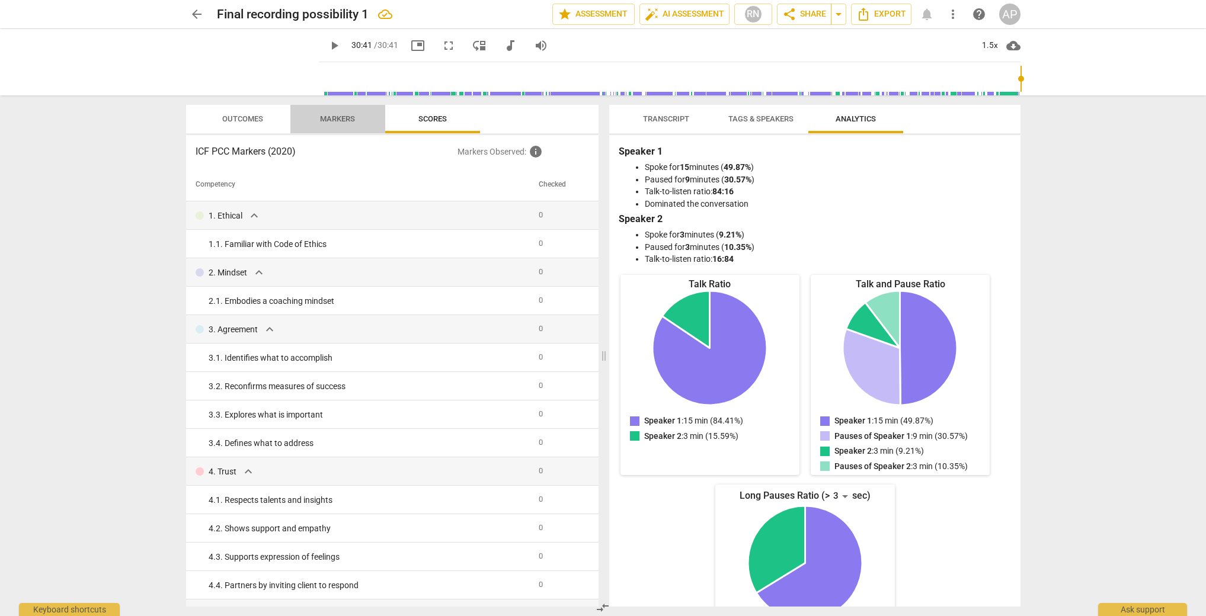
click at [340, 116] on span "Markers" at bounding box center [337, 118] width 35 height 9
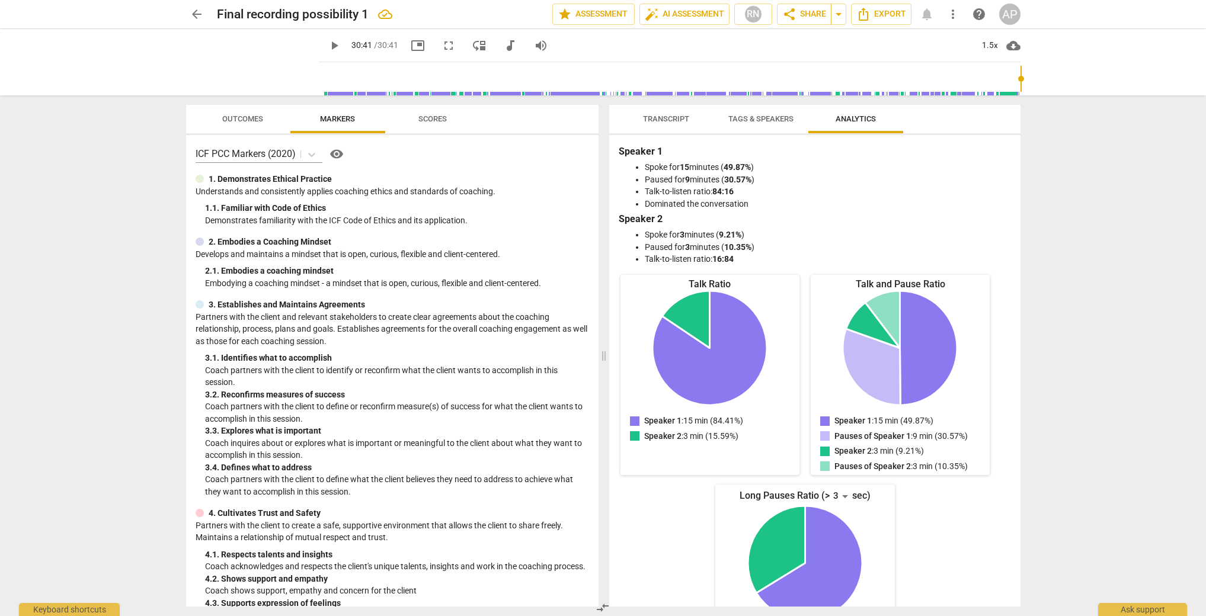
click at [249, 118] on span "Outcomes" at bounding box center [242, 118] width 41 height 9
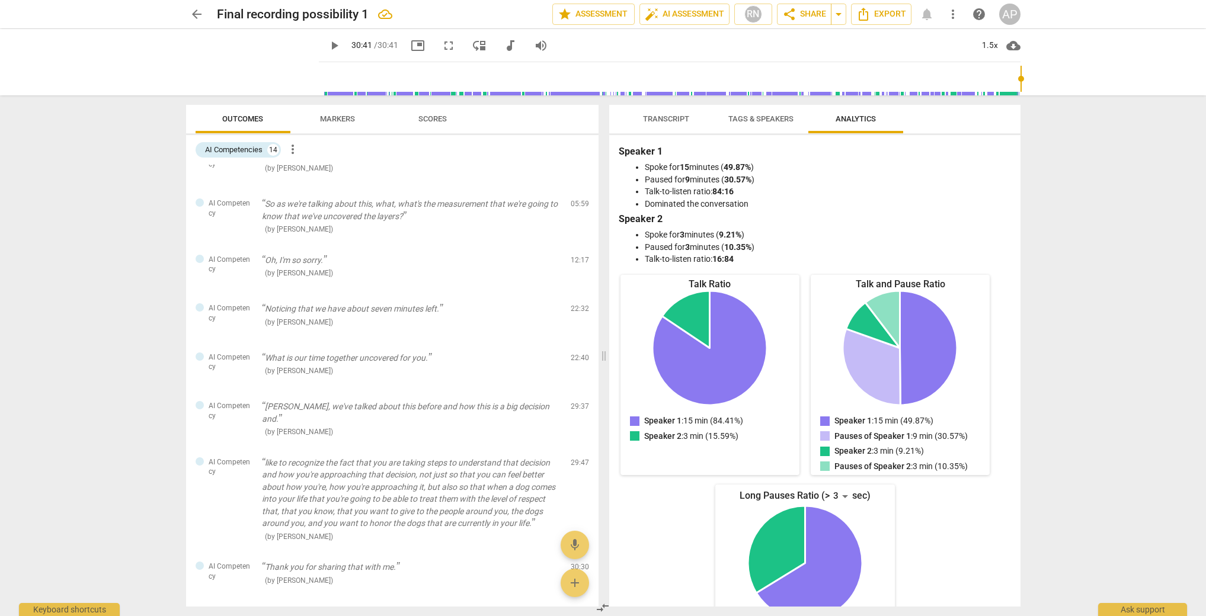
scroll to position [372, 0]
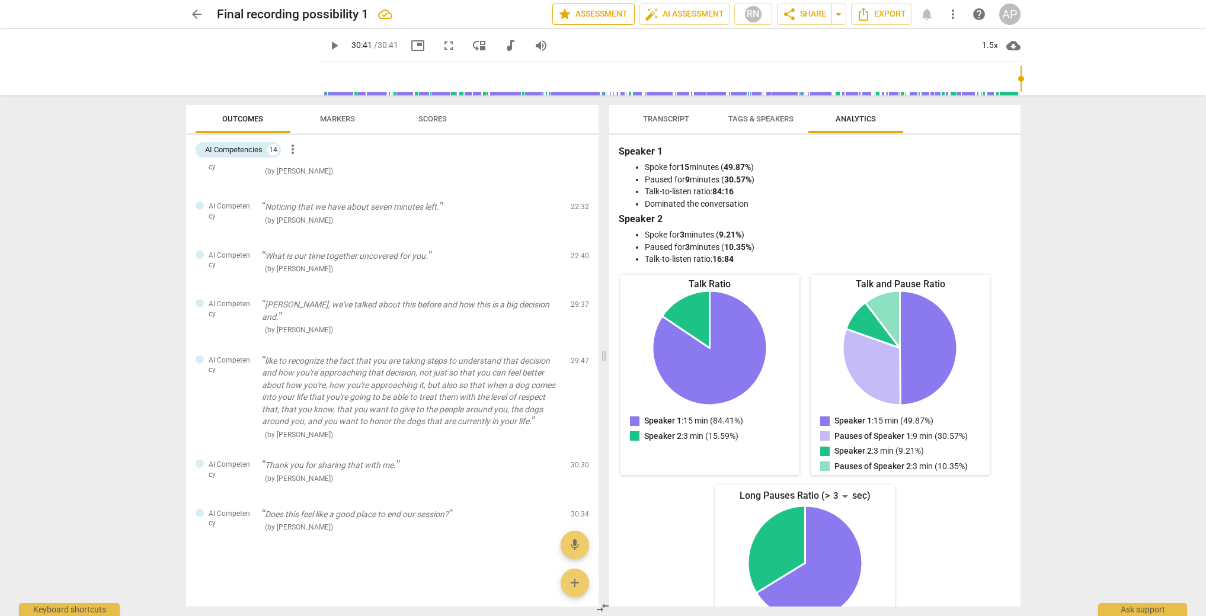
click at [592, 16] on span "star Assessment" at bounding box center [594, 14] width 72 height 14
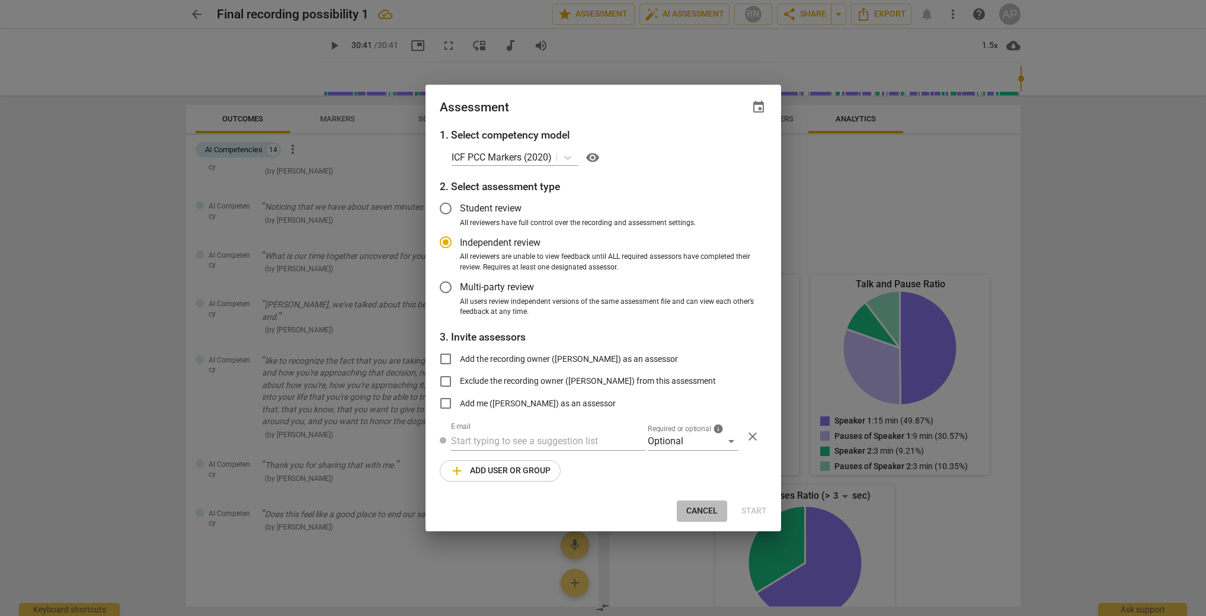
click at [694, 507] on span "Cancel" at bounding box center [701, 511] width 31 height 12
radio input "false"
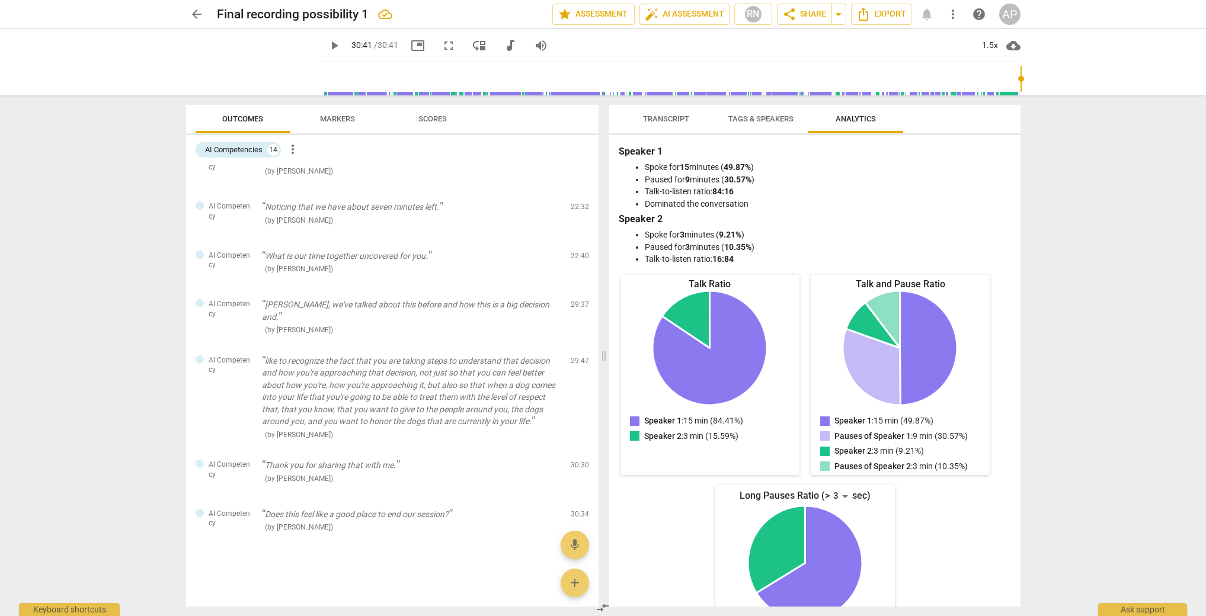
click at [754, 122] on span "Tags & Speakers" at bounding box center [760, 118] width 65 height 9
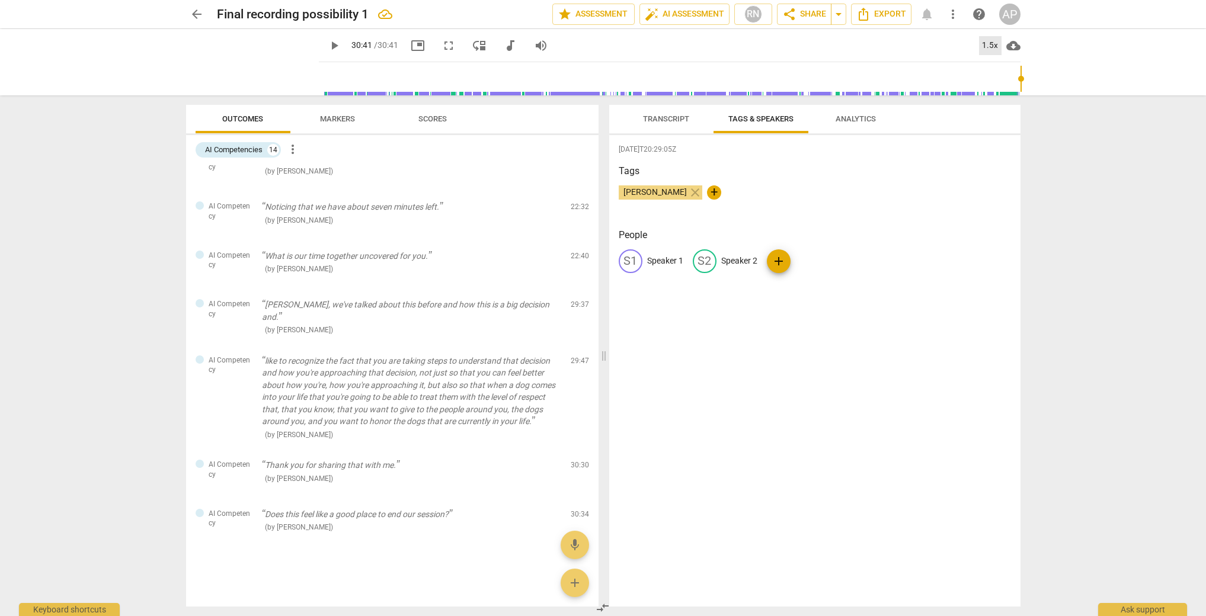
click at [990, 46] on div "1.5x" at bounding box center [990, 45] width 23 height 19
click at [990, 65] on li "1x" at bounding box center [999, 70] width 40 height 23
type input "1841"
click at [661, 114] on span "Transcript" at bounding box center [666, 118] width 46 height 9
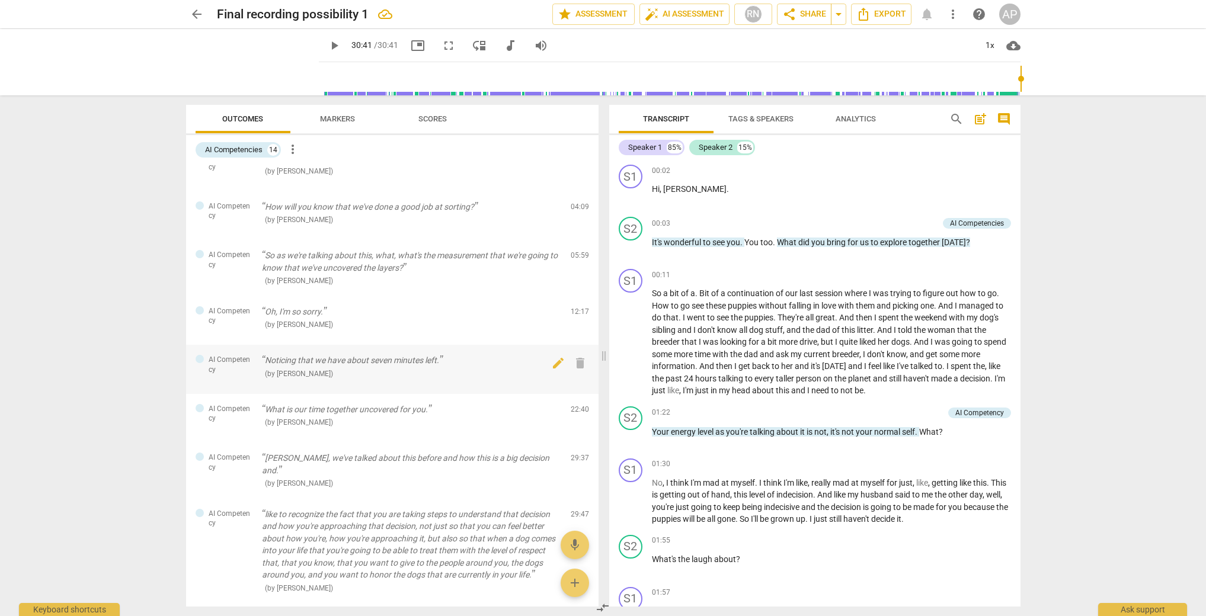
scroll to position [0, 0]
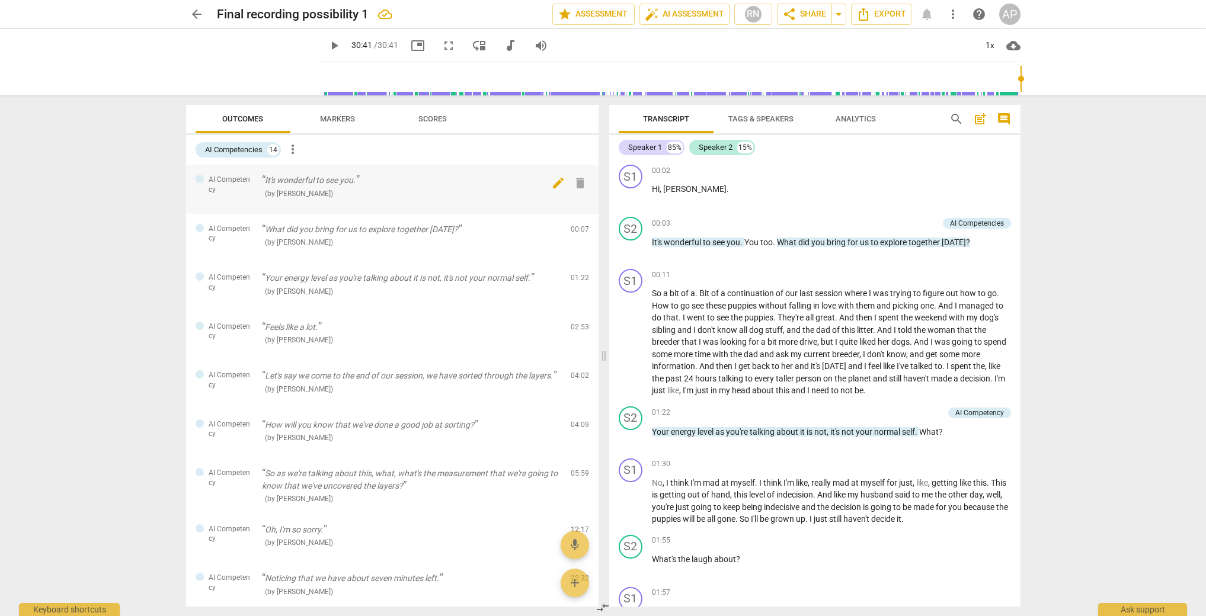
click at [555, 184] on span "edit" at bounding box center [558, 183] width 14 height 14
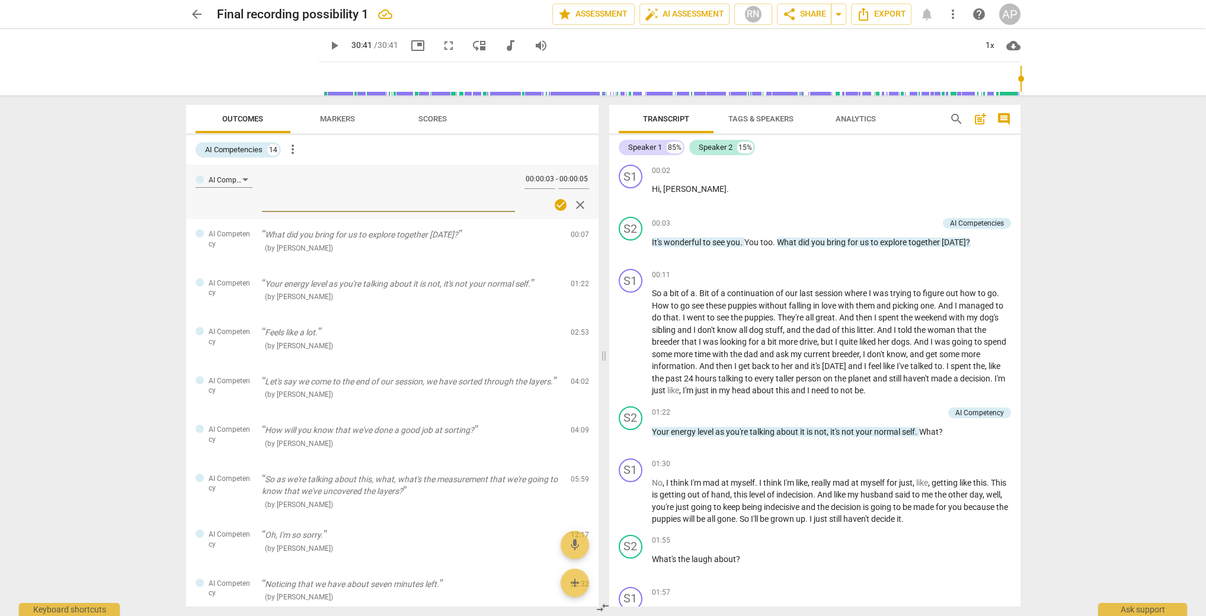
click at [197, 11] on span "arrow_back" at bounding box center [197, 14] width 14 height 14
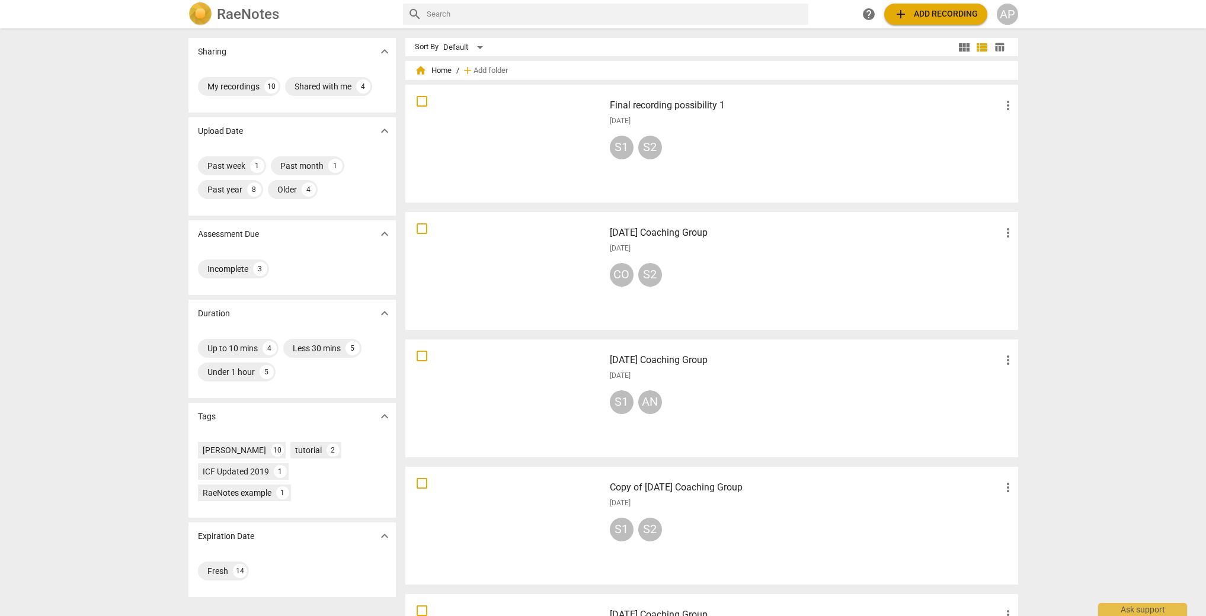
click at [512, 145] on div at bounding box center [504, 144] width 191 height 110
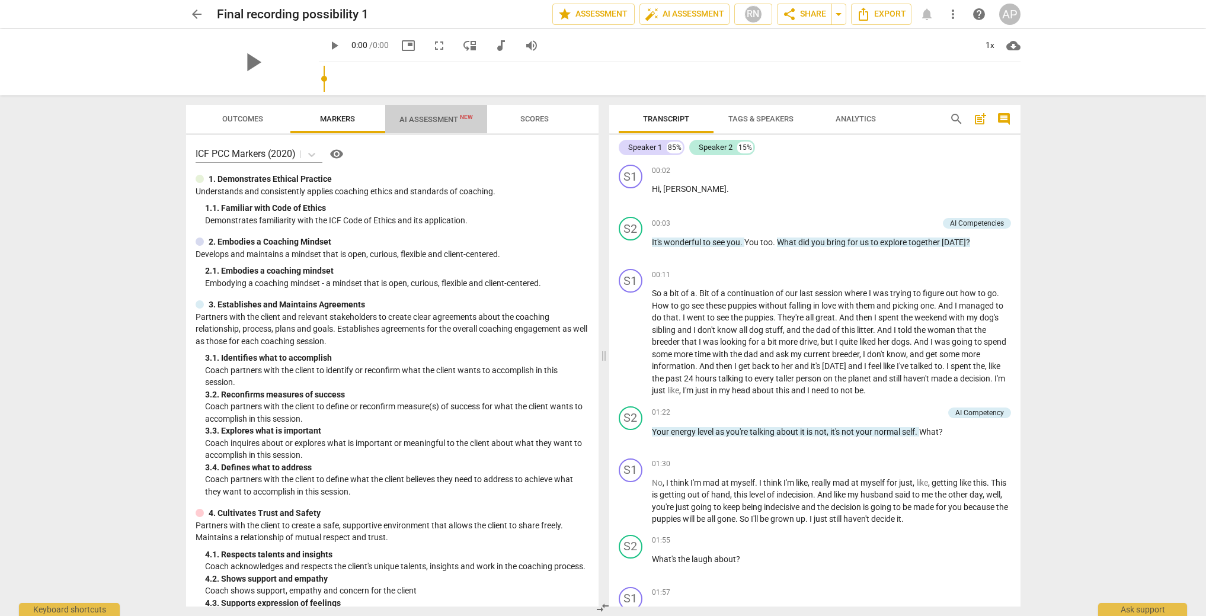
click at [428, 120] on span "AI Assessment New" at bounding box center [435, 119] width 73 height 9
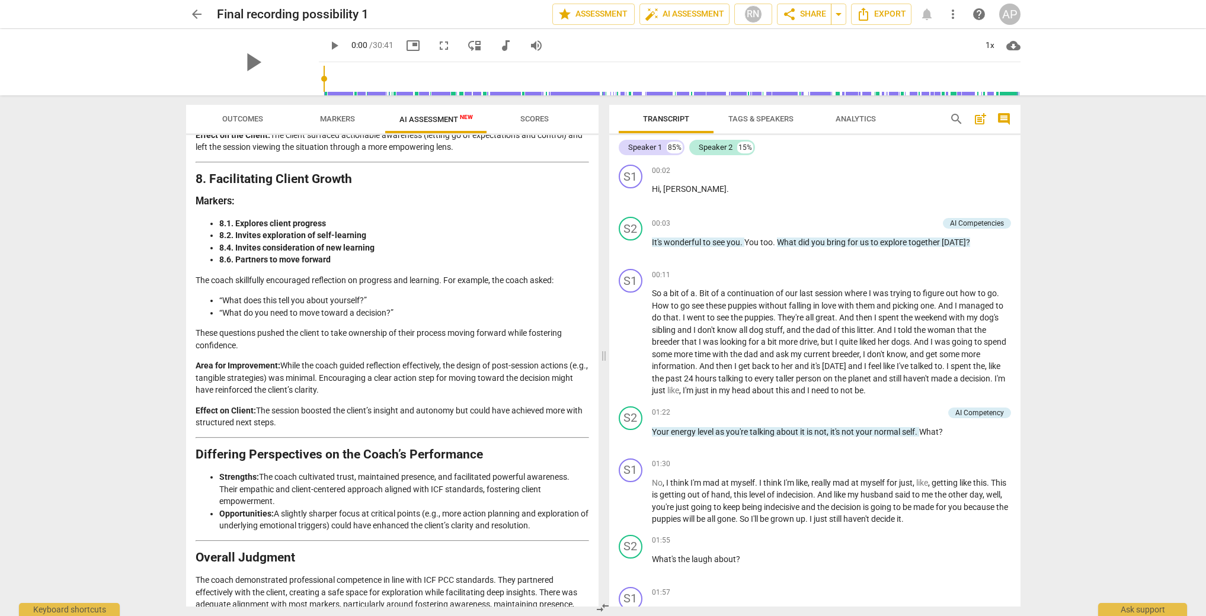
scroll to position [2001, 0]
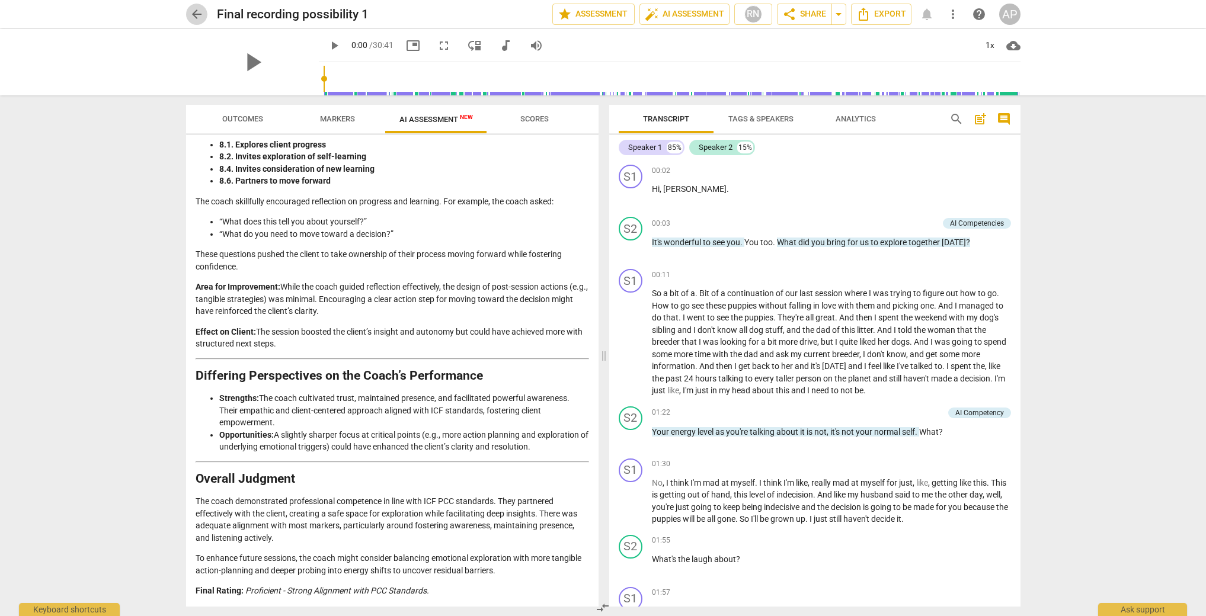
click at [191, 11] on span "arrow_back" at bounding box center [197, 14] width 14 height 14
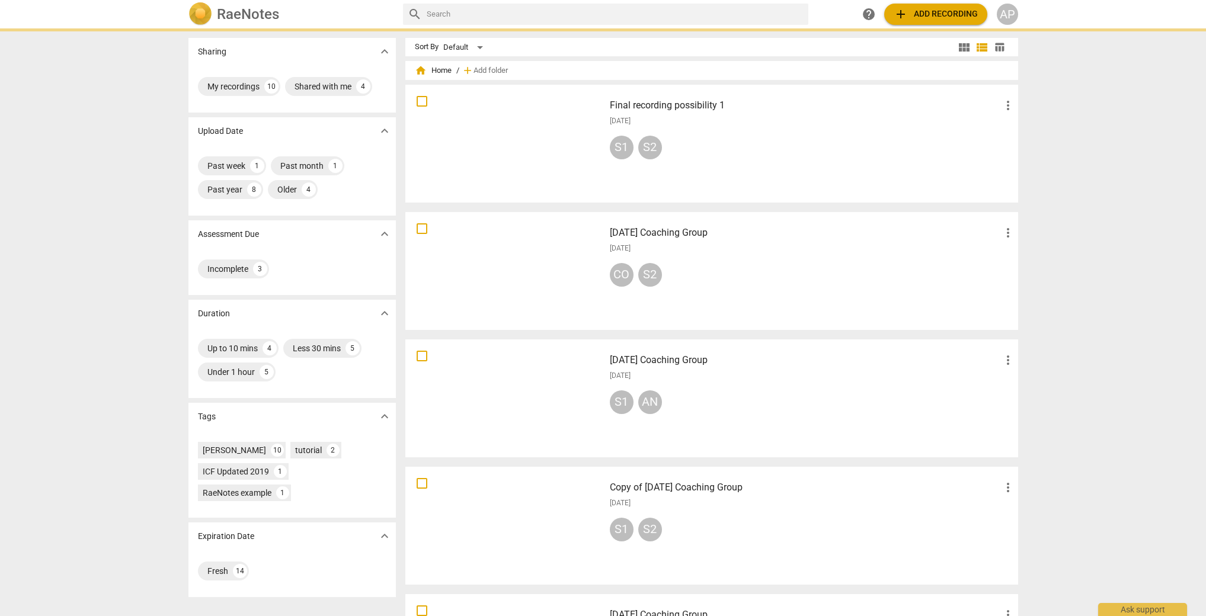
click at [499, 267] on div at bounding box center [504, 271] width 191 height 110
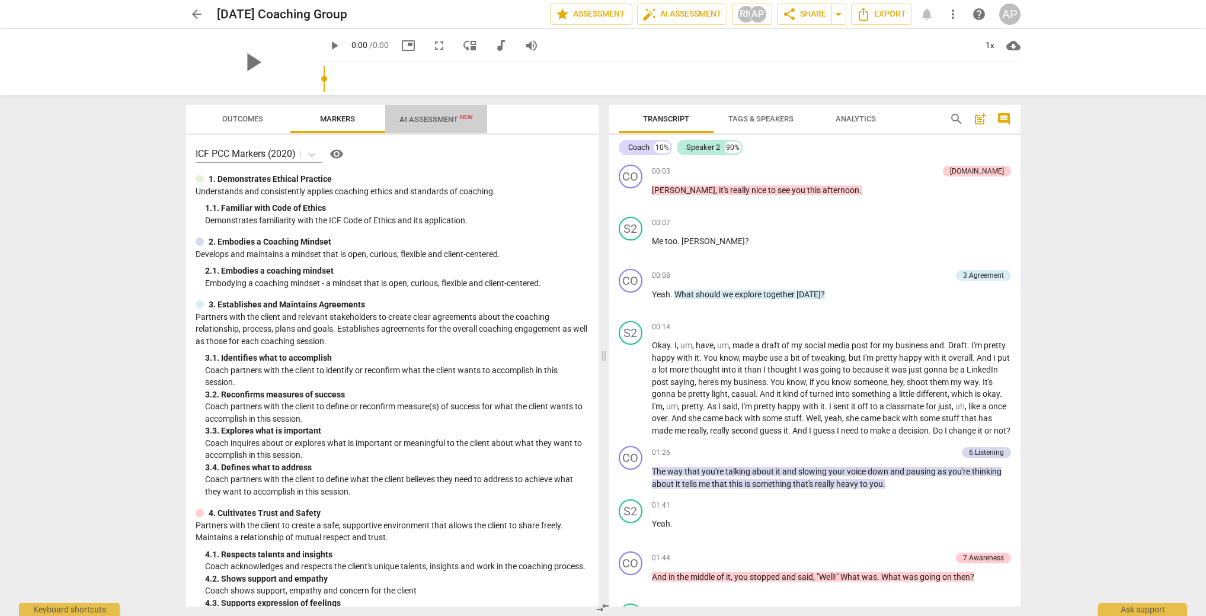
click at [438, 121] on span "AI Assessment New" at bounding box center [435, 119] width 73 height 9
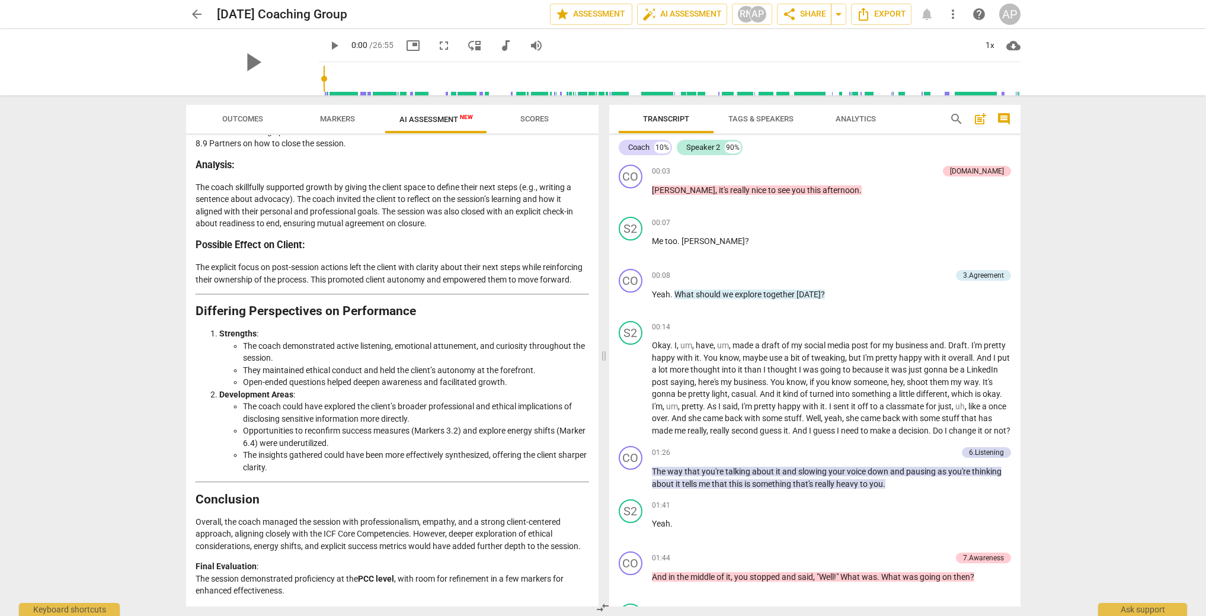
scroll to position [1304, 0]
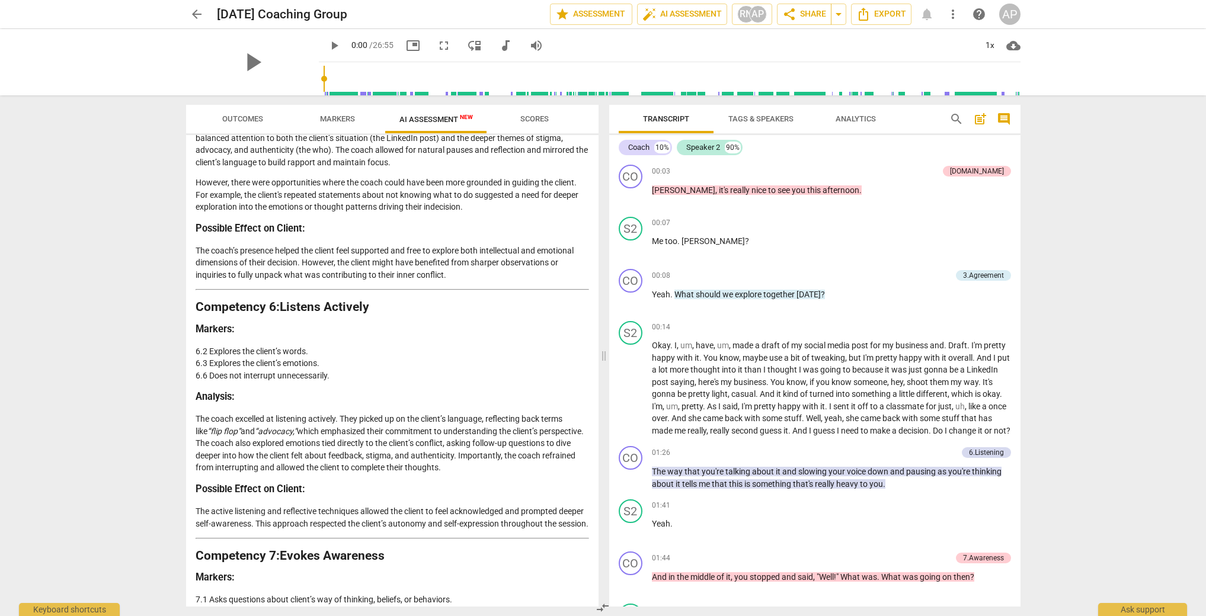
click at [198, 8] on span "arrow_back" at bounding box center [197, 14] width 14 height 14
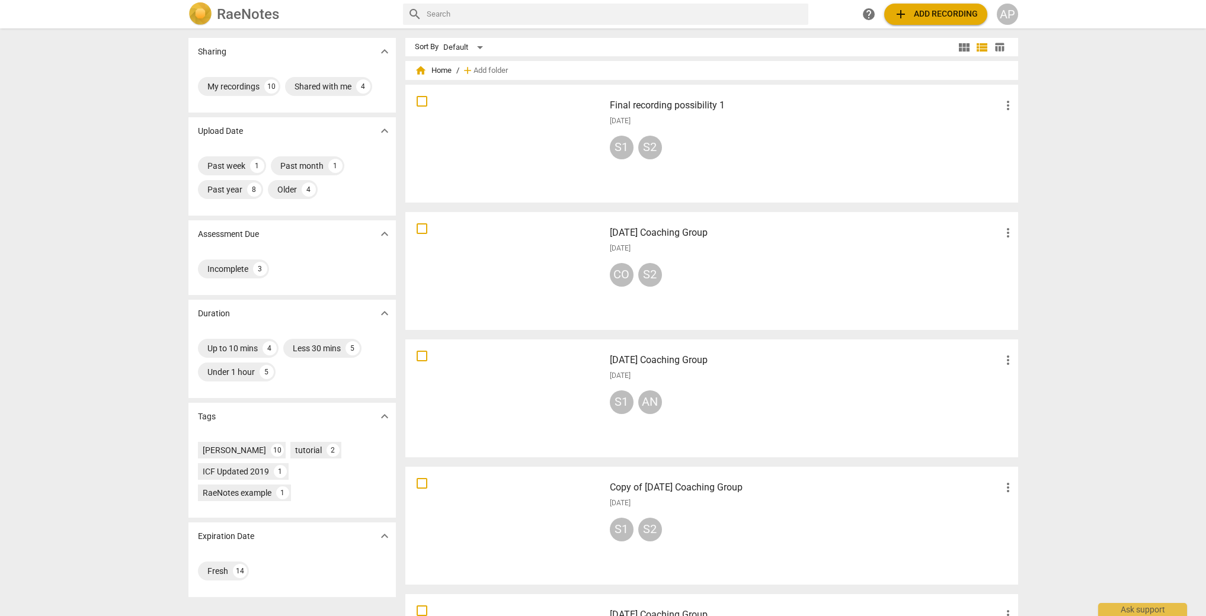
click at [524, 147] on div at bounding box center [504, 144] width 191 height 110
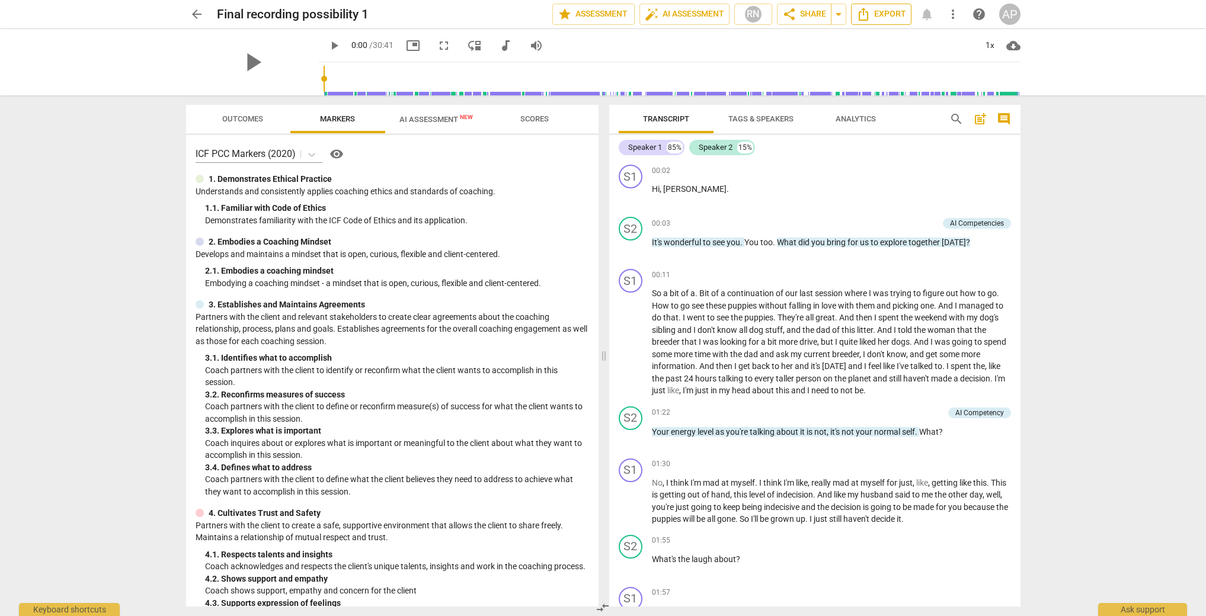
click at [891, 15] on span "Export" at bounding box center [881, 14] width 50 height 14
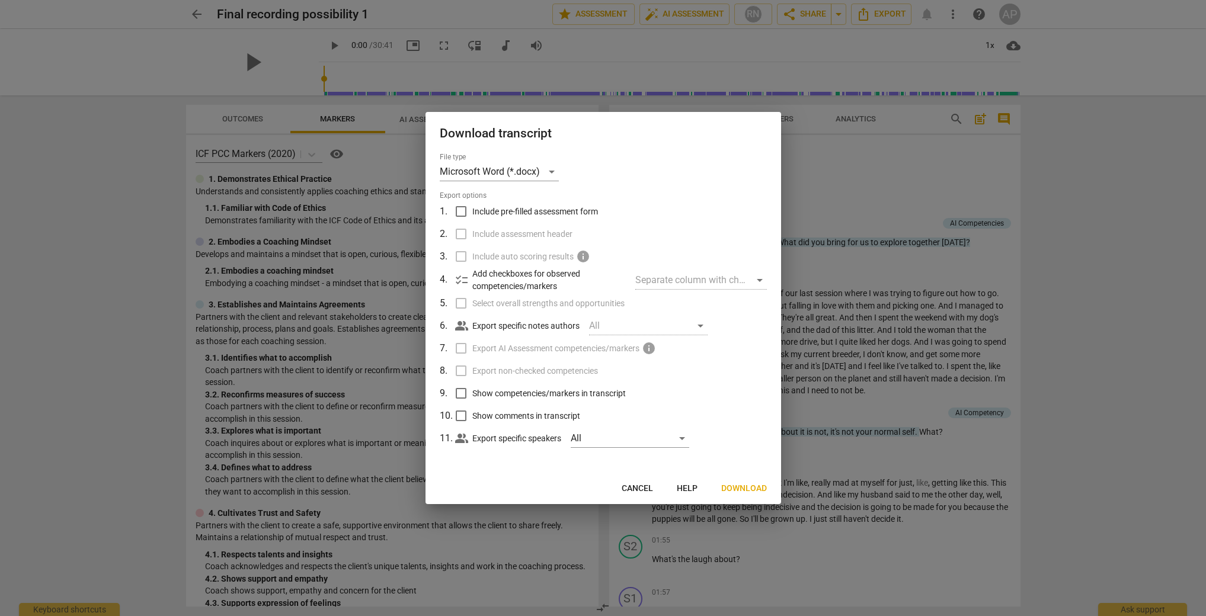
click at [749, 489] on span "Download" at bounding box center [744, 489] width 46 height 12
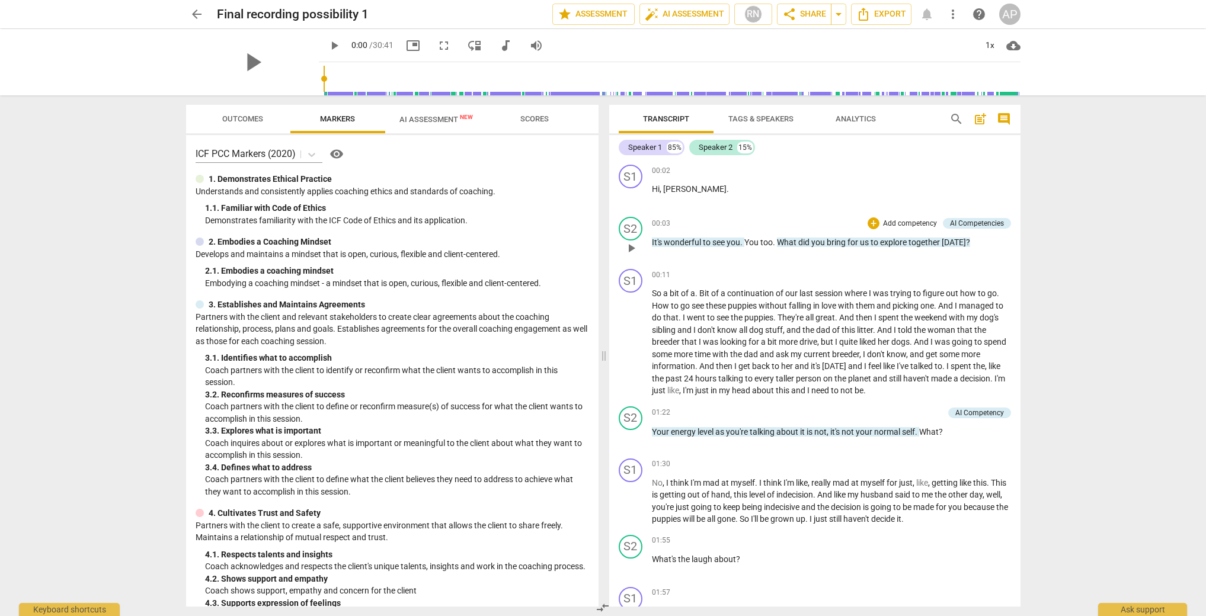
click at [745, 240] on span "You" at bounding box center [752, 242] width 16 height 9
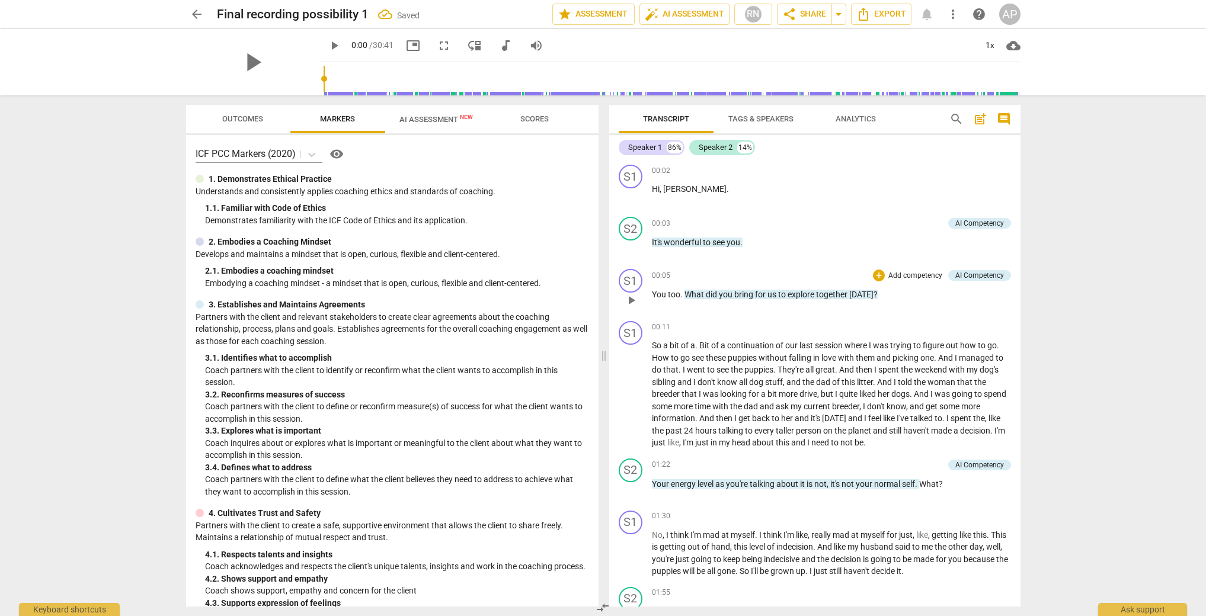
click at [679, 293] on span "too" at bounding box center [674, 294] width 12 height 9
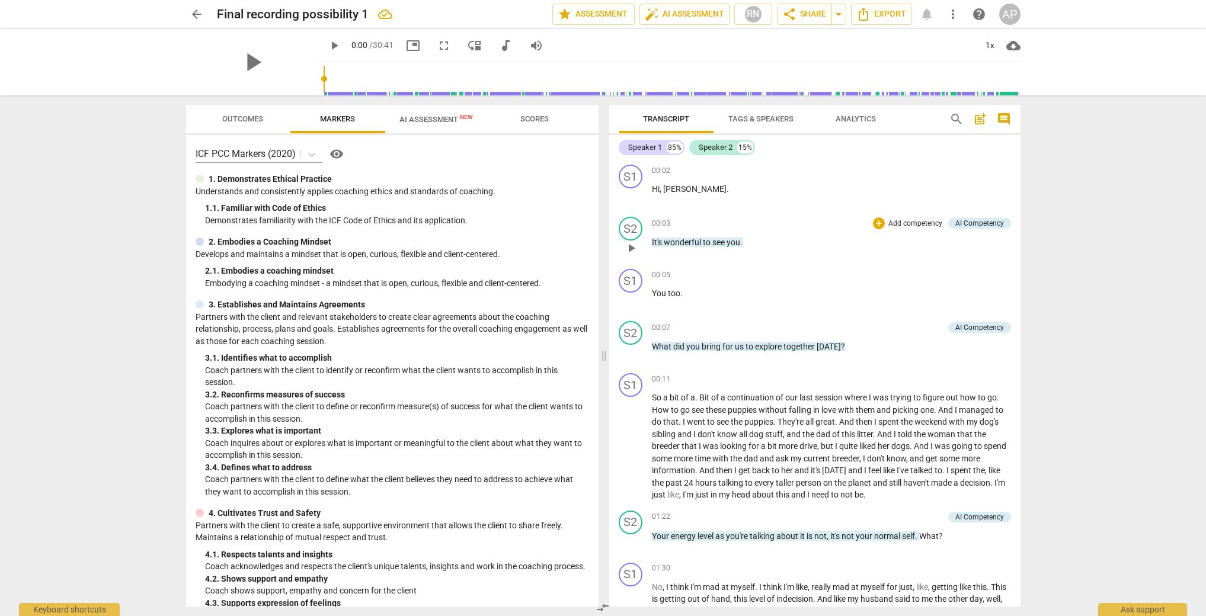
click at [914, 222] on p "Add competency" at bounding box center [915, 224] width 56 height 11
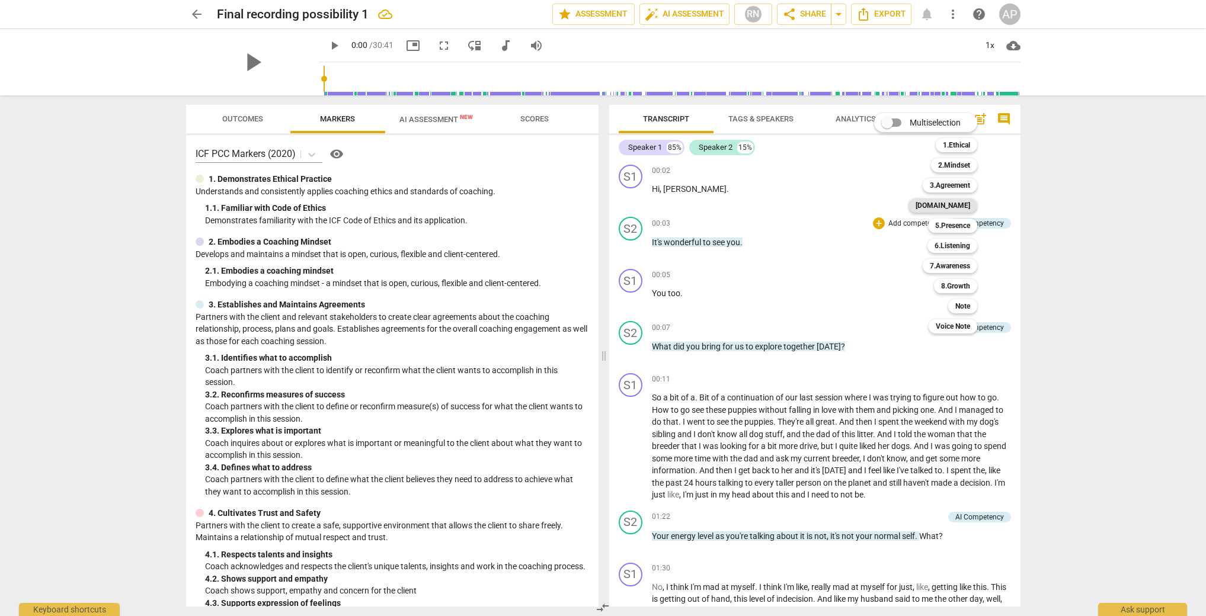
click at [962, 200] on b "[DOMAIN_NAME]" at bounding box center [942, 205] width 55 height 14
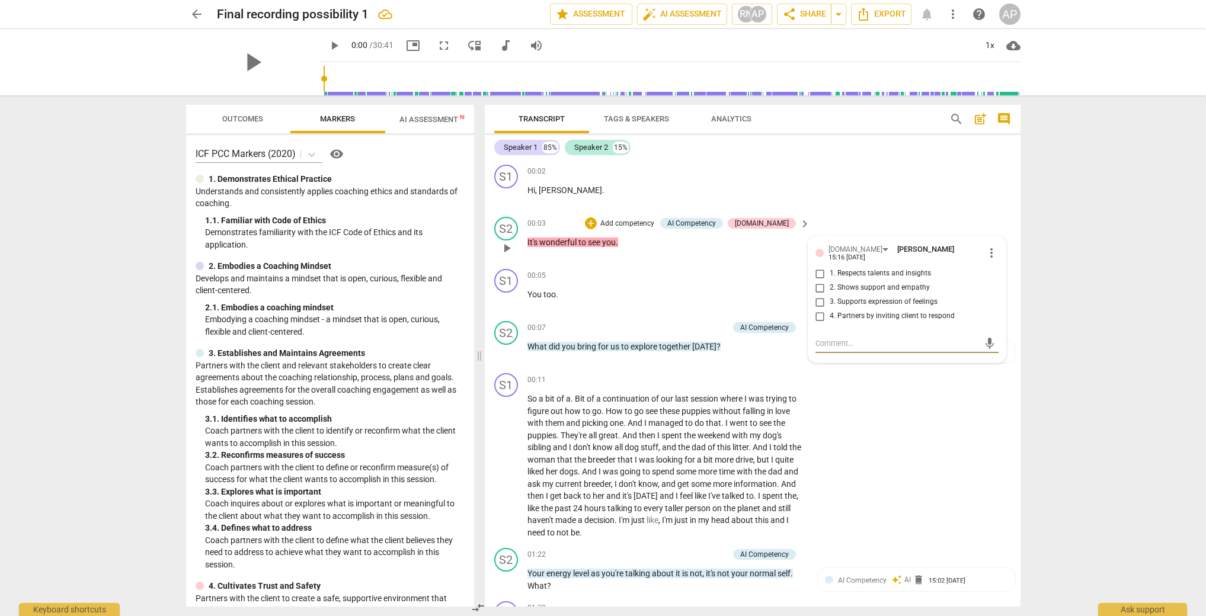
click at [847, 283] on span "2. Shows support and empathy" at bounding box center [880, 288] width 100 height 11
click at [830, 283] on input "2. Shows support and empathy" at bounding box center [820, 288] width 19 height 14
checkbox input "true"
click at [1086, 232] on div "arrow_back Final recording possibility 1 edit star Assessment auto_fix_high AI …" at bounding box center [603, 308] width 1206 height 616
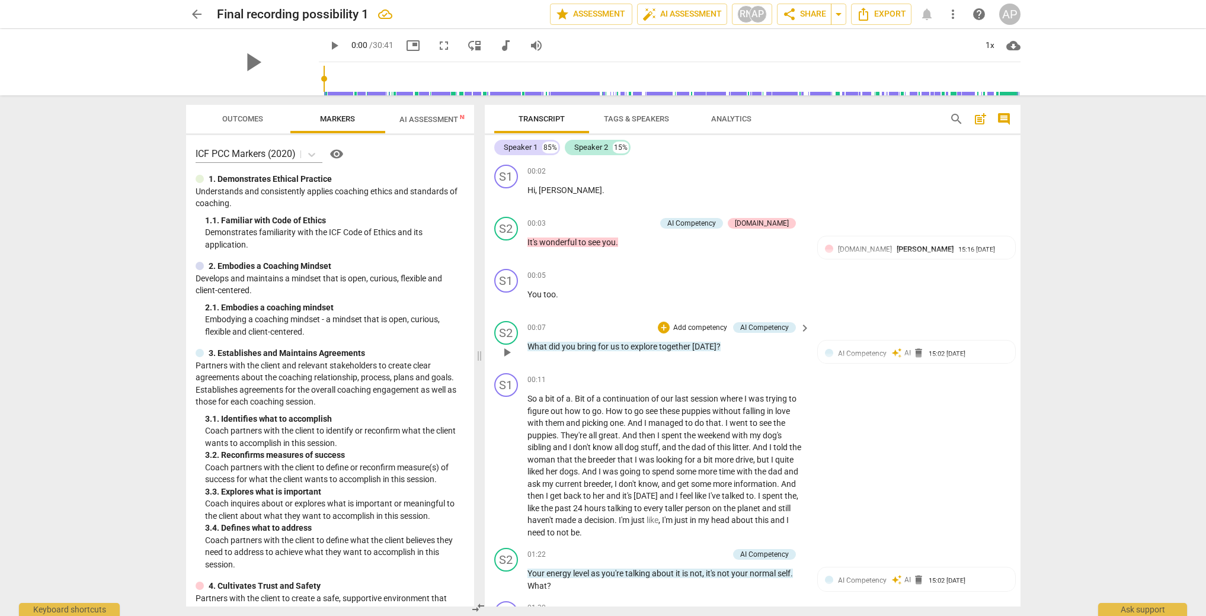
click at [686, 329] on p "Add competency" at bounding box center [700, 328] width 56 height 11
click at [750, 289] on b "3.Agreement" at bounding box center [737, 290] width 40 height 14
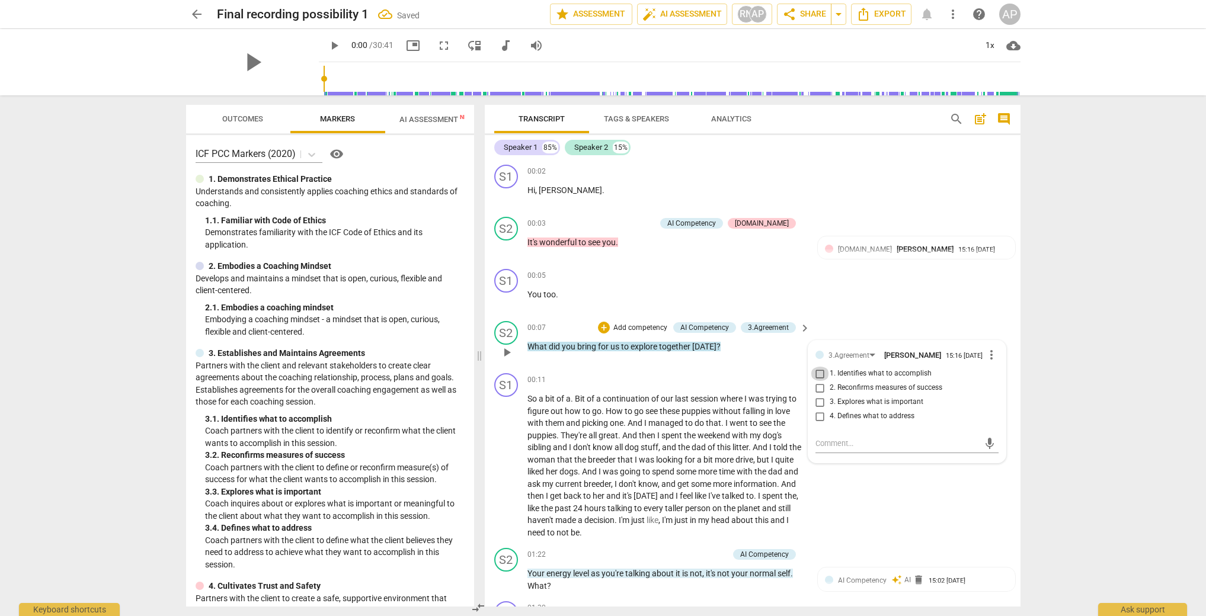
click at [816, 378] on input "1. Identifies what to accomplish" at bounding box center [820, 374] width 19 height 14
checkbox input "true"
click at [1128, 315] on div "arrow_back Final recording possibility 1 Saved edit star Assessment auto_fix_hi…" at bounding box center [603, 308] width 1206 height 616
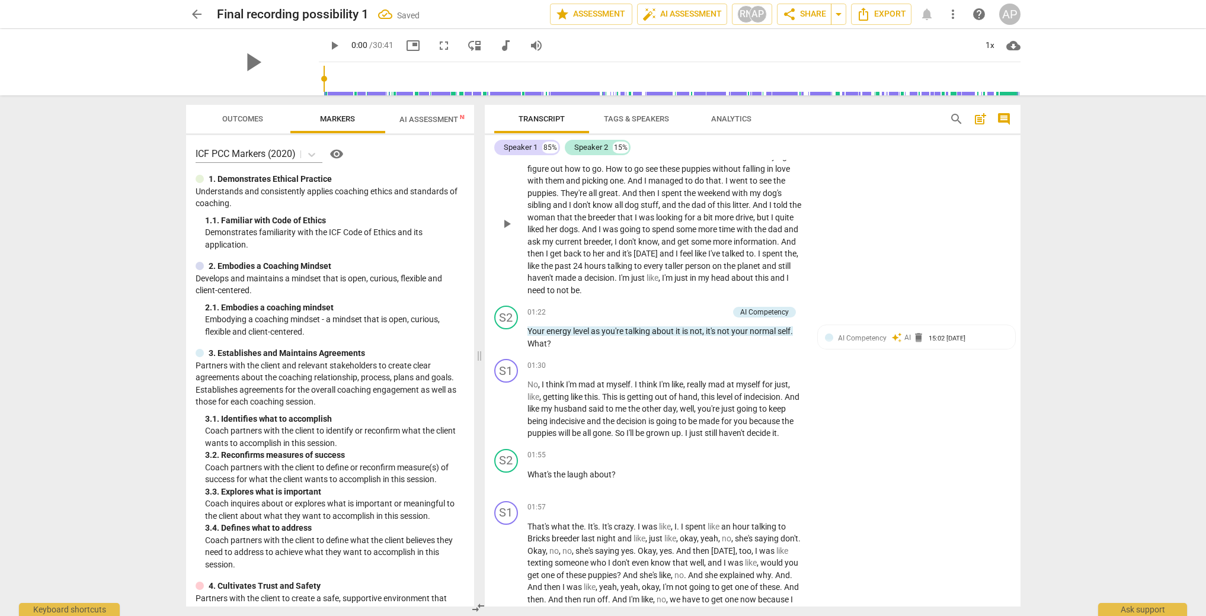
scroll to position [242, 0]
click at [700, 313] on p "Add competency" at bounding box center [700, 313] width 56 height 11
click at [751, 337] on b "6.Listening" at bounding box center [740, 335] width 36 height 14
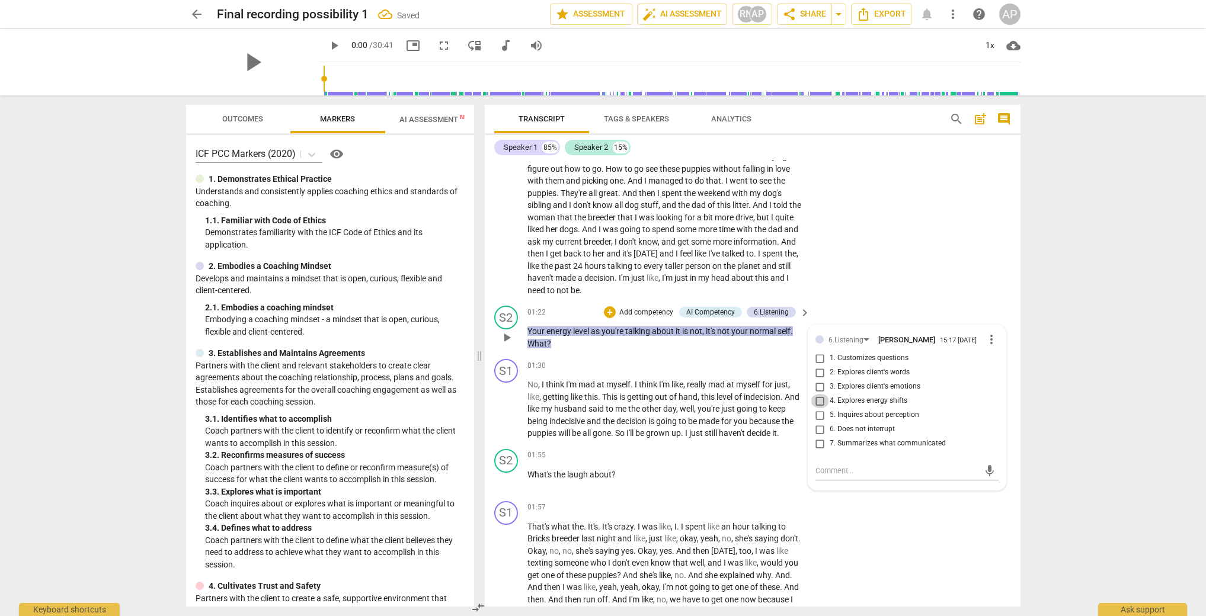
click at [820, 404] on input "4. Explores energy shifts" at bounding box center [820, 401] width 19 height 14
checkbox input "true"
click at [1053, 363] on div "arrow_back Final recording possibility 1 edit star Assessment auto_fix_high AI …" at bounding box center [603, 308] width 1206 height 616
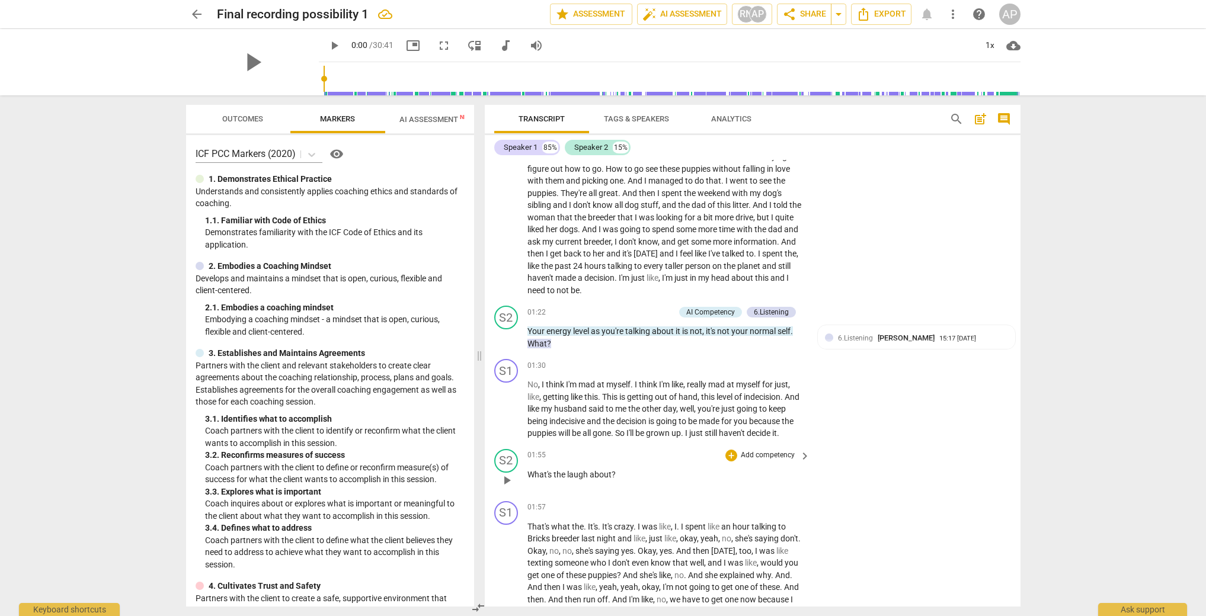
click at [765, 461] on p "Add competency" at bounding box center [767, 455] width 56 height 11
click at [814, 492] on b "6.Listening" at bounding box center [807, 490] width 36 height 14
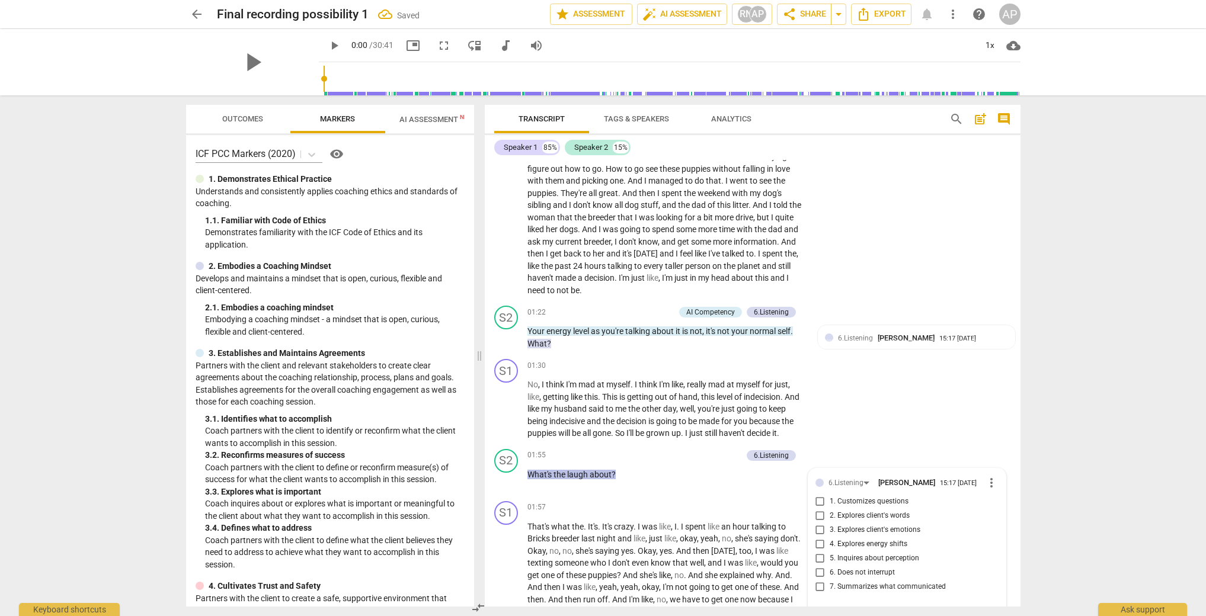
scroll to position [489, 0]
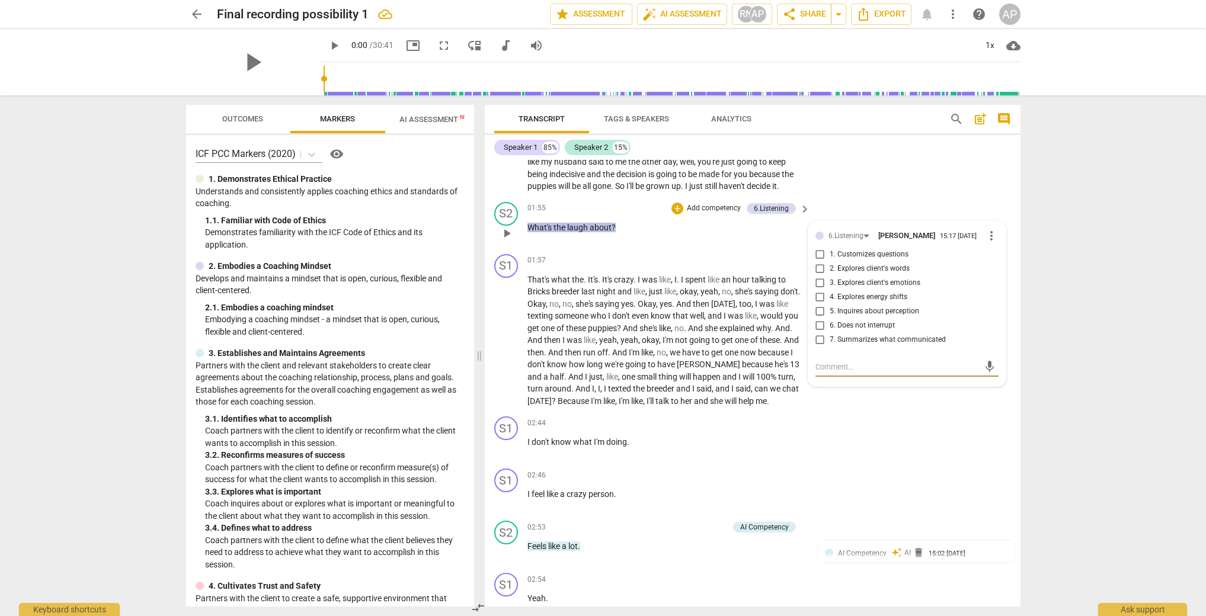
click at [820, 305] on input "4. Explores energy shifts" at bounding box center [820, 297] width 19 height 14
checkbox input "true"
click at [817, 319] on input "5. Inquires about perception" at bounding box center [820, 312] width 19 height 14
checkbox input "true"
click at [1056, 356] on div "arrow_back Final recording possibility 1 Saved edit star Assessment auto_fix_hi…" at bounding box center [603, 308] width 1206 height 616
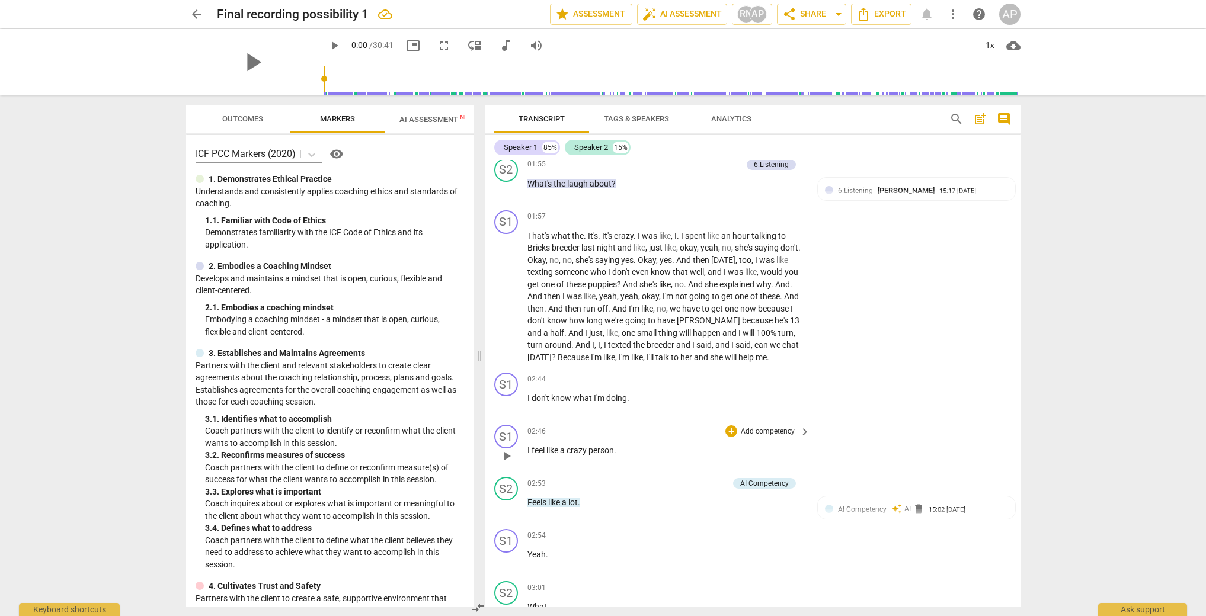
scroll to position [691, 0]
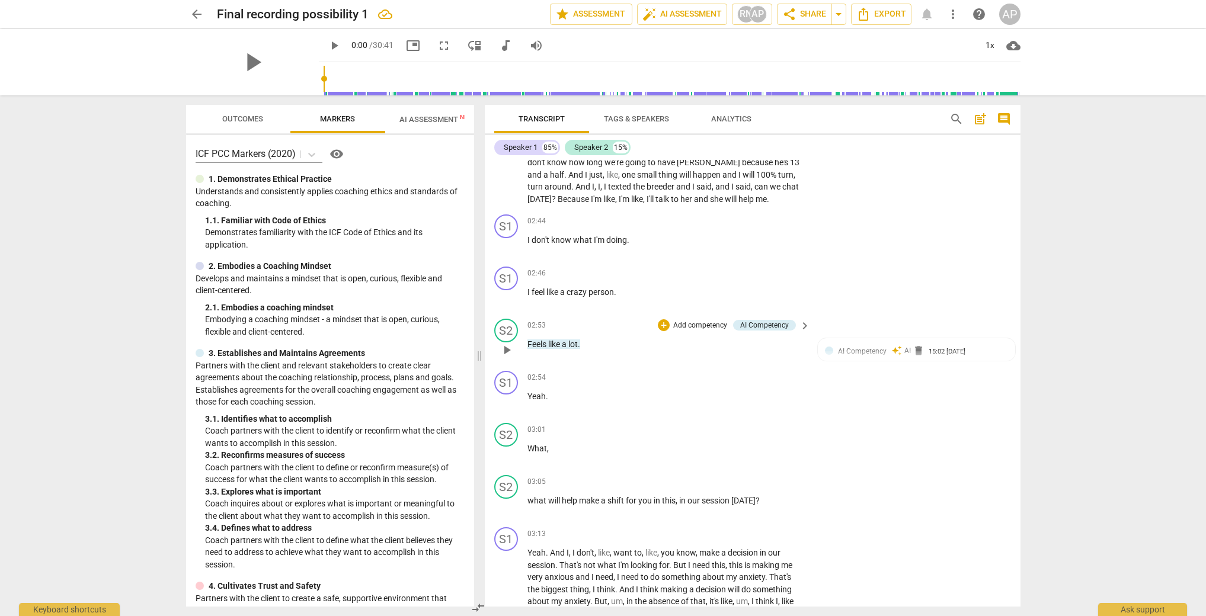
click at [689, 331] on p "Add competency" at bounding box center [700, 326] width 56 height 11
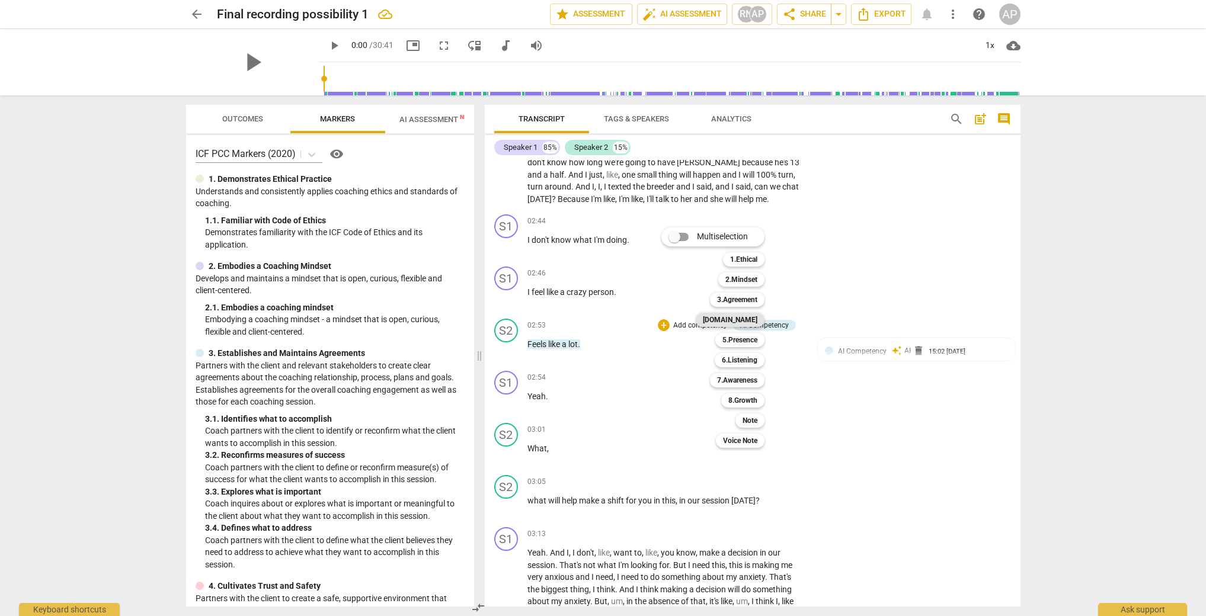
click at [753, 321] on b "[DOMAIN_NAME]" at bounding box center [730, 320] width 55 height 14
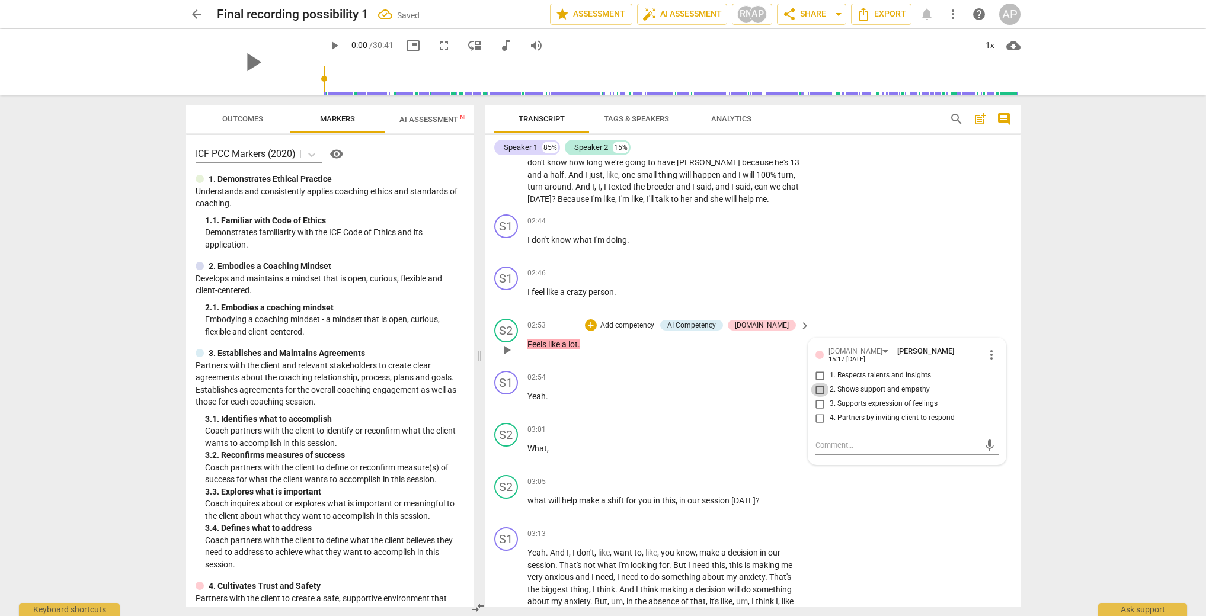
click at [816, 396] on input "2. Shows support and empathy" at bounding box center [820, 390] width 19 height 14
checkbox input "true"
click at [1152, 351] on div "arrow_back Final recording possibility 1 Saved edit star Assessment auto_fix_hi…" at bounding box center [603, 308] width 1206 height 616
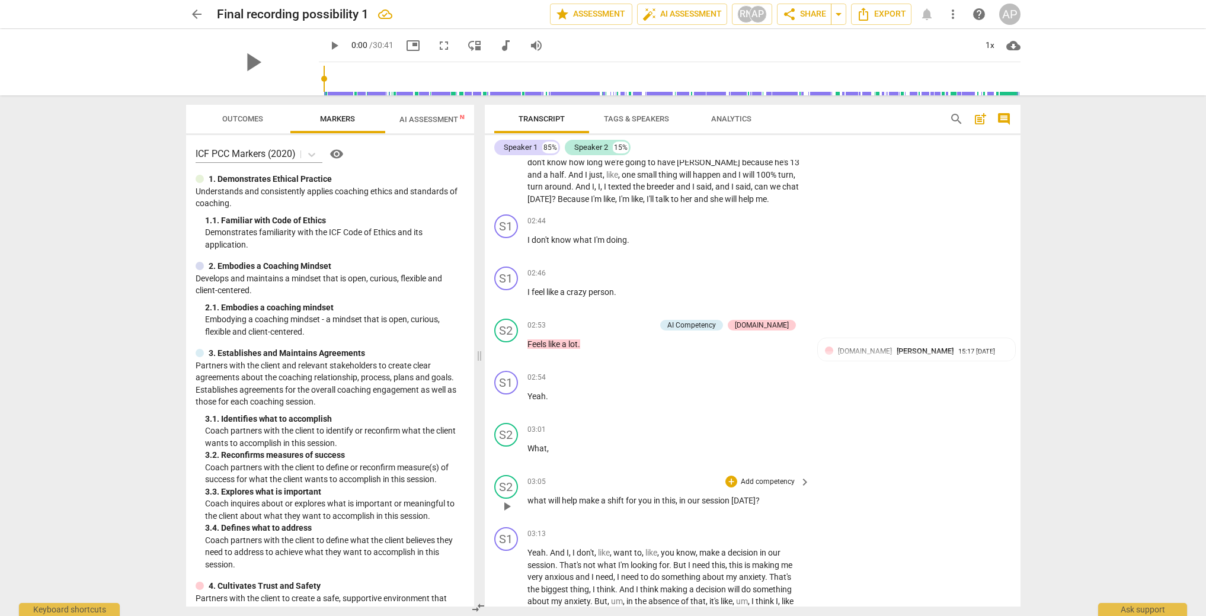
click at [779, 488] on p "Add competency" at bounding box center [767, 482] width 56 height 11
click at [811, 456] on b "3.Agreement" at bounding box center [804, 456] width 40 height 14
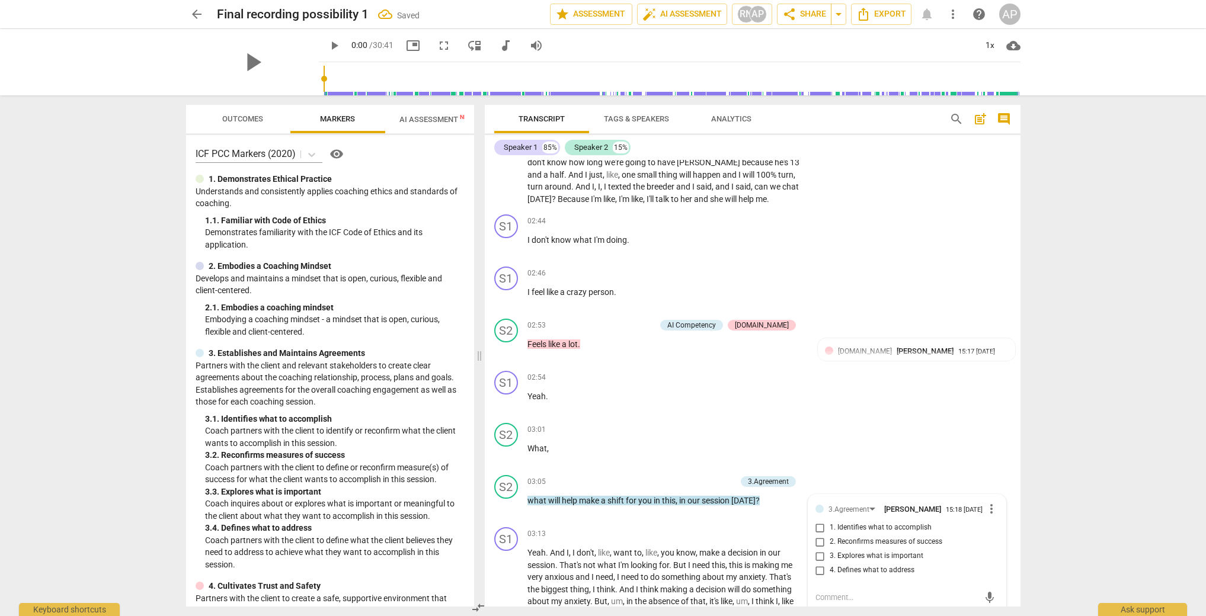
scroll to position [922, 0]
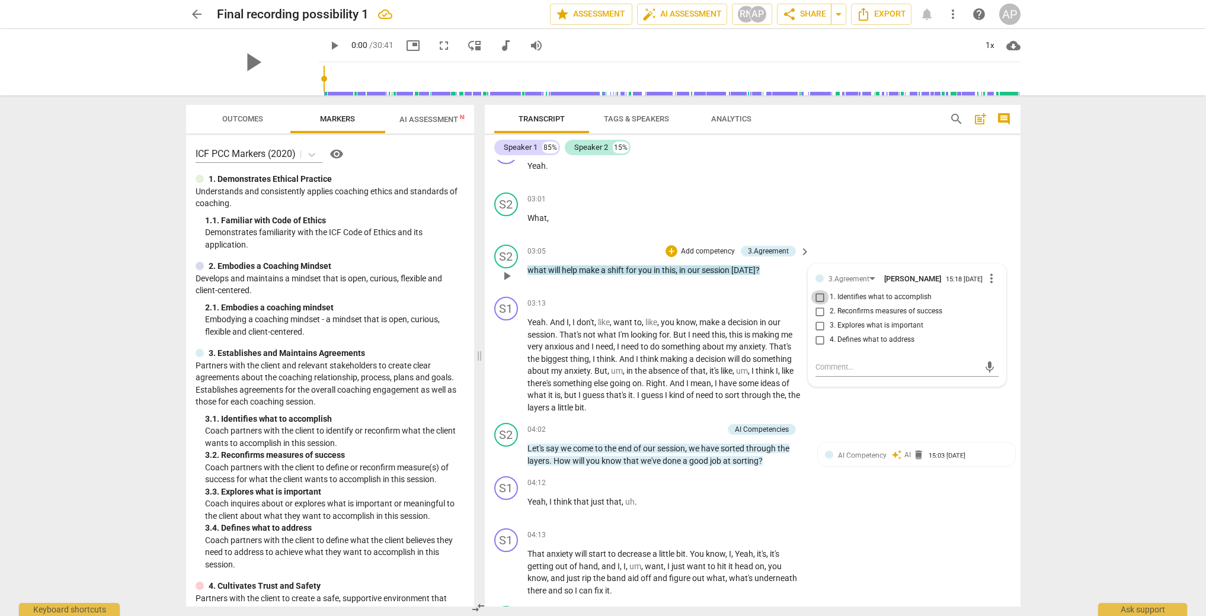
click at [818, 305] on input "1. Identifies what to accomplish" at bounding box center [820, 297] width 19 height 14
checkbox input "true"
click at [1075, 421] on div "arrow_back Final recording possibility 1 Saved edit star Assessment auto_fix_hi…" at bounding box center [603, 308] width 1206 height 616
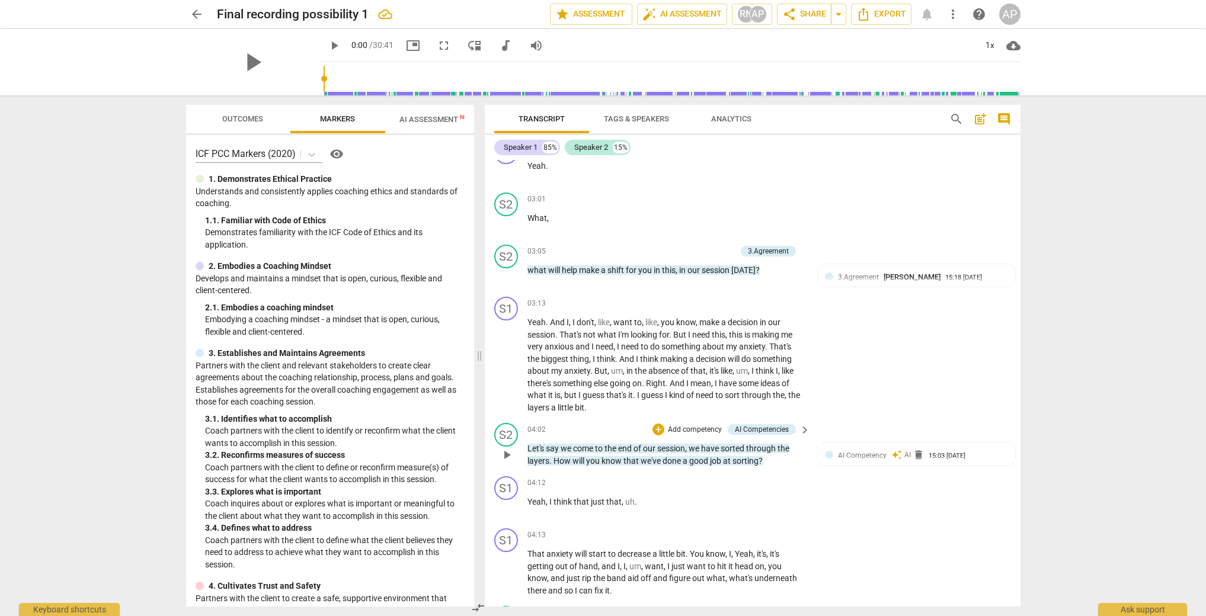
click at [681, 436] on p "Add competency" at bounding box center [695, 430] width 56 height 11
click at [747, 406] on b "3.Agreement" at bounding box center [731, 403] width 40 height 14
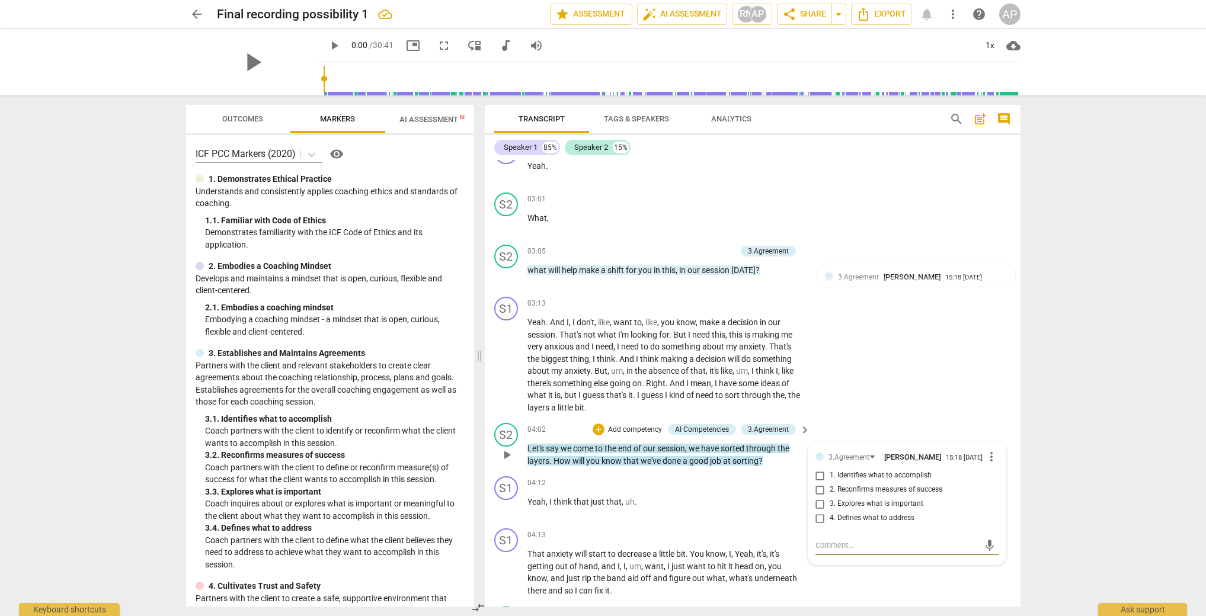
click at [818, 497] on input "2. Reconfirms measures of success" at bounding box center [820, 490] width 19 height 14
checkbox input "true"
click at [787, 257] on div "3.Agreement" at bounding box center [768, 251] width 55 height 11
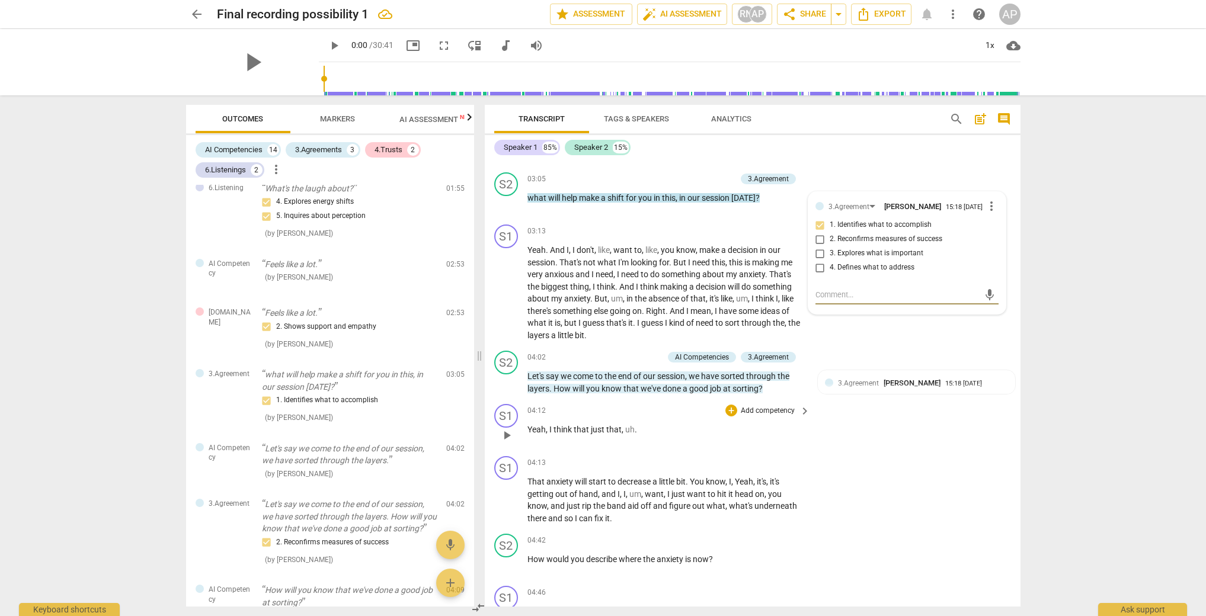
scroll to position [1133, 0]
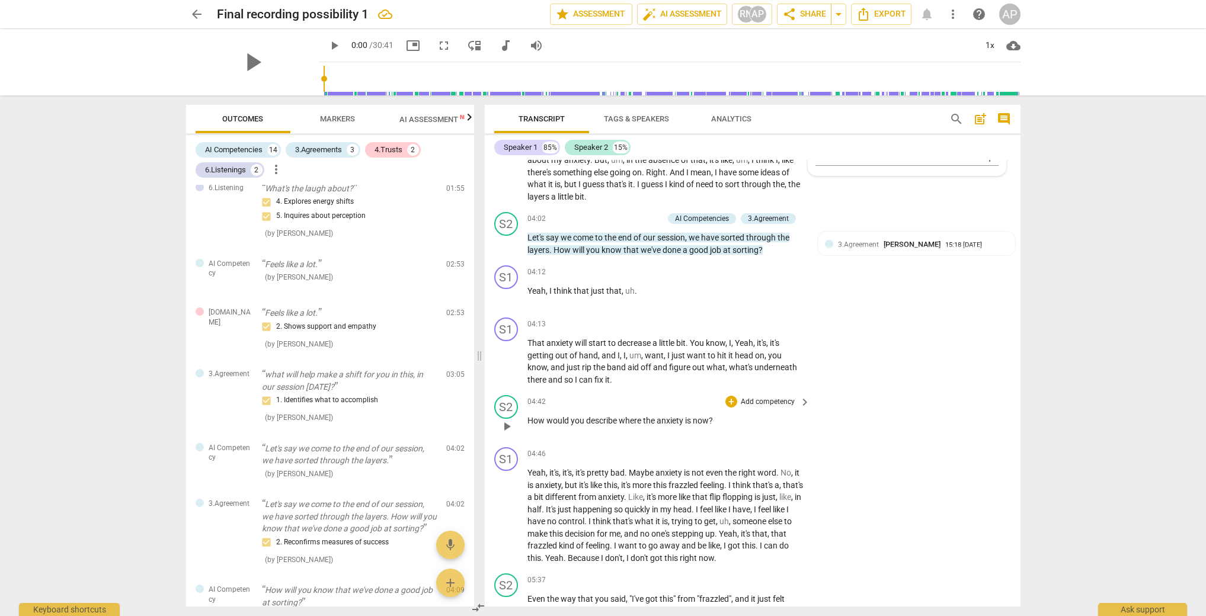
click at [768, 408] on p "Add competency" at bounding box center [767, 402] width 56 height 11
click at [822, 437] on b "6.Listening" at bounding box center [807, 437] width 36 height 14
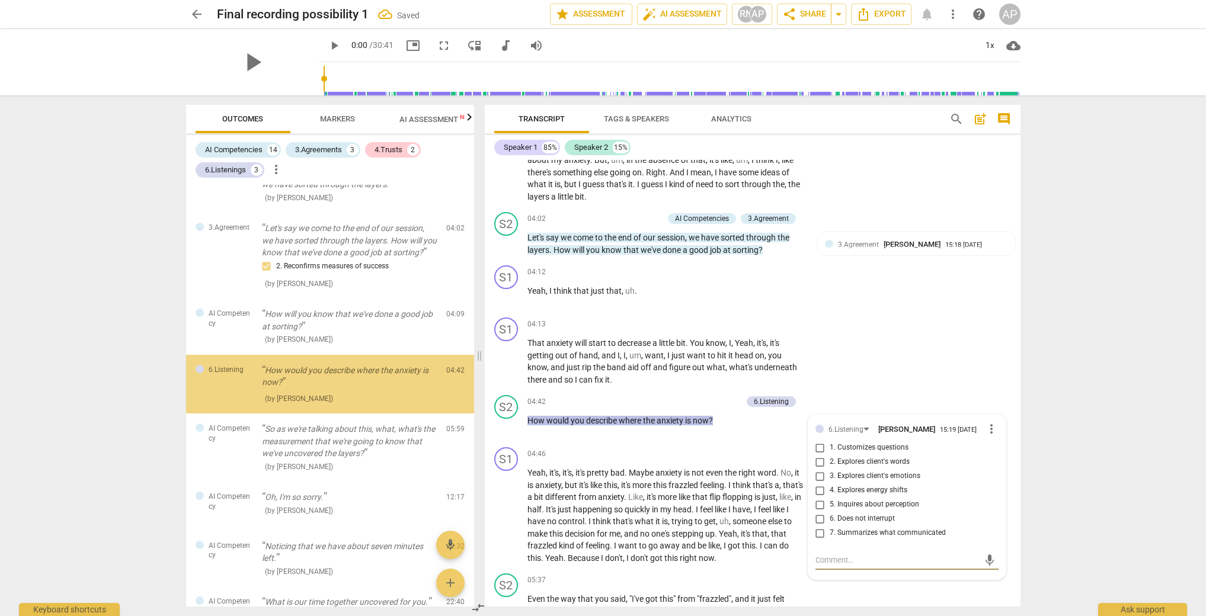
scroll to position [659, 0]
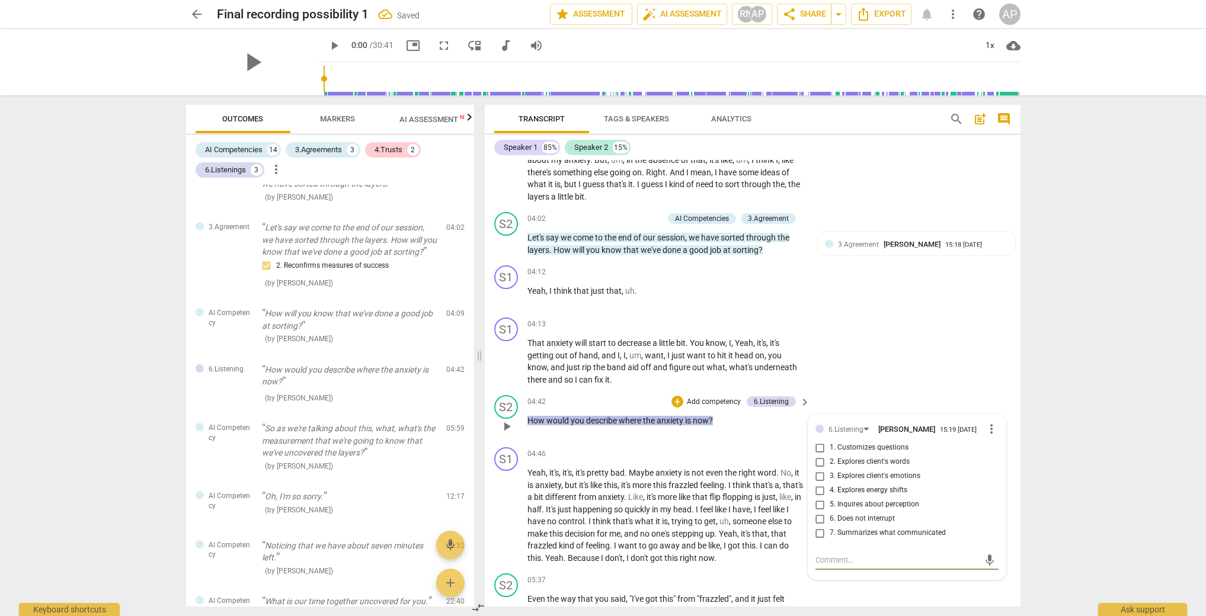
click at [818, 483] on input "3. Explores client's emotions" at bounding box center [820, 476] width 19 height 14
checkbox input "true"
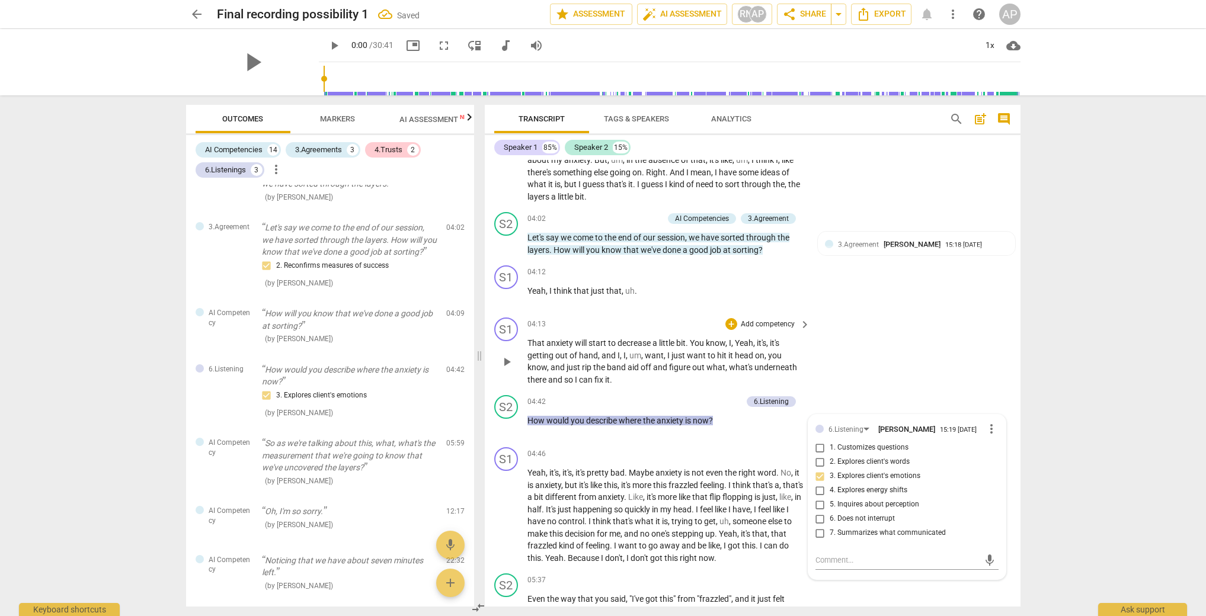
click at [860, 366] on div "S1 play_arrow pause 04:13 + Add competency keyboard_arrow_right That anxiety wi…" at bounding box center [753, 352] width 536 height 78
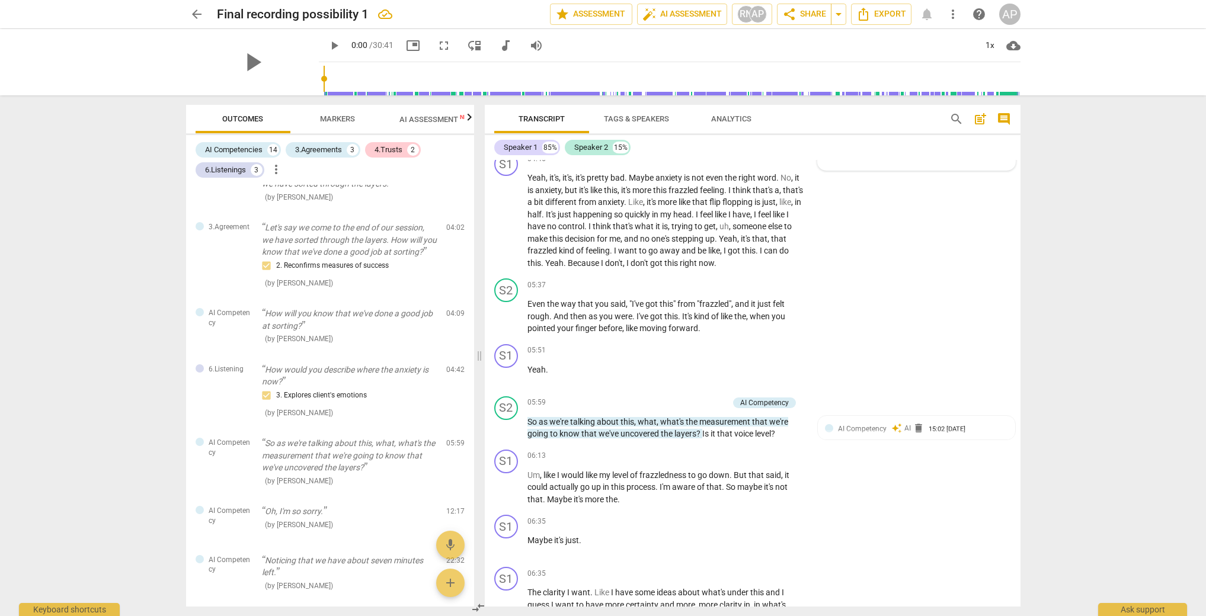
scroll to position [1428, 0]
